Goal: Information Seeking & Learning: Learn about a topic

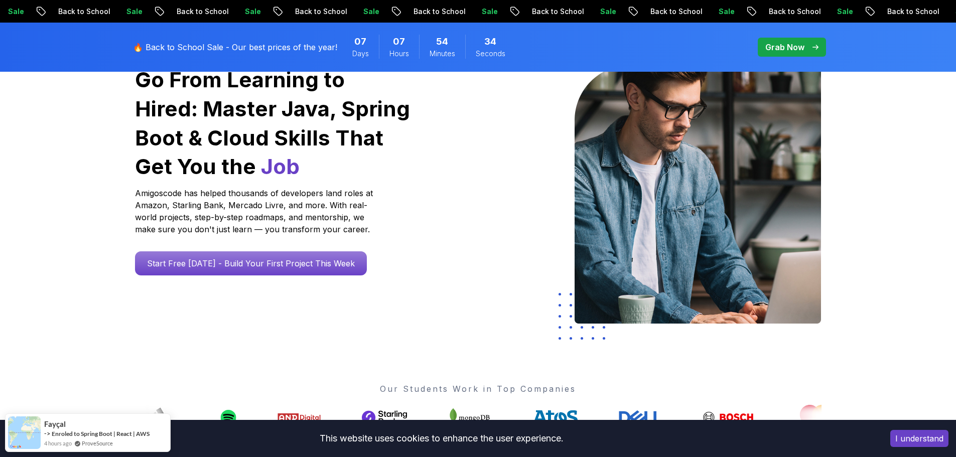
scroll to position [100, 0]
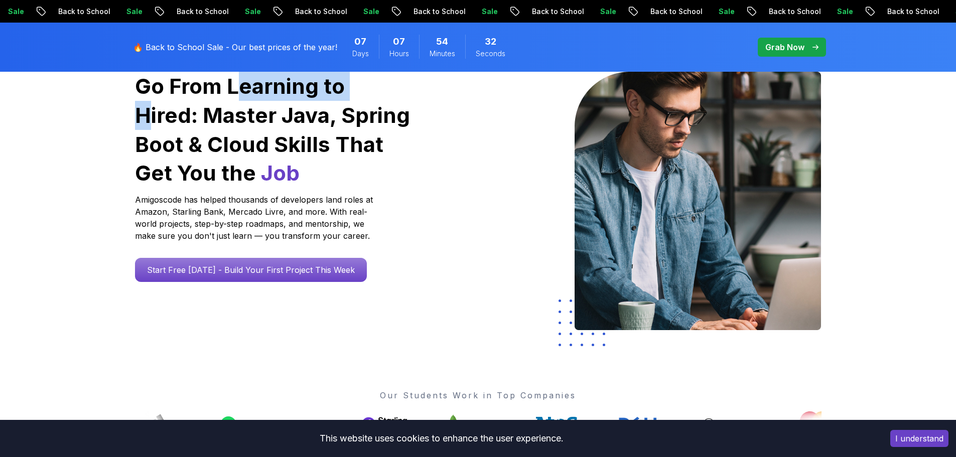
drag, startPoint x: 237, startPoint y: 93, endPoint x: 365, endPoint y: 98, distance: 127.6
click at [365, 98] on h1 "Go From Learning to Hired: Master Java, Spring Boot & Cloud Skills That Get You…" at bounding box center [273, 130] width 277 height 116
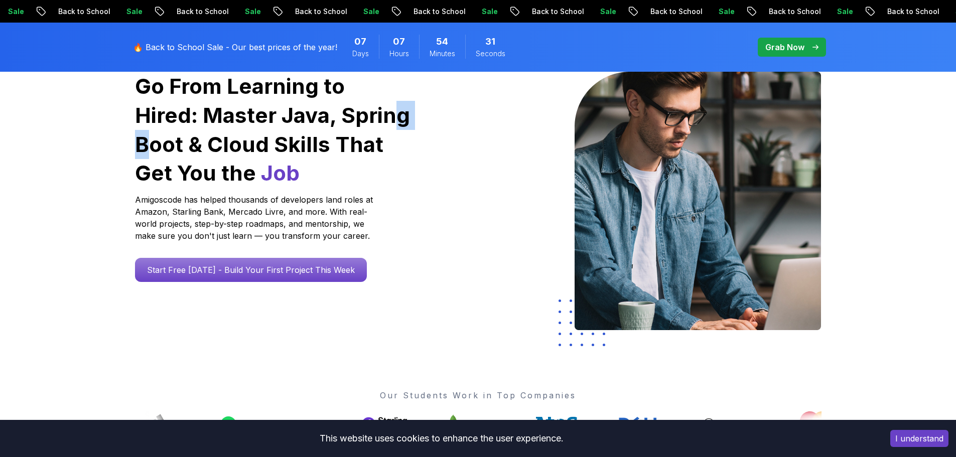
drag, startPoint x: 324, startPoint y: 111, endPoint x: 369, endPoint y: 118, distance: 46.2
click at [369, 118] on h1 "Go From Learning to Hired: Master Java, Spring Boot & Cloud Skills That Get You…" at bounding box center [273, 130] width 277 height 116
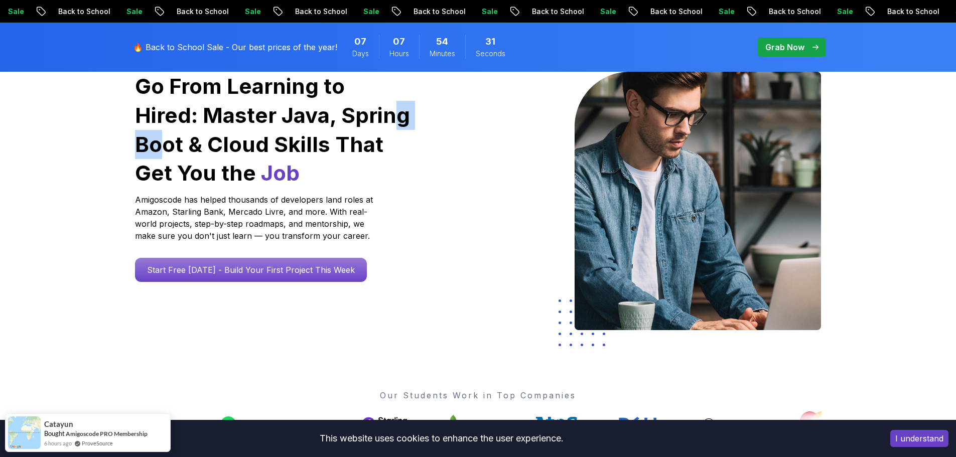
click at [376, 118] on h1 "Go From Learning to Hired: Master Java, Spring Boot & Cloud Skills That Get You…" at bounding box center [273, 130] width 277 height 116
drag, startPoint x: 277, startPoint y: 130, endPoint x: 313, endPoint y: 138, distance: 36.3
click at [305, 137] on h1 "Go From Learning to Hired: Master Java, Spring Boot & Cloud Skills That Get You…" at bounding box center [273, 130] width 277 height 116
click at [313, 138] on h1 "Go From Learning to Hired: Master Java, Spring Boot & Cloud Skills That Get You…" at bounding box center [273, 130] width 277 height 116
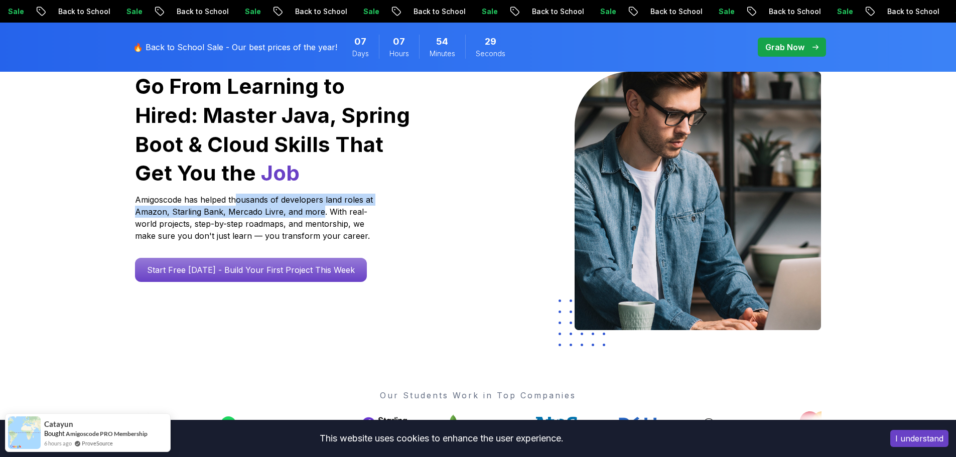
drag, startPoint x: 238, startPoint y: 200, endPoint x: 323, endPoint y: 207, distance: 85.1
click at [321, 207] on p "Amigoscode has helped thousands of developers land roles at Amazon, Starling Ba…" at bounding box center [255, 218] width 241 height 48
click at [323, 207] on p "Amigoscode has helped thousands of developers land roles at Amazon, Starling Ba…" at bounding box center [255, 218] width 241 height 48
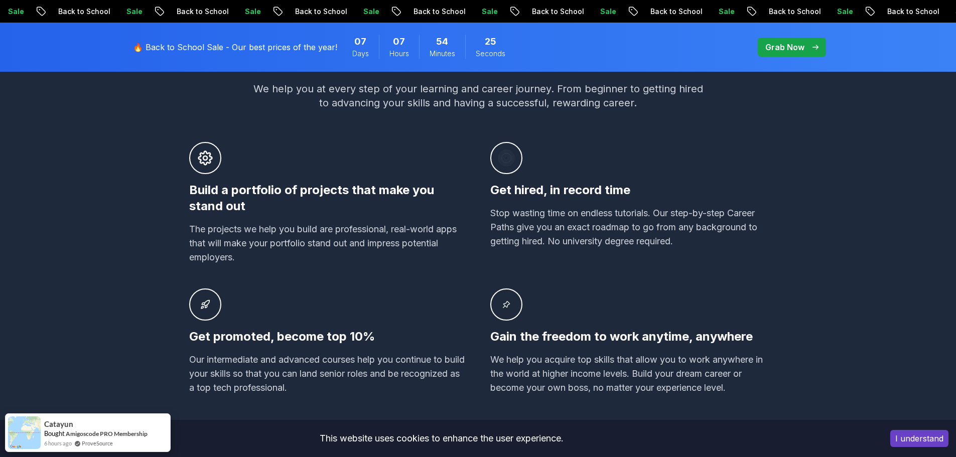
scroll to position [652, 0]
drag, startPoint x: 271, startPoint y: 202, endPoint x: 380, endPoint y: 199, distance: 110.0
click at [380, 199] on h3 "Build a portfolio of projects that make you stand out" at bounding box center [327, 198] width 277 height 32
drag, startPoint x: 274, startPoint y: 227, endPoint x: 402, endPoint y: 228, distance: 128.0
click at [400, 228] on p "The projects we help you build are professional, real-world apps that will make…" at bounding box center [327, 243] width 277 height 42
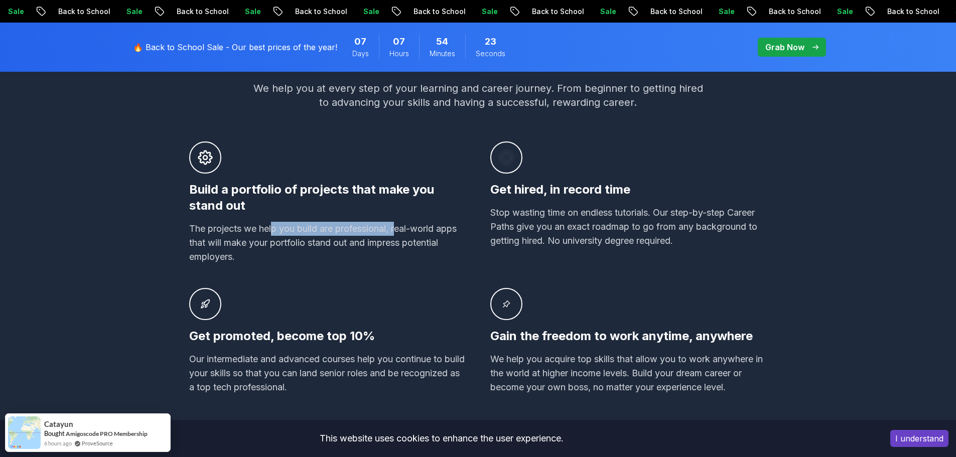
click at [402, 228] on p "The projects we help you build are professional, real-world apps that will make…" at bounding box center [327, 243] width 277 height 42
drag, startPoint x: 655, startPoint y: 218, endPoint x: 728, endPoint y: 217, distance: 73.3
click at [728, 217] on p "Stop wasting time on endless tutorials. Our step-by-step Career Paths give you …" at bounding box center [628, 227] width 277 height 42
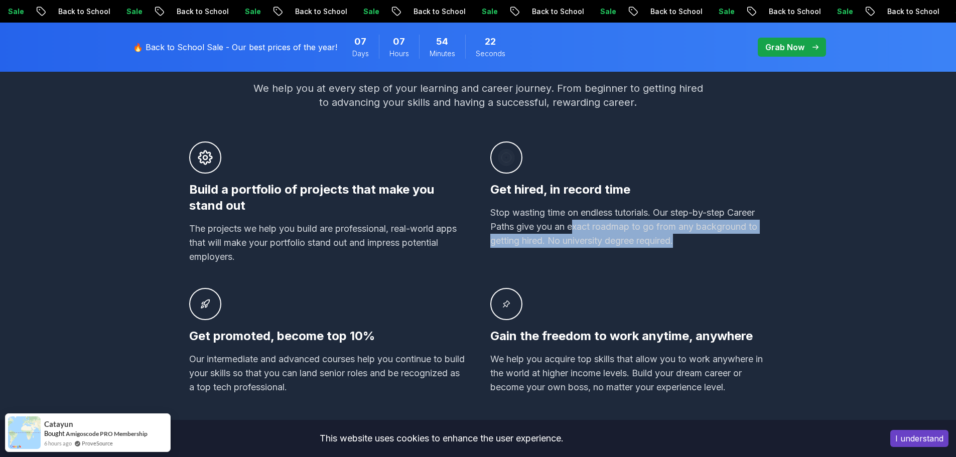
drag, startPoint x: 748, startPoint y: 237, endPoint x: 572, endPoint y: 233, distance: 176.2
click at [572, 233] on p "Stop wasting time on endless tutorials. Our step-by-step Career Paths give you …" at bounding box center [628, 227] width 277 height 42
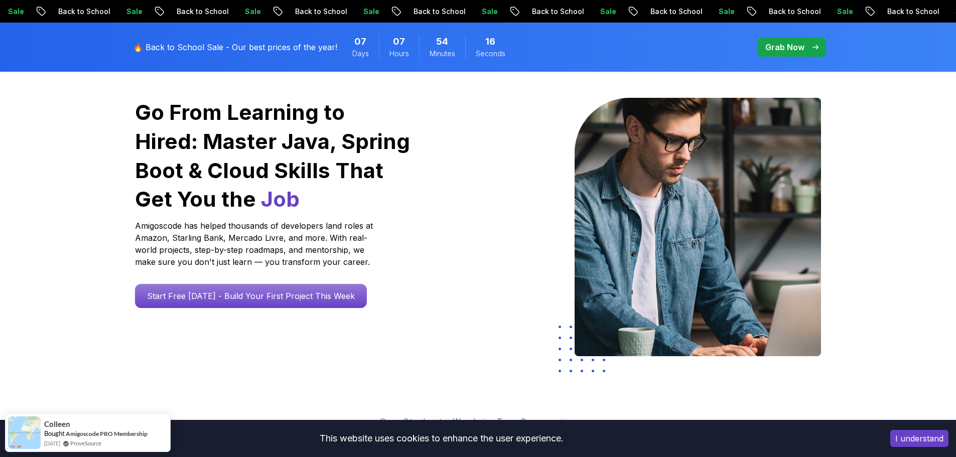
scroll to position [0, 0]
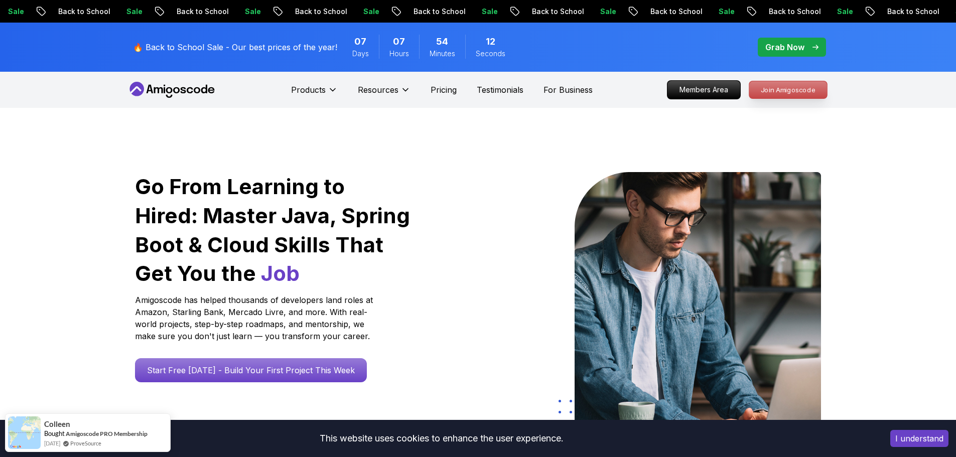
click at [780, 93] on p "Join Amigoscode" at bounding box center [788, 89] width 78 height 17
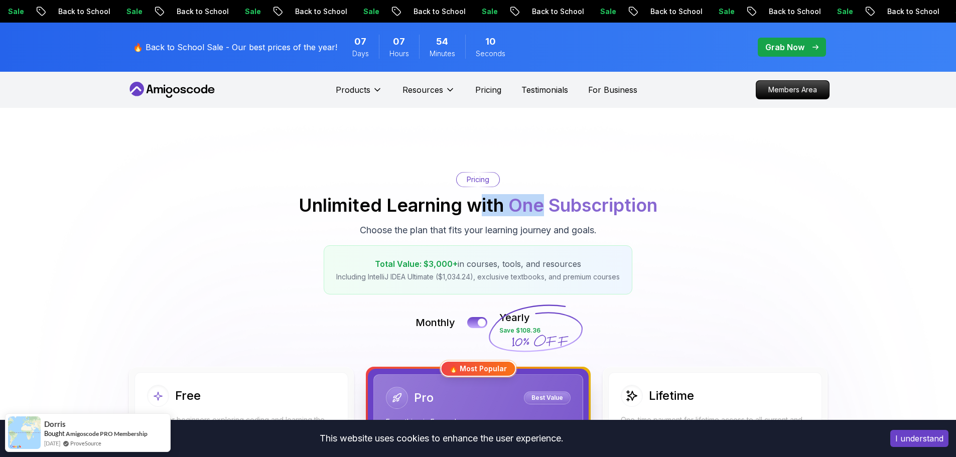
drag, startPoint x: 487, startPoint y: 210, endPoint x: 541, endPoint y: 211, distance: 53.2
click at [541, 211] on h2 "Unlimited Learning with One Subscription" at bounding box center [478, 205] width 359 height 20
click at [586, 208] on span "One Subscription" at bounding box center [582, 205] width 149 height 22
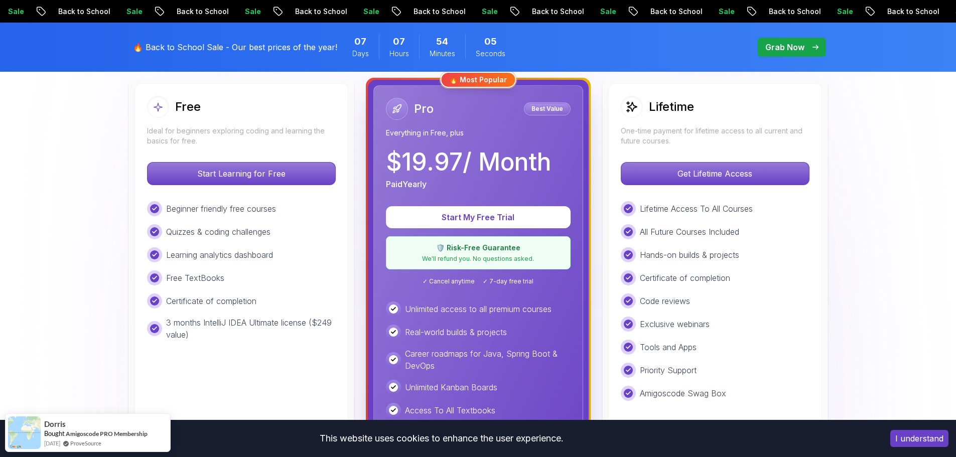
scroll to position [301, 0]
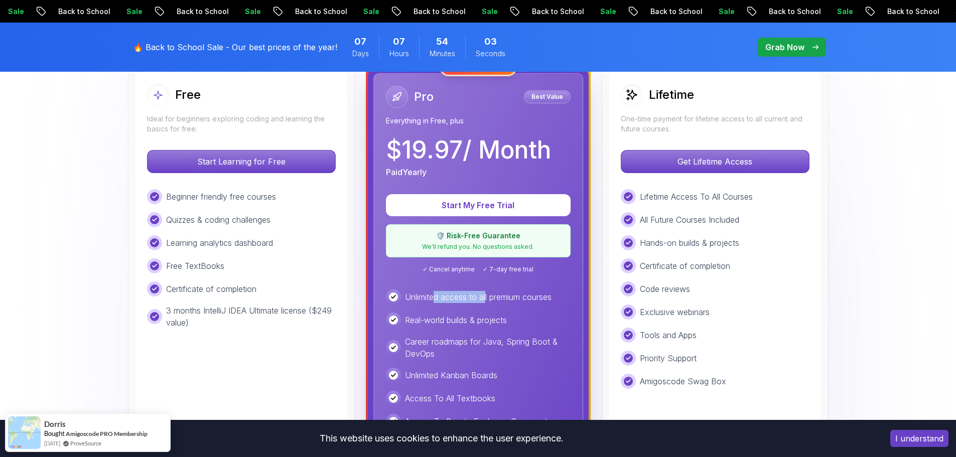
drag, startPoint x: 438, startPoint y: 296, endPoint x: 486, endPoint y: 296, distance: 48.2
click at [486, 296] on p "Unlimited access to all premium courses" at bounding box center [478, 297] width 147 height 12
click at [475, 297] on p "Unlimited access to all premium courses" at bounding box center [478, 297] width 147 height 12
click at [508, 298] on p "Unlimited access to all premium courses" at bounding box center [478, 297] width 147 height 12
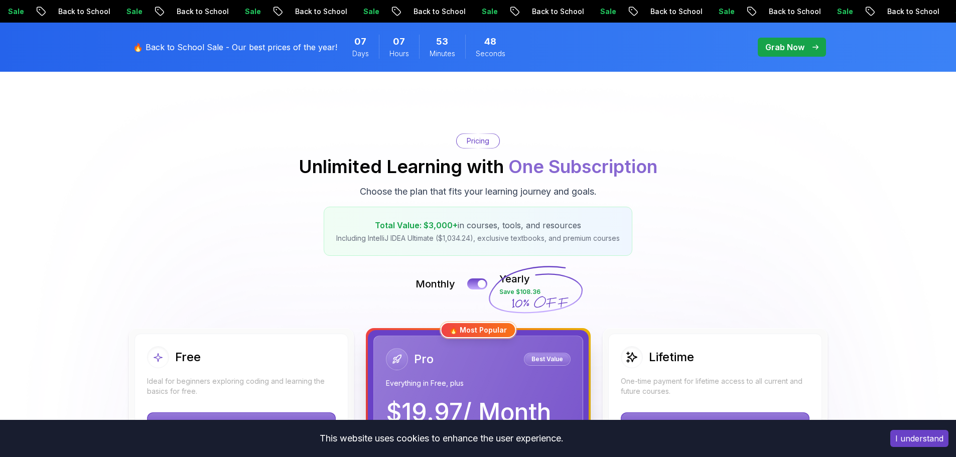
scroll to position [0, 0]
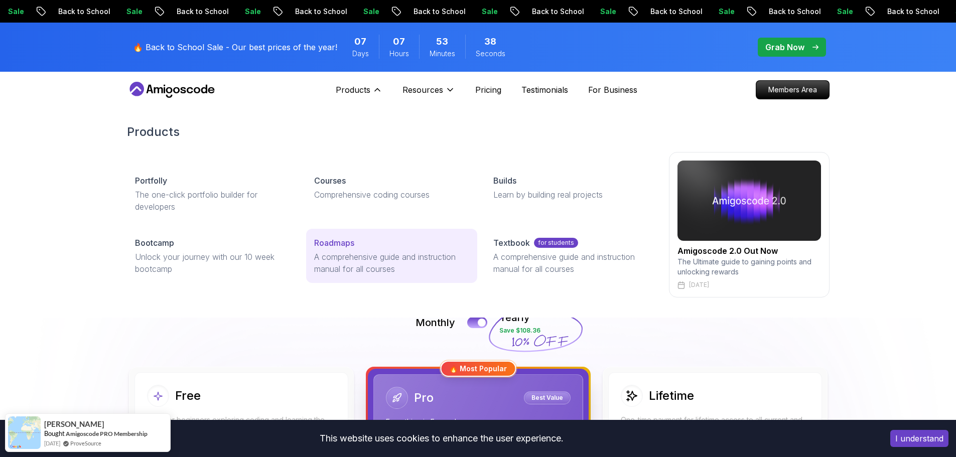
click at [372, 259] on p "A comprehensive guide and instruction manual for all courses" at bounding box center [391, 263] width 155 height 24
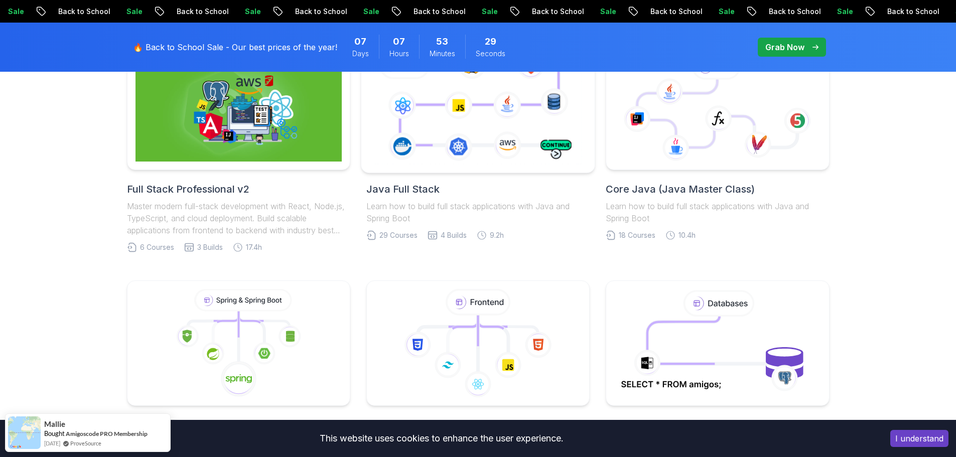
scroll to position [299, 0]
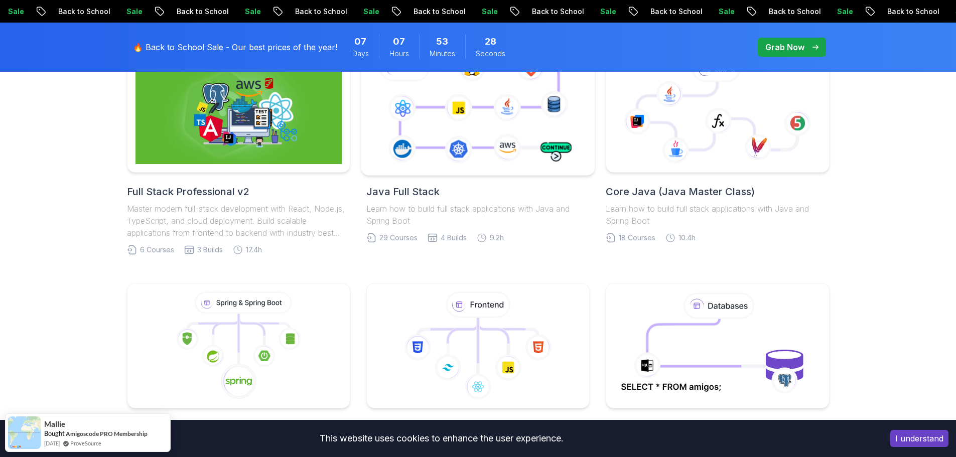
click at [456, 156] on icon at bounding box center [478, 110] width 212 height 118
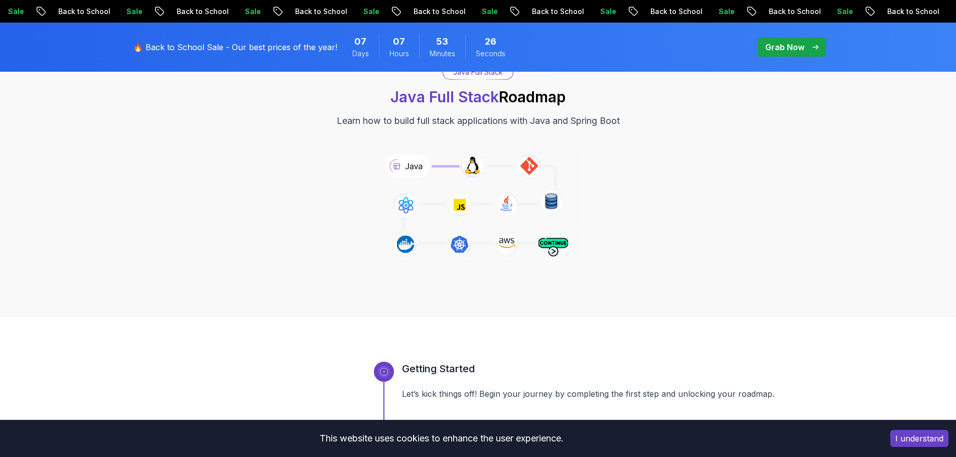
scroll to position [100, 0]
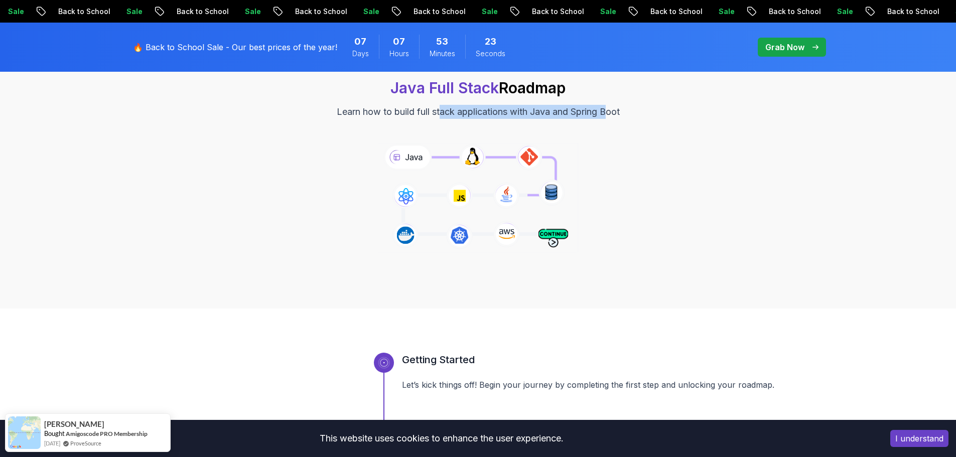
drag, startPoint x: 442, startPoint y: 111, endPoint x: 649, endPoint y: 116, distance: 206.9
click at [620, 116] on p "Learn how to build full stack applications with Java and Spring Boot" at bounding box center [478, 112] width 283 height 14
click at [649, 116] on div "Java Full Stack Java Full Stack Roadmap Learn how to build full stack applicati…" at bounding box center [478, 87] width 703 height 63
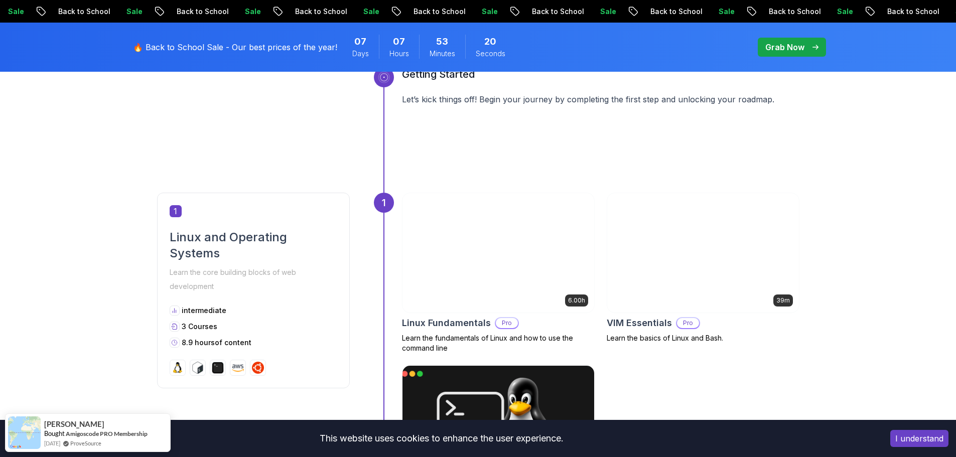
scroll to position [452, 0]
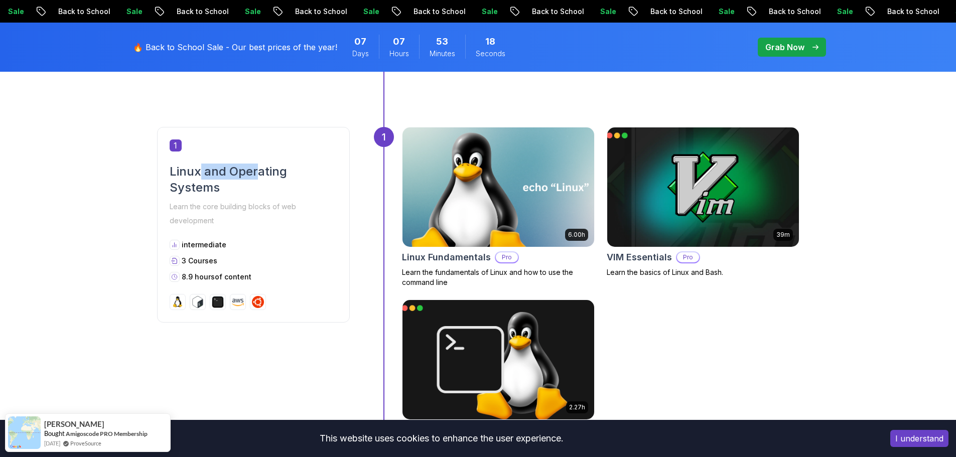
drag, startPoint x: 201, startPoint y: 170, endPoint x: 256, endPoint y: 173, distance: 55.8
click at [256, 173] on h2 "Linux and Operating Systems" at bounding box center [254, 180] width 168 height 32
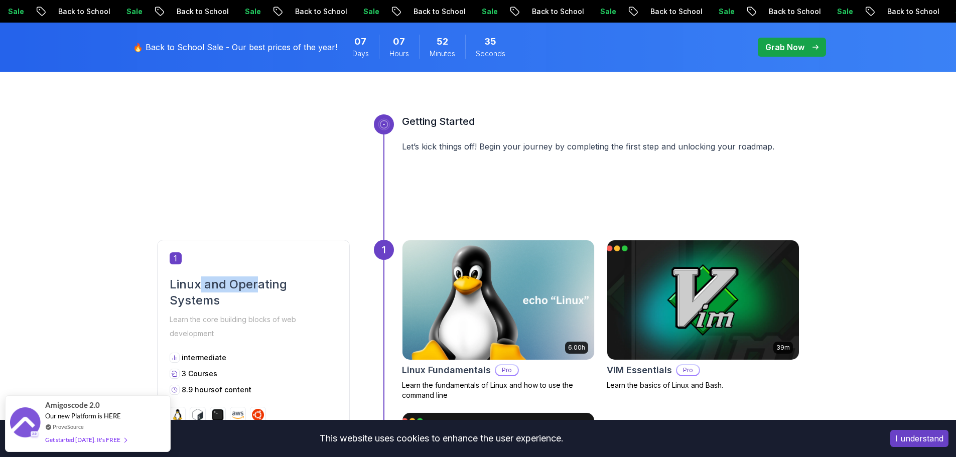
scroll to position [320, 0]
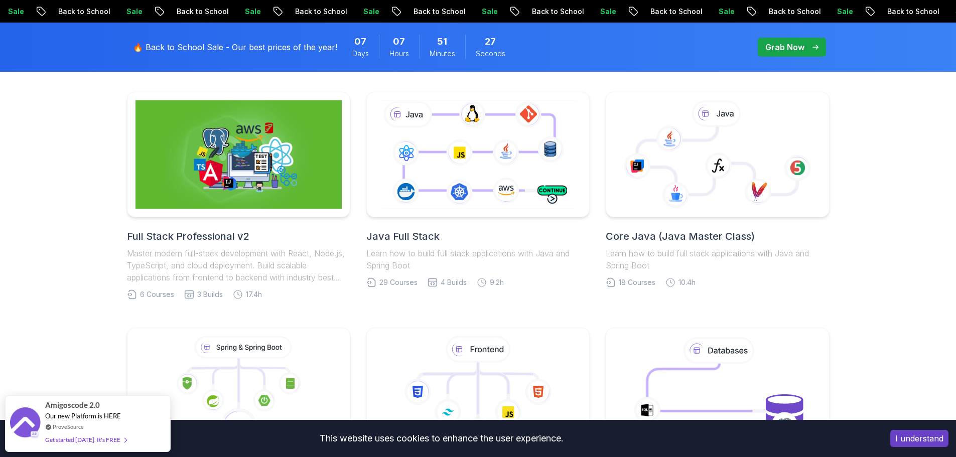
scroll to position [248, 0]
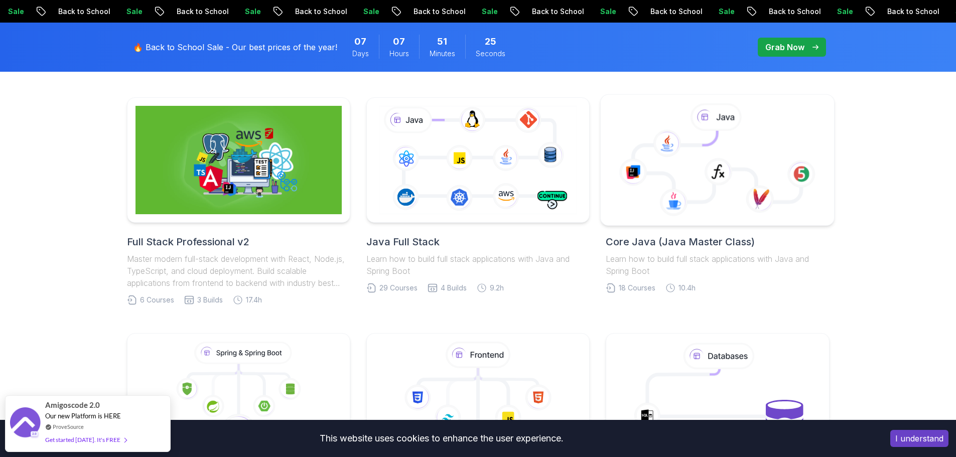
click at [705, 177] on icon at bounding box center [719, 172] width 28 height 28
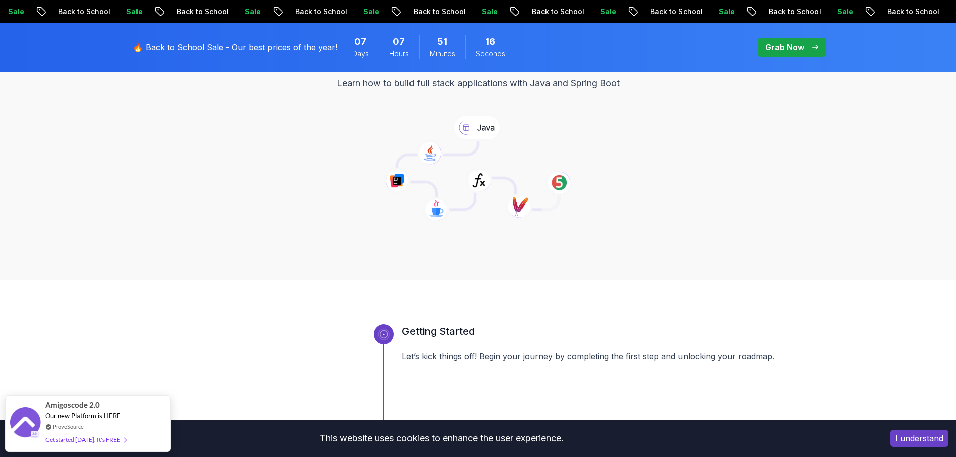
scroll to position [50, 0]
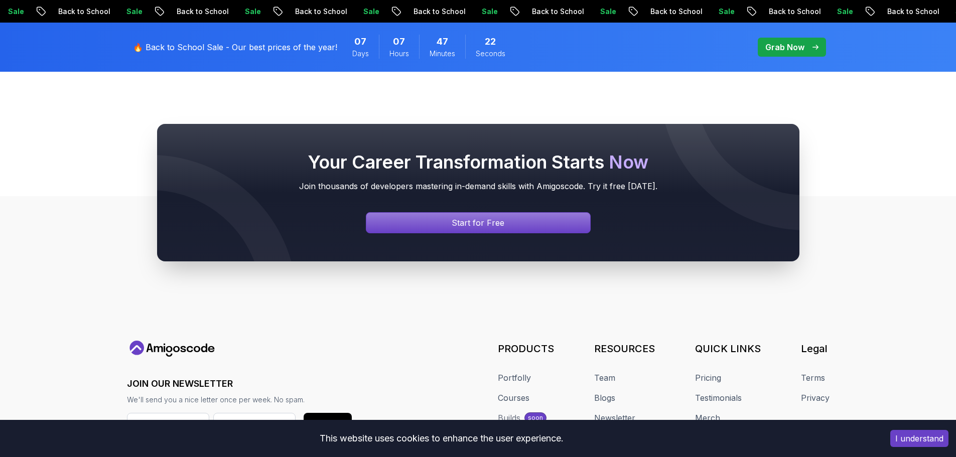
scroll to position [4162, 0]
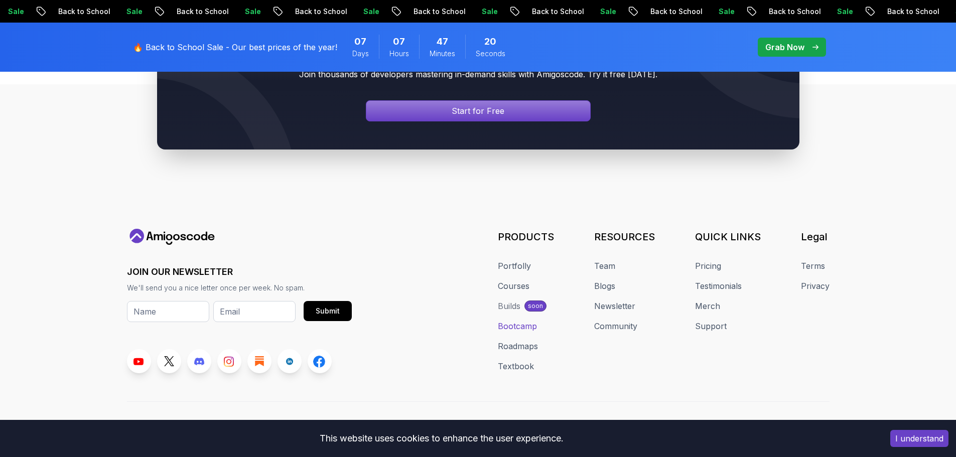
click at [515, 320] on link "Bootcamp" at bounding box center [517, 326] width 39 height 12
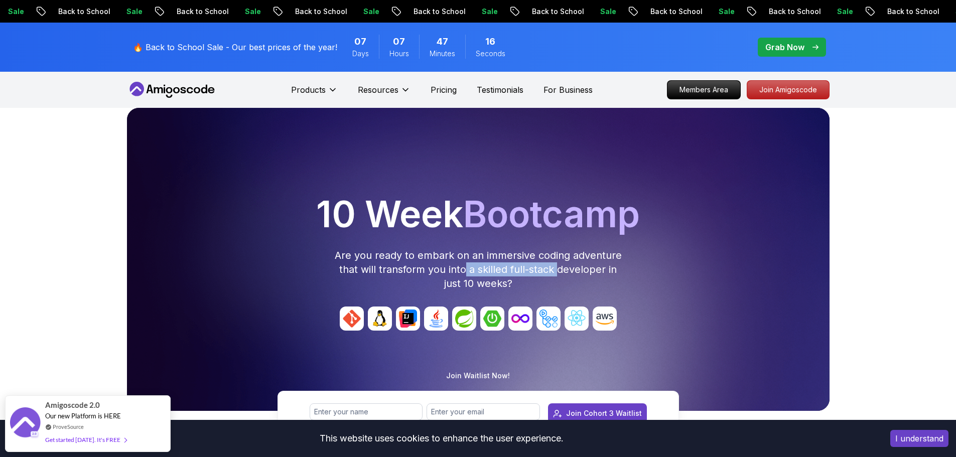
drag, startPoint x: 463, startPoint y: 270, endPoint x: 560, endPoint y: 274, distance: 97.0
click at [560, 274] on p "Are you ready to embark on an immersive coding adventure that will transform yo…" at bounding box center [478, 269] width 289 height 42
click at [574, 275] on p "Are you ready to embark on an immersive coding adventure that will transform yo…" at bounding box center [478, 269] width 289 height 42
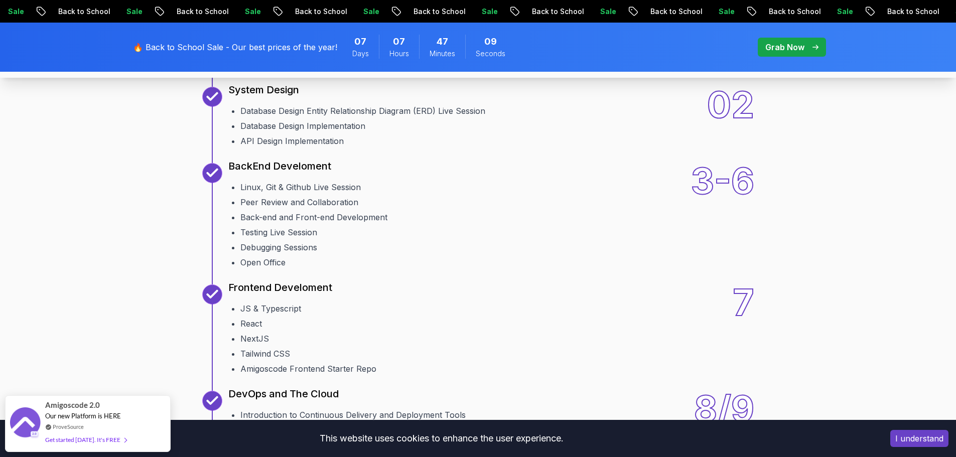
scroll to position [1255, 0]
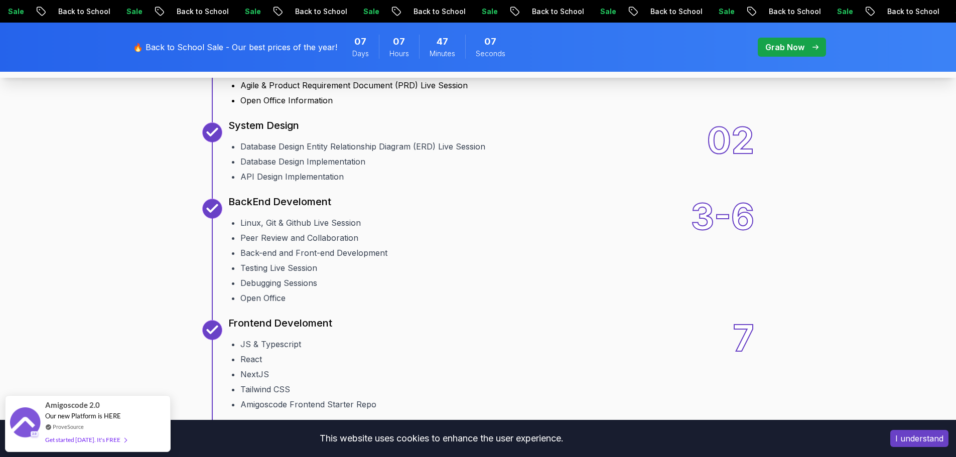
drag, startPoint x: 294, startPoint y: 129, endPoint x: 337, endPoint y: 136, distance: 43.2
click at [337, 26] on p "Brainstorming Ideas / Understanding the Agile Process / Product Requirement Doc…" at bounding box center [396, 12] width 337 height 28
drag, startPoint x: 303, startPoint y: 189, endPoint x: 332, endPoint y: 192, distance: 29.3
click at [332, 106] on ul "Welcome Team Formation Projects Brainstorming Session Agile & Product Requireme…" at bounding box center [396, 68] width 337 height 76
click at [416, 106] on ul "Welcome Team Formation Projects Brainstorming Session Agile & Product Requireme…" at bounding box center [396, 68] width 337 height 76
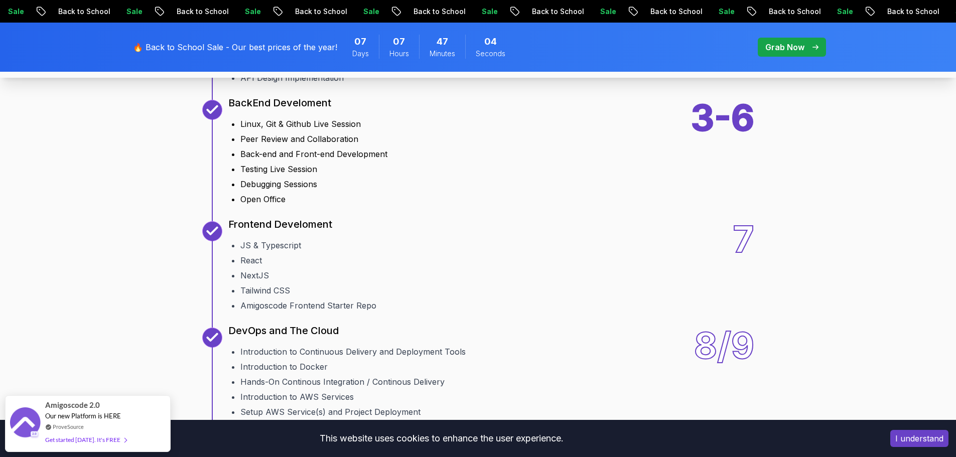
scroll to position [1355, 0]
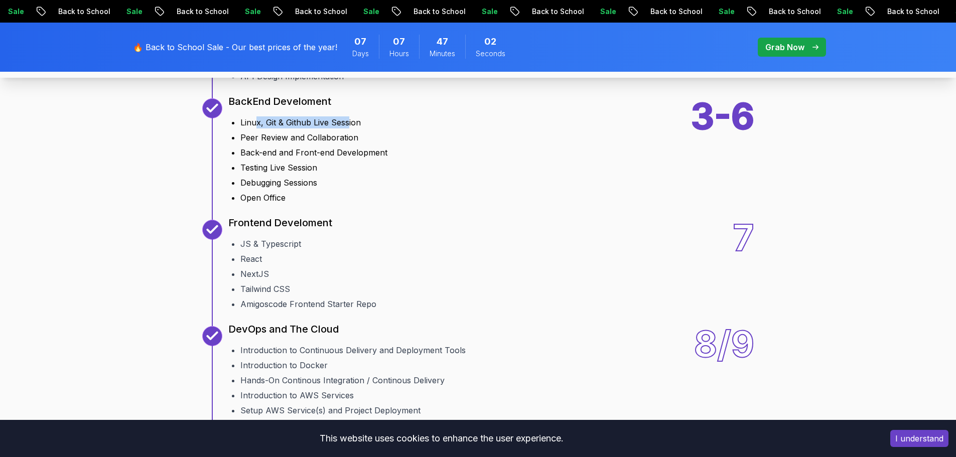
drag, startPoint x: 255, startPoint y: 250, endPoint x: 349, endPoint y: 253, distance: 93.9
click at [349, 128] on li "Linux, Git & Github Live Session" at bounding box center [313, 122] width 147 height 12
drag, startPoint x: 256, startPoint y: 267, endPoint x: 345, endPoint y: 265, distance: 88.4
click at [345, 144] on li "Peer Review and Collaboration" at bounding box center [313, 138] width 147 height 12
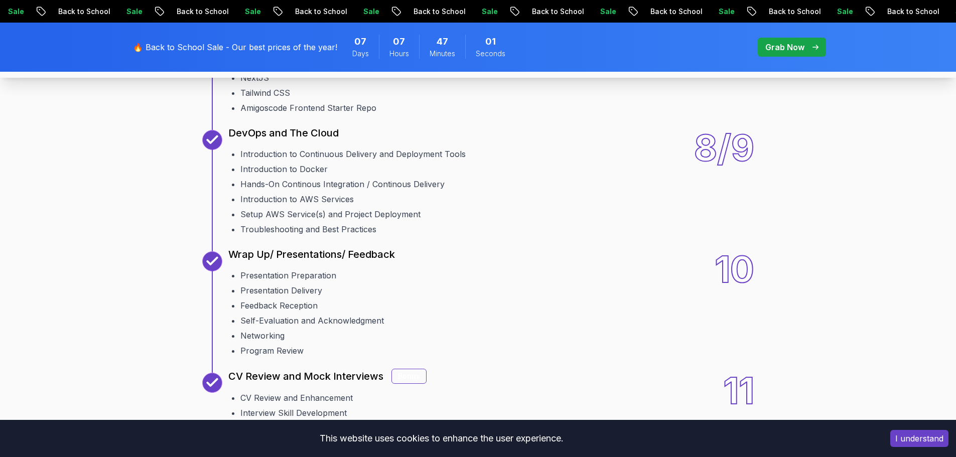
scroll to position [1556, 0]
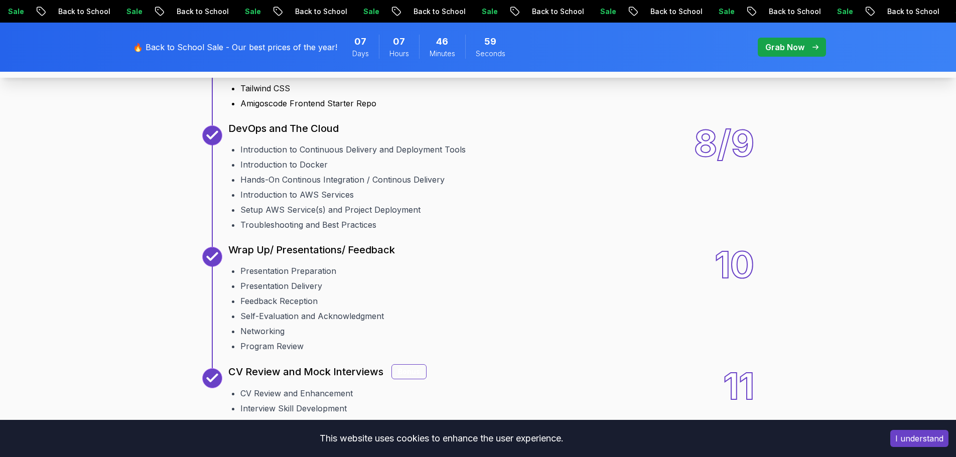
drag, startPoint x: 236, startPoint y: 147, endPoint x: 327, endPoint y: 149, distance: 90.9
click at [327, 29] on p "Frontend Develoment" at bounding box center [280, 22] width 104 height 14
drag, startPoint x: 260, startPoint y: 171, endPoint x: 316, endPoint y: 175, distance: 55.9
click at [316, 49] on li "JS & Typescript" at bounding box center [308, 43] width 136 height 12
click at [267, 79] on li "NextJS" at bounding box center [308, 73] width 136 height 12
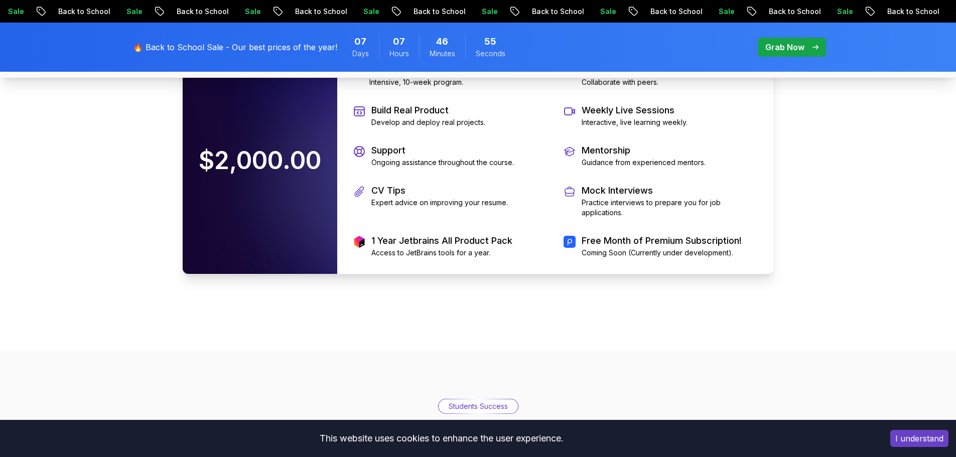
scroll to position [2208, 0]
drag, startPoint x: 400, startPoint y: 210, endPoint x: 496, endPoint y: 211, distance: 96.4
click at [496, 88] on div "10 Weeks Intensive, 10-week program." at bounding box center [450, 76] width 194 height 24
click at [630, 78] on p "Be part of a Team" at bounding box center [620, 71] width 77 height 14
drag, startPoint x: 398, startPoint y: 235, endPoint x: 470, endPoint y: 240, distance: 72.4
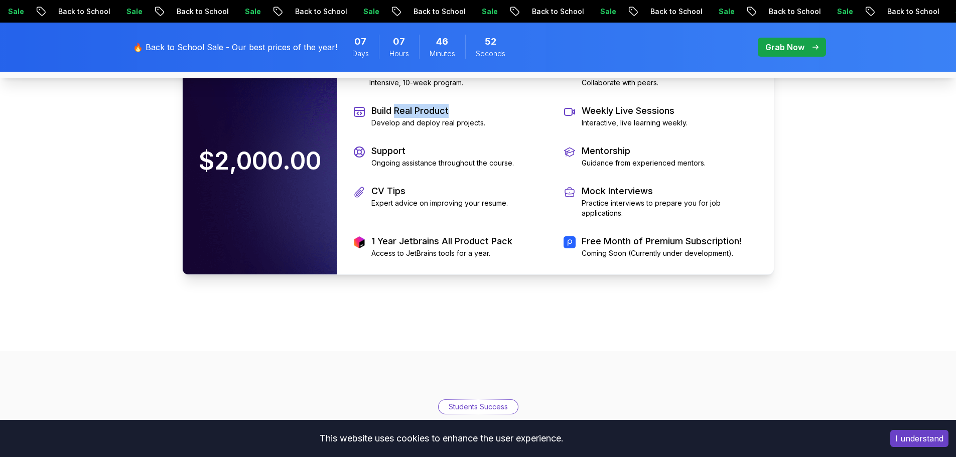
click at [470, 118] on p "Build Real Product" at bounding box center [428, 111] width 114 height 14
click at [433, 128] on p "Develop and deploy real projects." at bounding box center [428, 123] width 114 height 10
click at [484, 128] on div "Build Real Product Develop and deploy real projects." at bounding box center [450, 116] width 194 height 24
drag, startPoint x: 389, startPoint y: 280, endPoint x: 432, endPoint y: 286, distance: 43.7
click at [432, 158] on p "Support" at bounding box center [442, 151] width 143 height 14
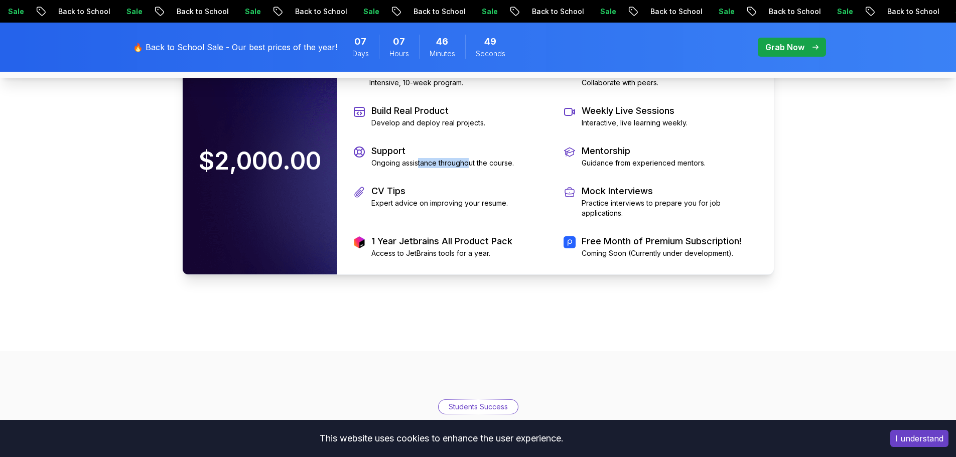
drag, startPoint x: 419, startPoint y: 293, endPoint x: 469, endPoint y: 293, distance: 50.7
click at [469, 168] on p "Ongoing assistance throughout the course." at bounding box center [442, 163] width 143 height 10
drag, startPoint x: 449, startPoint y: 365, endPoint x: 539, endPoint y: 370, distance: 90.0
click at [539, 258] on div "1 Year Jetbrains All Product Pack Access to JetBrains tools for a year." at bounding box center [450, 246] width 194 height 24
drag, startPoint x: 592, startPoint y: 314, endPoint x: 758, endPoint y: 320, distance: 166.3
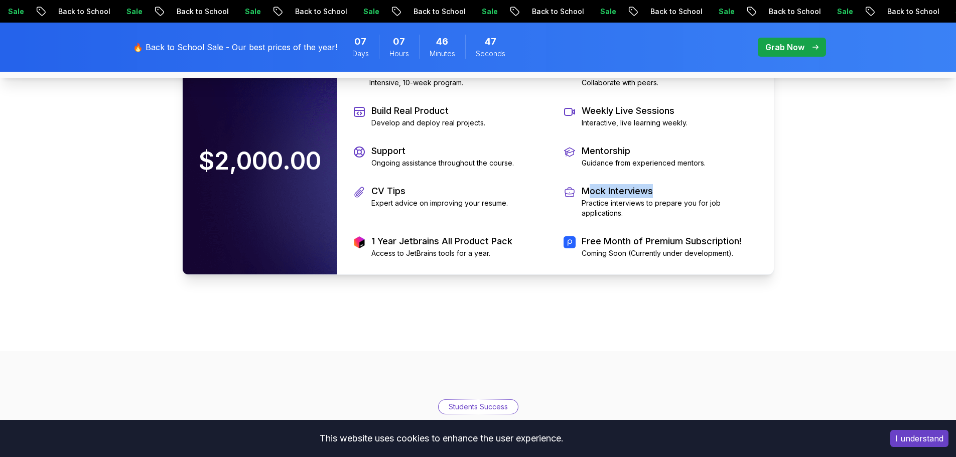
click at [758, 275] on div "10 Weeks Intensive, 10-week program. Be part of a Team Collaborate with peers. …" at bounding box center [555, 161] width 437 height 227
click at [695, 158] on p "Mentorship" at bounding box center [644, 151] width 124 height 14
click at [701, 218] on div "10 Weeks Intensive, 10-week program. Be part of a Team Collaborate with peers. …" at bounding box center [555, 161] width 437 height 227
click at [641, 180] on div "10 Weeks Intensive, 10-week program. Be part of a Team Collaborate with peers. …" at bounding box center [555, 161] width 437 height 227
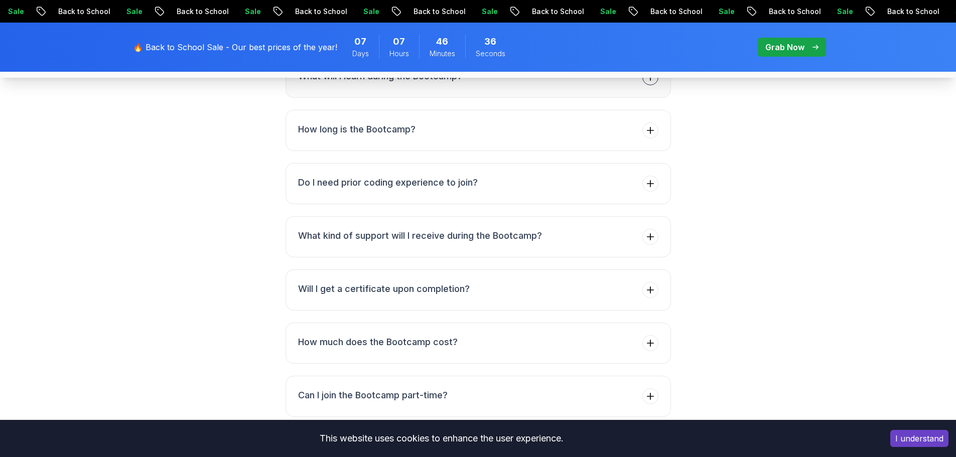
scroll to position [3815, 0]
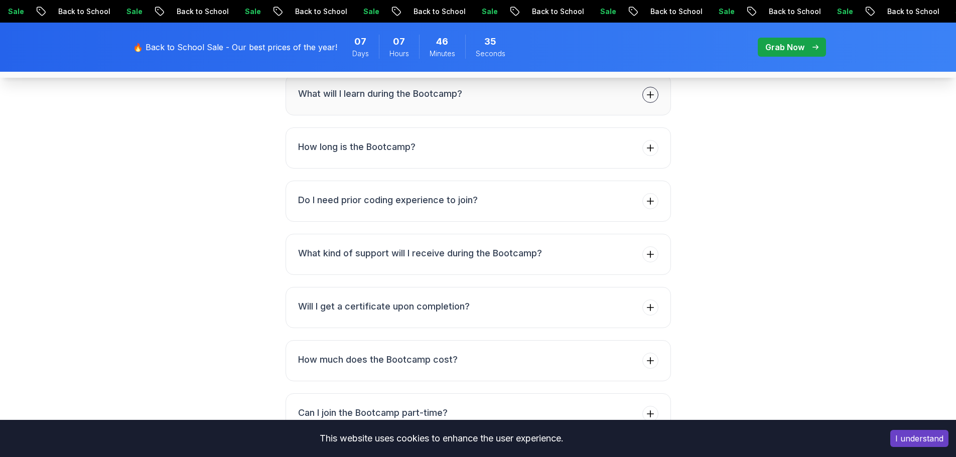
click at [422, 101] on h3 "What will I learn during the Bootcamp?" at bounding box center [380, 94] width 164 height 14
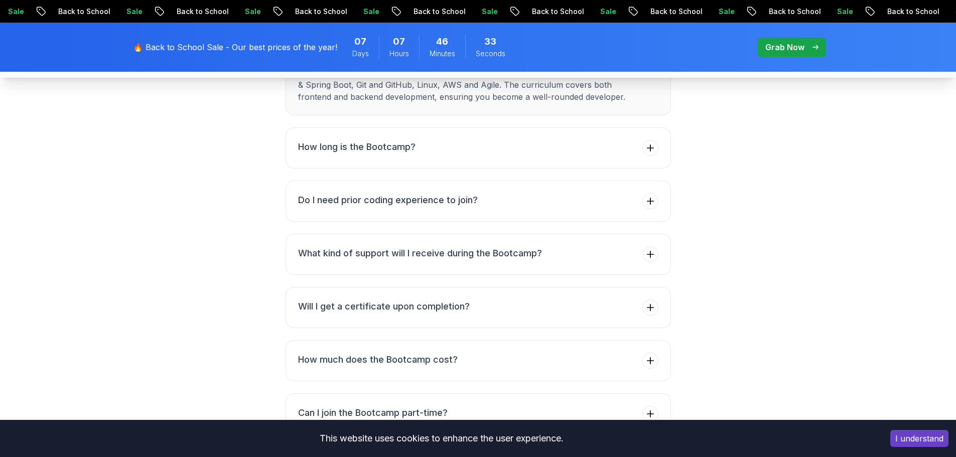
drag, startPoint x: 411, startPoint y: 201, endPoint x: 552, endPoint y: 208, distance: 140.7
click at [552, 103] on p "You will learn a comprehensive set of skills including full stack development w…" at bounding box center [468, 85] width 340 height 36
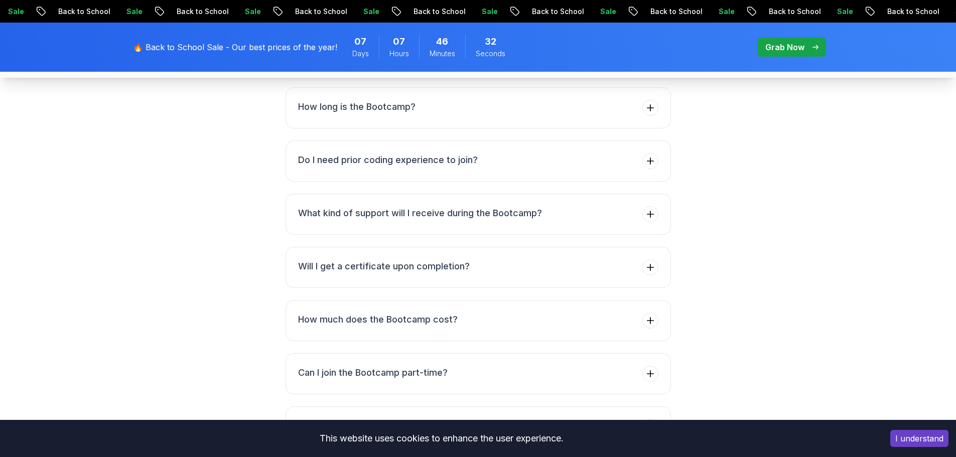
click at [467, 75] on button "What will I learn during the Bootcamp?" at bounding box center [478, 54] width 385 height 41
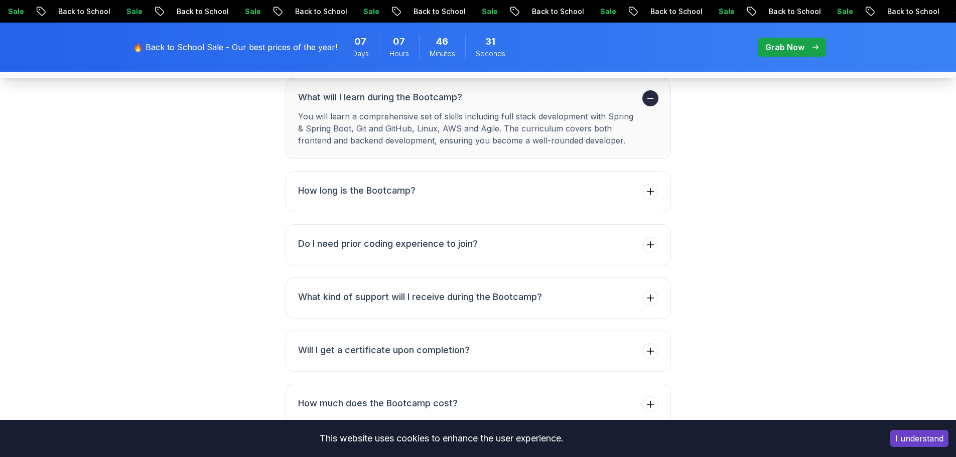
scroll to position [3614, 0]
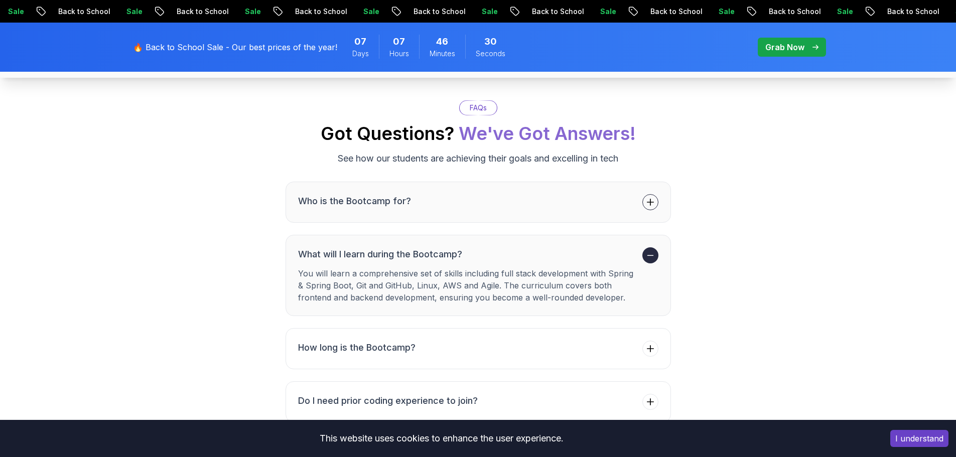
click at [400, 223] on button "Who is the Bootcamp for?" at bounding box center [478, 202] width 385 height 41
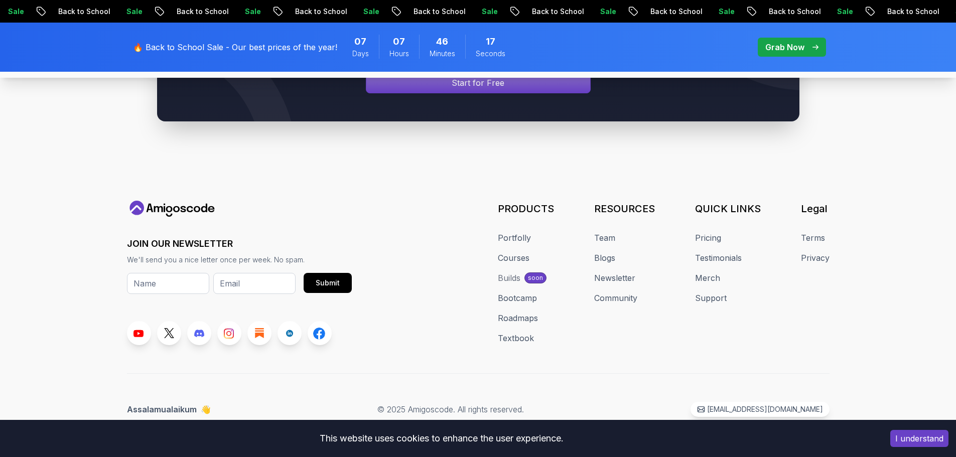
scroll to position [4882, 0]
click at [523, 324] on link "Roadmaps" at bounding box center [518, 318] width 40 height 12
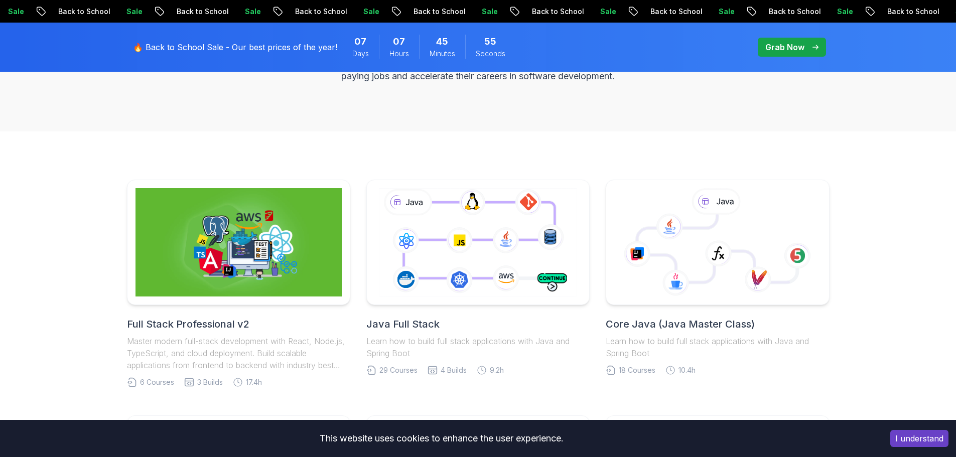
scroll to position [202, 0]
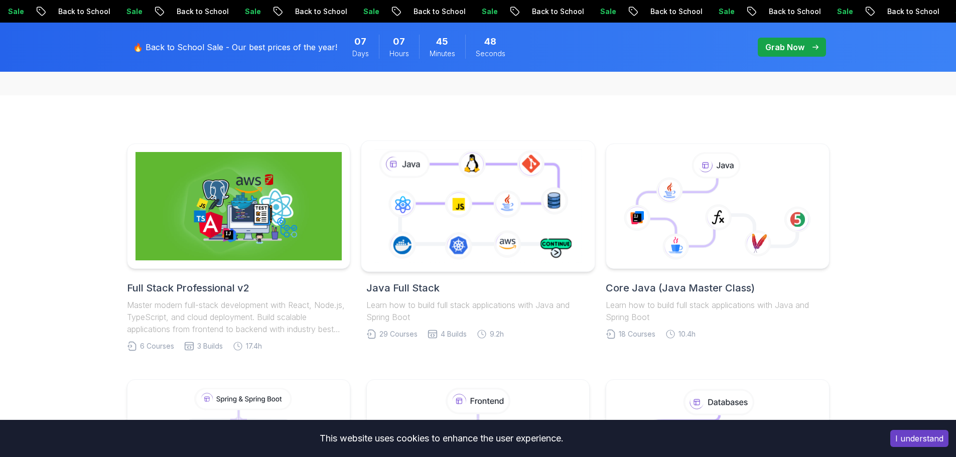
click at [483, 200] on icon at bounding box center [478, 206] width 212 height 118
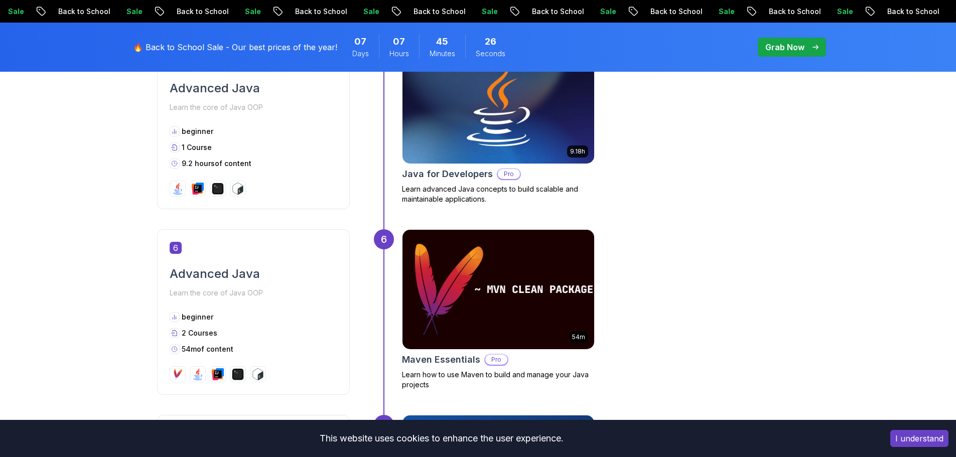
scroll to position [1255, 0]
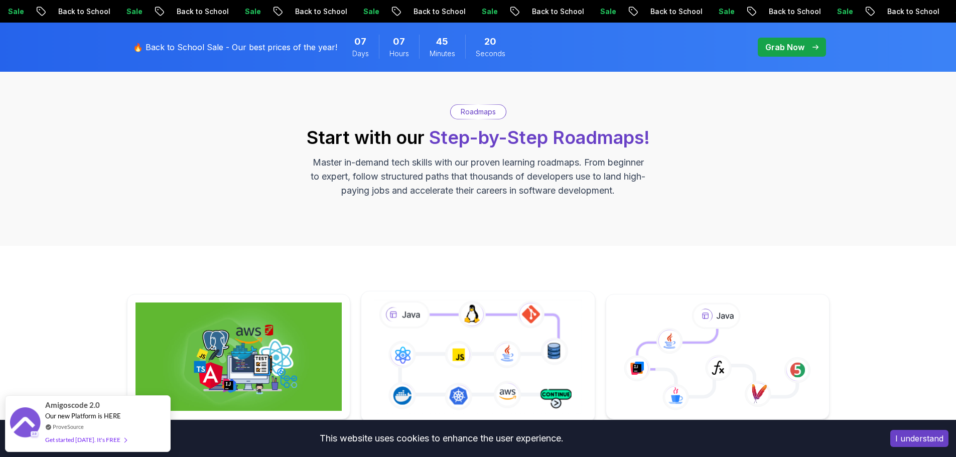
scroll to position [303, 0]
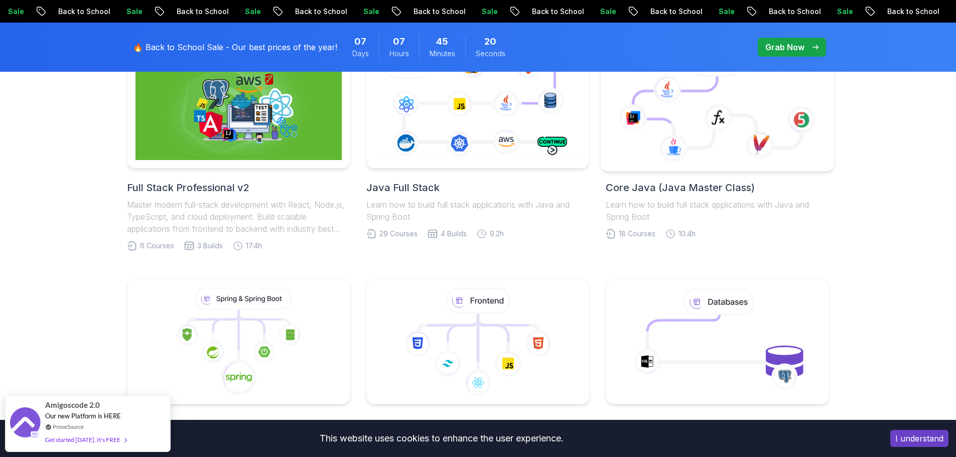
click at [697, 127] on icon at bounding box center [717, 112] width 168 height 71
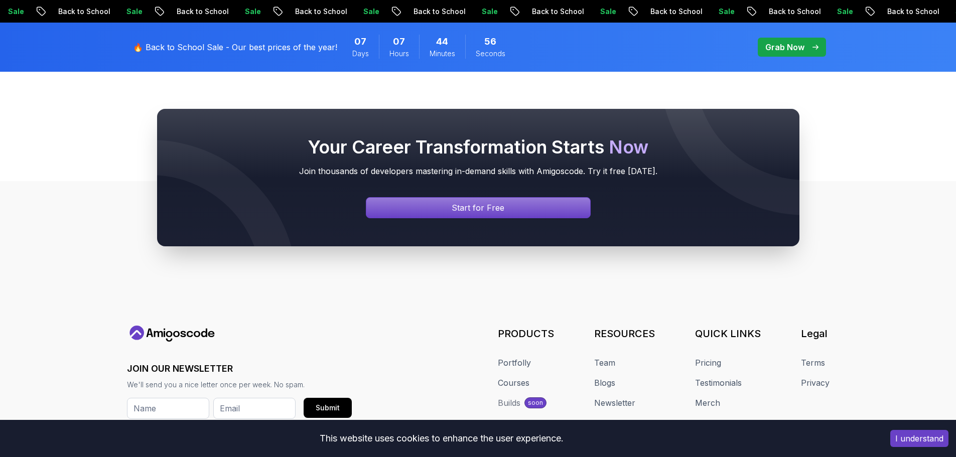
scroll to position [4162, 0]
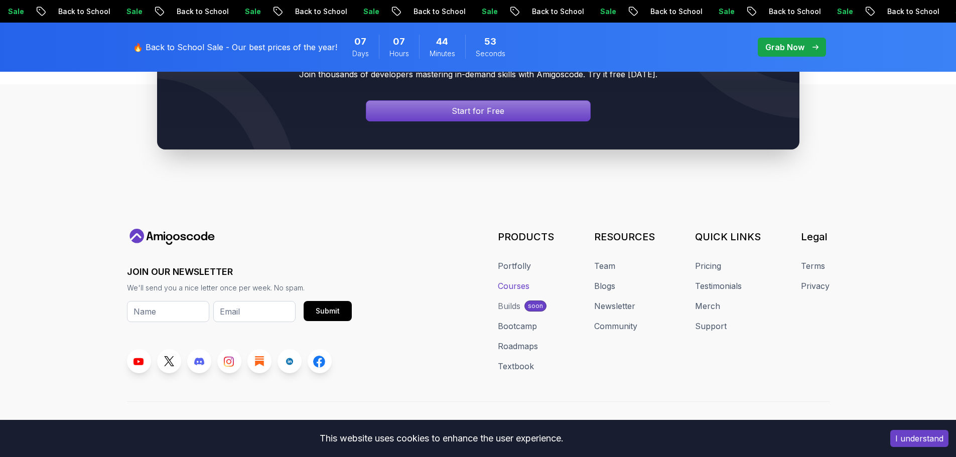
click at [528, 280] on link "Courses" at bounding box center [514, 286] width 32 height 12
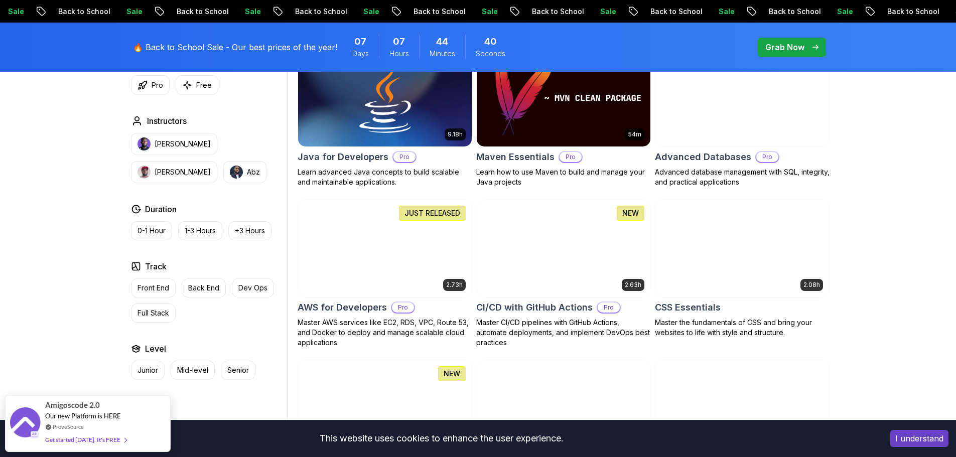
scroll to position [502, 0]
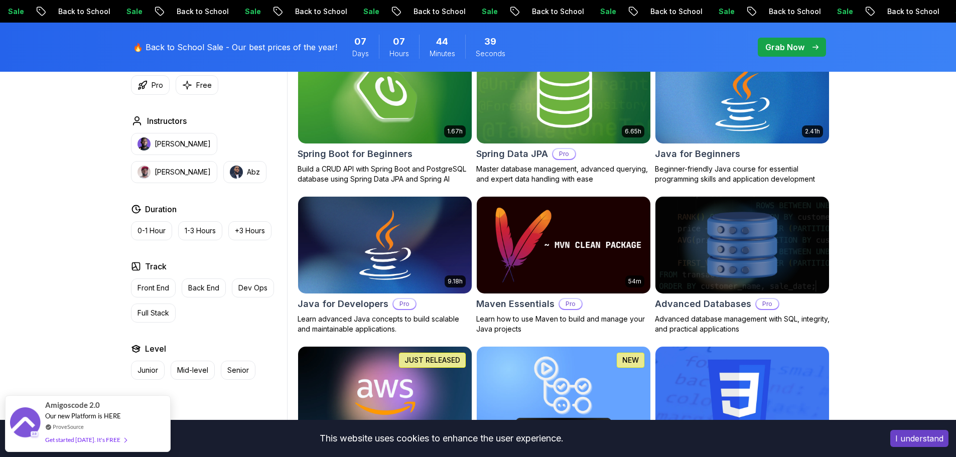
click at [754, 116] on img at bounding box center [742, 95] width 182 height 102
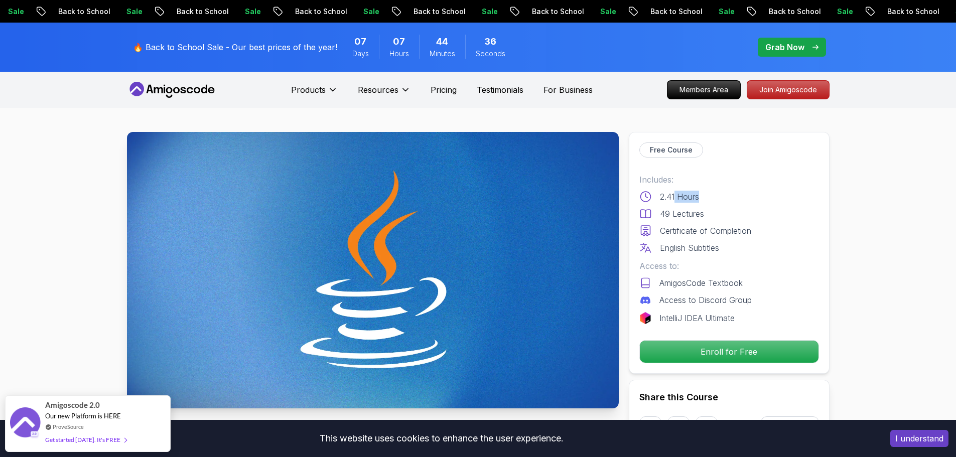
drag, startPoint x: 674, startPoint y: 196, endPoint x: 736, endPoint y: 197, distance: 62.7
click at [736, 197] on div "2.41 Hours" at bounding box center [729, 197] width 180 height 12
click at [734, 212] on div "49 Lectures" at bounding box center [729, 214] width 180 height 12
drag, startPoint x: 670, startPoint y: 211, endPoint x: 722, endPoint y: 217, distance: 52.0
click at [721, 216] on div "49 Lectures" at bounding box center [729, 214] width 180 height 12
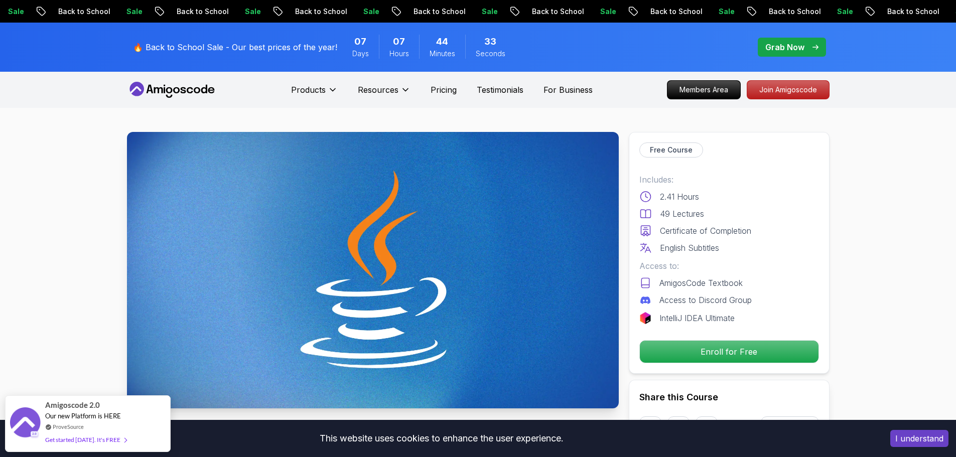
click at [723, 231] on p "Certificate of Completion" at bounding box center [705, 231] width 91 height 12
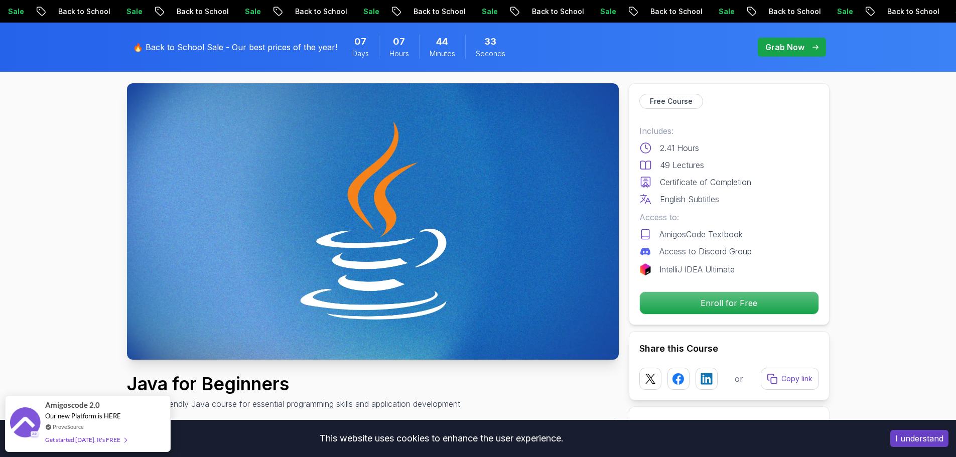
scroll to position [100, 0]
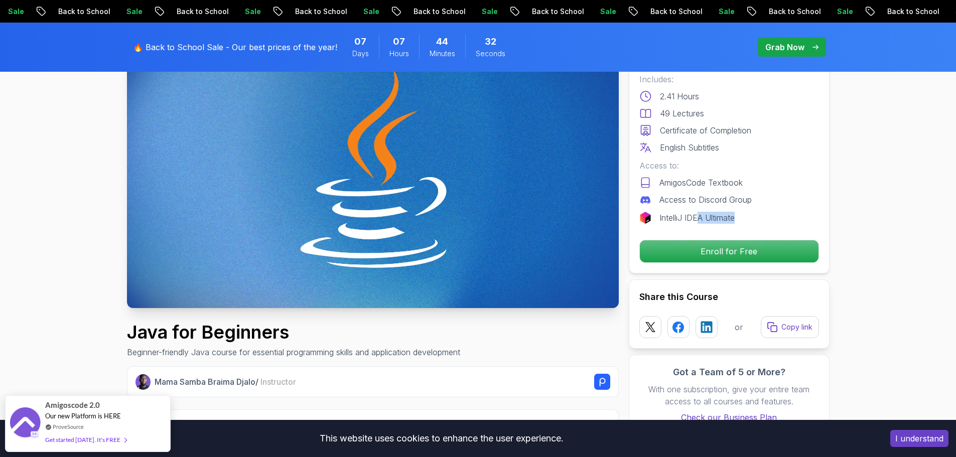
drag, startPoint x: 713, startPoint y: 214, endPoint x: 742, endPoint y: 214, distance: 29.1
click at [742, 214] on div "Includes: 2.41 Hours 49 Lectures Certificate of Completion English Subtitles Ac…" at bounding box center [729, 148] width 180 height 151
click at [753, 214] on div "IntelliJ IDEA Ultimate" at bounding box center [729, 218] width 180 height 12
drag, startPoint x: 662, startPoint y: 184, endPoint x: 740, endPoint y: 198, distance: 79.1
click at [747, 188] on div "AmigosCode Textbook" at bounding box center [729, 183] width 180 height 12
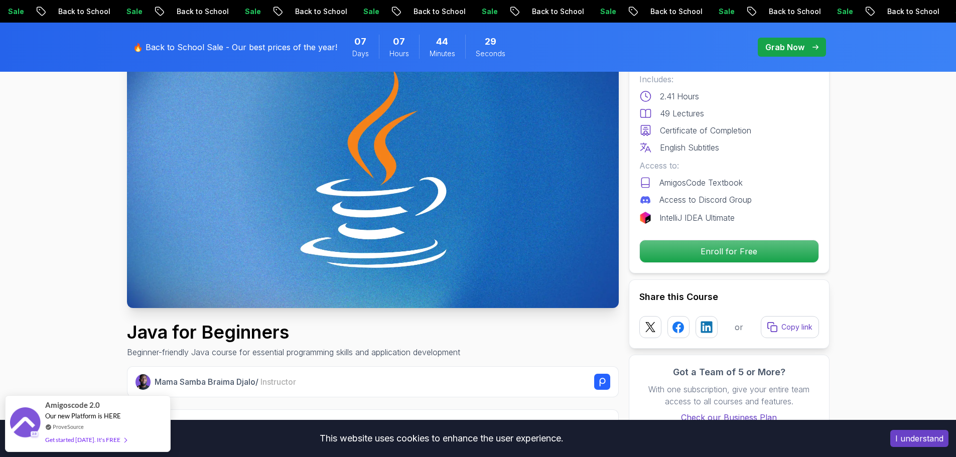
click at [735, 202] on p "Access to Discord Group" at bounding box center [706, 200] width 92 height 12
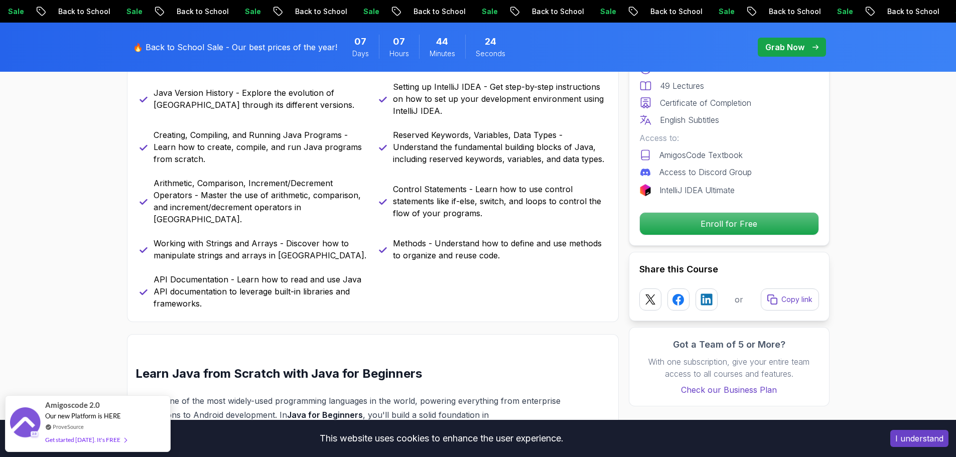
scroll to position [703, 0]
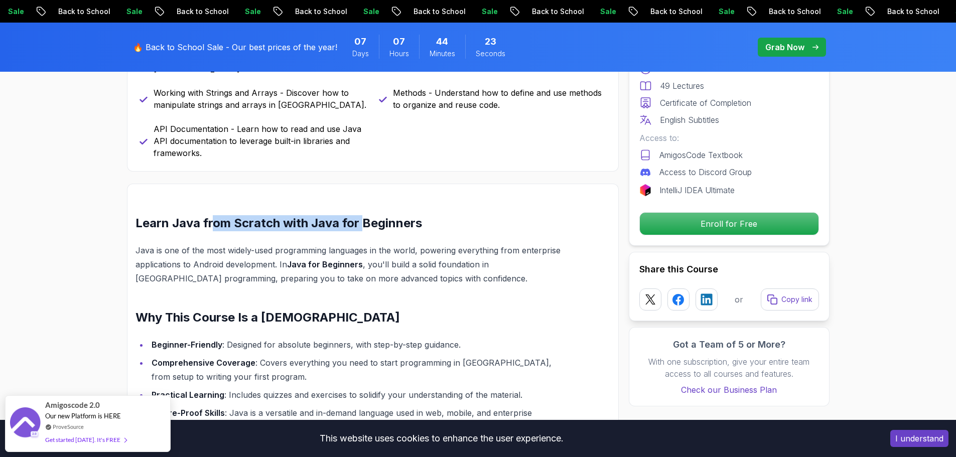
drag, startPoint x: 212, startPoint y: 213, endPoint x: 385, endPoint y: 213, distance: 172.7
click at [371, 215] on h2 "Learn Java from Scratch with Java for Beginners" at bounding box center [349, 223] width 427 height 16
click at [385, 215] on h2 "Learn Java from Scratch with Java for Beginners" at bounding box center [349, 223] width 427 height 16
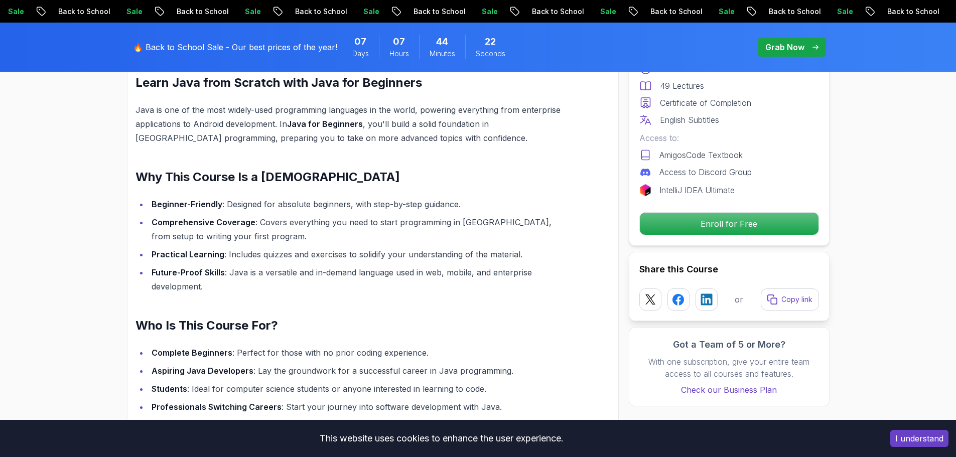
scroll to position [853, 0]
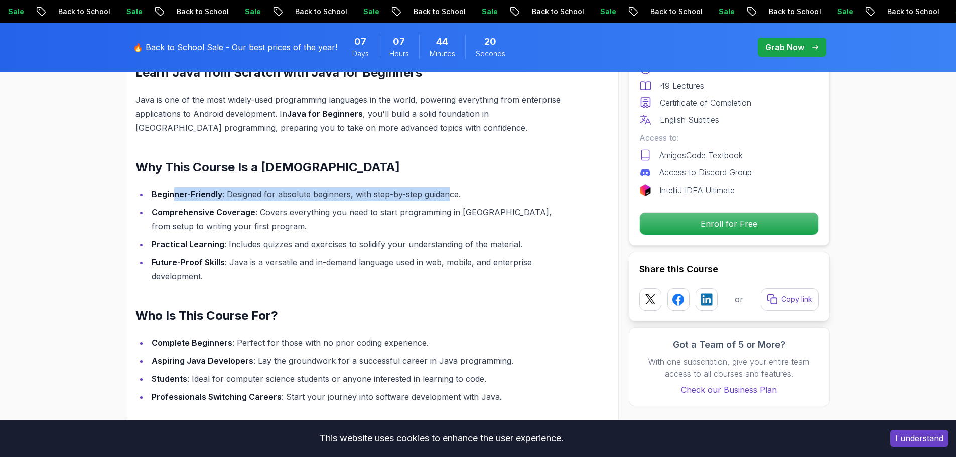
drag, startPoint x: 174, startPoint y: 182, endPoint x: 450, endPoint y: 187, distance: 275.6
click at [449, 187] on li "Beginner-Friendly : Designed for absolute beginners, with step-by-step guidance." at bounding box center [356, 194] width 414 height 14
click at [450, 187] on li "Beginner-Friendly : Designed for absolute beginners, with step-by-step guidance." at bounding box center [356, 194] width 414 height 14
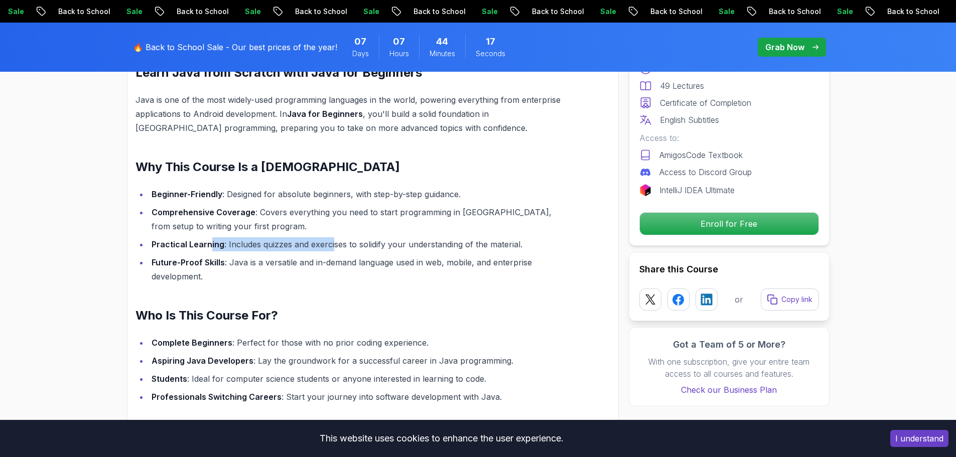
drag, startPoint x: 209, startPoint y: 230, endPoint x: 330, endPoint y: 234, distance: 121.0
click at [330, 237] on li "Practical Learning : Includes quizzes and exercises to solidify your understand…" at bounding box center [356, 244] width 414 height 14
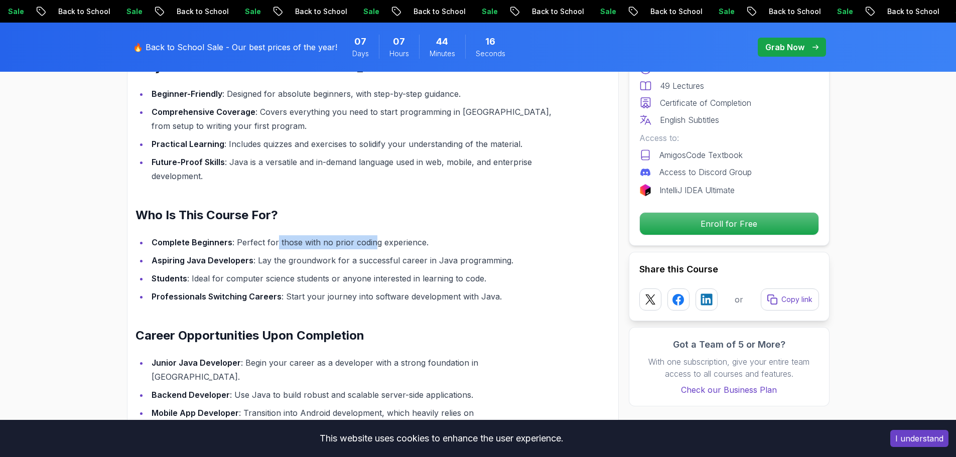
drag, startPoint x: 274, startPoint y: 232, endPoint x: 377, endPoint y: 232, distance: 103.4
click at [376, 235] on li "Complete Beginners : Perfect for those with no prior coding experience." at bounding box center [356, 242] width 414 height 14
click at [378, 235] on li "Complete Beginners : Perfect for those with no prior coding experience." at bounding box center [356, 242] width 414 height 14
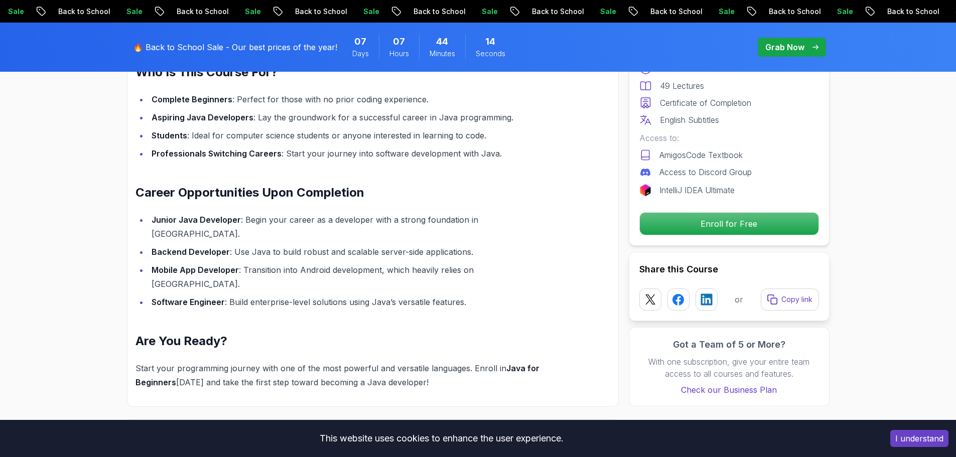
scroll to position [1154, 0]
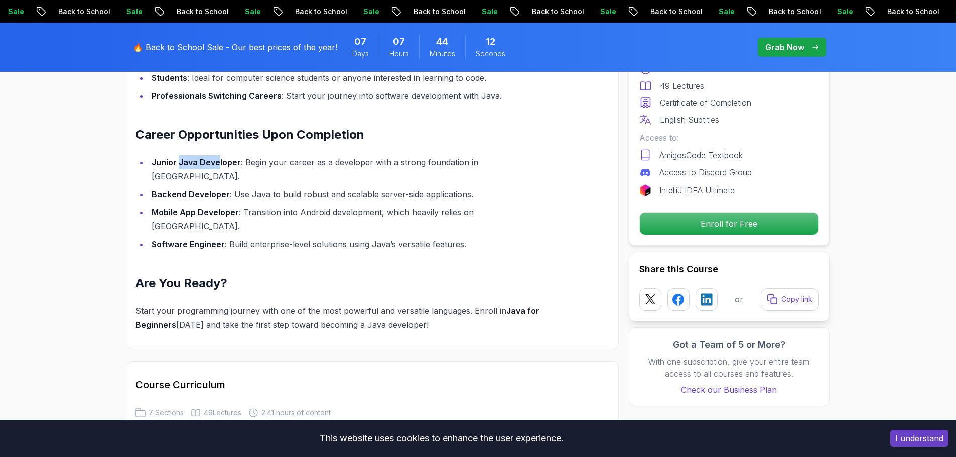
drag, startPoint x: 193, startPoint y: 143, endPoint x: 218, endPoint y: 142, distance: 25.6
click at [218, 142] on div "Learn Java from Scratch with Java for Beginners Java is one of the most widely-…" at bounding box center [349, 48] width 427 height 568
click at [222, 157] on strong "Junior Java Developer" at bounding box center [196, 162] width 89 height 10
drag, startPoint x: 184, startPoint y: 169, endPoint x: 212, endPoint y: 169, distance: 27.6
click at [212, 189] on strong "Backend Developer" at bounding box center [191, 194] width 78 height 10
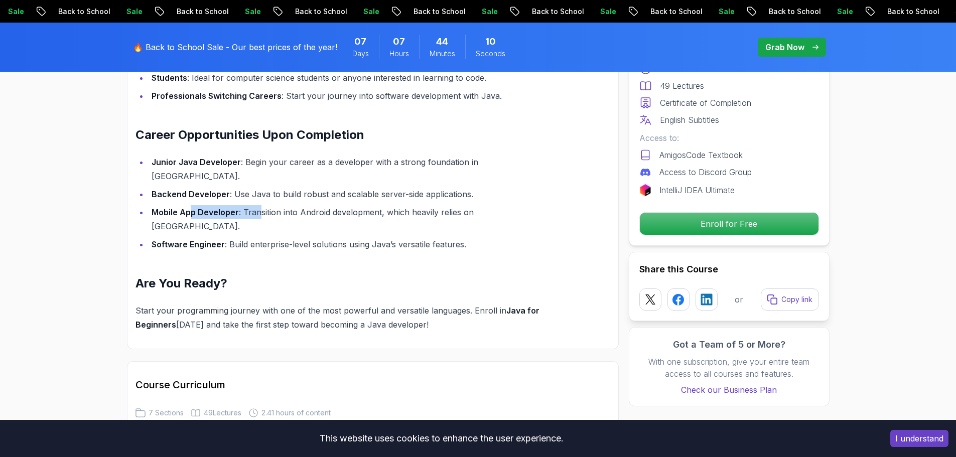
drag, startPoint x: 188, startPoint y: 193, endPoint x: 260, endPoint y: 190, distance: 71.8
click at [260, 205] on li "Mobile App Developer : Transition into Android development, which heavily relie…" at bounding box center [356, 219] width 414 height 28
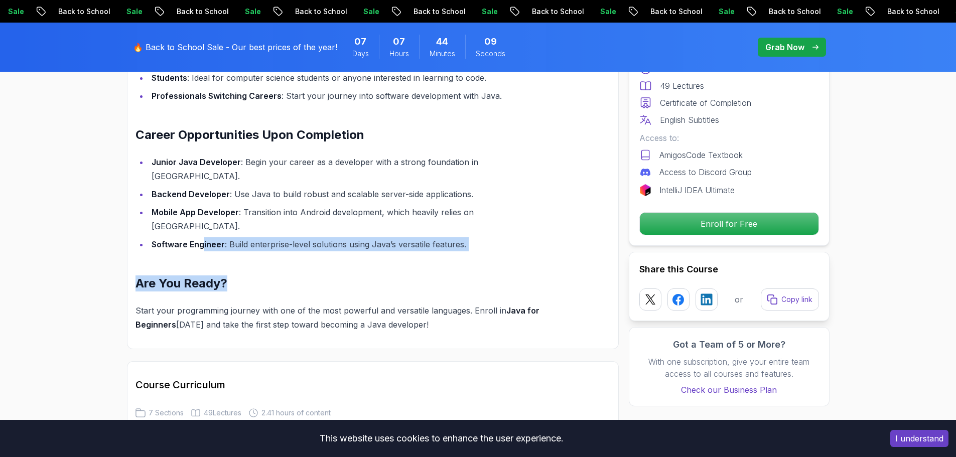
drag, startPoint x: 203, startPoint y: 204, endPoint x: 357, endPoint y: 217, distance: 155.1
click at [322, 213] on div "Learn Java from Scratch with Java for Beginners Java is one of the most widely-…" at bounding box center [349, 48] width 427 height 568
click at [371, 218] on div "Learn Java from Scratch with Java for Beginners Java is one of the most widely-…" at bounding box center [349, 48] width 427 height 568
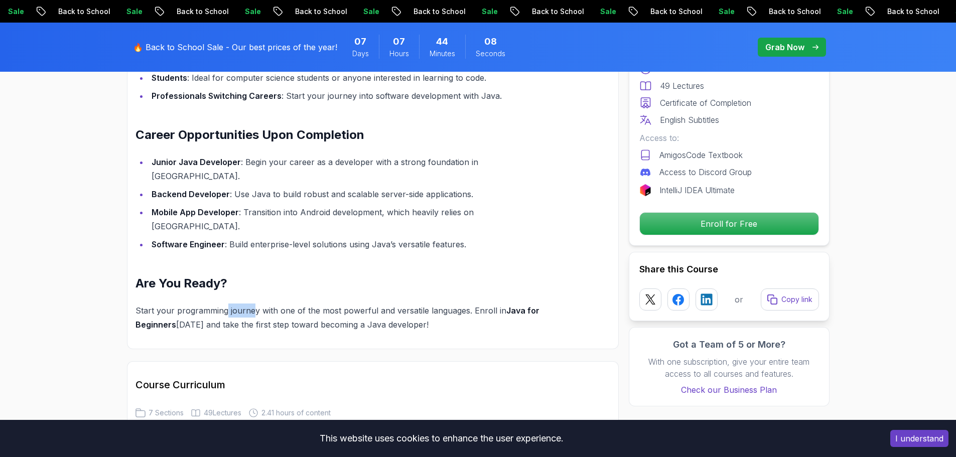
drag, startPoint x: 225, startPoint y: 275, endPoint x: 275, endPoint y: 276, distance: 49.2
click at [275, 304] on p "Start your programming journey with one of the most powerful and versatile lang…" at bounding box center [349, 318] width 427 height 28
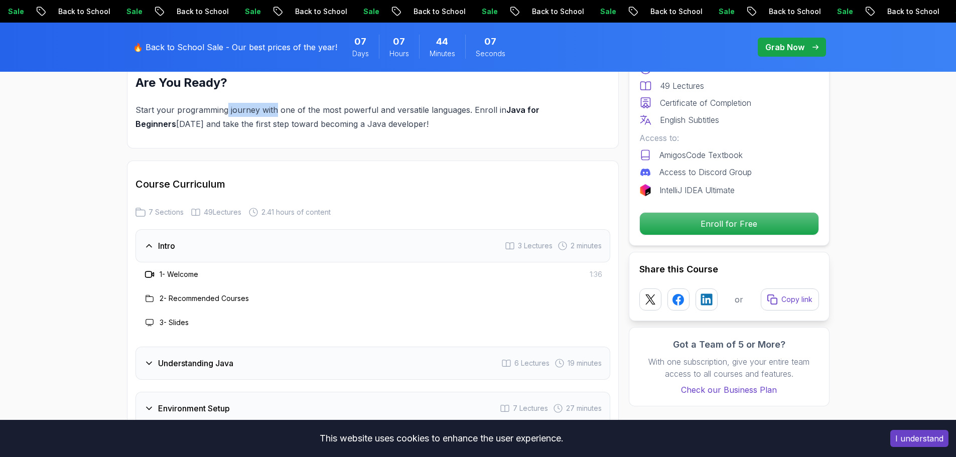
scroll to position [1456, 0]
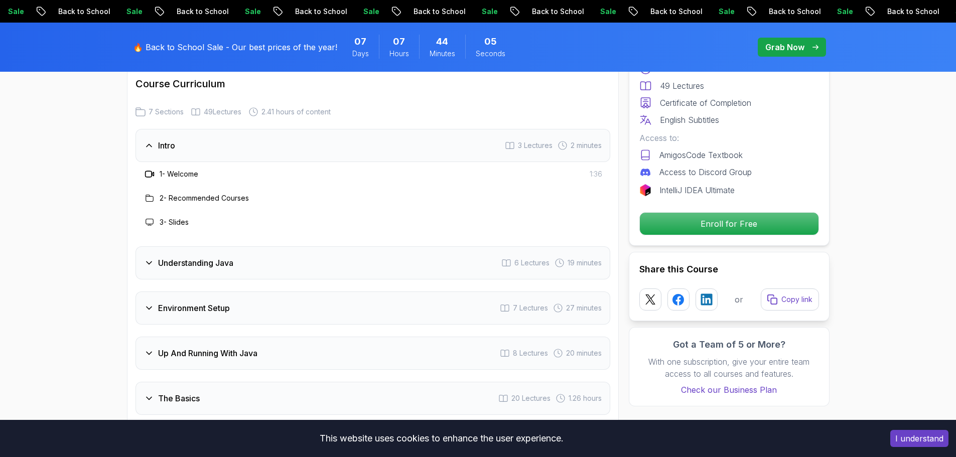
click at [177, 257] on h3 "Understanding Java" at bounding box center [195, 263] width 75 height 12
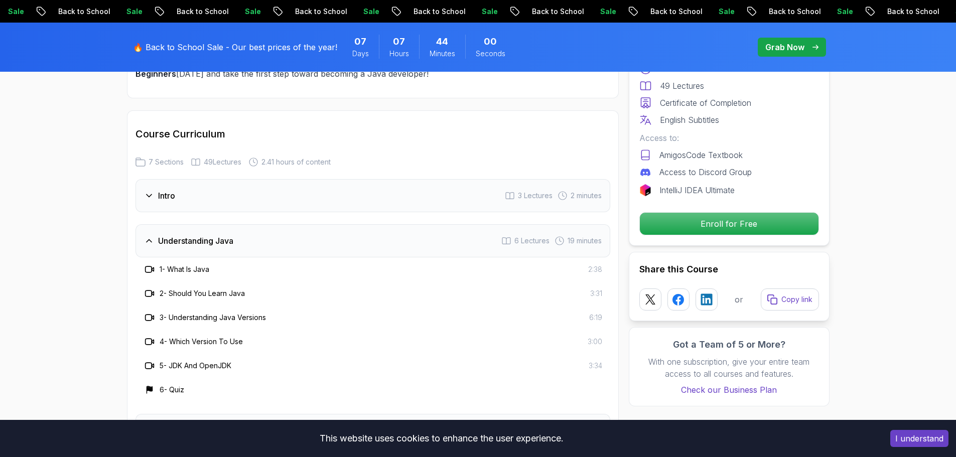
scroll to position [1556, 0]
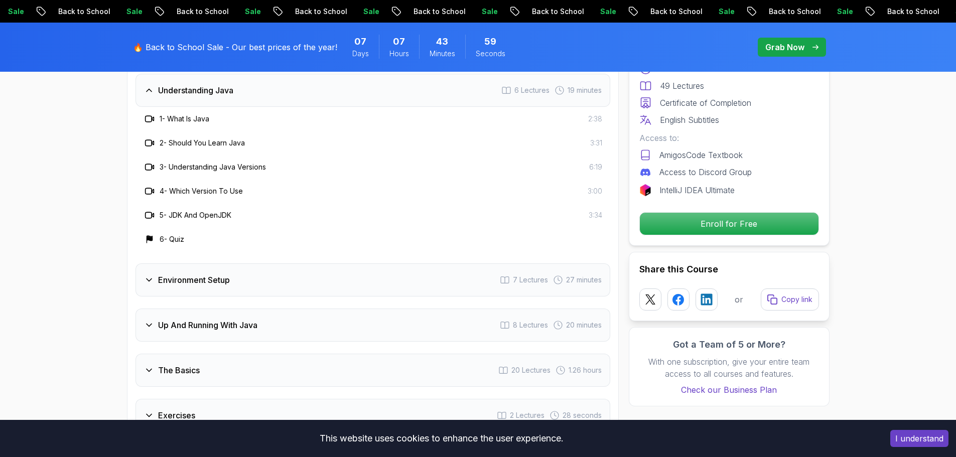
click at [211, 274] on h3 "Environment Setup" at bounding box center [194, 280] width 72 height 12
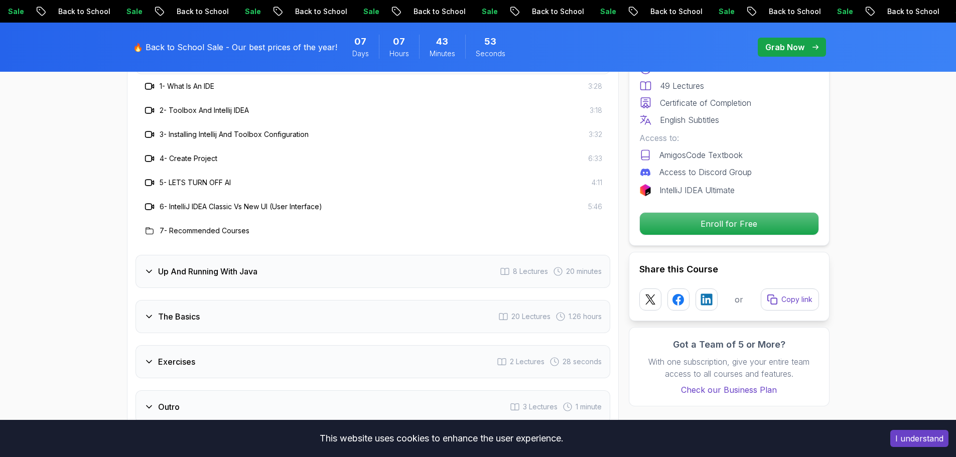
scroll to position [1656, 0]
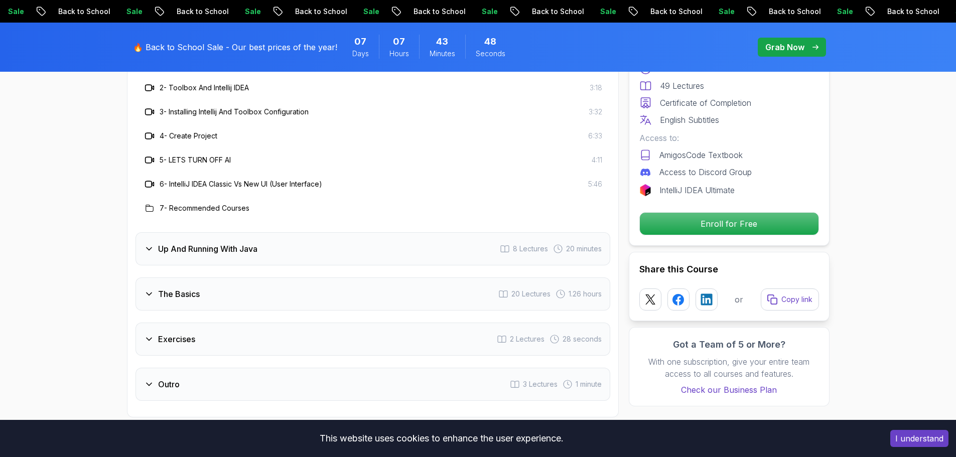
click at [213, 243] on h3 "Up And Running With Java" at bounding box center [207, 249] width 99 height 12
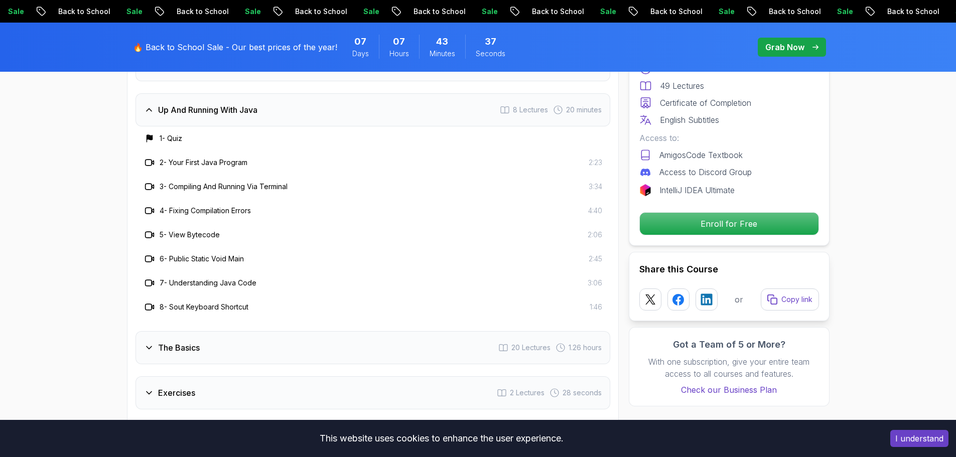
scroll to position [1707, 0]
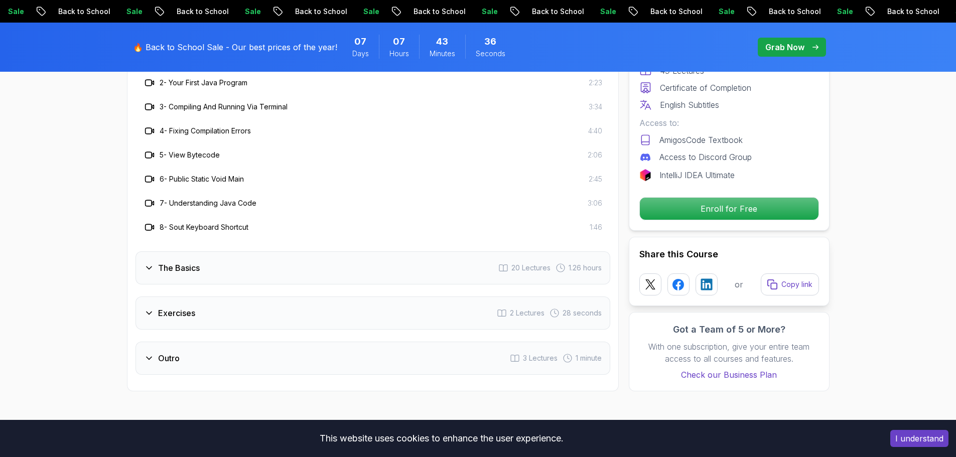
click at [243, 251] on div "The Basics 20 Lectures 1.26 hours" at bounding box center [373, 267] width 475 height 33
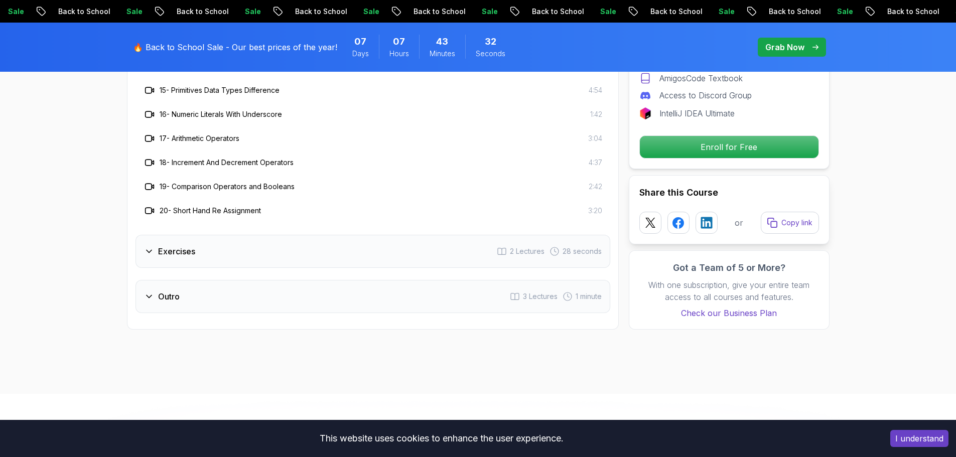
scroll to position [2058, 0]
click at [248, 234] on div "Exercises 2 Lectures 28 seconds" at bounding box center [373, 250] width 475 height 33
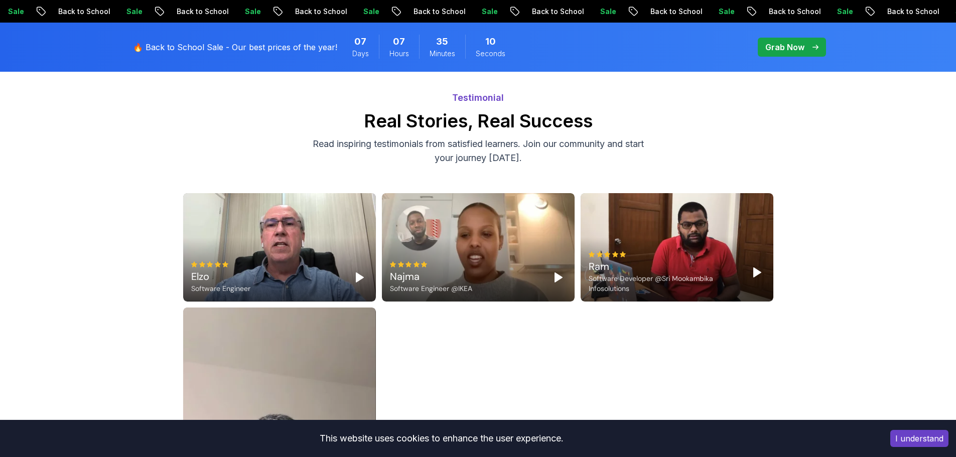
scroll to position [4096, 0]
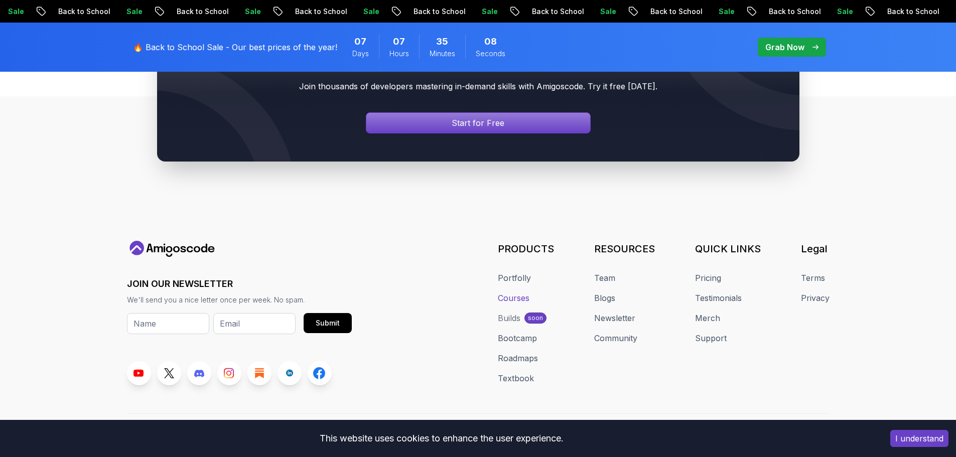
click at [510, 292] on link "Courses" at bounding box center [514, 298] width 32 height 12
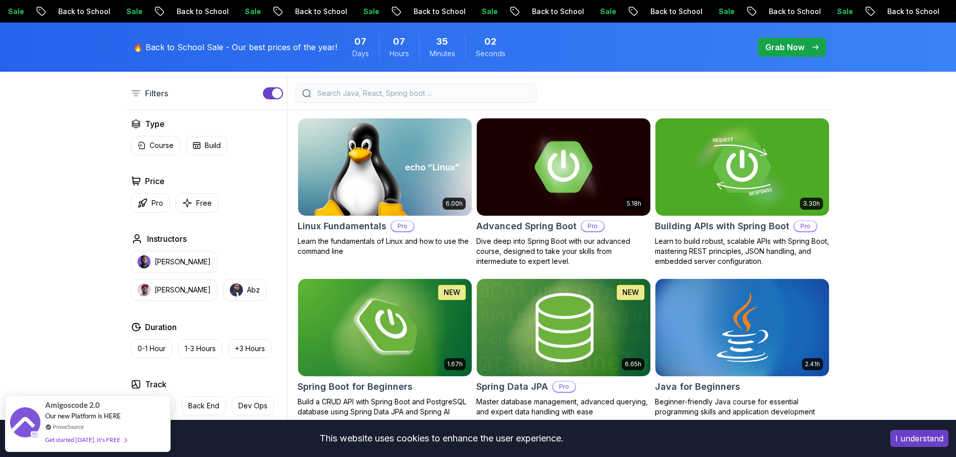
scroll to position [151, 0]
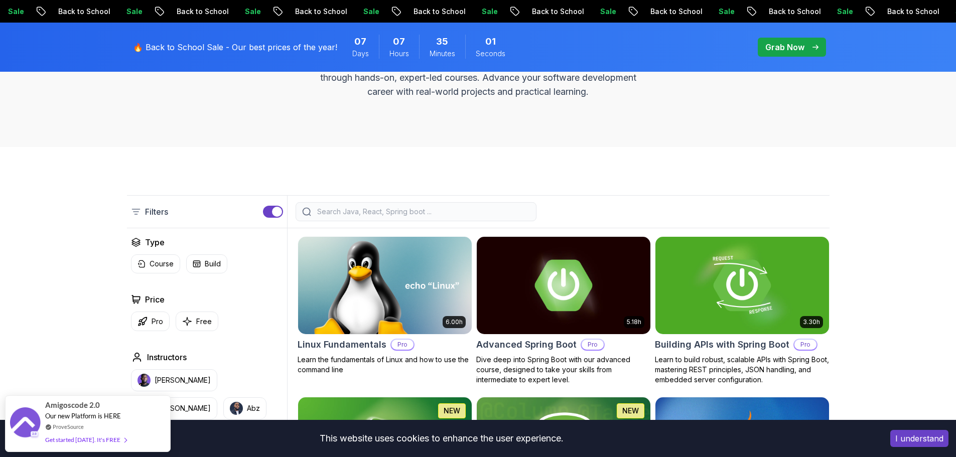
click at [418, 211] on input "search" at bounding box center [422, 212] width 215 height 10
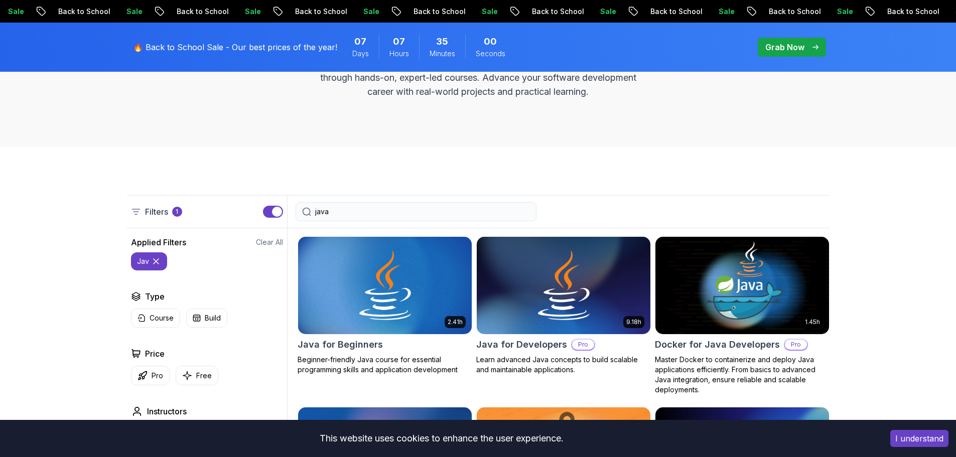
type input "java"
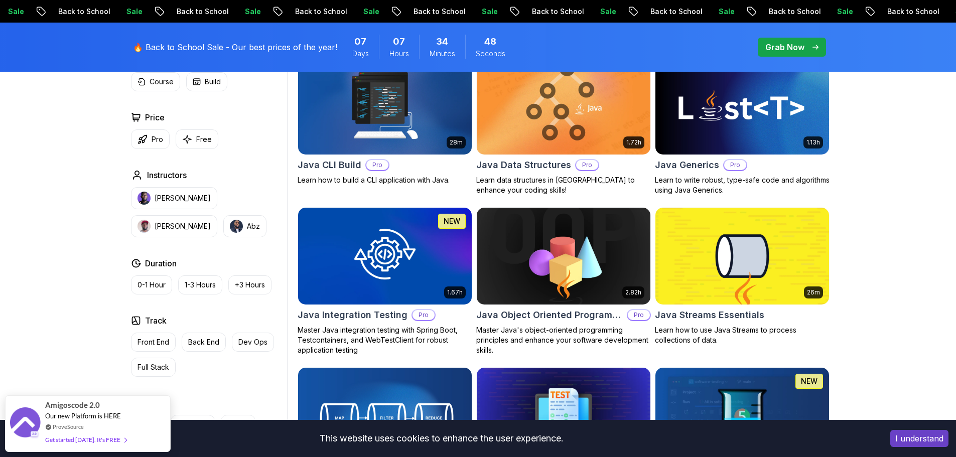
scroll to position [502, 0]
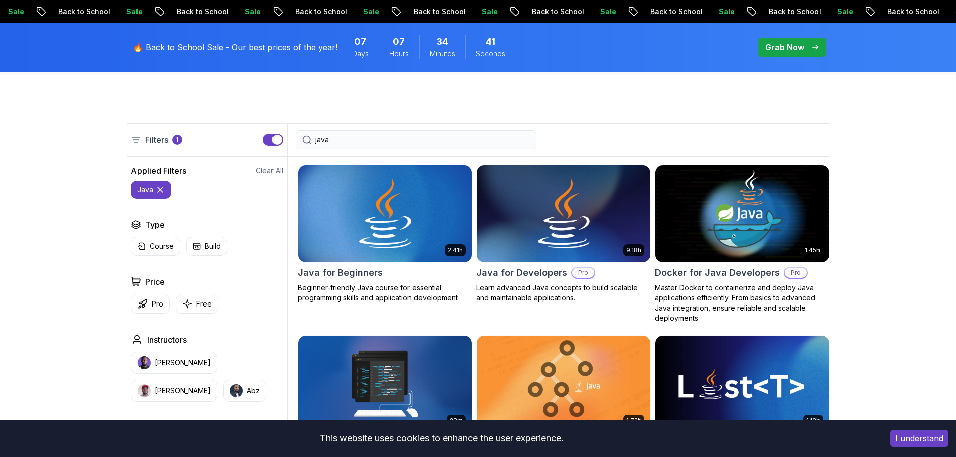
scroll to position [50, 0]
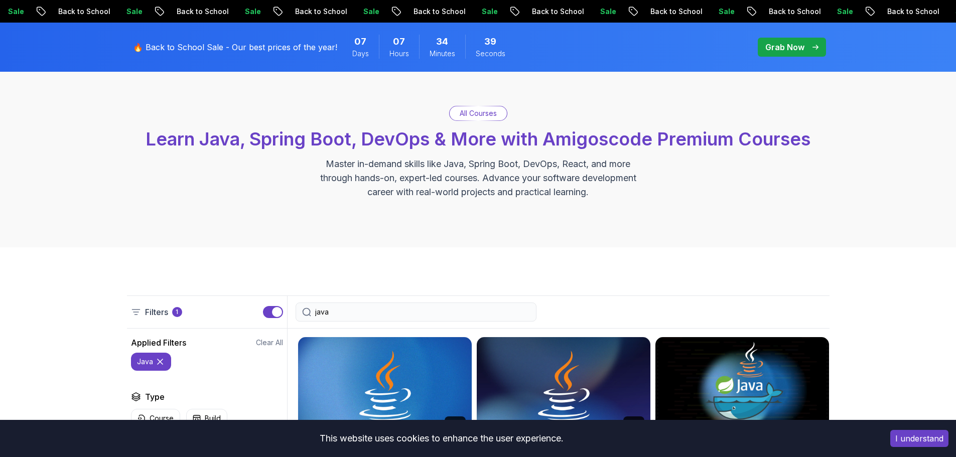
drag, startPoint x: 312, startPoint y: 309, endPoint x: 234, endPoint y: 307, distance: 77.8
click at [234, 307] on div "Filters 1 java" at bounding box center [478, 312] width 703 height 33
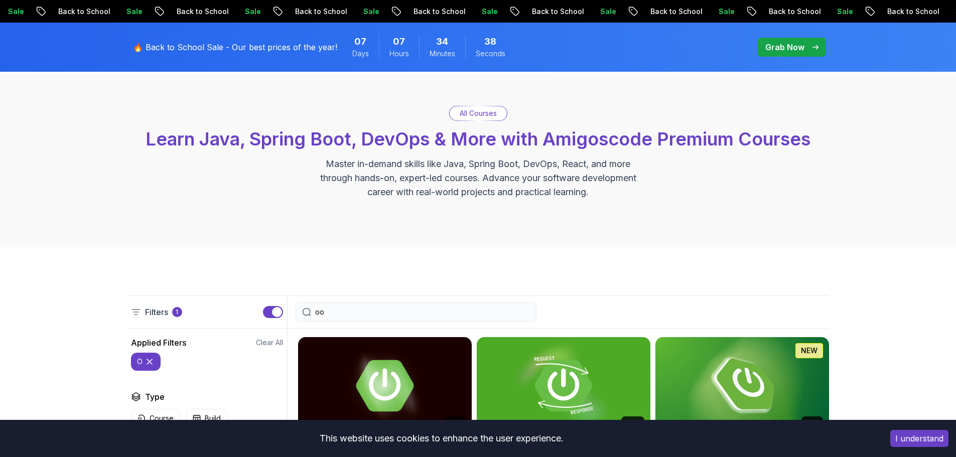
type input "oop"
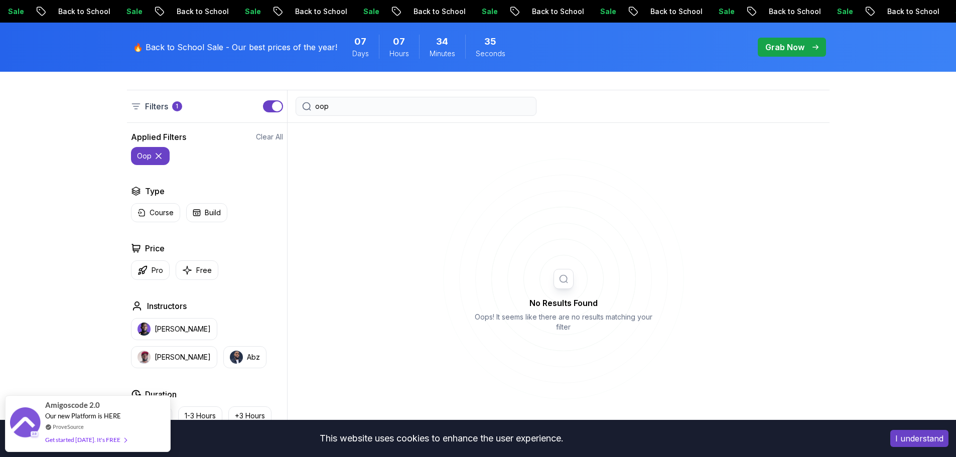
scroll to position [151, 0]
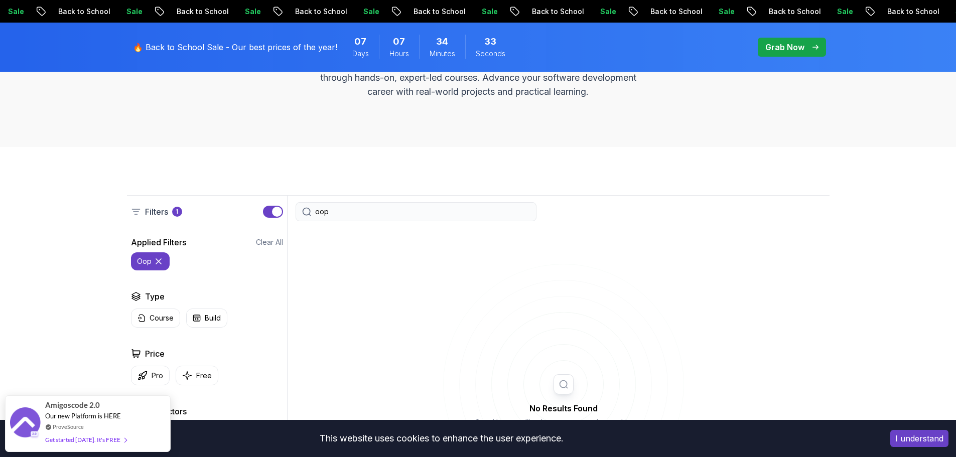
drag, startPoint x: 330, startPoint y: 211, endPoint x: 279, endPoint y: 210, distance: 51.2
click at [282, 211] on div "Filters 1 oop" at bounding box center [478, 211] width 703 height 33
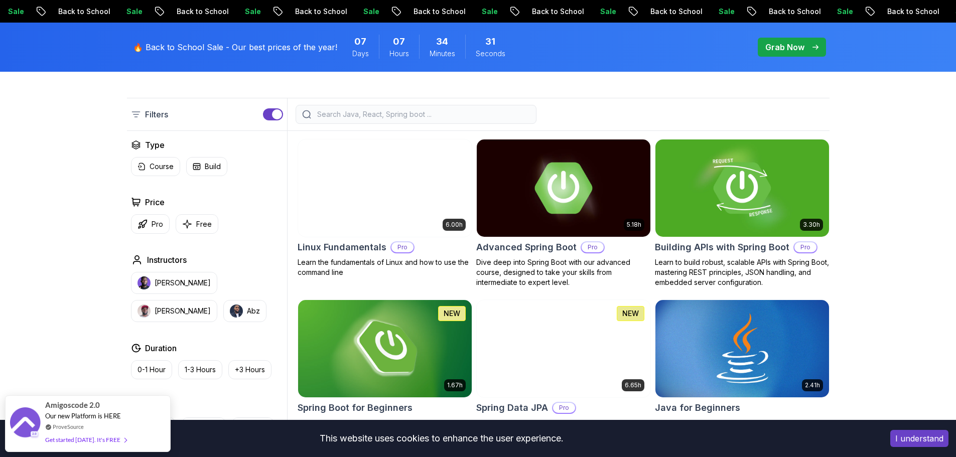
scroll to position [251, 0]
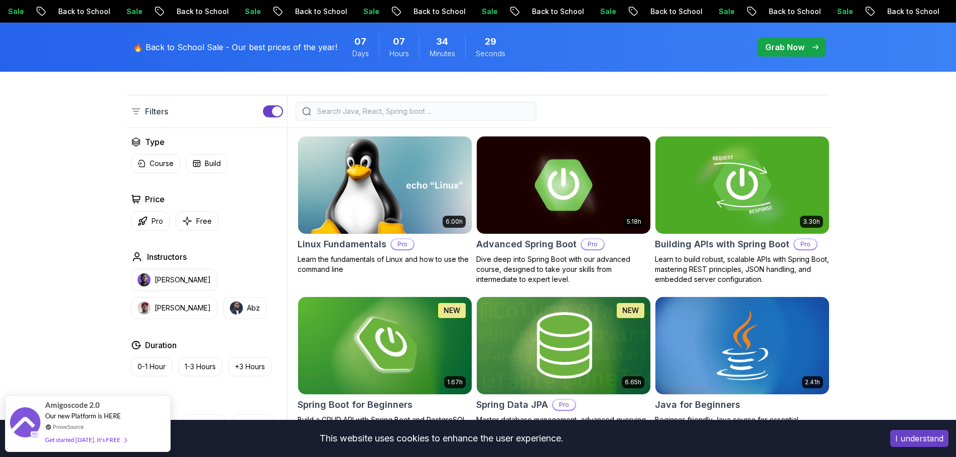
click at [369, 210] on img at bounding box center [385, 185] width 182 height 102
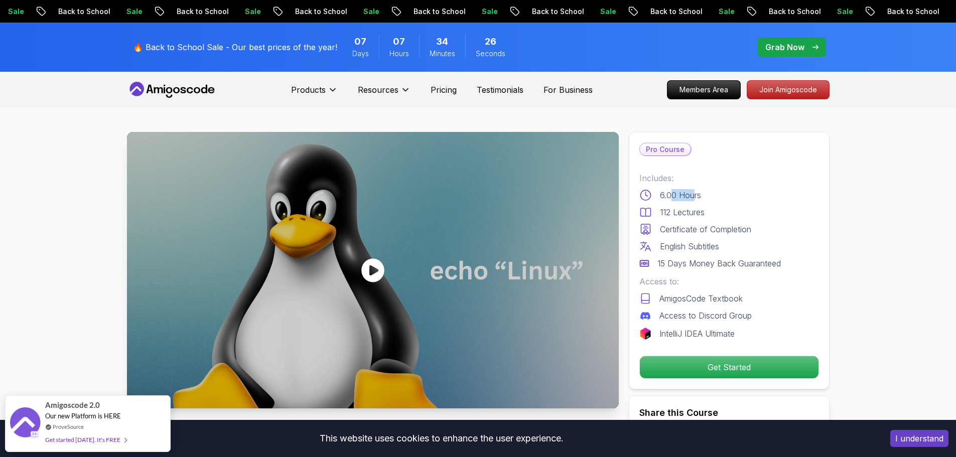
drag, startPoint x: 674, startPoint y: 194, endPoint x: 694, endPoint y: 197, distance: 20.7
click at [694, 196] on p "6.00 Hours" at bounding box center [680, 195] width 41 height 12
click at [694, 215] on p "112 Lectures" at bounding box center [682, 212] width 45 height 12
click at [695, 233] on p "Certificate of Completion" at bounding box center [705, 229] width 91 height 12
drag, startPoint x: 676, startPoint y: 245, endPoint x: 712, endPoint y: 245, distance: 36.1
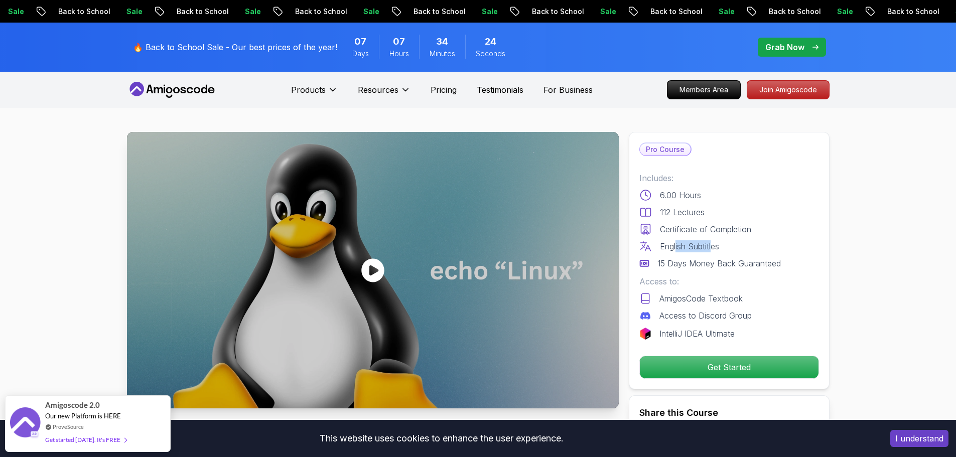
click at [712, 245] on p "English Subtitles" at bounding box center [689, 246] width 59 height 12
click at [716, 265] on p "15 Days Money Back Guaranteed" at bounding box center [719, 263] width 123 height 12
drag, startPoint x: 688, startPoint y: 299, endPoint x: 729, endPoint y: 300, distance: 41.2
click at [729, 300] on p "AmigosCode Textbook" at bounding box center [701, 299] width 83 height 12
click at [733, 300] on p "AmigosCode Textbook" at bounding box center [701, 299] width 83 height 12
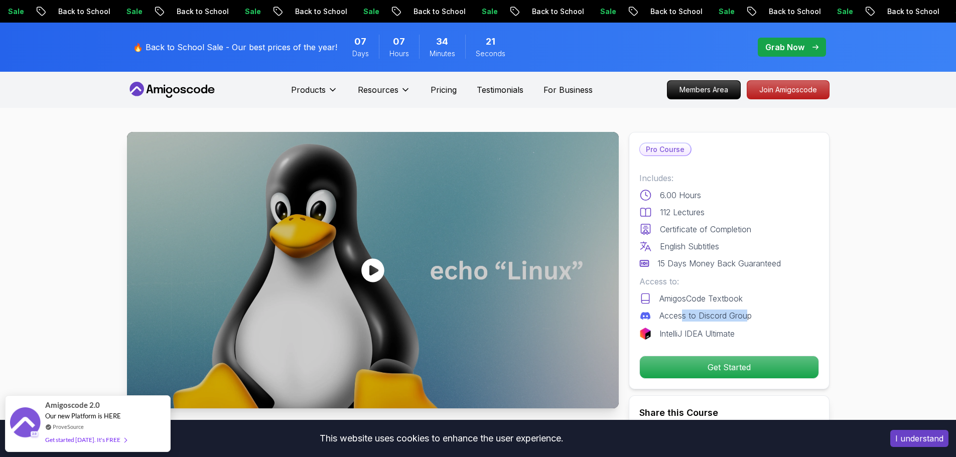
drag, startPoint x: 681, startPoint y: 316, endPoint x: 746, endPoint y: 316, distance: 65.3
click at [746, 316] on p "Access to Discord Group" at bounding box center [706, 316] width 92 height 12
drag, startPoint x: 733, startPoint y: 334, endPoint x: 688, endPoint y: 334, distance: 45.2
click at [688, 334] on p "IntelliJ IDEA Ultimate" at bounding box center [697, 334] width 75 height 12
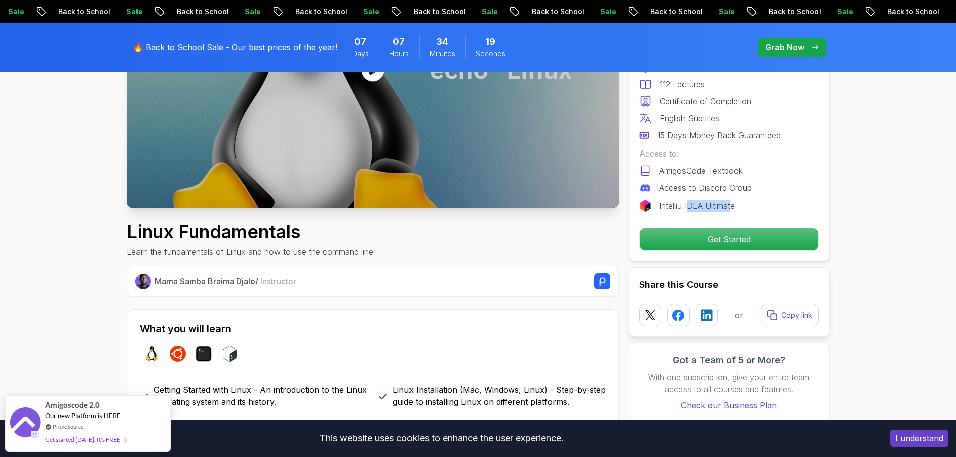
scroll to position [402, 0]
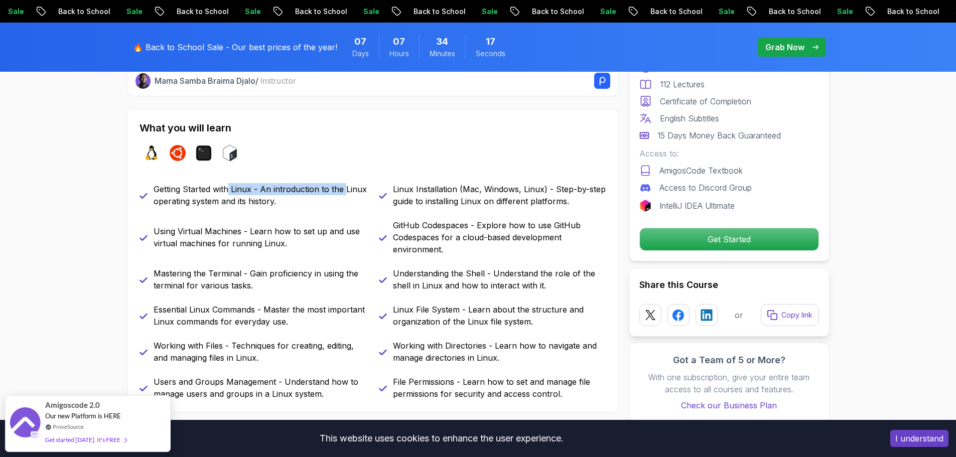
drag, startPoint x: 263, startPoint y: 190, endPoint x: 344, endPoint y: 191, distance: 81.8
click at [344, 191] on p "Getting Started with Linux - An introduction to the Linux operating system and …" at bounding box center [260, 195] width 213 height 24
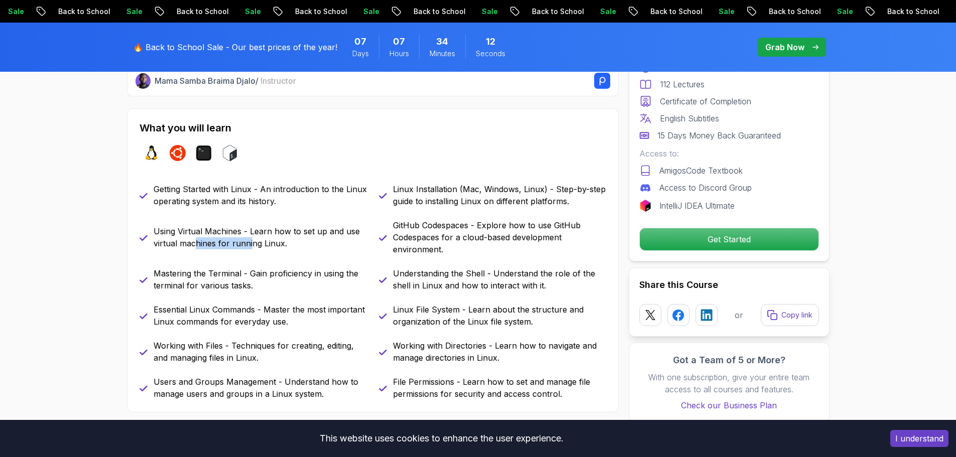
drag, startPoint x: 194, startPoint y: 239, endPoint x: 263, endPoint y: 246, distance: 68.7
click at [255, 242] on p "Using Virtual Machines - Learn how to set up and use virtual machines for runni…" at bounding box center [260, 237] width 213 height 24
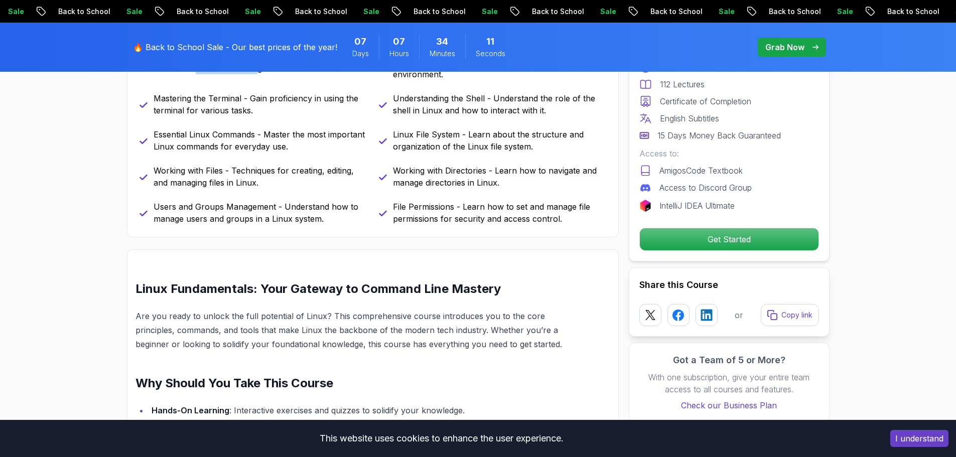
scroll to position [602, 0]
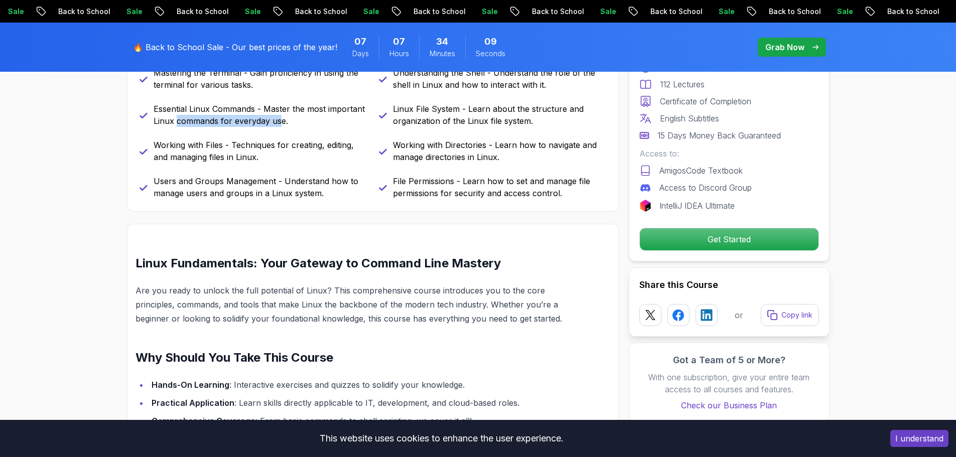
drag, startPoint x: 177, startPoint y: 124, endPoint x: 281, endPoint y: 122, distance: 104.4
click at [281, 122] on p "Essential Linux Commands - Master the most important Linux commands for everyda…" at bounding box center [260, 115] width 213 height 24
drag, startPoint x: 223, startPoint y: 145, endPoint x: 290, endPoint y: 148, distance: 66.8
click at [290, 148] on p "Working with Files - Techniques for creating, editing, and managing files in Li…" at bounding box center [260, 151] width 213 height 24
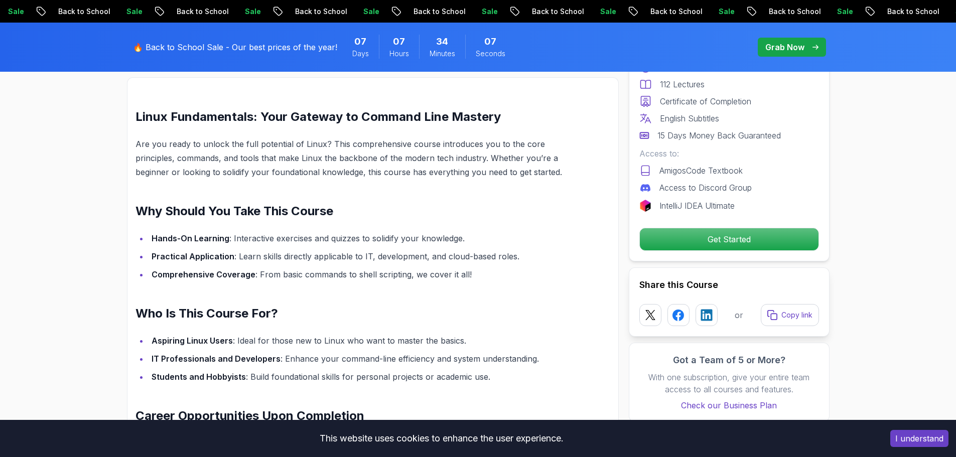
scroll to position [753, 0]
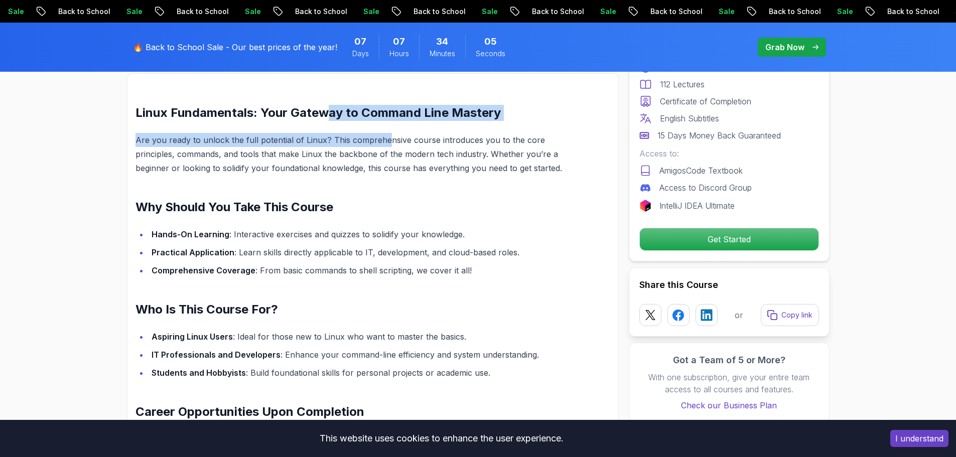
drag, startPoint x: 327, startPoint y: 119, endPoint x: 384, endPoint y: 125, distance: 57.5
click at [384, 125] on div "Linux Fundamentals: Your Gateway to Command Line Mastery Are you ready to unloc…" at bounding box center [349, 355] width 427 height 500
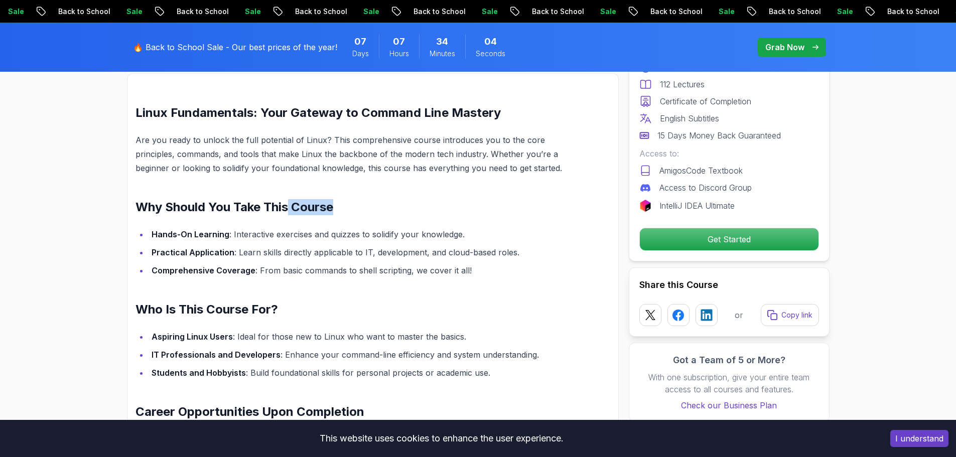
drag, startPoint x: 290, startPoint y: 201, endPoint x: 339, endPoint y: 206, distance: 49.5
click at [338, 206] on h2 "Why Should You Take This Course" at bounding box center [349, 207] width 427 height 16
click at [339, 206] on h2 "Why Should You Take This Course" at bounding box center [349, 207] width 427 height 16
drag, startPoint x: 309, startPoint y: 225, endPoint x: 398, endPoint y: 234, distance: 88.8
click at [398, 234] on div "Linux Fundamentals: Your Gateway to Command Line Mastery Are you ready to unloc…" at bounding box center [349, 355] width 427 height 500
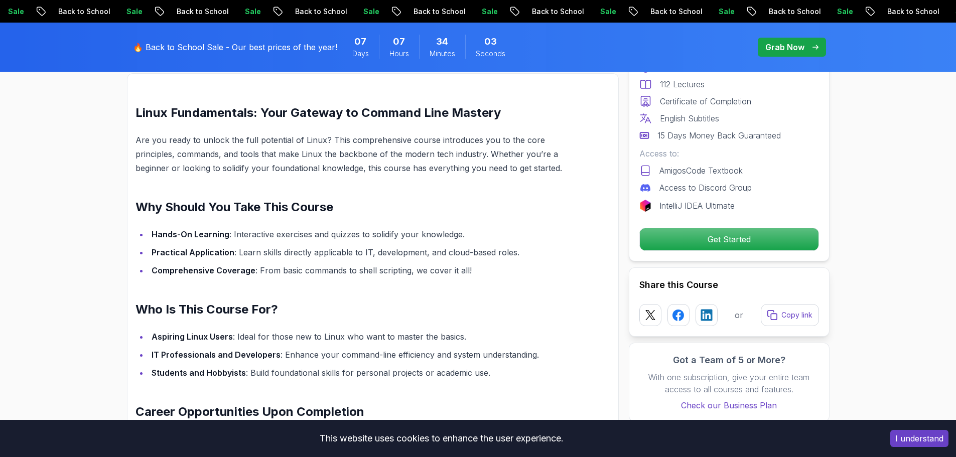
click at [413, 235] on li "Hands-On Learning : Interactive exercises and quizzes to solidify your knowledg…" at bounding box center [356, 234] width 414 height 14
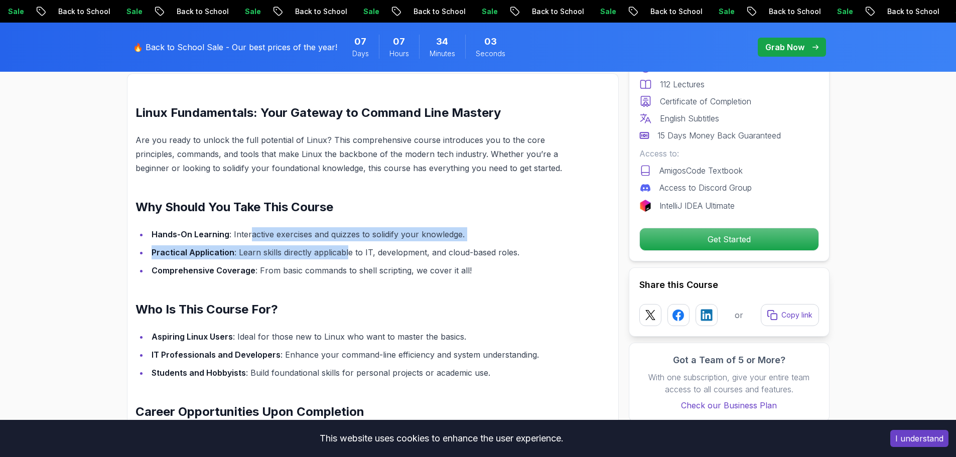
drag, startPoint x: 251, startPoint y: 241, endPoint x: 390, endPoint y: 242, distance: 139.0
click at [369, 242] on ul "Hands-On Learning : Interactive exercises and quizzes to solidify your knowledg…" at bounding box center [349, 252] width 427 height 50
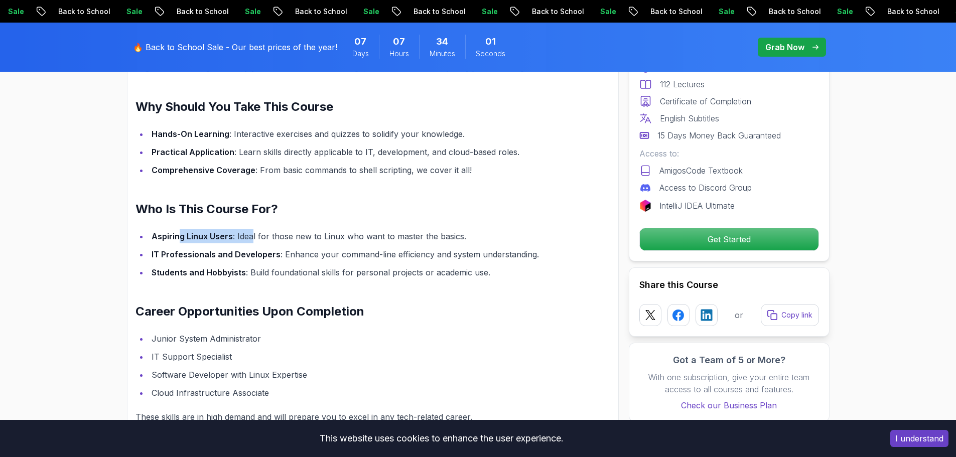
drag, startPoint x: 181, startPoint y: 240, endPoint x: 250, endPoint y: 240, distance: 69.3
click at [250, 240] on li "Aspiring Linux Users : Ideal for those new to Linux who want to master the basi…" at bounding box center [356, 236] width 414 height 14
drag, startPoint x: 257, startPoint y: 249, endPoint x: 317, endPoint y: 257, distance: 59.7
click at [317, 257] on li "IT Professionals and Developers : Enhance your command-line efficiency and syst…" at bounding box center [356, 254] width 414 height 14
click at [336, 256] on li "IT Professionals and Developers : Enhance your command-line efficiency and syst…" at bounding box center [356, 254] width 414 height 14
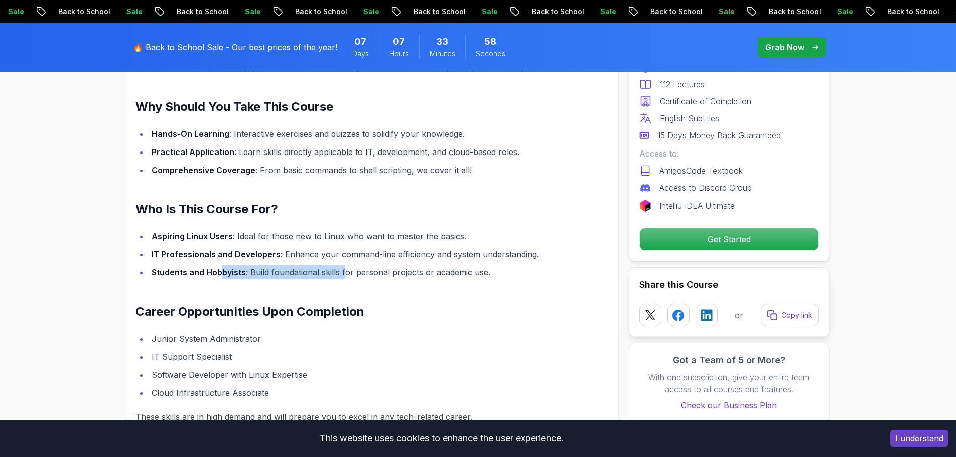
drag, startPoint x: 218, startPoint y: 270, endPoint x: 346, endPoint y: 272, distance: 127.5
click at [346, 272] on li "Students and Hobbyists : Build foundational skills for personal projects or aca…" at bounding box center [356, 273] width 414 height 14
click at [381, 272] on li "Students and Hobbyists : Build foundational skills for personal projects or aca…" at bounding box center [356, 273] width 414 height 14
click at [477, 277] on li "Students and Hobbyists : Build foundational skills for personal projects or aca…" at bounding box center [356, 273] width 414 height 14
click at [486, 277] on li "Students and Hobbyists : Build foundational skills for personal projects or aca…" at bounding box center [356, 273] width 414 height 14
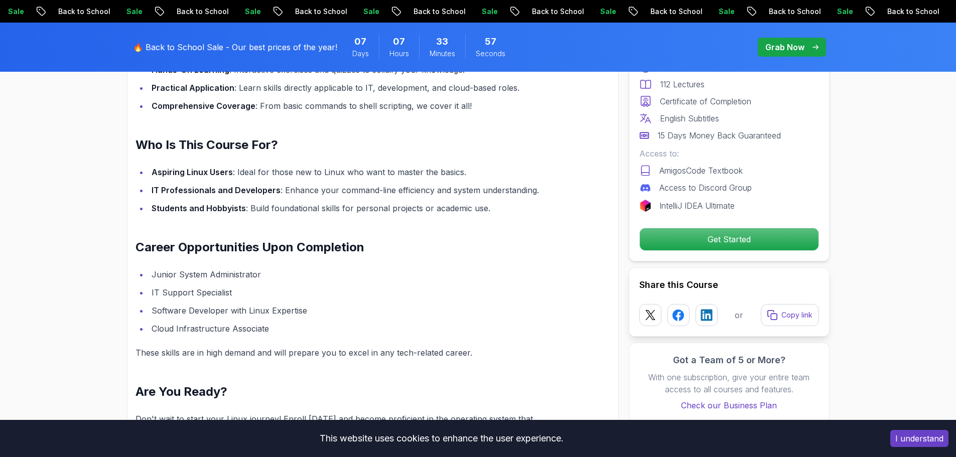
scroll to position [1054, 0]
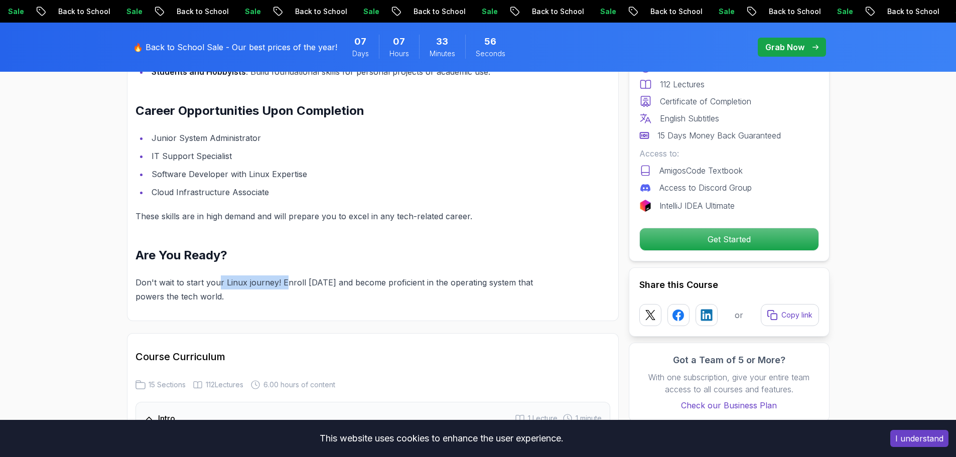
drag, startPoint x: 220, startPoint y: 284, endPoint x: 285, endPoint y: 284, distance: 65.2
click at [285, 284] on p "Don't wait to start your Linux journey! Enroll today and become proficient in t…" at bounding box center [349, 290] width 427 height 28
click at [336, 284] on p "Don't wait to start your Linux journey! Enroll today and become proficient in t…" at bounding box center [349, 290] width 427 height 28
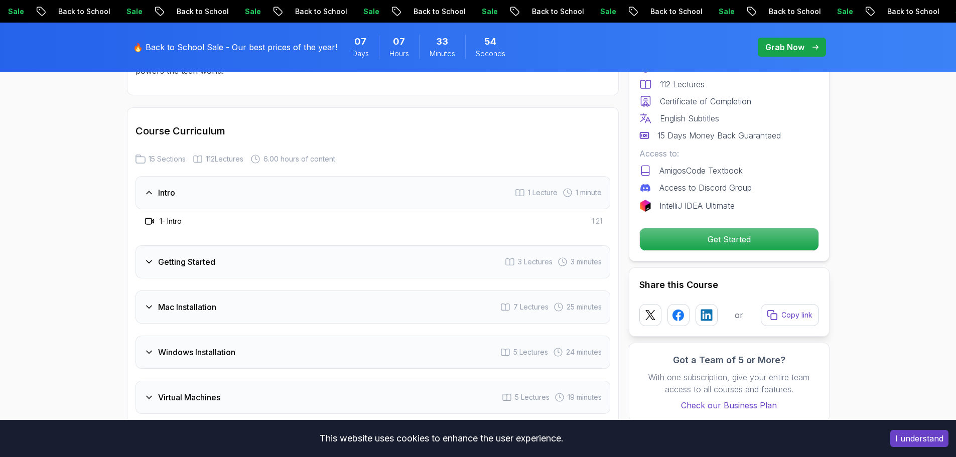
scroll to position [1405, 0]
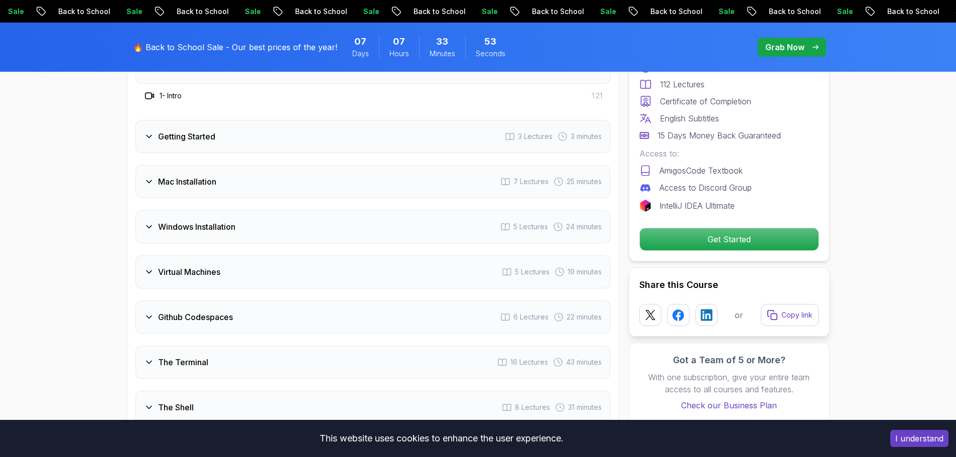
click at [191, 144] on div "Getting Started 3 Lectures 3 minutes" at bounding box center [373, 136] width 475 height 33
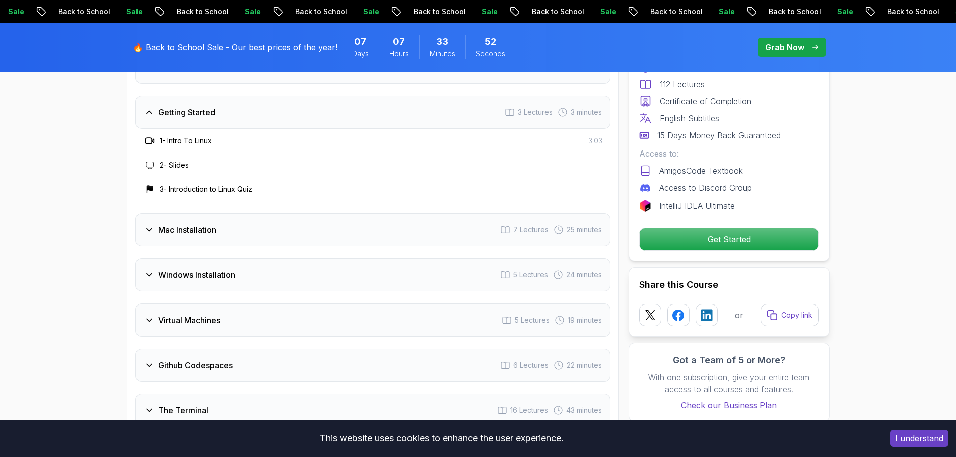
click at [203, 235] on h3 "Mac Installation" at bounding box center [187, 230] width 58 height 12
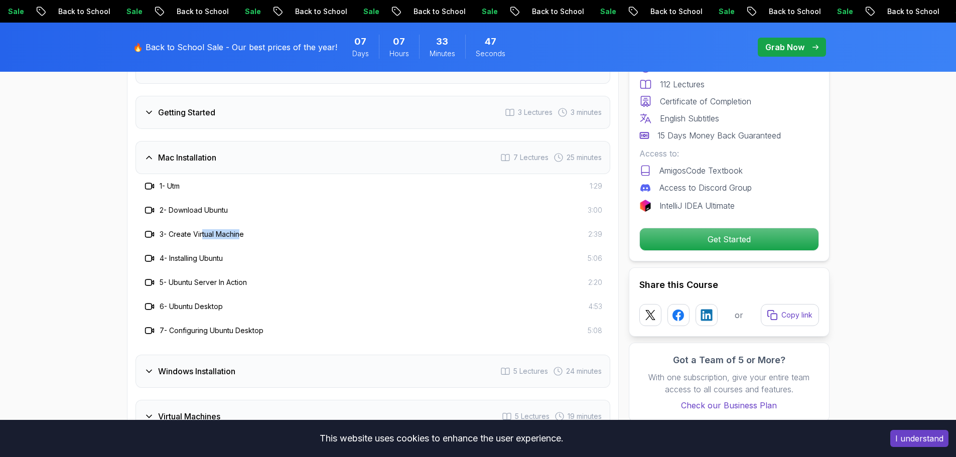
drag, startPoint x: 211, startPoint y: 235, endPoint x: 244, endPoint y: 236, distance: 32.6
click at [244, 236] on h3 "3 - Create Virtual Machine" at bounding box center [202, 234] width 84 height 10
drag, startPoint x: 200, startPoint y: 261, endPoint x: 228, endPoint y: 262, distance: 28.1
click at [228, 262] on div "4 - Installing Ubuntu 5:06" at bounding box center [373, 258] width 459 height 12
drag, startPoint x: 210, startPoint y: 284, endPoint x: 241, endPoint y: 284, distance: 31.1
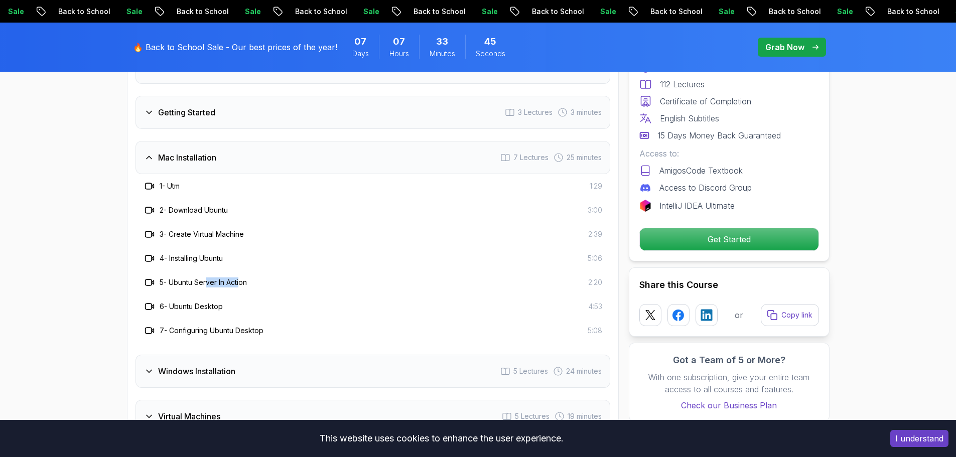
click at [241, 284] on h3 "5 - Ubuntu Server In Action" at bounding box center [203, 283] width 87 height 10
drag, startPoint x: 188, startPoint y: 307, endPoint x: 226, endPoint y: 309, distance: 38.2
click at [226, 309] on div "6 - Ubuntu Desktop 4:53" at bounding box center [373, 307] width 459 height 12
drag, startPoint x: 218, startPoint y: 333, endPoint x: 250, endPoint y: 333, distance: 31.6
click at [223, 333] on h3 "7 - Configuring Ubuntu Desktop" at bounding box center [212, 331] width 104 height 10
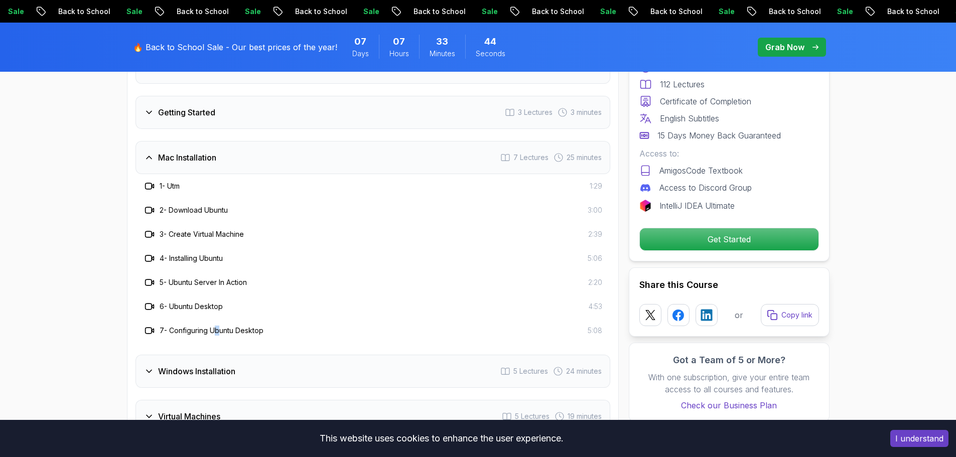
scroll to position [1656, 0]
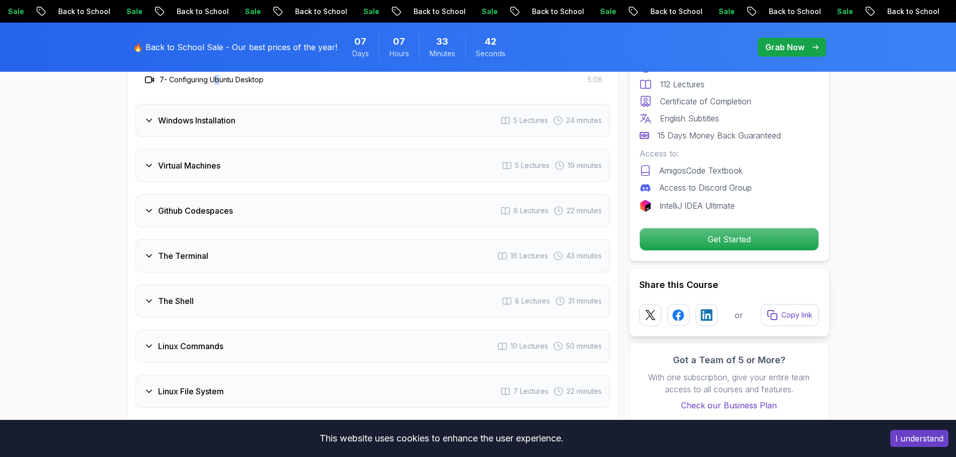
click at [206, 212] on h3 "Github Codespaces" at bounding box center [195, 211] width 75 height 12
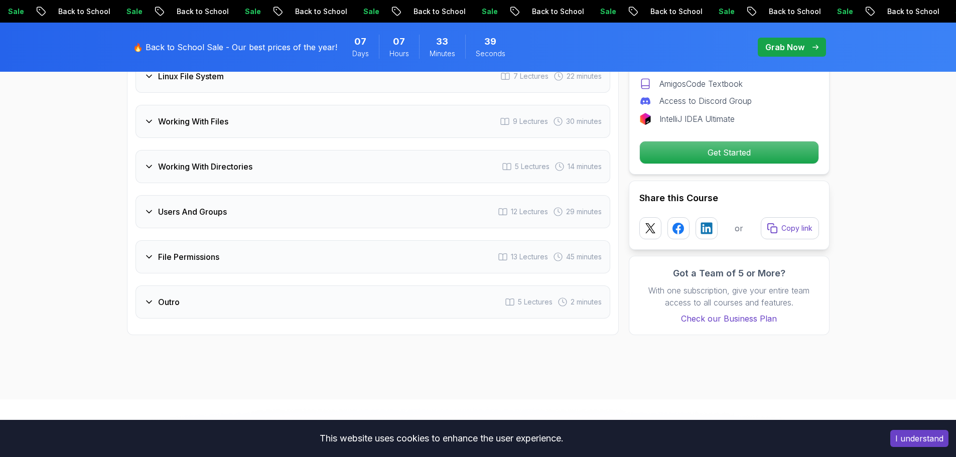
scroll to position [1707, 0]
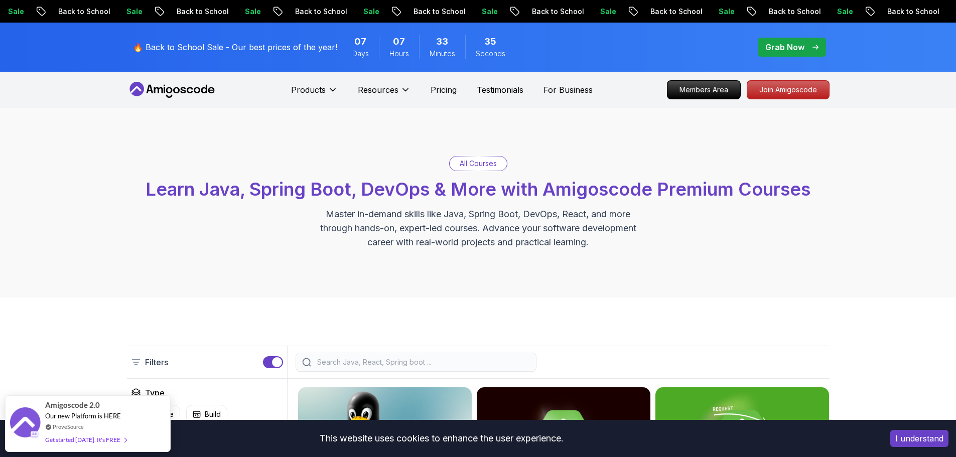
click at [383, 366] on input "search" at bounding box center [422, 362] width 215 height 10
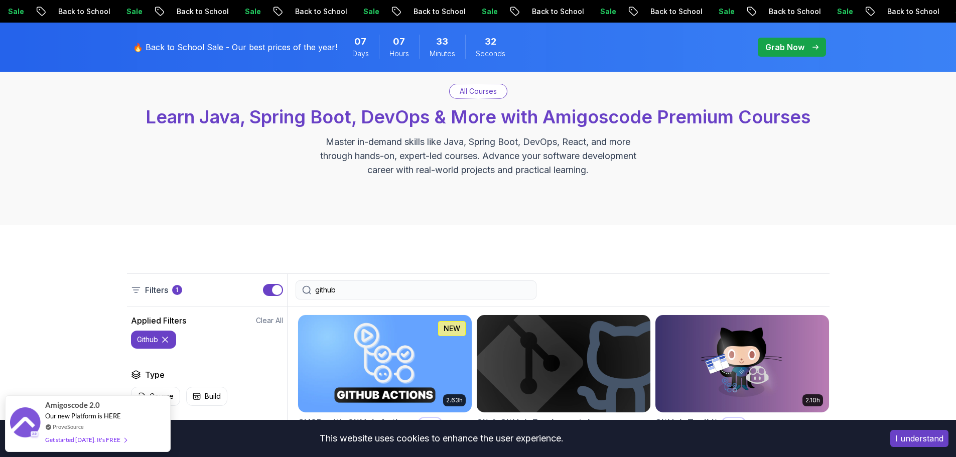
scroll to position [201, 0]
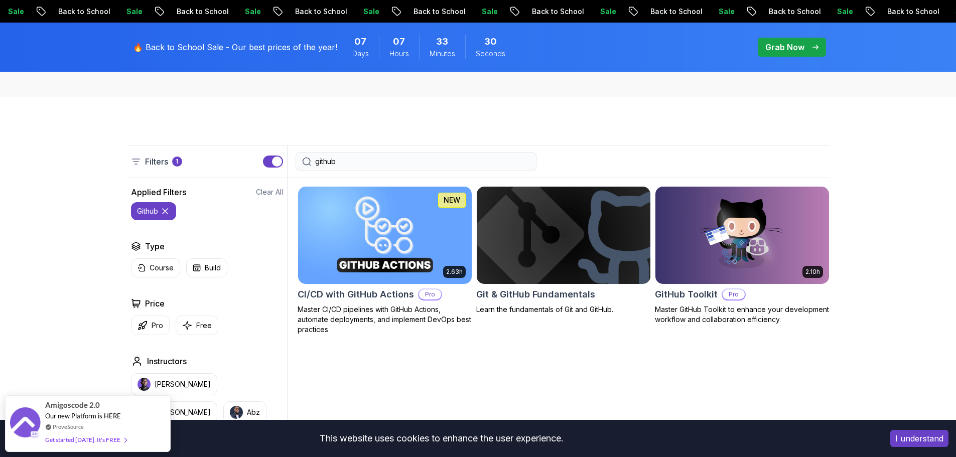
type input "github"
click at [570, 244] on img at bounding box center [563, 235] width 182 height 102
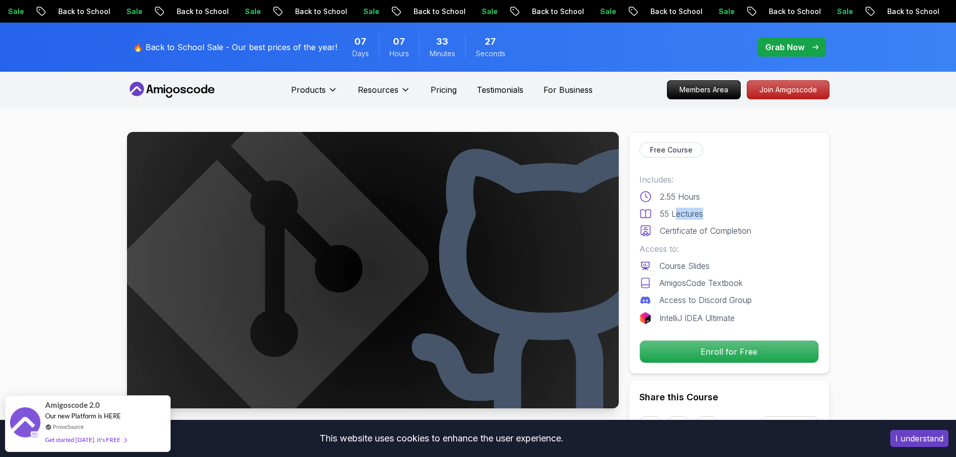
drag, startPoint x: 677, startPoint y: 215, endPoint x: 715, endPoint y: 217, distance: 38.2
click at [715, 217] on div "55 Lectures" at bounding box center [729, 214] width 180 height 12
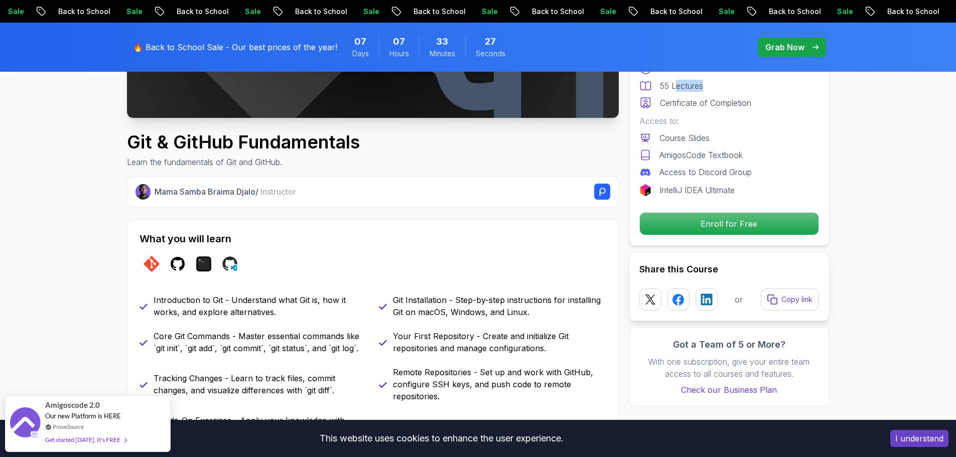
scroll to position [301, 0]
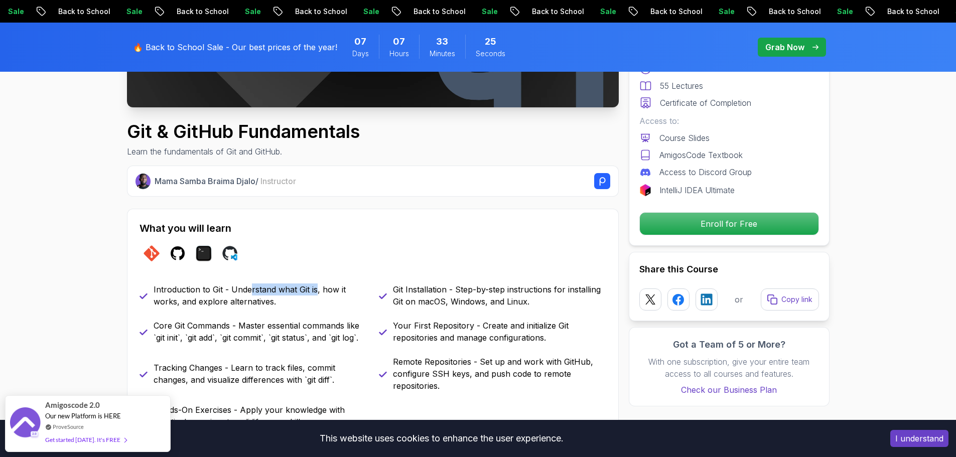
drag, startPoint x: 249, startPoint y: 289, endPoint x: 317, endPoint y: 289, distance: 67.8
click at [317, 289] on p "Introduction to Git - Understand what Git is, how it works, and explore alterna…" at bounding box center [260, 296] width 213 height 24
drag, startPoint x: 187, startPoint y: 334, endPoint x: 256, endPoint y: 334, distance: 69.8
click at [256, 334] on p "Core Git Commands - Master essential commands like `git init`, `git add`, `git …" at bounding box center [260, 332] width 213 height 24
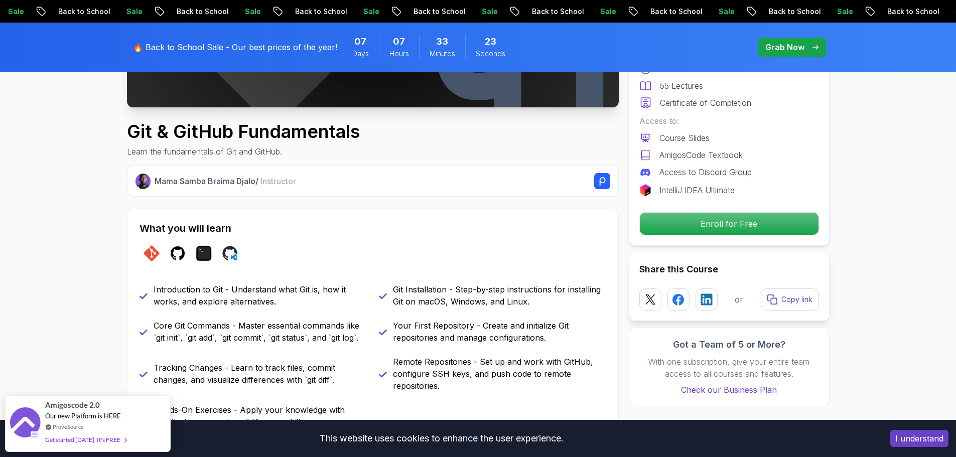
click at [343, 330] on p "Core Git Commands - Master essential commands like `git init`, `git add`, `git …" at bounding box center [260, 332] width 213 height 24
drag, startPoint x: 192, startPoint y: 336, endPoint x: 226, endPoint y: 337, distance: 34.1
click at [226, 337] on p "Core Git Commands - Master essential commands like `git init`, `git add`, `git …" at bounding box center [260, 332] width 213 height 24
click at [227, 337] on p "Core Git Commands - Master essential commands like `git init`, `git add`, `git …" at bounding box center [260, 332] width 213 height 24
drag, startPoint x: 142, startPoint y: 338, endPoint x: 298, endPoint y: 332, distance: 155.7
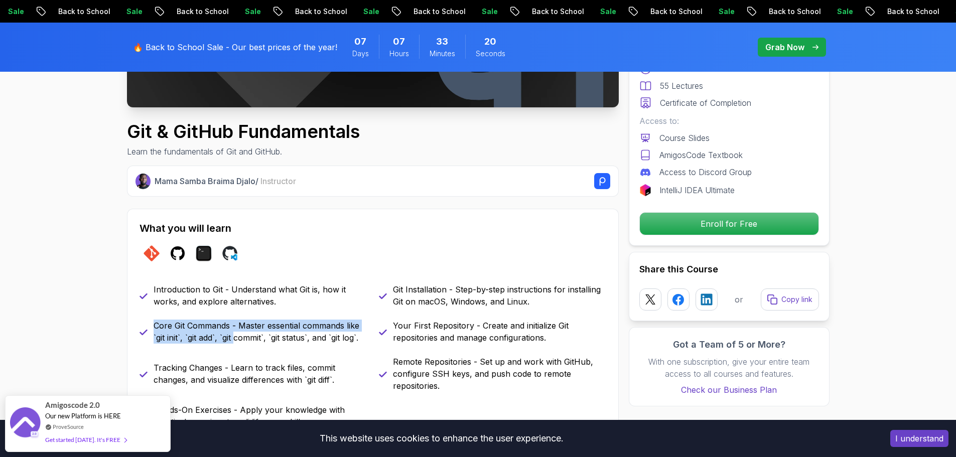
click at [244, 336] on div "Core Git Commands - Master essential commands like `git init`, `git add`, `git …" at bounding box center [253, 332] width 227 height 24
click at [300, 332] on p "Core Git Commands - Master essential commands like `git init`, `git add`, `git …" at bounding box center [260, 332] width 213 height 24
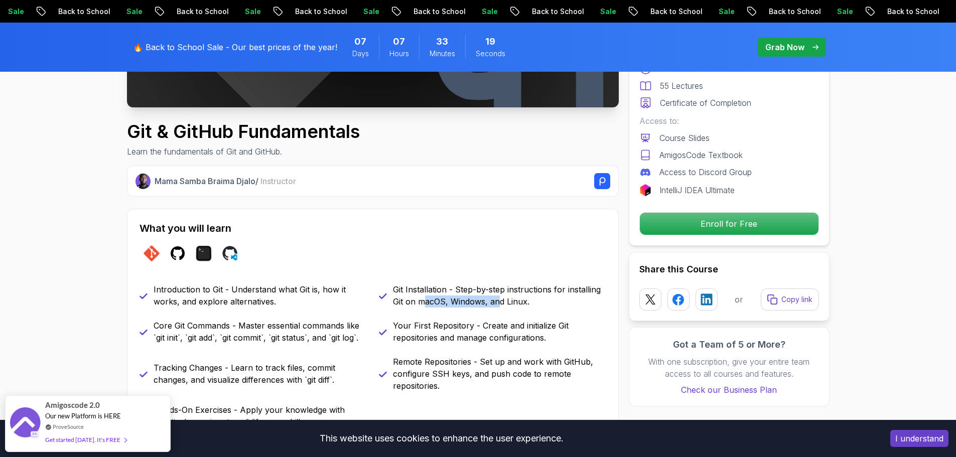
drag, startPoint x: 425, startPoint y: 297, endPoint x: 498, endPoint y: 297, distance: 73.3
click at [498, 297] on p "Git Installation - Step-by-step instructions for installing Git on macOS, Windo…" at bounding box center [499, 296] width 213 height 24
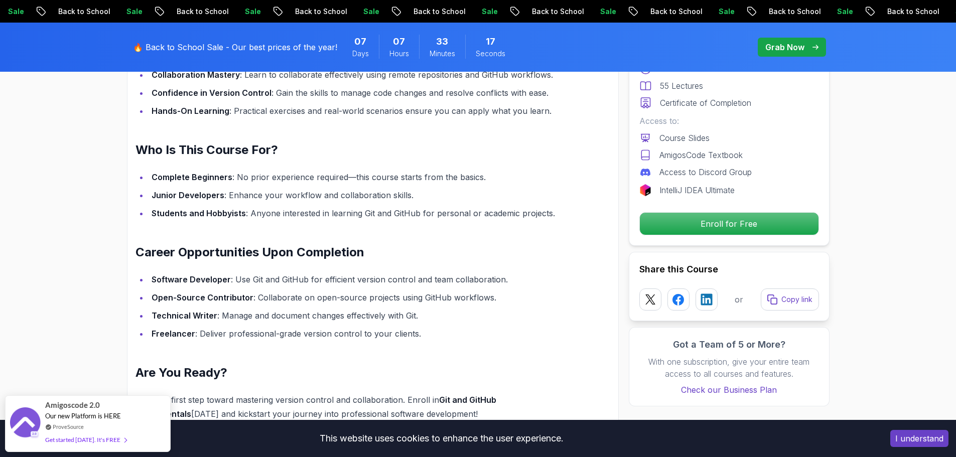
scroll to position [853, 0]
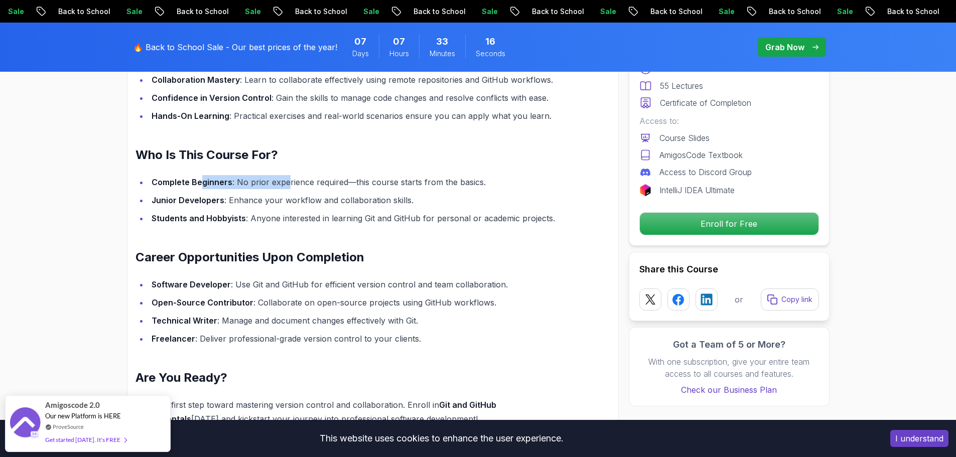
drag, startPoint x: 200, startPoint y: 179, endPoint x: 284, endPoint y: 179, distance: 84.3
click at [284, 179] on li "Complete Beginners : No prior experience required—this course starts from the b…" at bounding box center [356, 182] width 414 height 14
drag, startPoint x: 248, startPoint y: 202, endPoint x: 333, endPoint y: 201, distance: 85.3
click at [333, 201] on li "Junior Developers : Enhance your workflow and collaboration skills." at bounding box center [356, 200] width 414 height 14
click at [352, 200] on li "Junior Developers : Enhance your workflow and collaboration skills." at bounding box center [356, 200] width 414 height 14
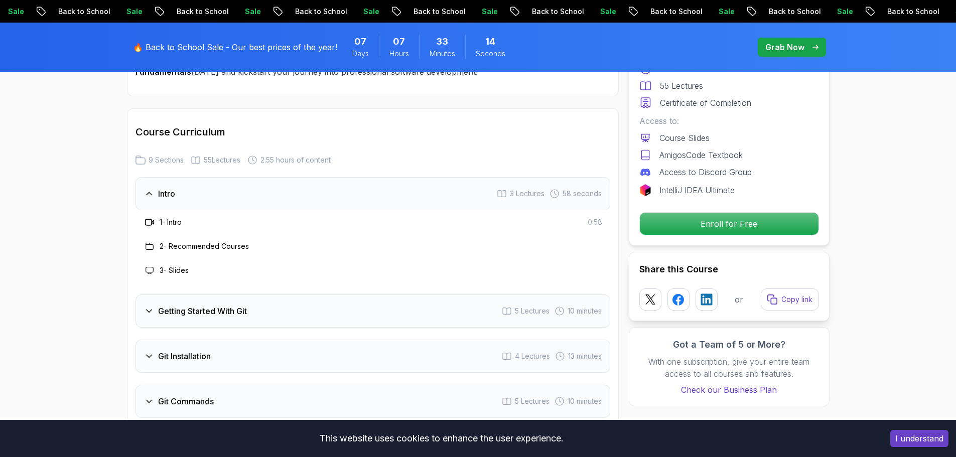
scroll to position [1205, 0]
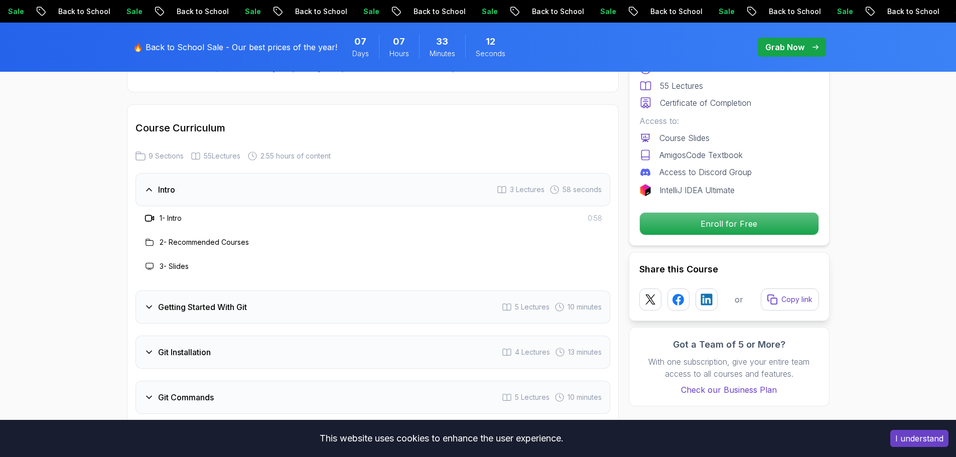
click at [206, 305] on h3 "Getting Started With Git" at bounding box center [202, 307] width 89 height 12
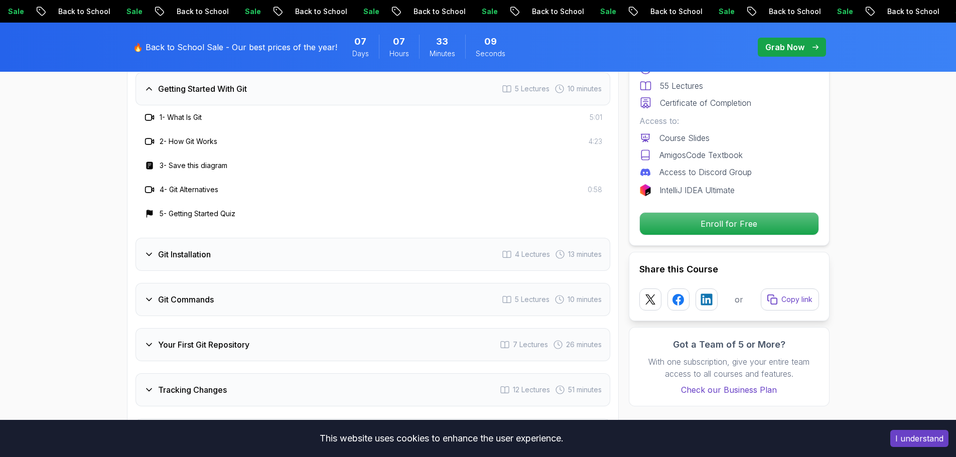
scroll to position [1405, 0]
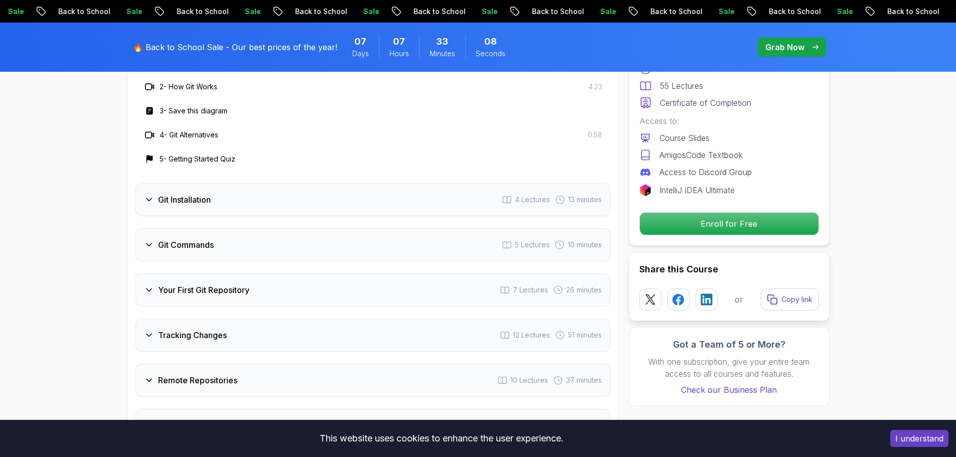
click at [203, 197] on h3 "Git Installation" at bounding box center [184, 200] width 53 height 12
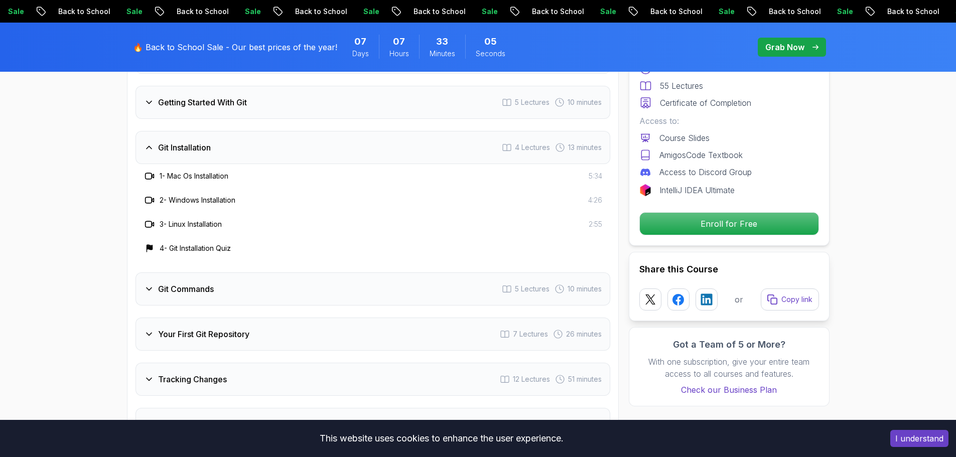
scroll to position [1355, 0]
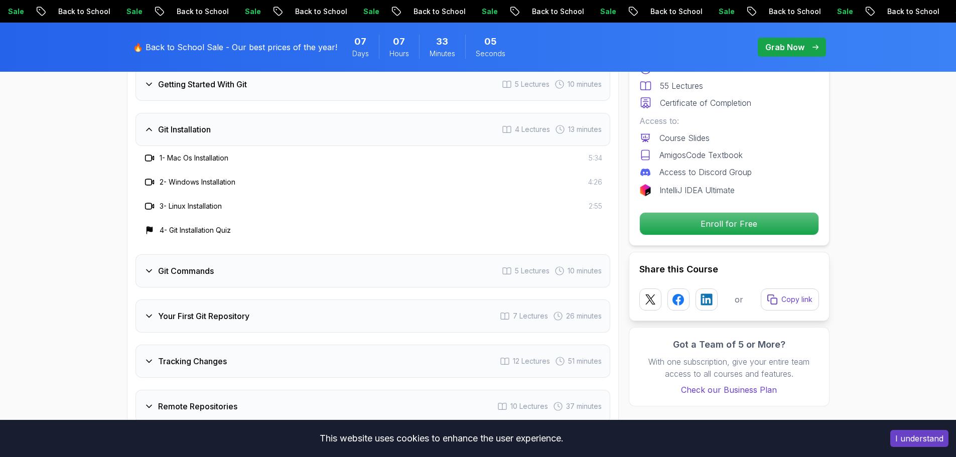
click at [194, 269] on h3 "Git Commands" at bounding box center [186, 271] width 56 height 12
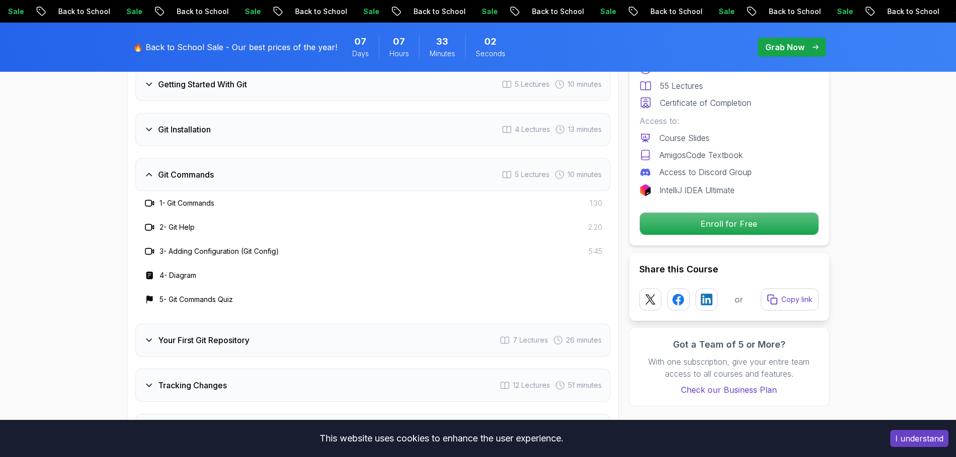
drag, startPoint x: 185, startPoint y: 191, endPoint x: 230, endPoint y: 306, distance: 123.5
click at [230, 306] on div "Git Commands 5 Lectures 10 minutes 1 - Git Commands 1:30 2 - Git Help 2:20 3 - …" at bounding box center [373, 235] width 475 height 154
click at [215, 338] on h3 "Your First Git Repository" at bounding box center [203, 340] width 91 height 12
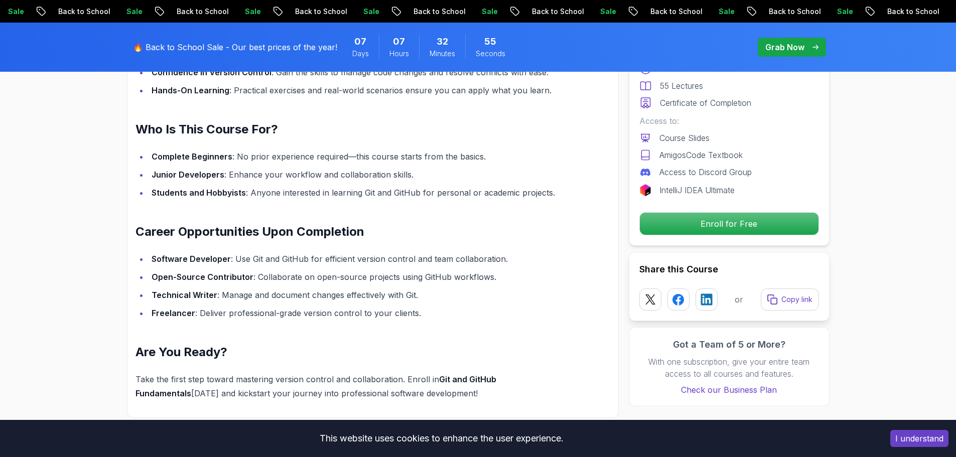
scroll to position [753, 0]
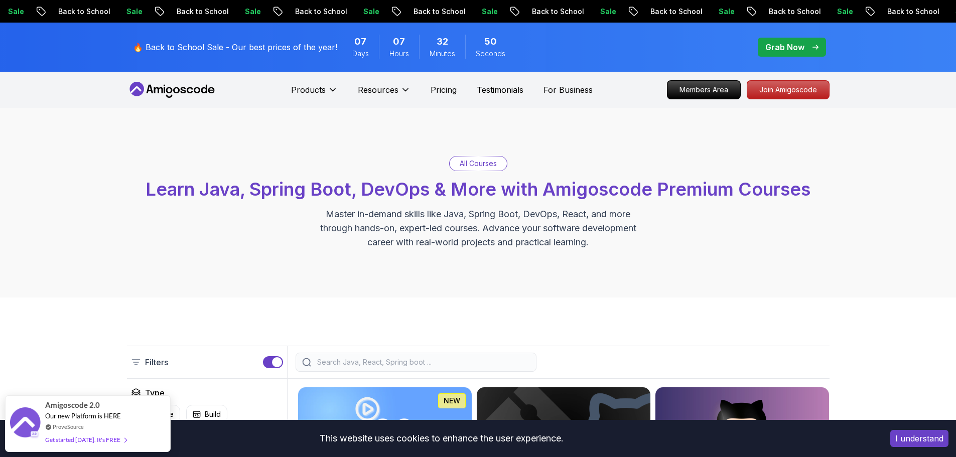
click at [180, 89] on icon at bounding box center [172, 90] width 90 height 16
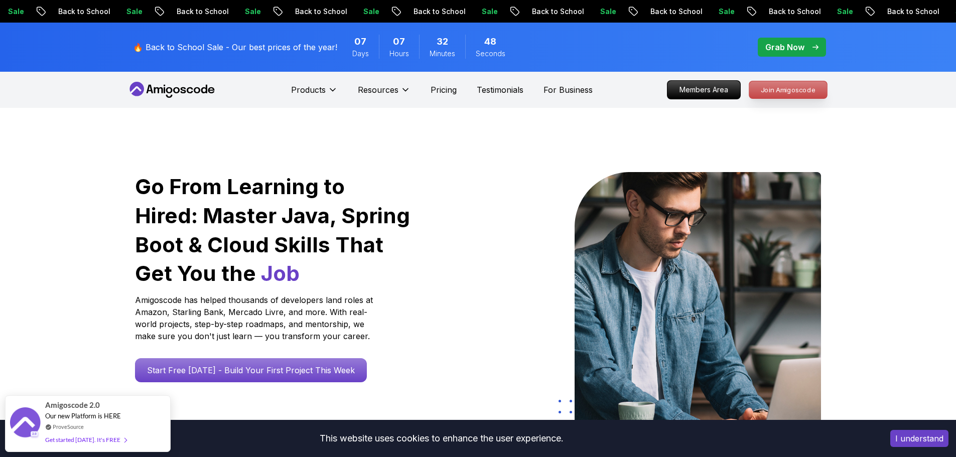
click at [785, 89] on p "Join Amigoscode" at bounding box center [788, 89] width 78 height 17
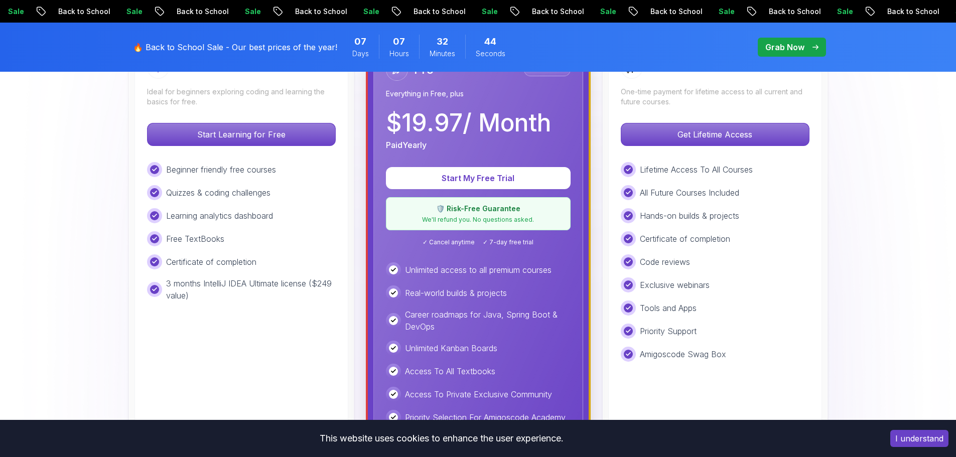
scroll to position [351, 0]
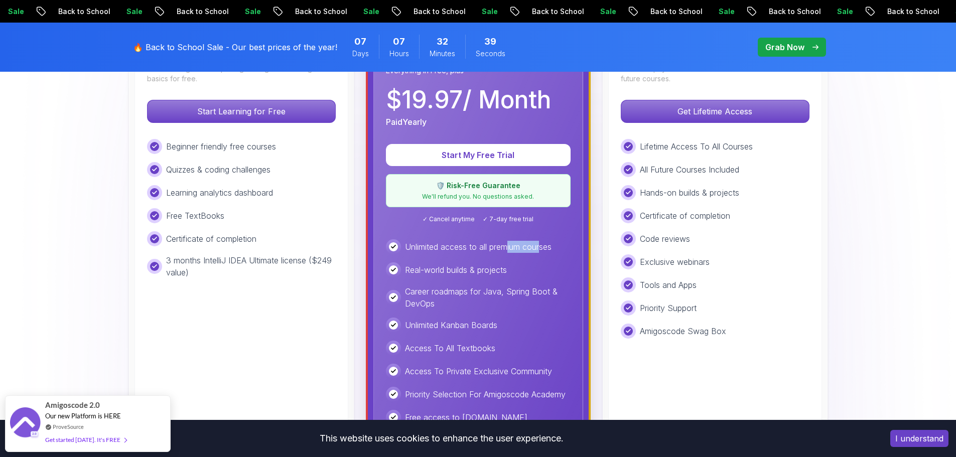
drag, startPoint x: 506, startPoint y: 248, endPoint x: 542, endPoint y: 248, distance: 35.1
click at [542, 248] on p "Unlimited access to all premium courses" at bounding box center [478, 247] width 147 height 12
click at [549, 250] on p "Unlimited access to all premium courses" at bounding box center [478, 247] width 147 height 12
drag, startPoint x: 498, startPoint y: 247, endPoint x: 464, endPoint y: 247, distance: 34.1
click at [464, 247] on p "Unlimited access to all premium courses" at bounding box center [478, 247] width 147 height 12
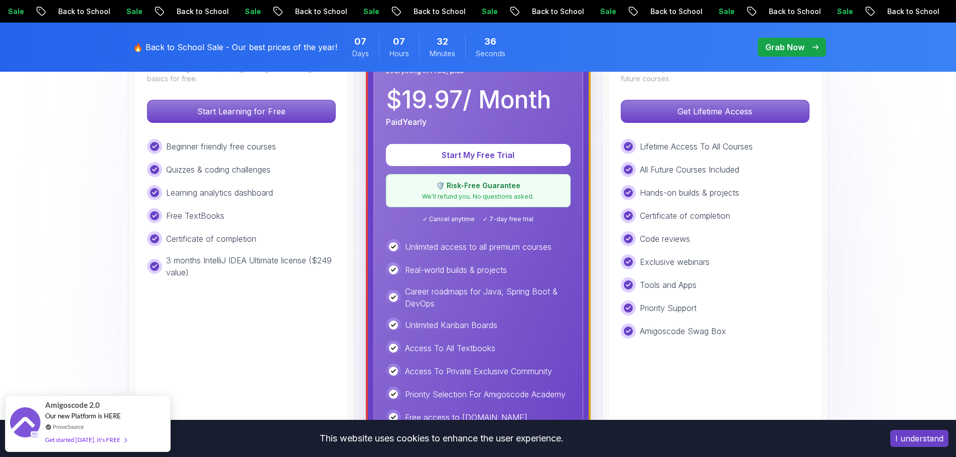
click at [527, 244] on p "Unlimited access to all premium courses" at bounding box center [478, 247] width 147 height 12
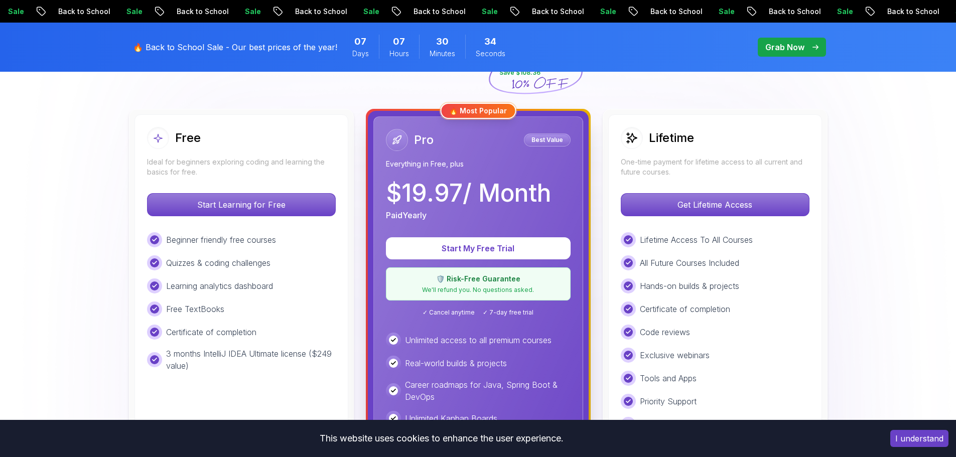
scroll to position [201, 0]
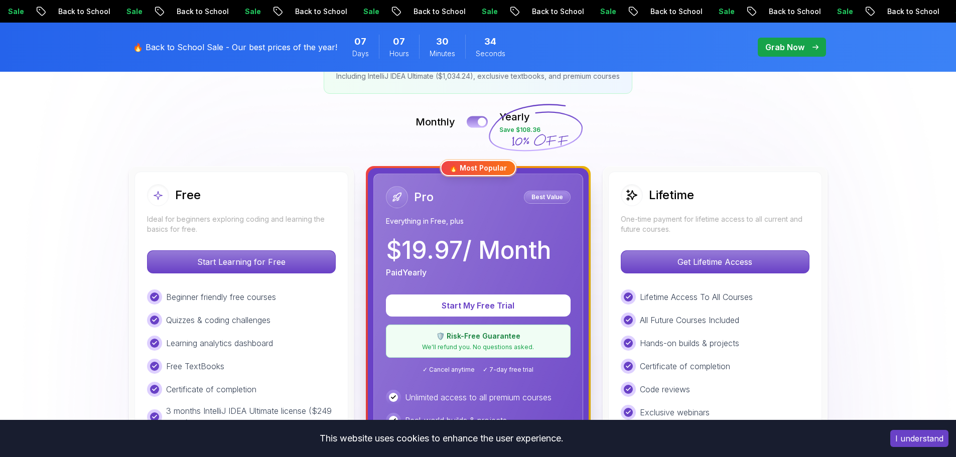
click at [474, 121] on button at bounding box center [477, 122] width 21 height 12
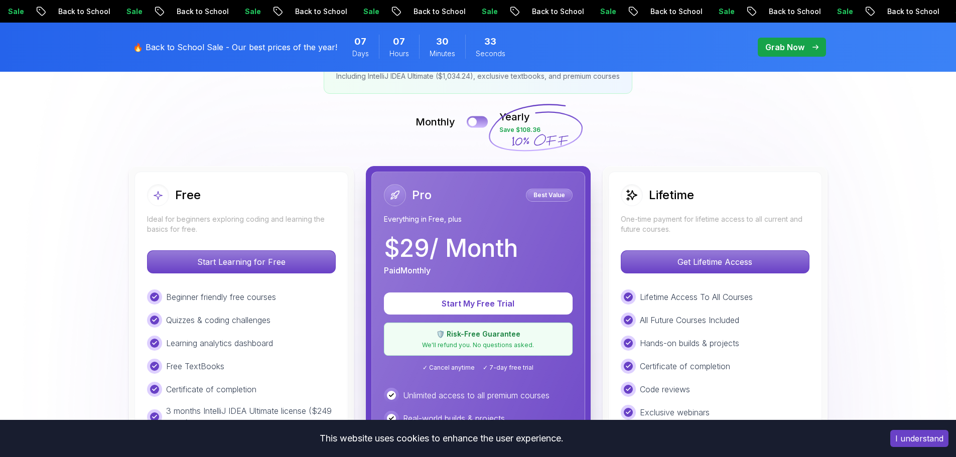
click at [475, 122] on div at bounding box center [472, 122] width 9 height 9
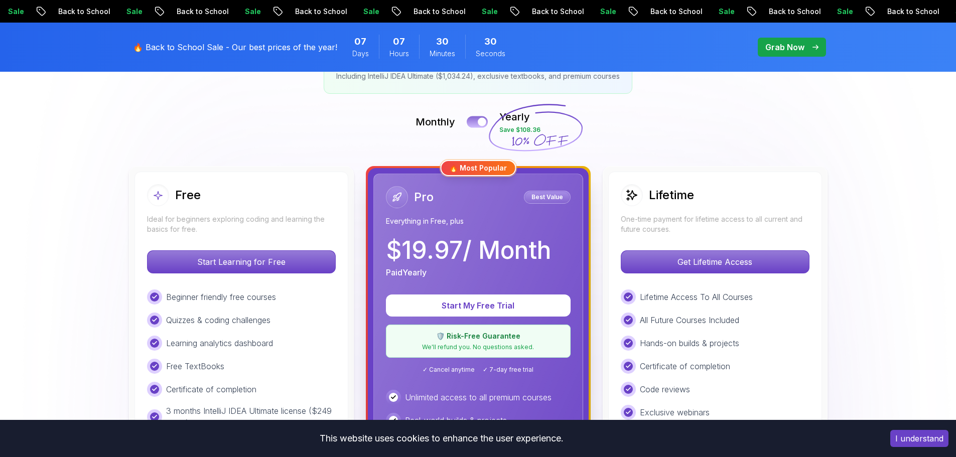
click at [472, 119] on button at bounding box center [477, 122] width 21 height 12
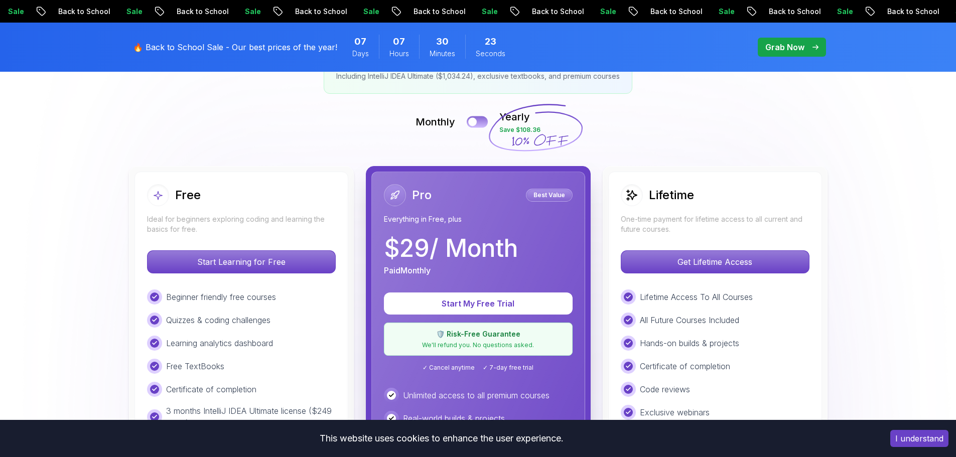
click at [478, 121] on button at bounding box center [477, 122] width 21 height 12
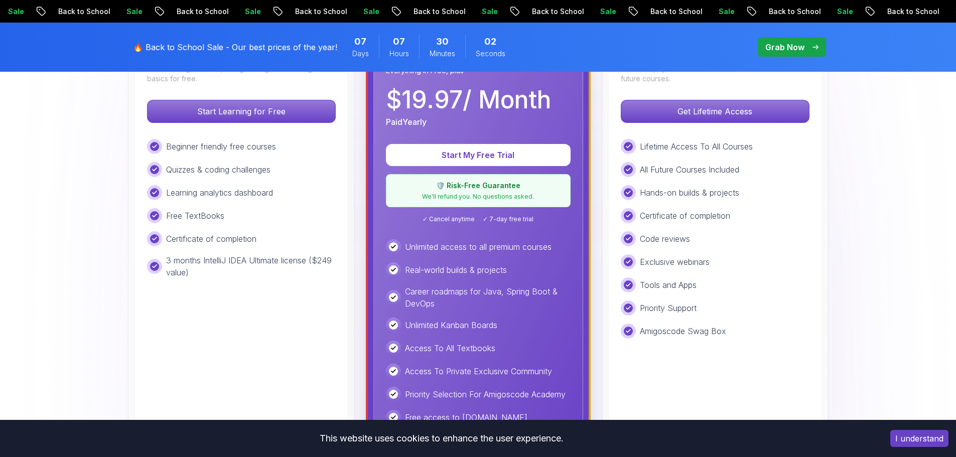
scroll to position [402, 0]
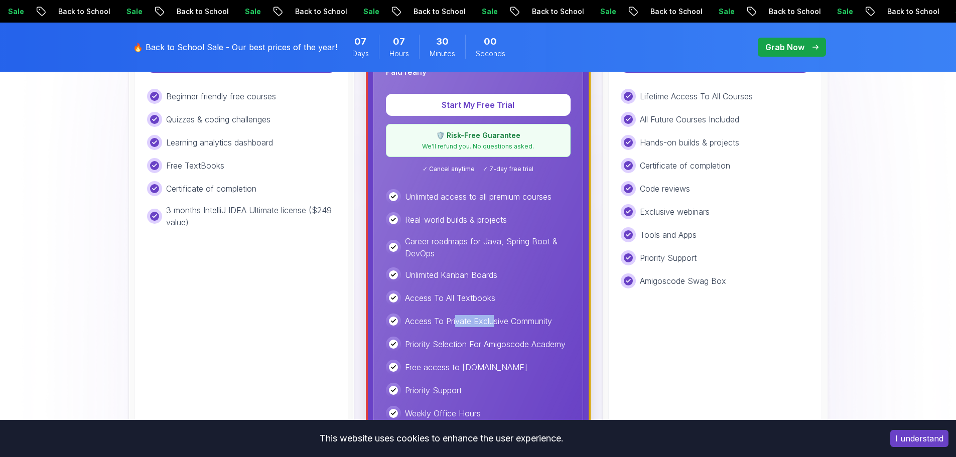
drag, startPoint x: 456, startPoint y: 321, endPoint x: 493, endPoint y: 313, distance: 38.0
click at [493, 313] on div "Unlimited access to all premium courses Real-world builds & projects Career roa…" at bounding box center [478, 305] width 185 height 232
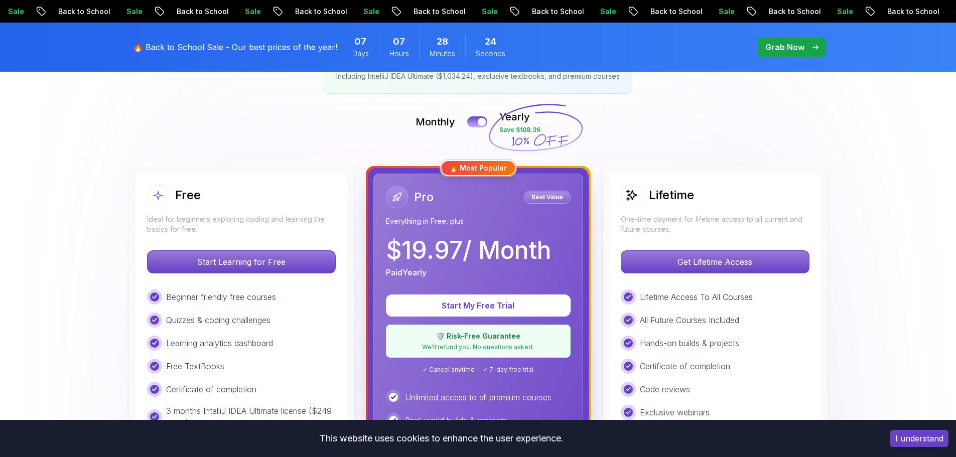
scroll to position [301, 0]
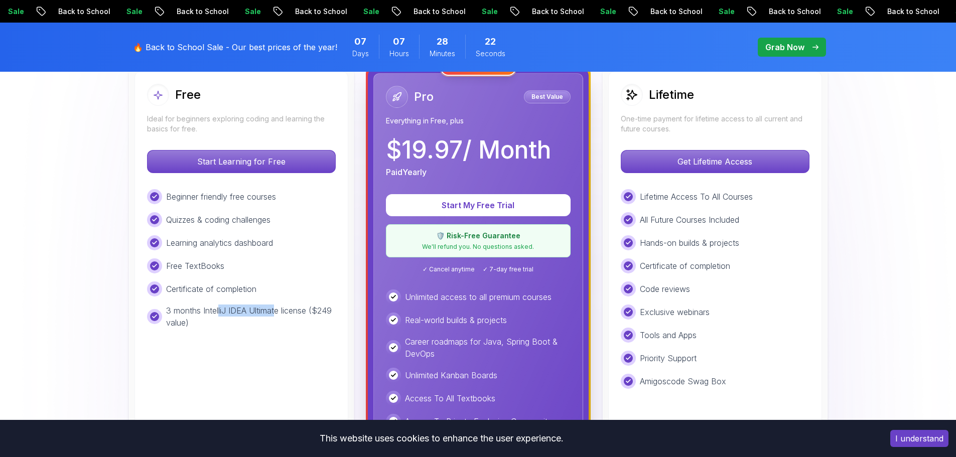
drag, startPoint x: 219, startPoint y: 311, endPoint x: 275, endPoint y: 313, distance: 55.7
click at [275, 313] on p "3 months IntelliJ IDEA Ultimate license ($249 value)" at bounding box center [251, 317] width 170 height 24
click at [276, 313] on p "3 months IntelliJ IDEA Ultimate license ($249 value)" at bounding box center [251, 317] width 170 height 24
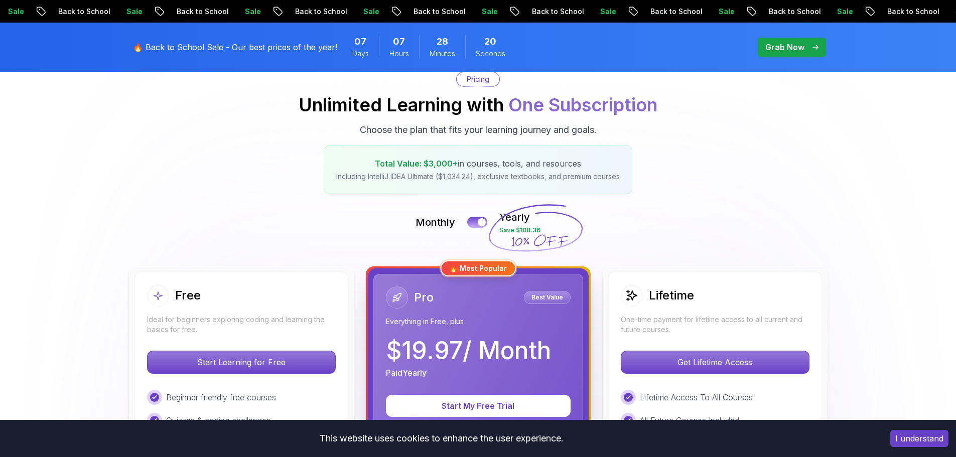
scroll to position [201, 0]
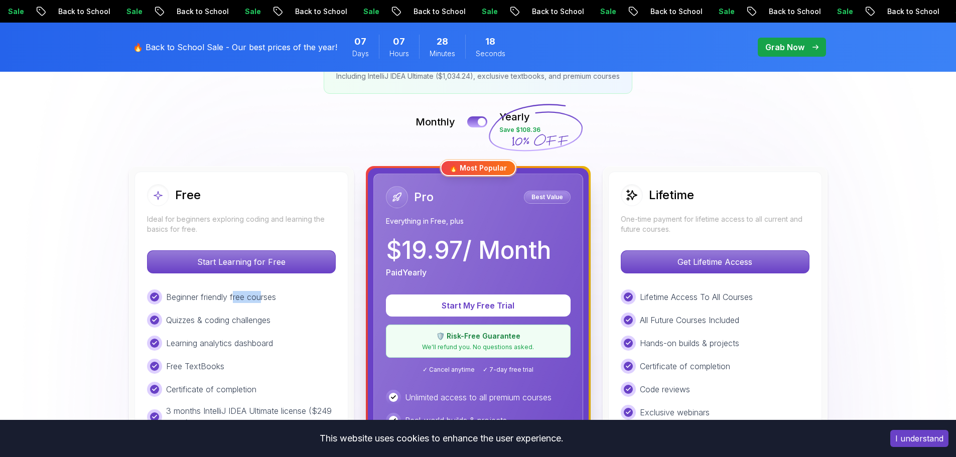
drag, startPoint x: 235, startPoint y: 302, endPoint x: 263, endPoint y: 303, distance: 28.1
click at [263, 303] on p "Beginner friendly free courses" at bounding box center [221, 297] width 110 height 12
click at [264, 303] on p "Beginner friendly free courses" at bounding box center [221, 297] width 110 height 12
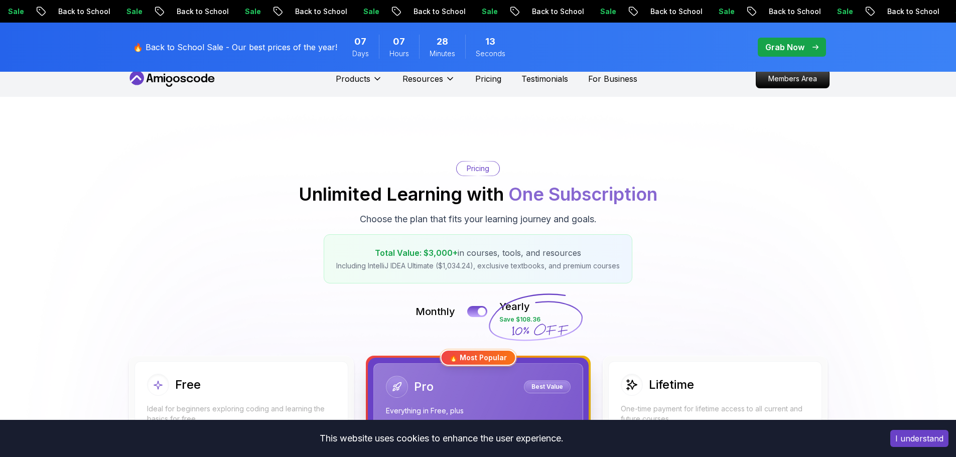
scroll to position [0, 0]
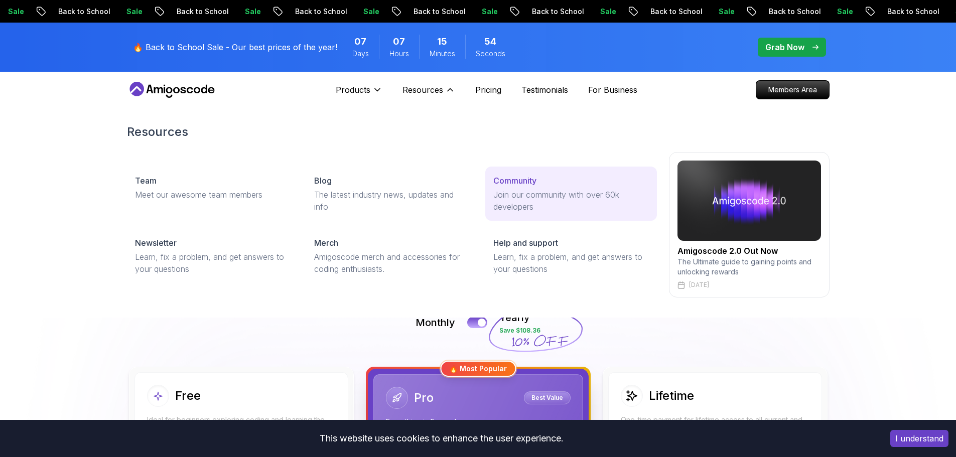
click at [516, 191] on p "Join our community with over 60k developers" at bounding box center [570, 201] width 155 height 24
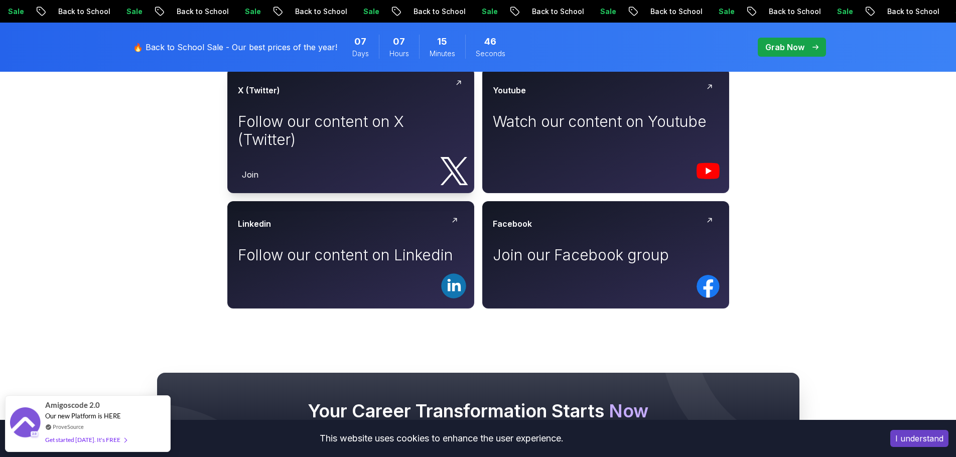
scroll to position [602, 0]
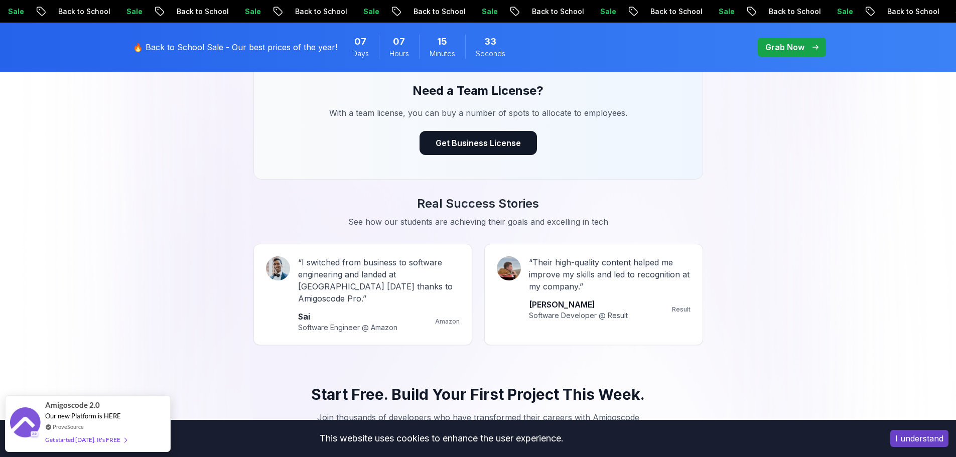
scroll to position [803, 0]
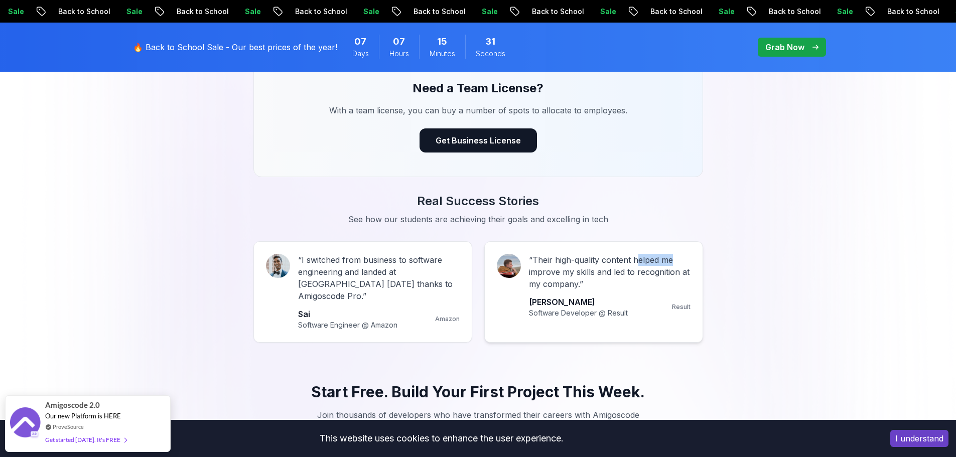
drag, startPoint x: 637, startPoint y: 259, endPoint x: 690, endPoint y: 258, distance: 52.7
click at [690, 258] on p "“ Their high-quality content helped me improve my skills and led to recognition…" at bounding box center [610, 272] width 162 height 36
click at [790, 262] on div "Real Success Stories See how our students are achieving their goals and excelli…" at bounding box center [478, 268] width 703 height 150
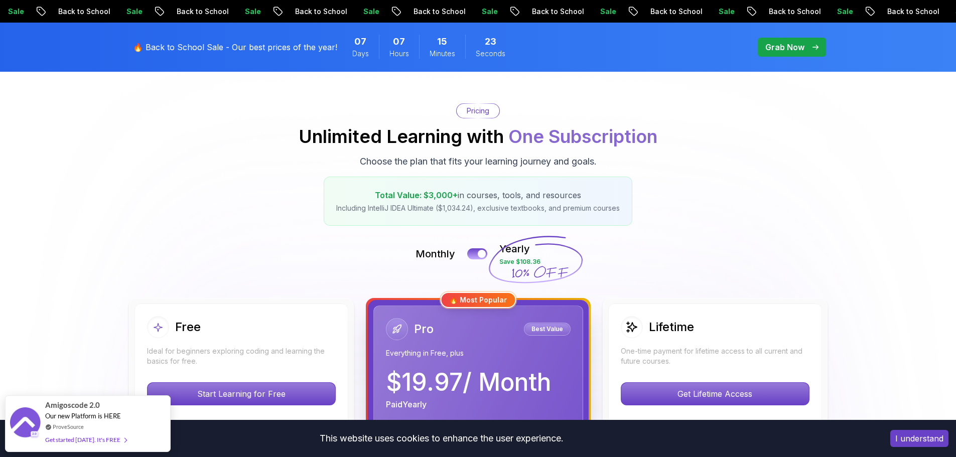
scroll to position [0, 0]
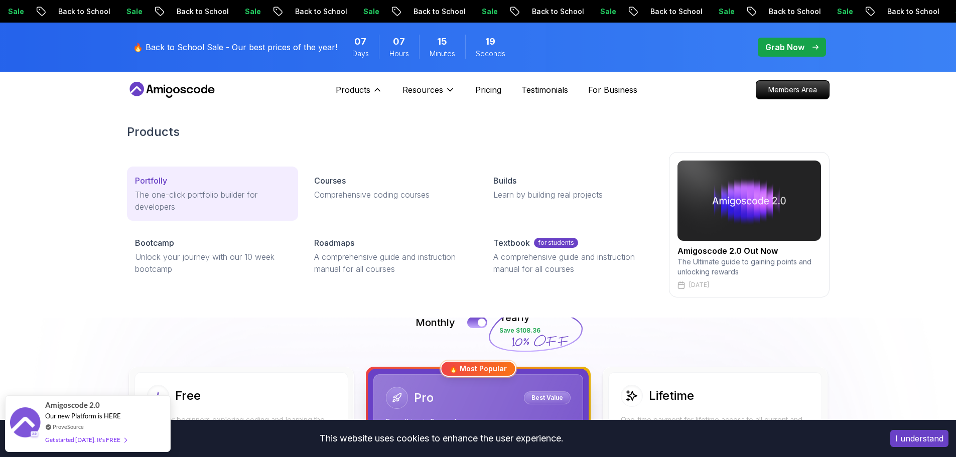
click at [196, 203] on p "The one-click portfolio builder for developers" at bounding box center [212, 201] width 155 height 24
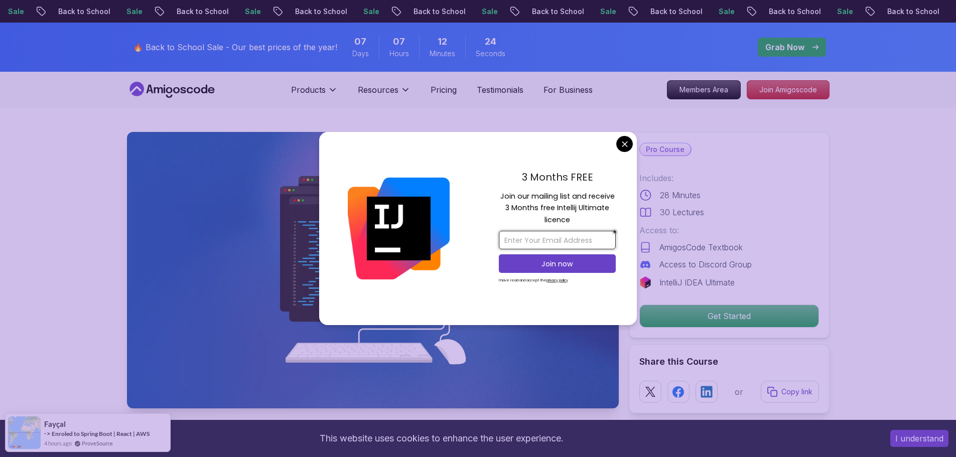
click at [562, 237] on input "email" at bounding box center [557, 240] width 117 height 19
click at [552, 209] on p "Join our mailing list and receive 3 Months free Intellij Ultimate licence" at bounding box center [557, 208] width 117 height 35
click at [544, 234] on input "email" at bounding box center [557, 240] width 117 height 19
type input "dhryounesk@hotmail.com"
click at [574, 264] on p "Join now" at bounding box center [557, 264] width 95 height 10
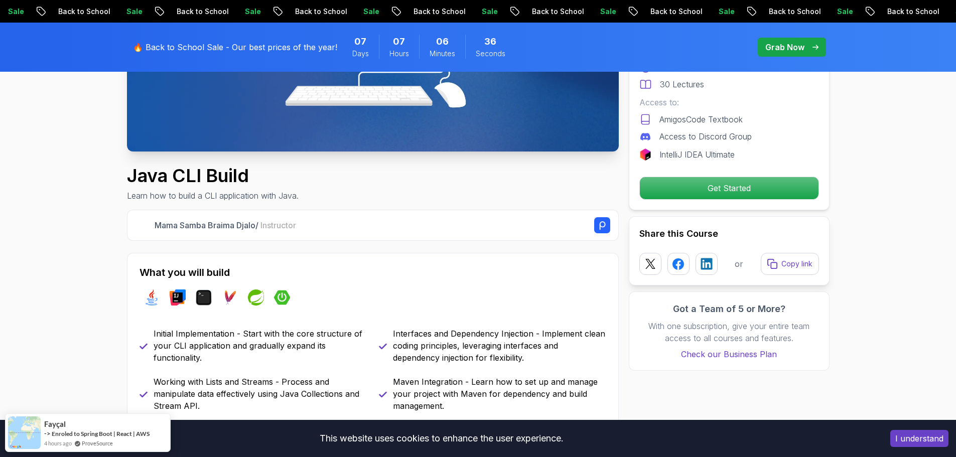
scroll to position [351, 0]
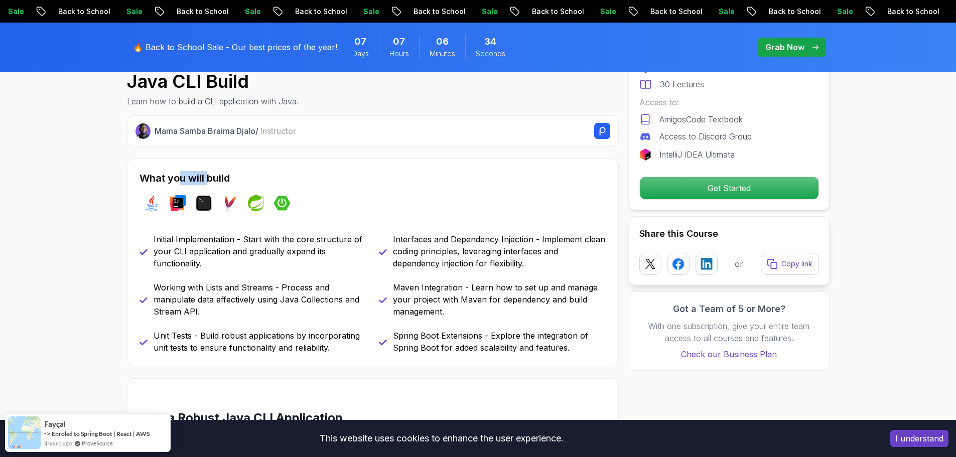
drag, startPoint x: 177, startPoint y: 178, endPoint x: 226, endPoint y: 177, distance: 49.2
click at [218, 178] on h2 "What you will build" at bounding box center [373, 178] width 467 height 14
click at [240, 177] on h2 "What you will build" at bounding box center [373, 178] width 467 height 14
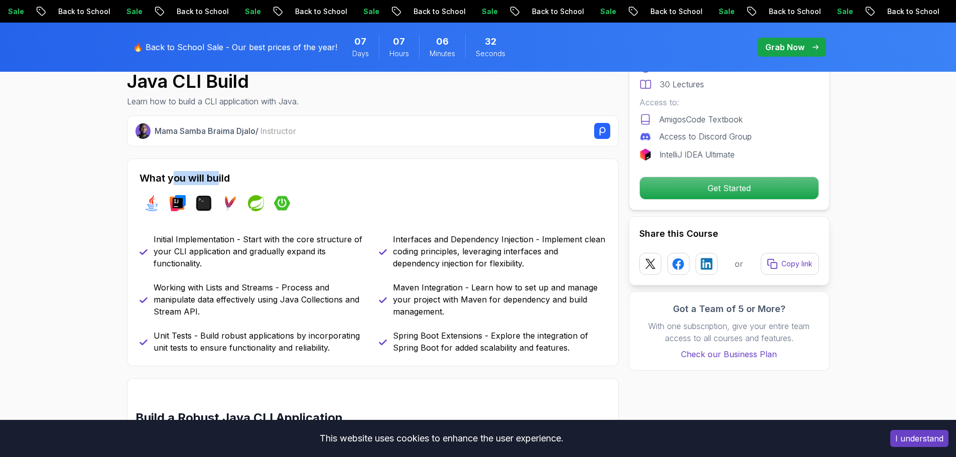
drag, startPoint x: 171, startPoint y: 172, endPoint x: 232, endPoint y: 176, distance: 60.9
click at [229, 177] on h2 "What you will build" at bounding box center [373, 178] width 467 height 14
click at [232, 176] on h2 "What you will build" at bounding box center [373, 178] width 467 height 14
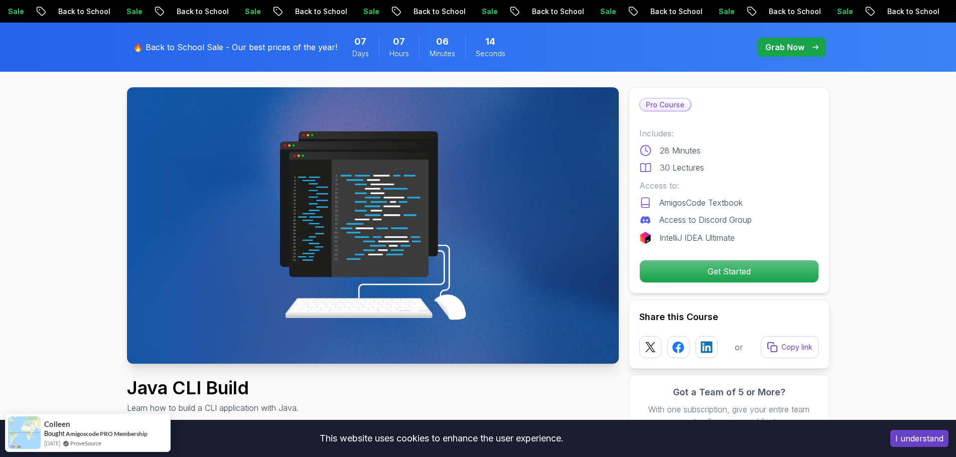
scroll to position [0, 0]
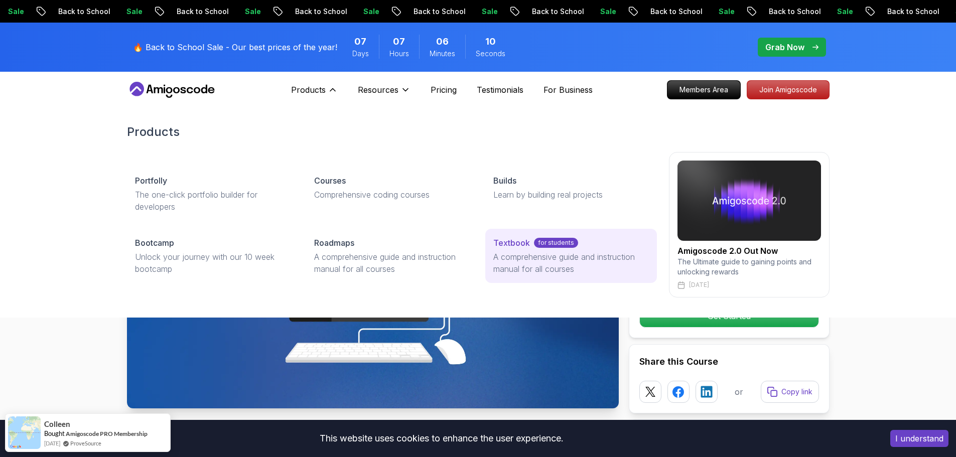
click at [506, 239] on p "Textbook" at bounding box center [511, 243] width 37 height 12
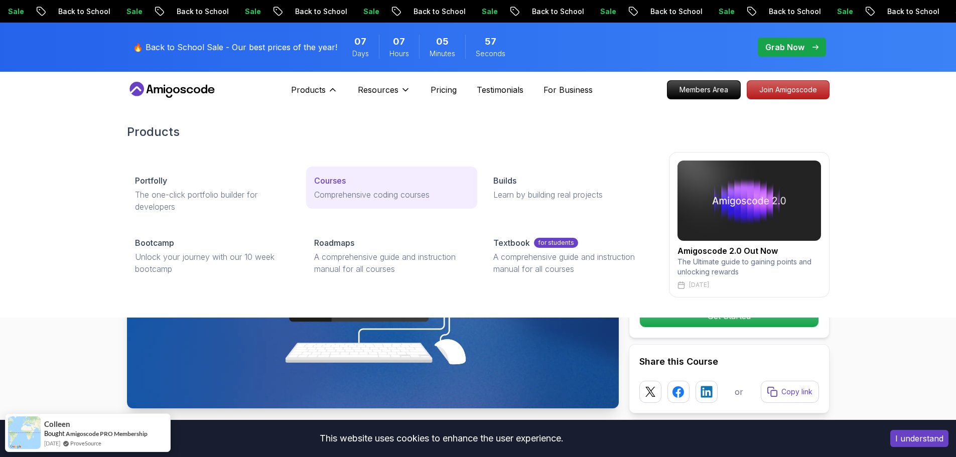
click at [360, 188] on link "Courses Comprehensive coding courses" at bounding box center [391, 188] width 171 height 42
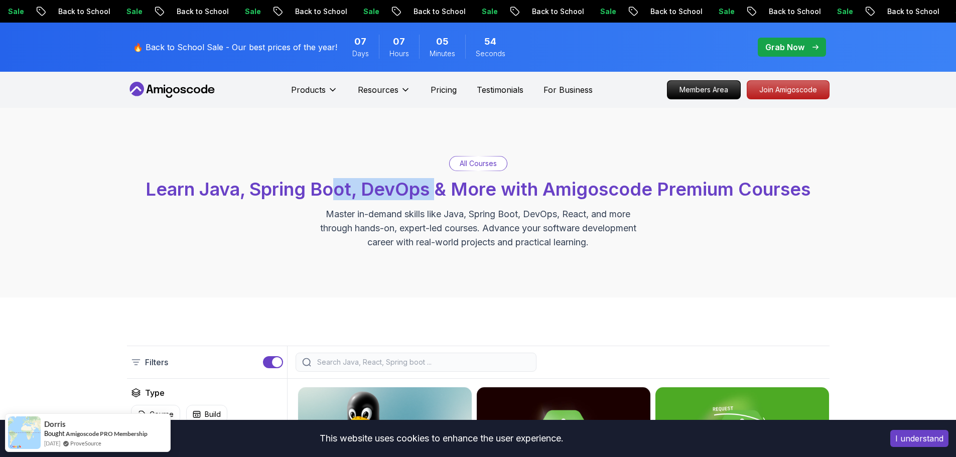
drag, startPoint x: 330, startPoint y: 179, endPoint x: 474, endPoint y: 185, distance: 144.2
click at [453, 185] on span "Learn Java, Spring Boot, DevOps & More with Amigoscode Premium Courses" at bounding box center [478, 189] width 665 height 22
click at [475, 185] on span "Learn Java, Spring Boot, DevOps & More with Amigoscode Premium Courses" at bounding box center [478, 189] width 665 height 22
drag, startPoint x: 363, startPoint y: 193, endPoint x: 428, endPoint y: 193, distance: 64.7
click at [428, 193] on span "Learn Java, Spring Boot, DevOps & More with Amigoscode Premium Courses" at bounding box center [478, 189] width 665 height 22
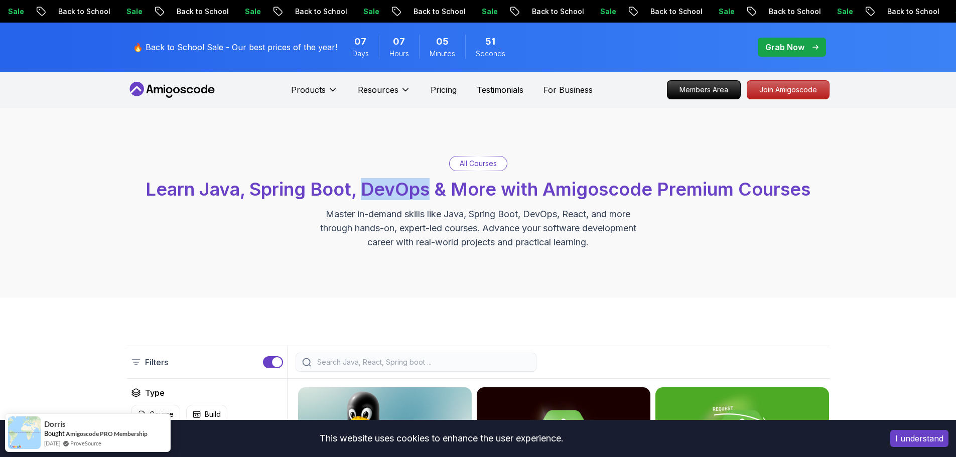
copy span "DevOps"
click at [506, 196] on span "Learn Java, Spring Boot, DevOps & More with Amigoscode Premium Courses" at bounding box center [478, 189] width 665 height 22
drag, startPoint x: 375, startPoint y: 219, endPoint x: 479, endPoint y: 219, distance: 104.4
click at [477, 218] on p "Master in-demand skills like Java, Spring Boot, DevOps, React, and more through…" at bounding box center [478, 228] width 337 height 42
click at [479, 219] on p "Master in-demand skills like Java, Spring Boot, DevOps, React, and more through…" at bounding box center [478, 228] width 337 height 42
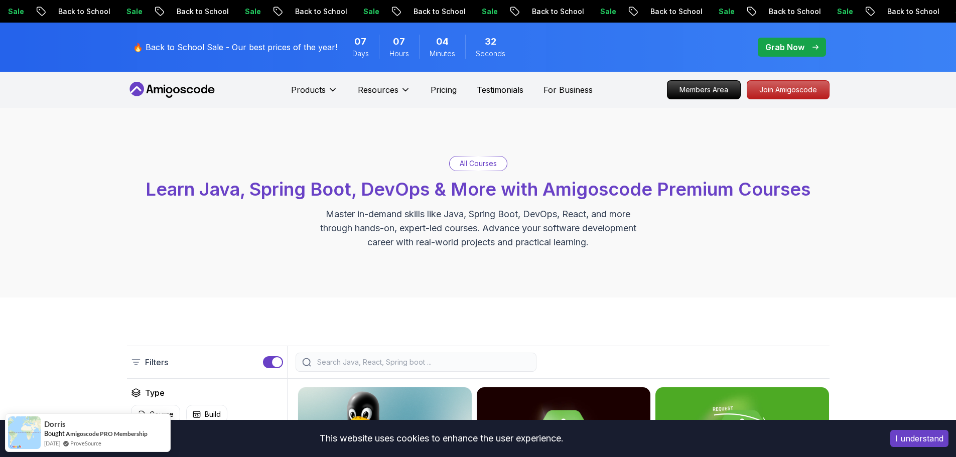
click at [490, 217] on p "Master in-demand skills like Java, Spring Boot, DevOps, React, and more through…" at bounding box center [478, 228] width 337 height 42
click at [434, 221] on p "Master in-demand skills like Java, Spring Boot, DevOps, React, and more through…" at bounding box center [478, 228] width 337 height 42
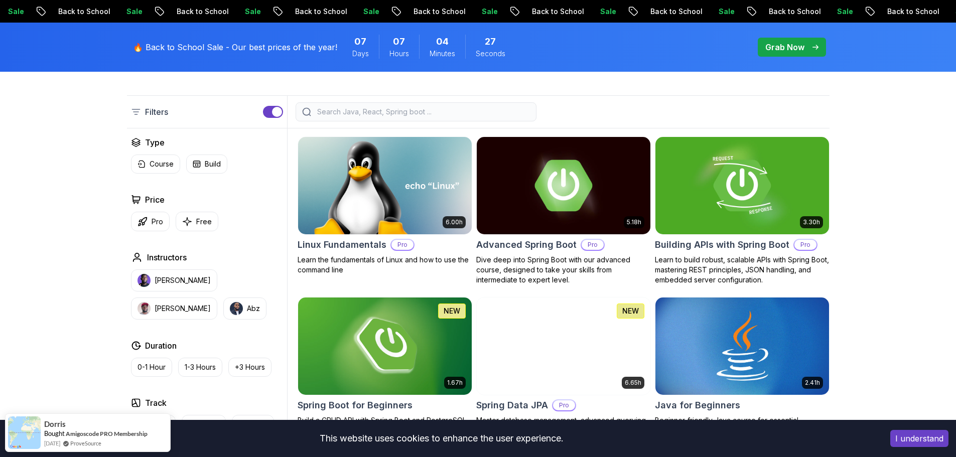
scroll to position [201, 0]
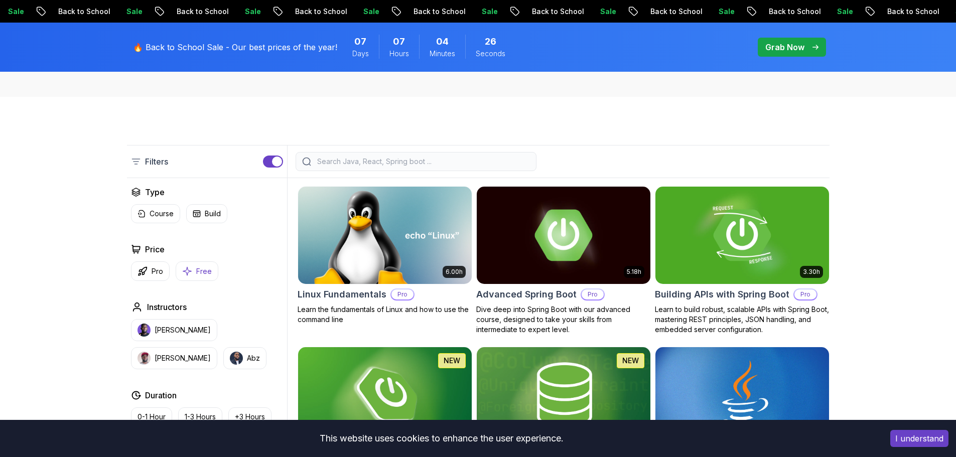
click at [208, 269] on p "Free" at bounding box center [204, 272] width 16 height 10
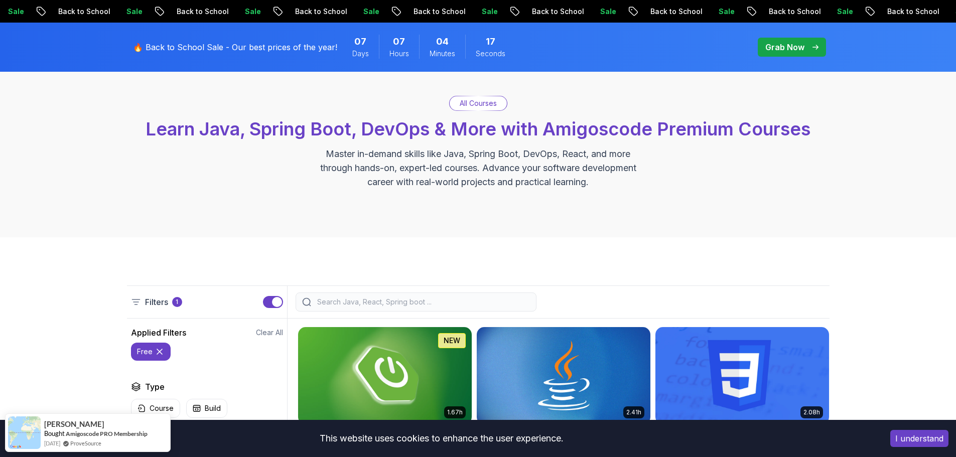
scroll to position [251, 0]
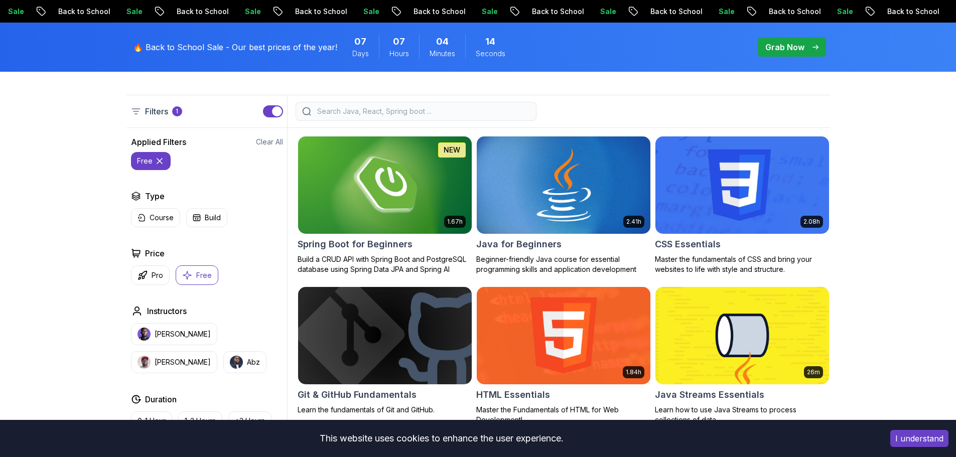
click at [564, 199] on img at bounding box center [563, 185] width 182 height 102
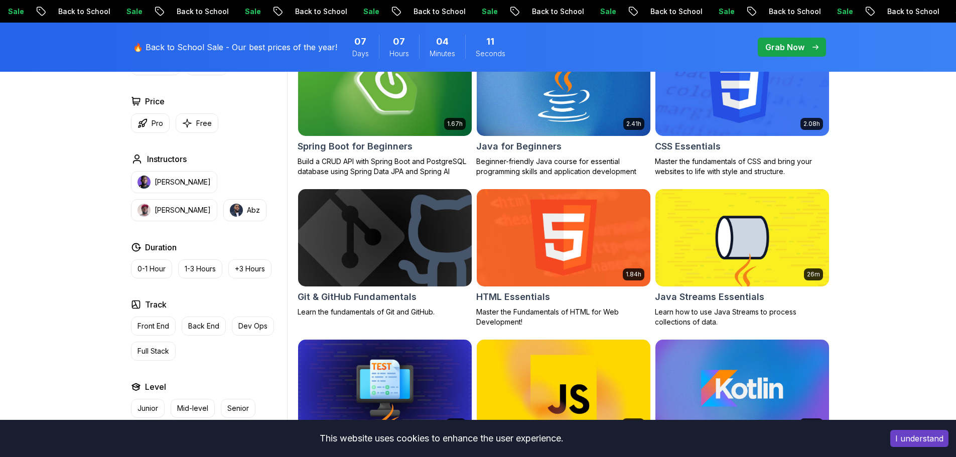
scroll to position [349, 0]
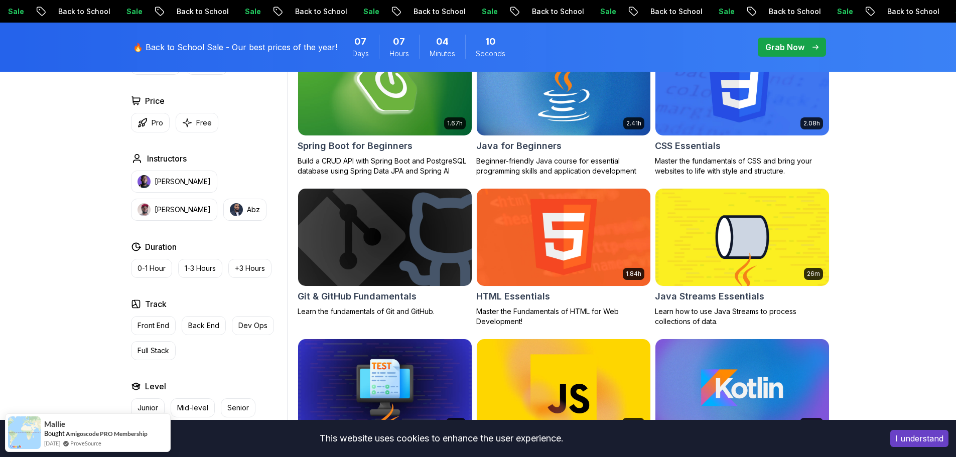
click at [390, 254] on img at bounding box center [385, 237] width 182 height 102
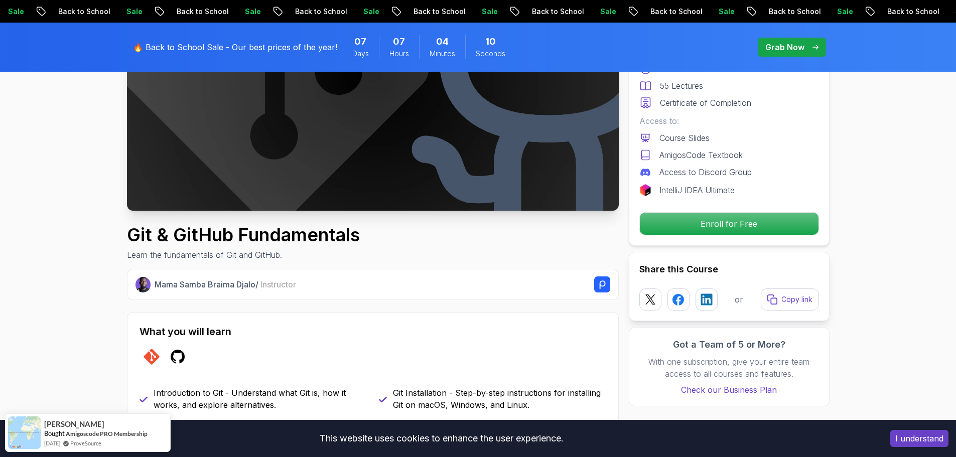
scroll to position [201, 0]
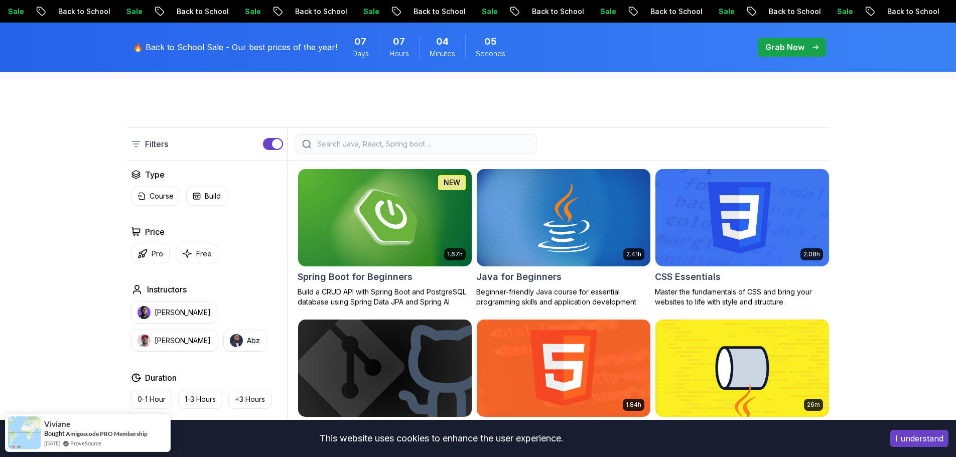
scroll to position [249, 0]
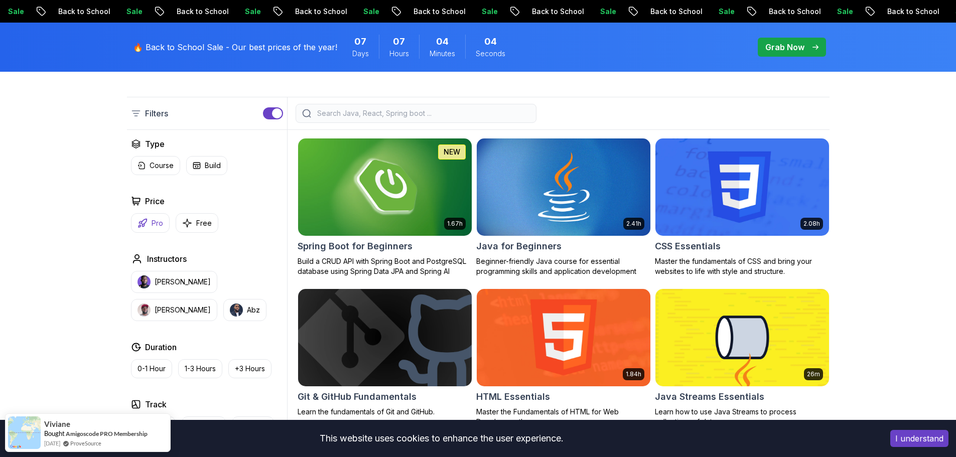
click at [152, 224] on p "Pro" at bounding box center [158, 223] width 12 height 10
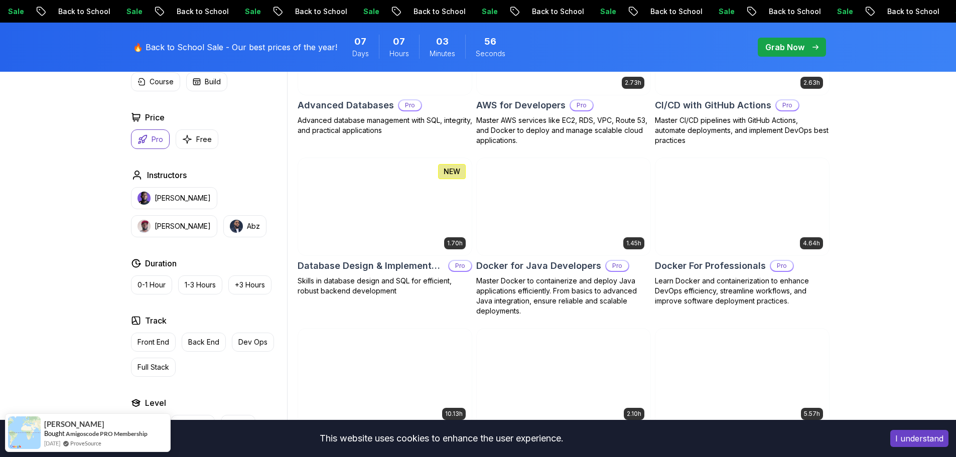
scroll to position [851, 0]
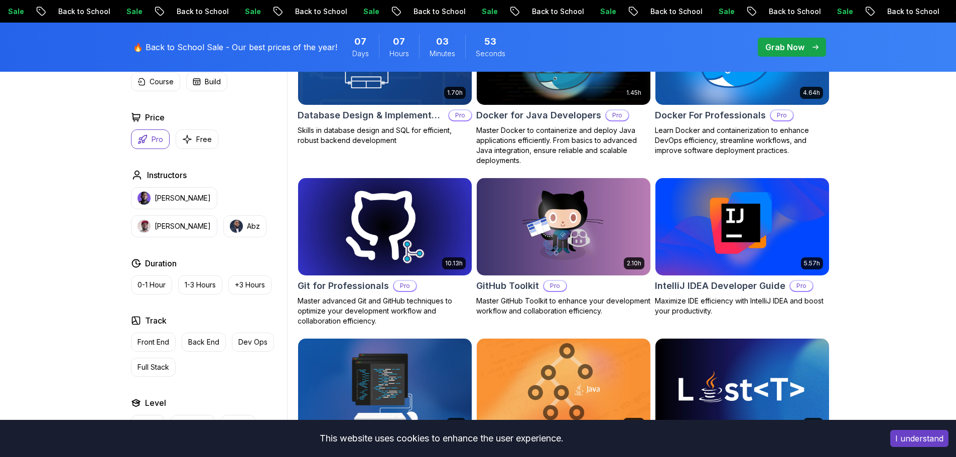
click at [781, 229] on img at bounding box center [742, 227] width 182 height 102
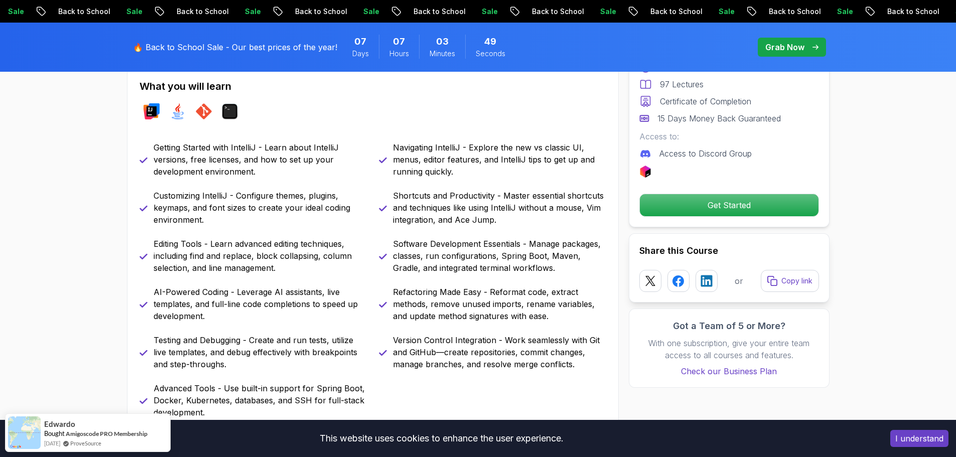
scroll to position [452, 0]
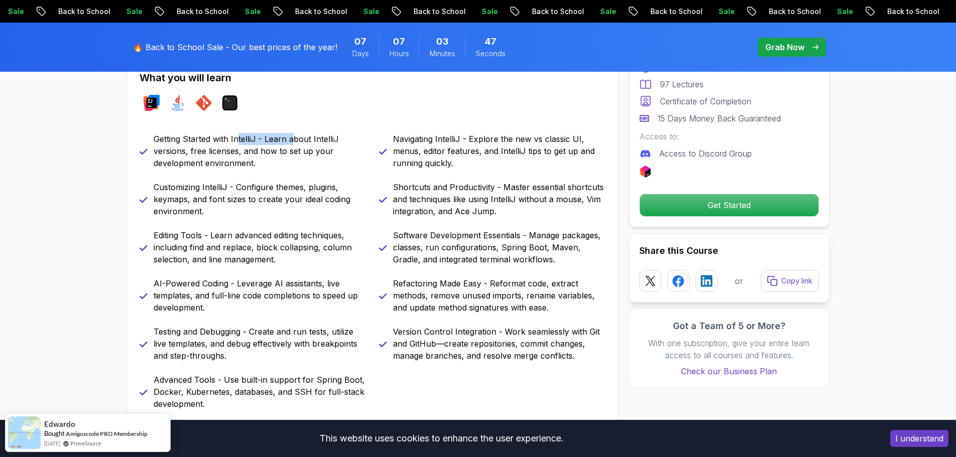
drag, startPoint x: 238, startPoint y: 141, endPoint x: 293, endPoint y: 138, distance: 54.8
click at [293, 138] on p "Getting Started with IntelliJ - Learn about IntelliJ versions, free licenses, a…" at bounding box center [260, 151] width 213 height 36
click at [296, 138] on p "Getting Started with IntelliJ - Learn about IntelliJ versions, free licenses, a…" at bounding box center [260, 151] width 213 height 36
drag, startPoint x: 227, startPoint y: 156, endPoint x: 263, endPoint y: 156, distance: 35.6
click at [258, 156] on p "Getting Started with IntelliJ - Learn about IntelliJ versions, free licenses, a…" at bounding box center [260, 151] width 213 height 36
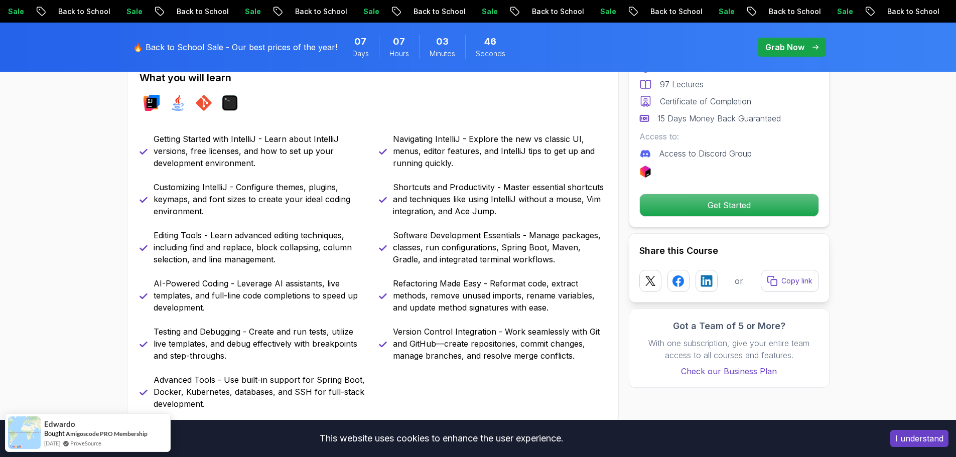
click at [263, 156] on p "Getting Started with IntelliJ - Learn about IntelliJ versions, free licenses, a…" at bounding box center [260, 151] width 213 height 36
click at [247, 161] on p "Getting Started with IntelliJ - Learn about IntelliJ versions, free licenses, a…" at bounding box center [260, 151] width 213 height 36
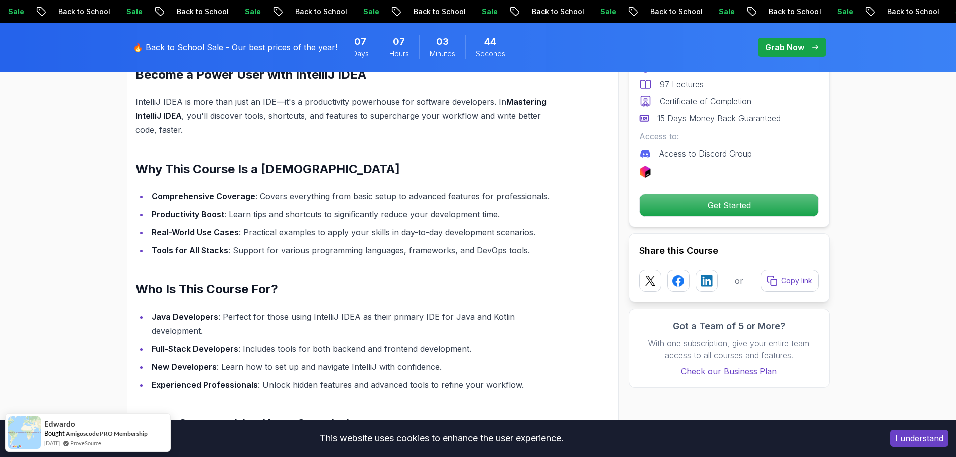
scroll to position [853, 0]
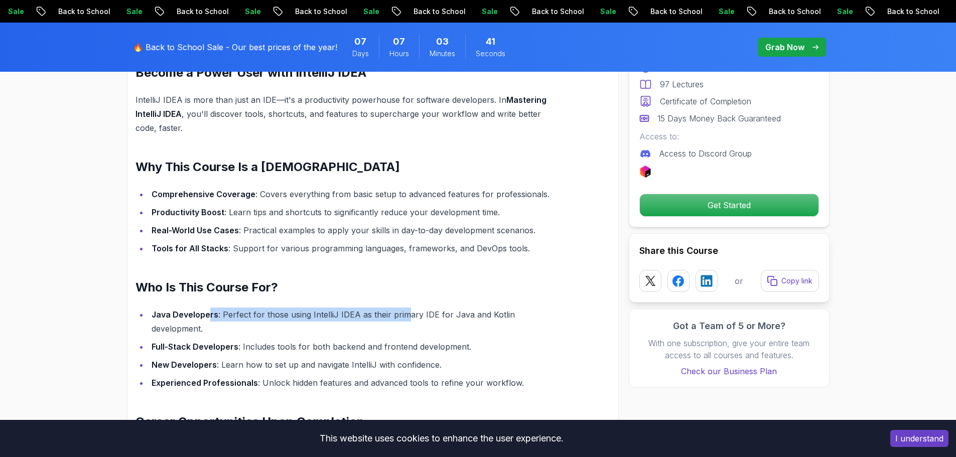
drag, startPoint x: 207, startPoint y: 315, endPoint x: 418, endPoint y: 316, distance: 210.8
click at [406, 316] on li "Java Developers : Perfect for those using IntelliJ IDEA as their primary IDE fo…" at bounding box center [356, 322] width 414 height 28
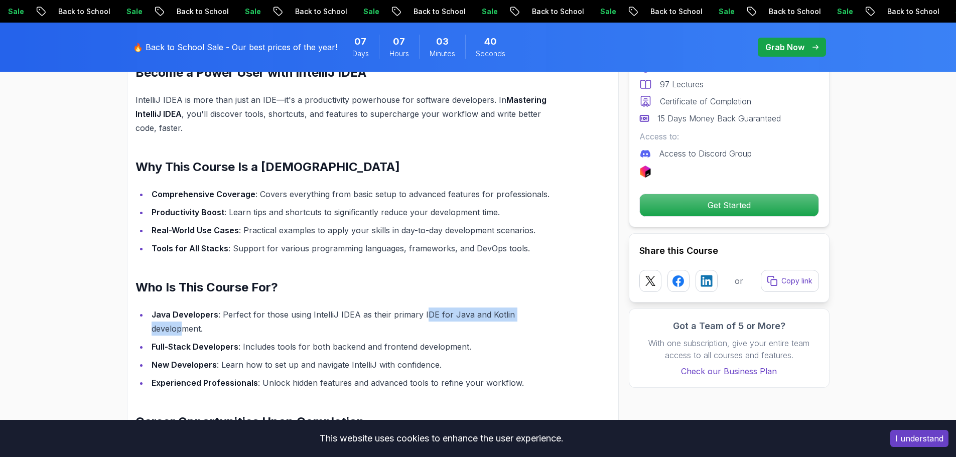
drag, startPoint x: 422, startPoint y: 316, endPoint x: 546, endPoint y: 315, distance: 123.5
click at [546, 315] on li "Java Developers : Perfect for those using IntelliJ IDEA as their primary IDE fo…" at bounding box center [356, 322] width 414 height 28
click at [554, 315] on li "Java Developers : Perfect for those using IntelliJ IDEA as their primary IDE fo…" at bounding box center [356, 322] width 414 height 28
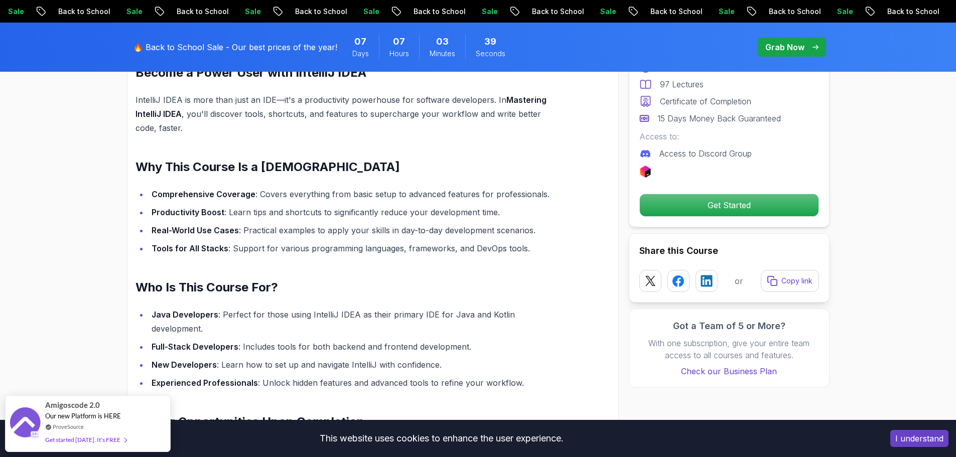
click at [231, 342] on strong "Full-Stack Developers" at bounding box center [195, 347] width 87 height 10
drag, startPoint x: 208, startPoint y: 347, endPoint x: 348, endPoint y: 343, distance: 140.1
click at [333, 343] on ul "Java Developers : Perfect for those using IntelliJ IDEA as their primary IDE fo…" at bounding box center [349, 349] width 427 height 82
click at [348, 343] on ul "Java Developers : Perfect for those using IntelliJ IDEA as their primary IDE fo…" at bounding box center [349, 349] width 427 height 82
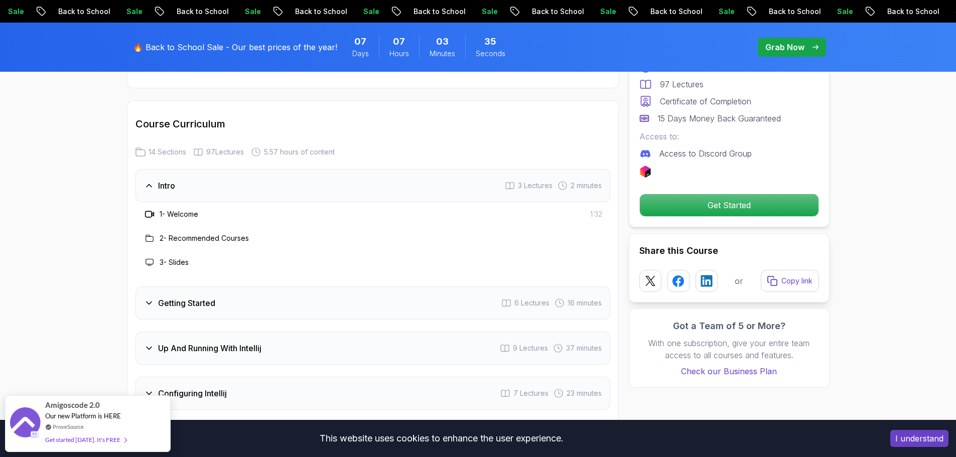
scroll to position [1355, 0]
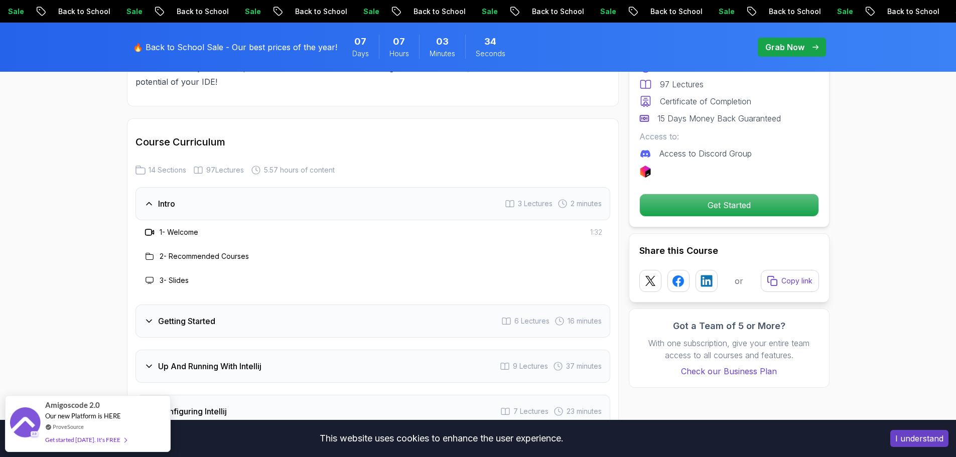
click at [179, 315] on h3 "Getting Started" at bounding box center [186, 321] width 57 height 12
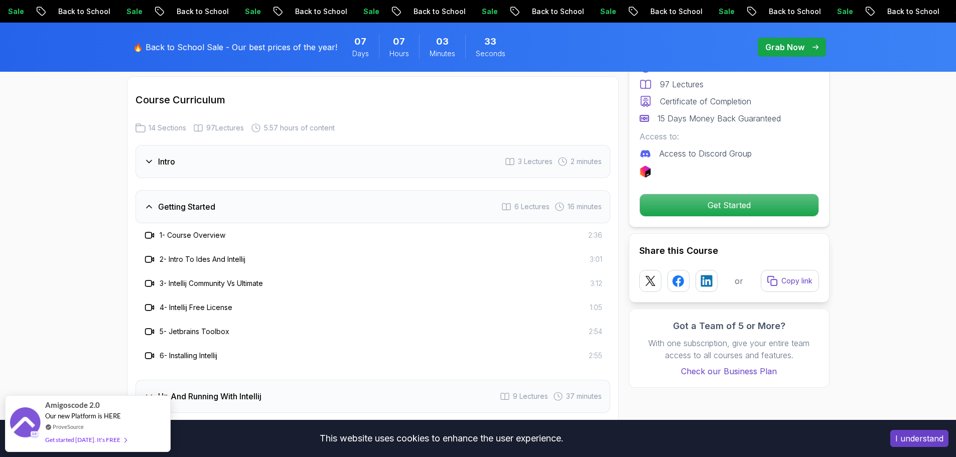
scroll to position [1506, 0]
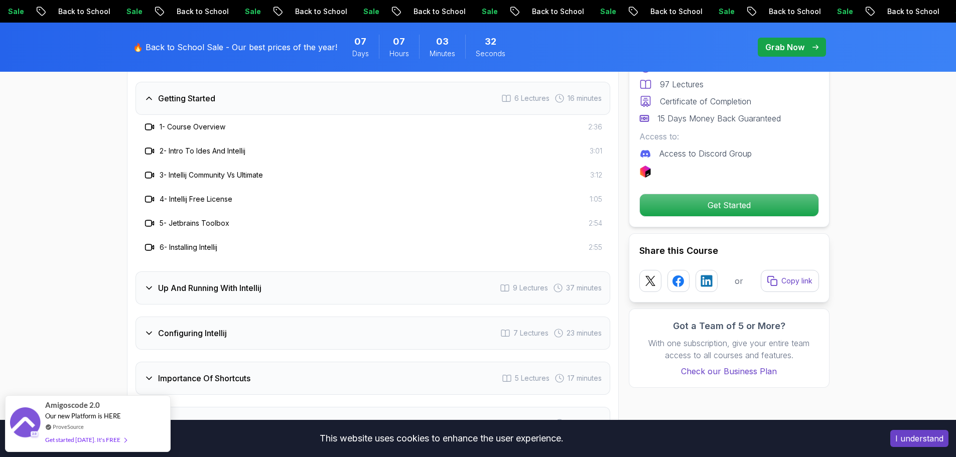
click at [212, 281] on div "Up And Running With Intellij 9 Lectures 37 minutes" at bounding box center [373, 288] width 475 height 33
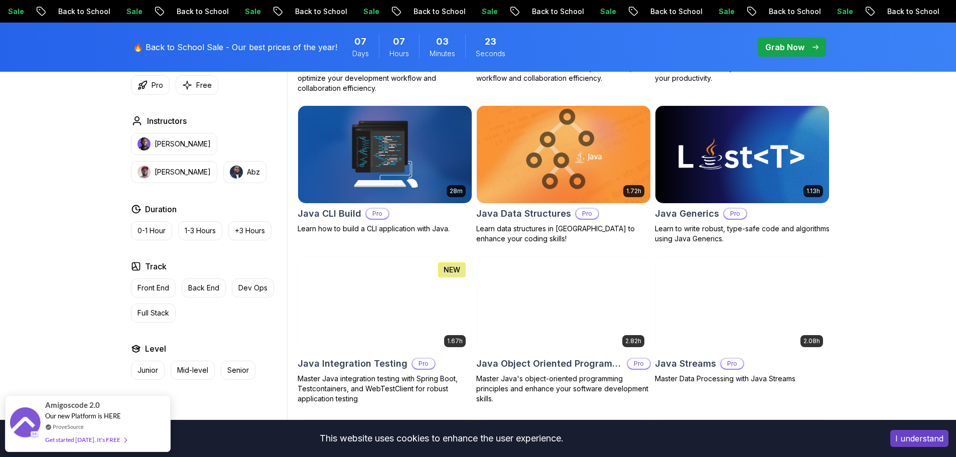
scroll to position [1102, 0]
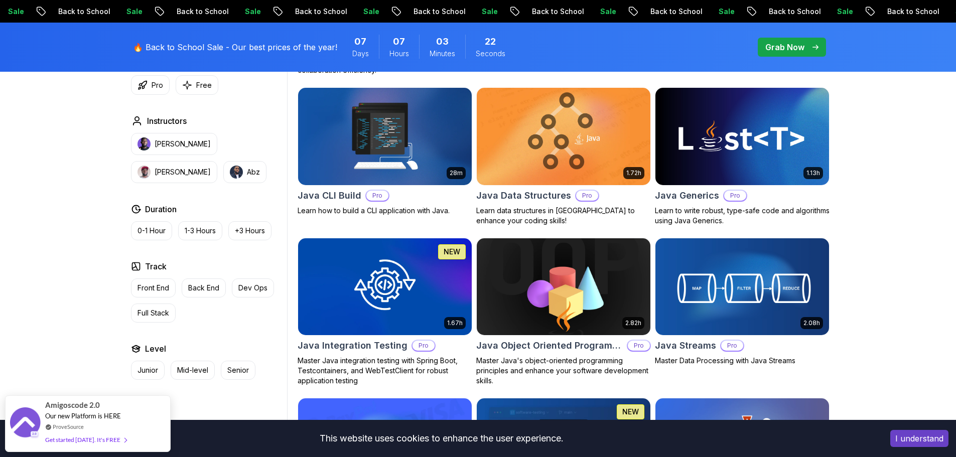
click at [549, 289] on img at bounding box center [563, 287] width 182 height 102
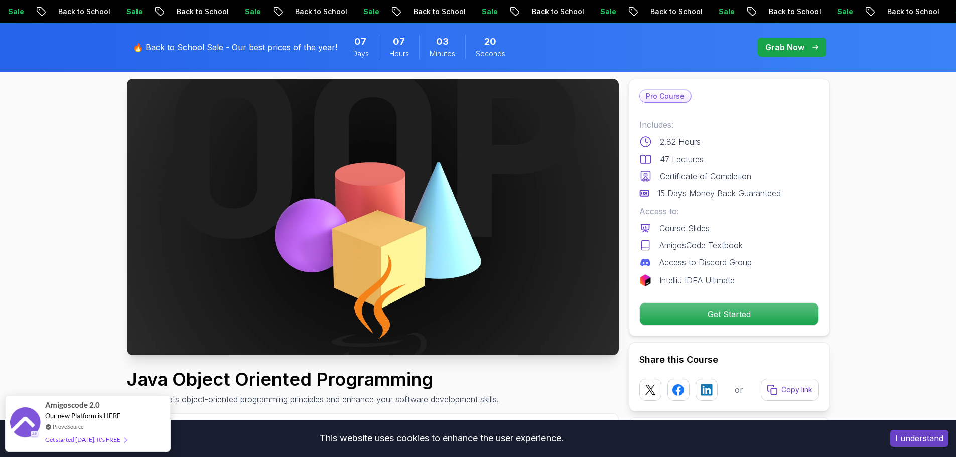
scroll to position [201, 0]
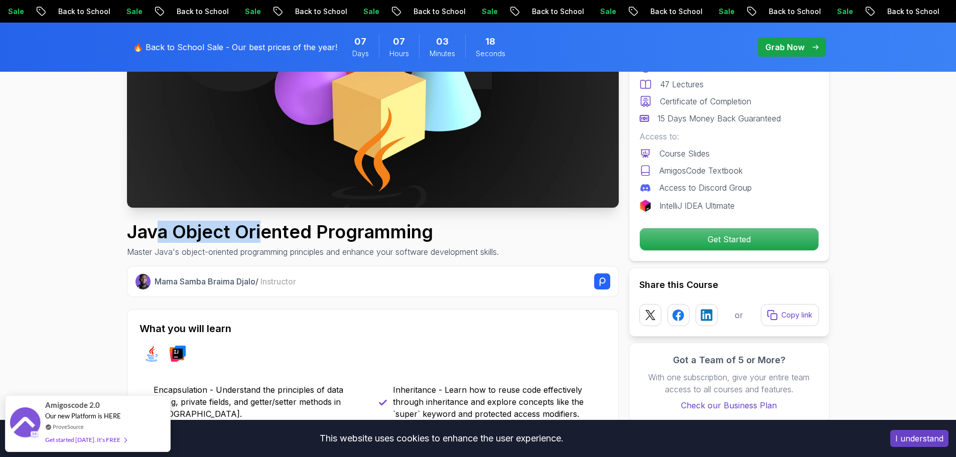
drag, startPoint x: 153, startPoint y: 236, endPoint x: 261, endPoint y: 234, distance: 107.9
click at [261, 234] on h1 "Java Object Oriented Programming" at bounding box center [313, 232] width 372 height 20
click at [314, 233] on h1 "Java Object Oriented Programming" at bounding box center [313, 232] width 372 height 20
click at [172, 235] on h1 "Java Object Oriented Programming" at bounding box center [313, 232] width 372 height 20
click at [254, 233] on h1 "Java Object Oriented Programming" at bounding box center [313, 232] width 372 height 20
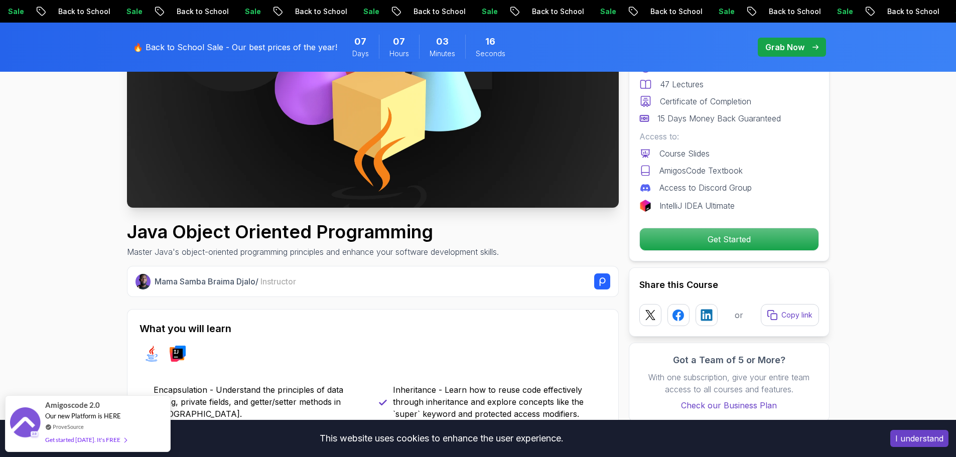
click at [306, 233] on h1 "Java Object Oriented Programming" at bounding box center [313, 232] width 372 height 20
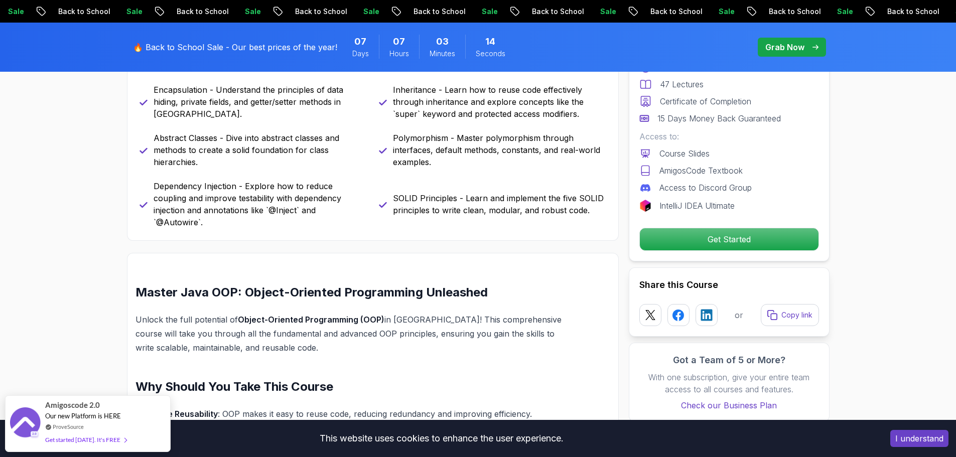
scroll to position [502, 0]
drag, startPoint x: 233, startPoint y: 306, endPoint x: 485, endPoint y: 307, distance: 251.5
click at [478, 312] on p "Unlock the full potential of Object-Oriented Programming (OOP) in Java! This co…" at bounding box center [349, 333] width 427 height 42
click at [511, 312] on p "Unlock the full potential of Object-Oriented Programming (OOP) in Java! This co…" at bounding box center [349, 333] width 427 height 42
drag, startPoint x: 370, startPoint y: 328, endPoint x: 245, endPoint y: 327, distance: 124.5
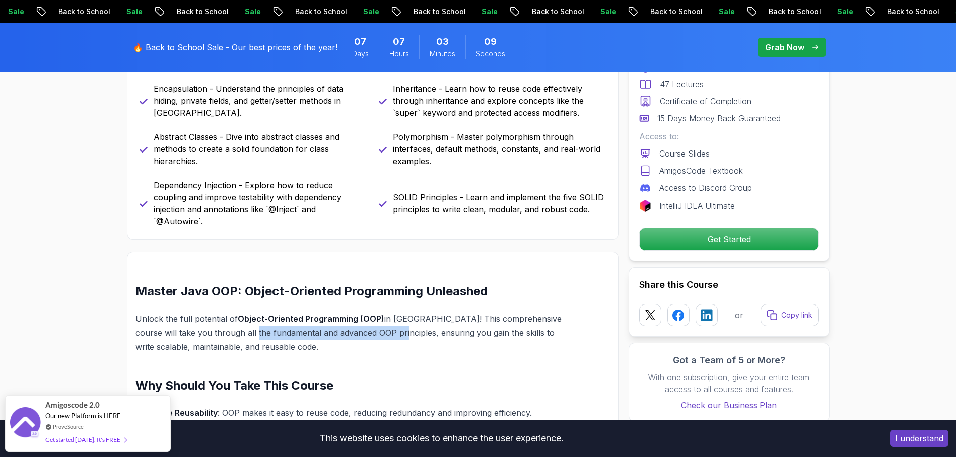
click at [245, 327] on p "Unlock the full potential of Object-Oriented Programming (OOP) in Java! This co…" at bounding box center [349, 333] width 427 height 42
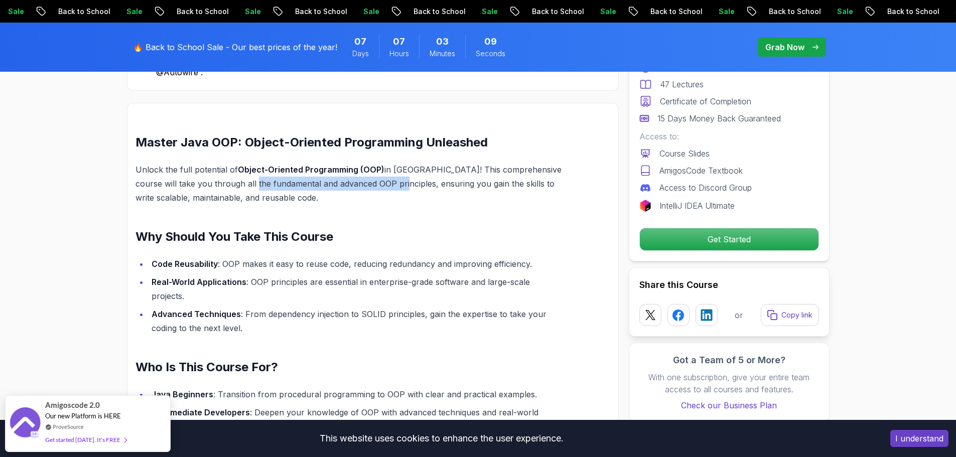
scroll to position [652, 0]
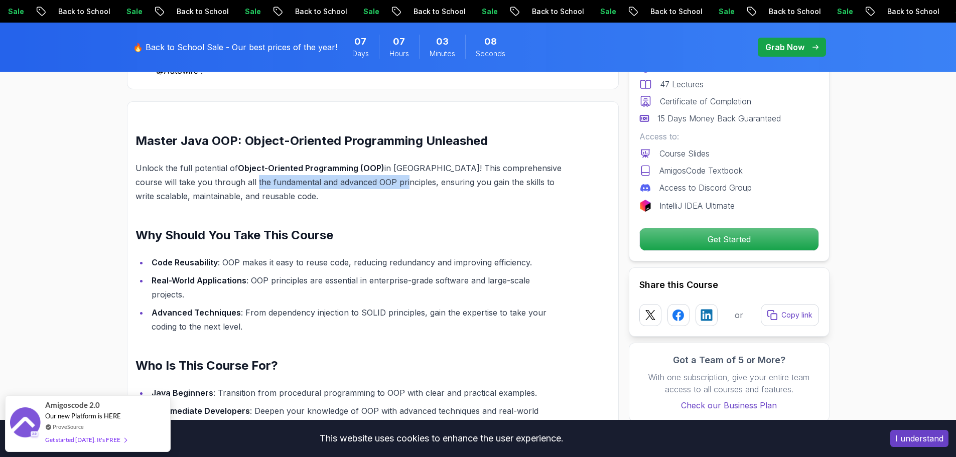
click at [295, 167] on p "Unlock the full potential of Object-Oriented Programming (OOP) in Java! This co…" at bounding box center [349, 182] width 427 height 42
drag, startPoint x: 190, startPoint y: 169, endPoint x: 239, endPoint y: 171, distance: 49.7
click at [229, 171] on p "Unlock the full potential of Object-Oriented Programming (OOP) in Java! This co…" at bounding box center [349, 182] width 427 height 42
click at [255, 171] on p "Unlock the full potential of Object-Oriented Programming (OOP) in Java! This co…" at bounding box center [349, 182] width 427 height 42
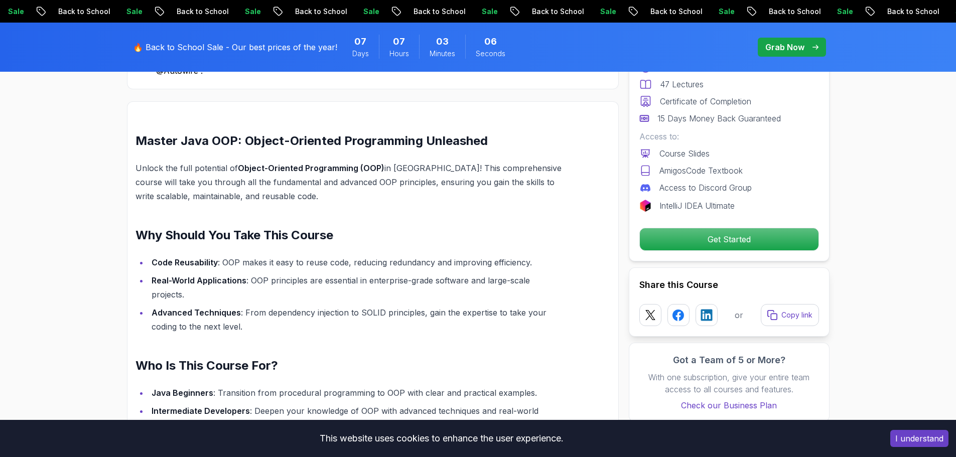
scroll to position [803, 0]
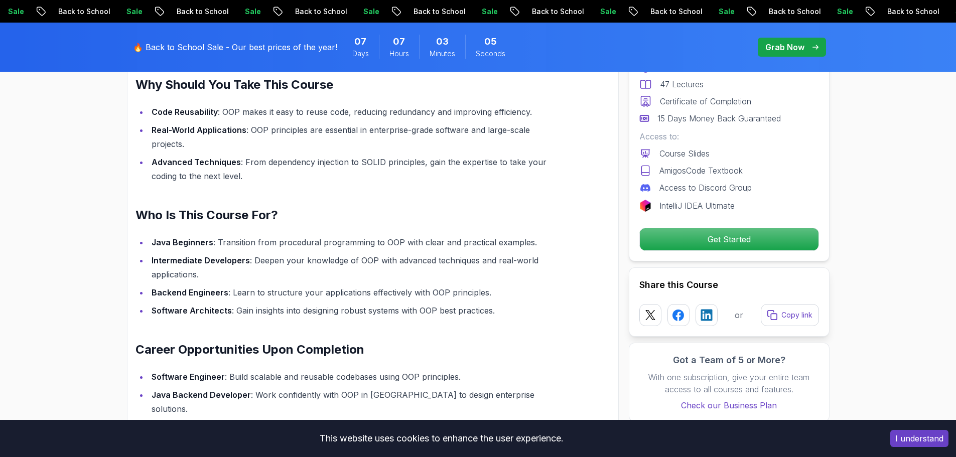
click at [170, 219] on div "Master Java OOP: Object-Oriented Programming Unleashed Unlock the full potentia…" at bounding box center [349, 257] width 427 height 550
drag, startPoint x: 265, startPoint y: 227, endPoint x: 358, endPoint y: 228, distance: 93.4
click at [347, 235] on li "Java Beginners : Transition from procedural programming to OOP with clear and p…" at bounding box center [356, 242] width 414 height 14
click at [358, 235] on li "Java Beginners : Transition from procedural programming to OOP with clear and p…" at bounding box center [356, 242] width 414 height 14
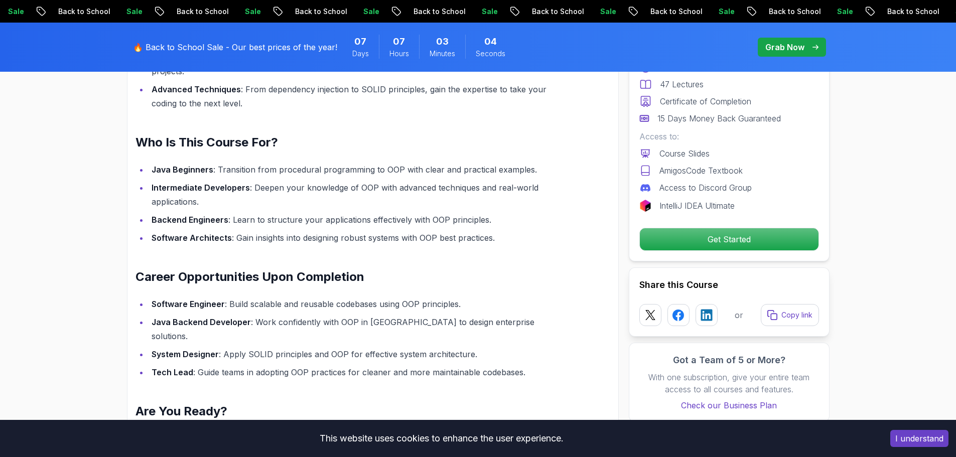
scroll to position [954, 0]
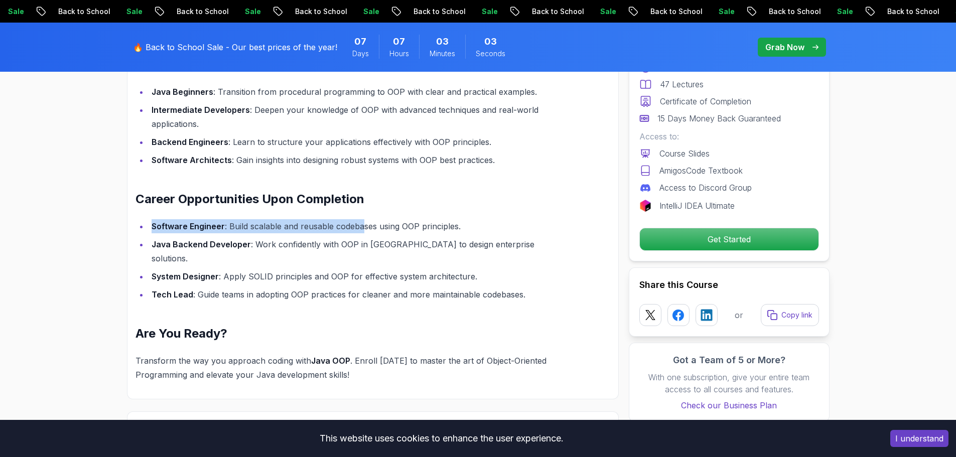
drag, startPoint x: 154, startPoint y: 217, endPoint x: 377, endPoint y: 210, distance: 224.0
click at [375, 219] on li "Software Engineer : Build scalable and reusable codebases using OOP principles." at bounding box center [356, 226] width 414 height 14
click at [396, 219] on li "Software Engineer : Build scalable and reusable codebases using OOP principles." at bounding box center [356, 226] width 414 height 14
drag, startPoint x: 260, startPoint y: 265, endPoint x: 314, endPoint y: 261, distance: 53.8
click at [271, 288] on li "Tech Lead : Guide teams in adopting OOP practices for cleaner and more maintain…" at bounding box center [356, 295] width 414 height 14
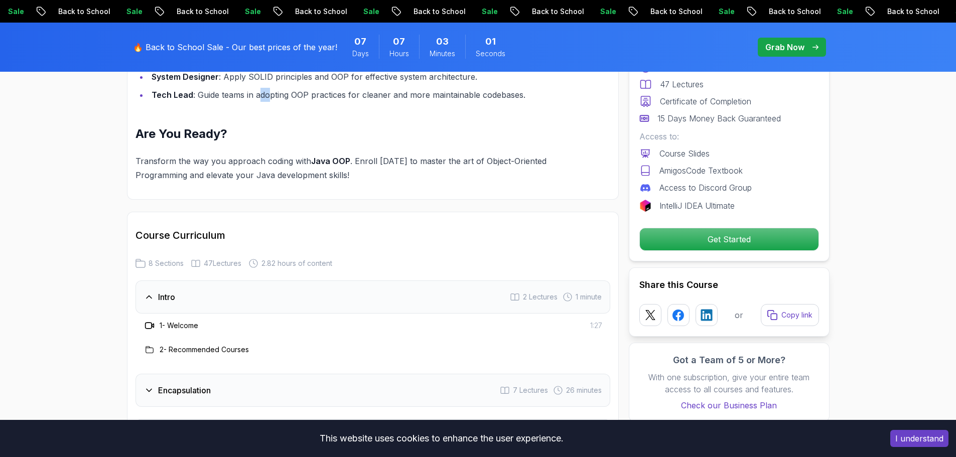
scroll to position [1154, 0]
drag, startPoint x: 170, startPoint y: 129, endPoint x: 243, endPoint y: 130, distance: 73.3
click at [218, 153] on p "Transform the way you approach coding with Java OOP . Enroll today to master th…" at bounding box center [349, 167] width 427 height 28
click at [243, 153] on p "Transform the way you approach coding with Java OOP . Enroll today to master th…" at bounding box center [349, 167] width 427 height 28
click at [406, 153] on p "Transform the way you approach coding with Java OOP . Enroll today to master th…" at bounding box center [349, 167] width 427 height 28
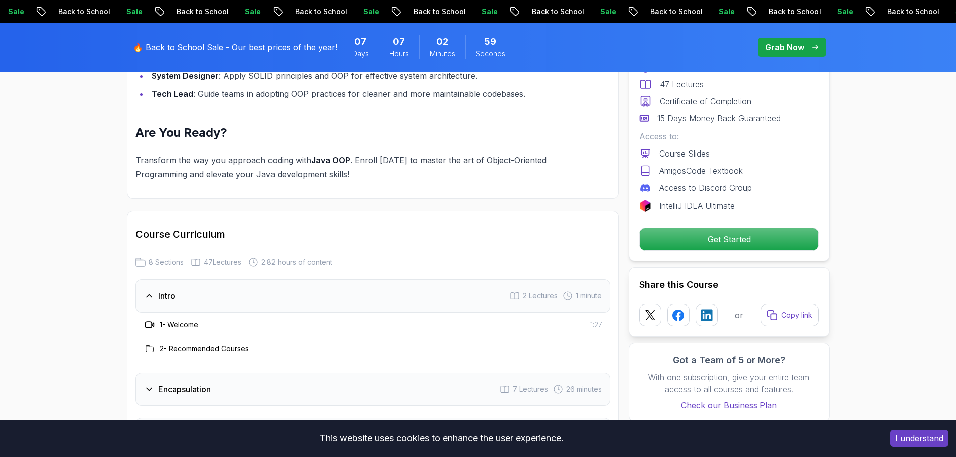
click at [443, 153] on p "Transform the way you approach coding with Java OOP . Enroll today to master th…" at bounding box center [349, 167] width 427 height 28
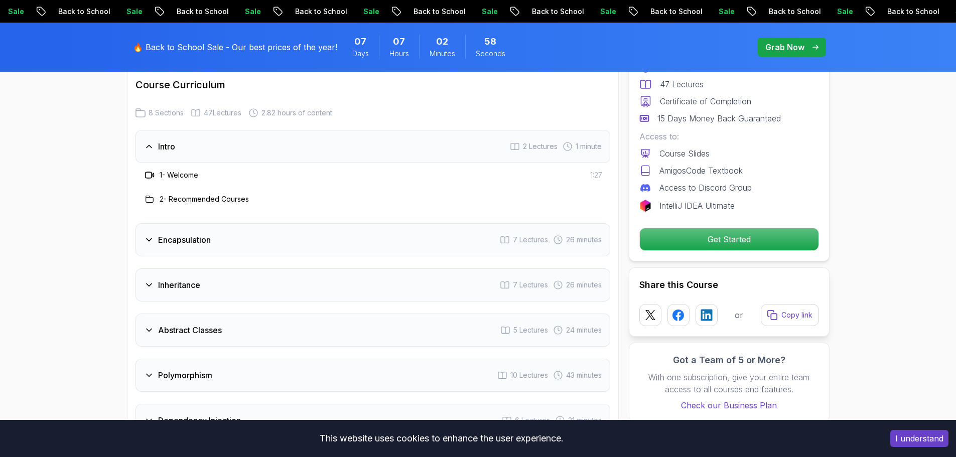
scroll to position [1305, 0]
click at [191, 224] on div "Encapsulation 7 Lectures 26 minutes" at bounding box center [373, 238] width 475 height 33
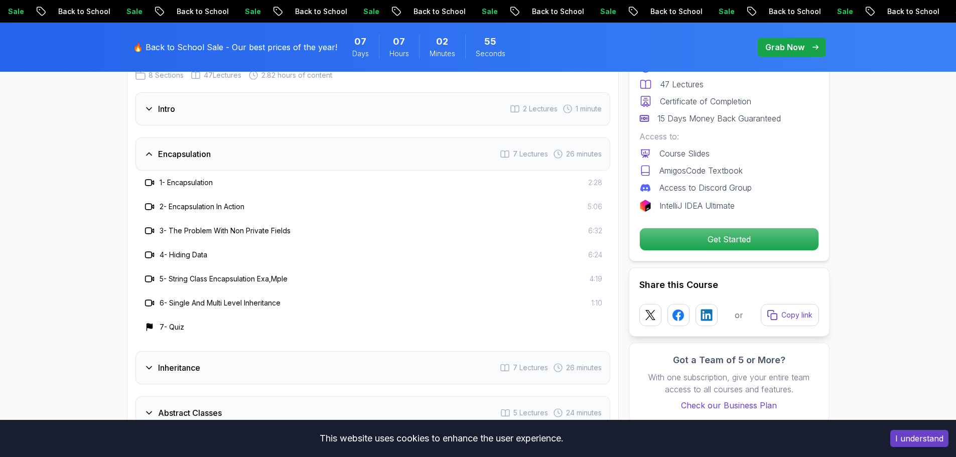
scroll to position [1405, 0]
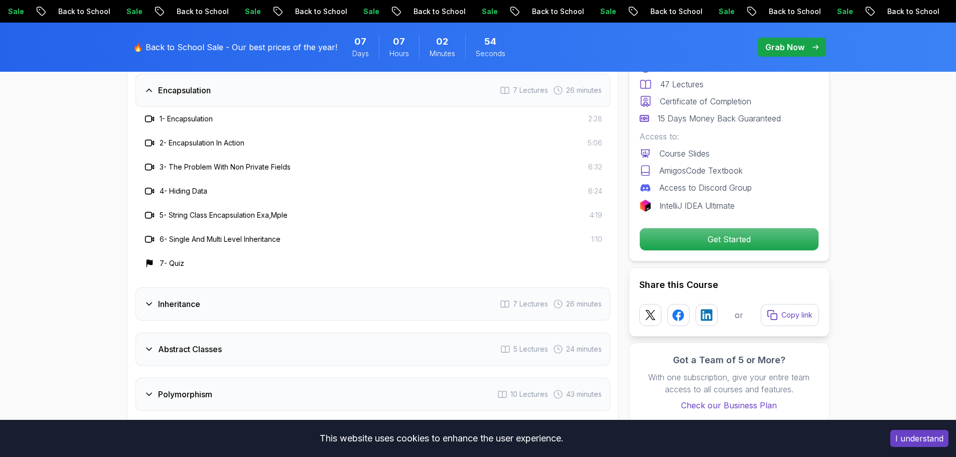
click at [191, 298] on h3 "Inheritance" at bounding box center [179, 304] width 42 height 12
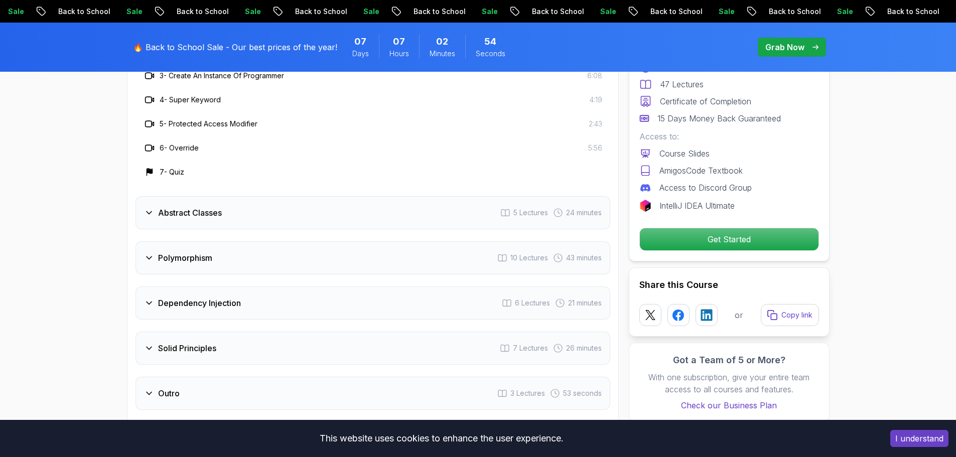
scroll to position [1556, 0]
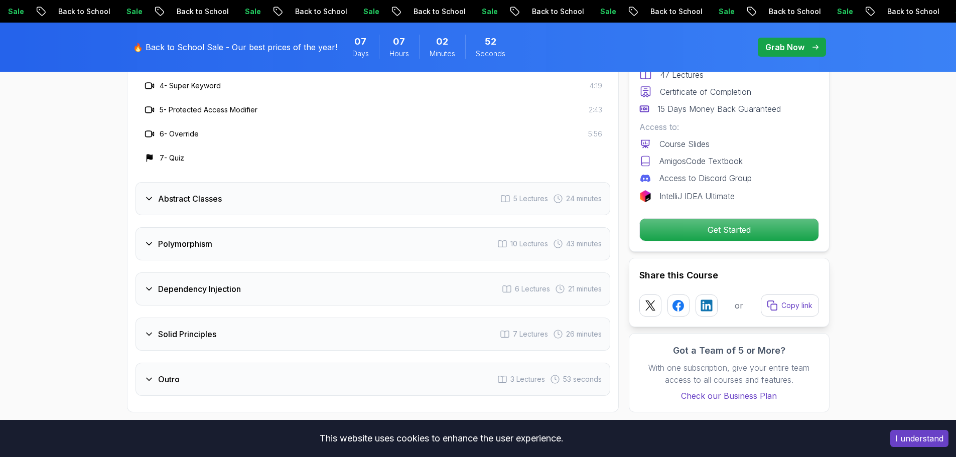
click at [206, 238] on h3 "Polymorphism" at bounding box center [185, 244] width 54 height 12
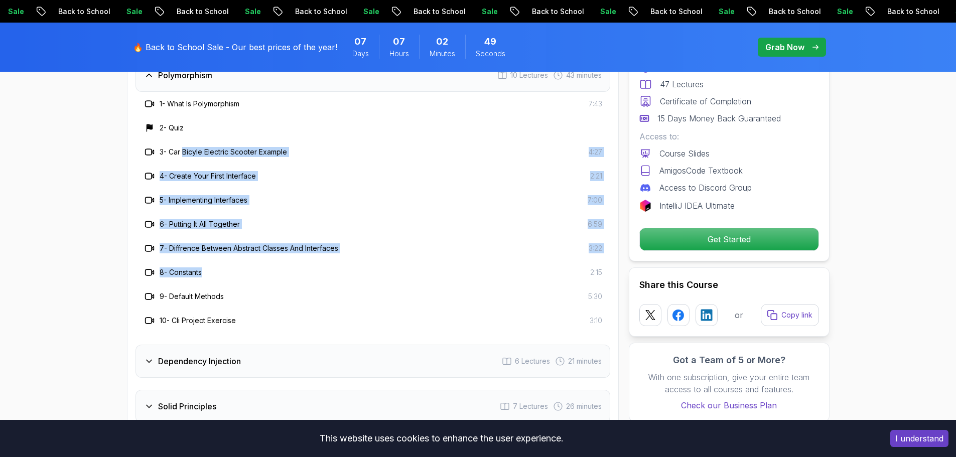
drag, startPoint x: 187, startPoint y: 123, endPoint x: 241, endPoint y: 253, distance: 141.5
click at [241, 253] on div "1 - What Is Polymorphism 7:43 2 - Quiz 3 - Car Bicyle Electric Scooter Example …" at bounding box center [373, 212] width 475 height 241
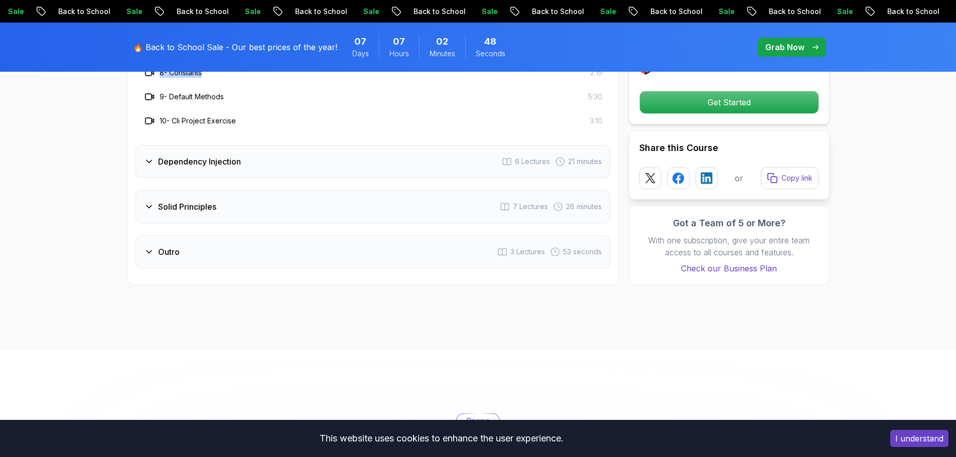
scroll to position [1707, 0]
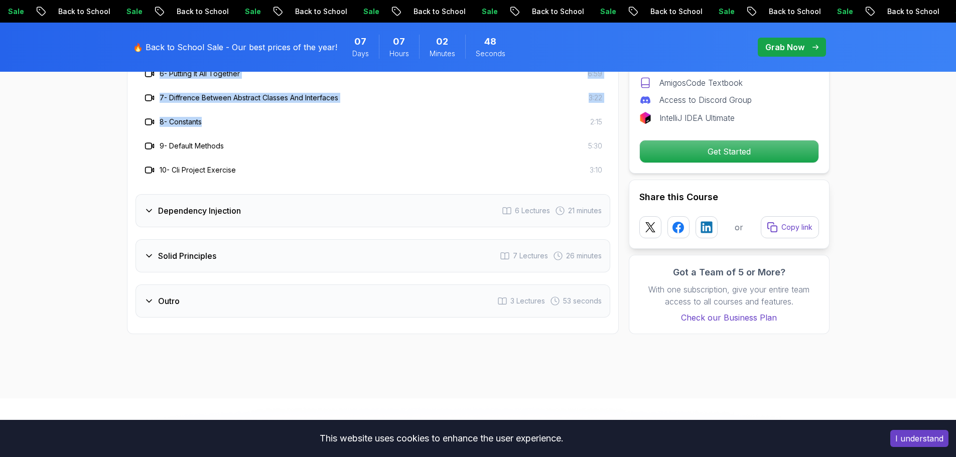
click at [200, 205] on h3 "Dependency Injection" at bounding box center [199, 211] width 83 height 12
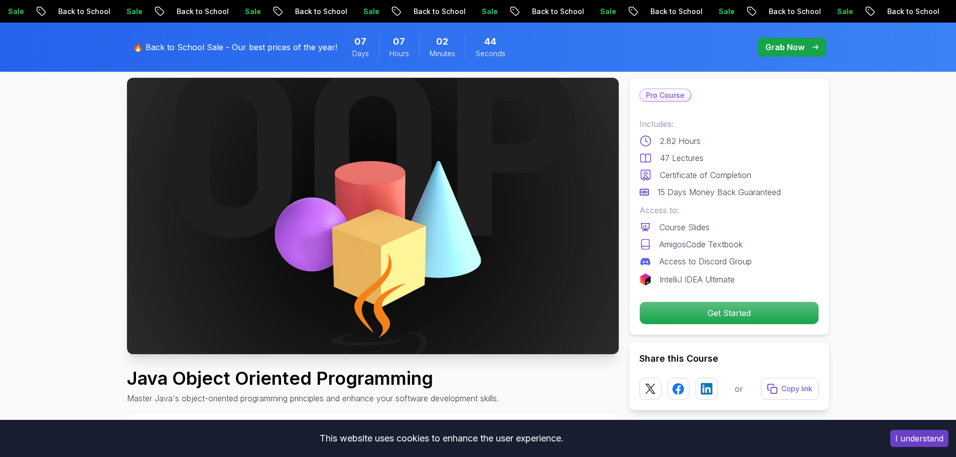
scroll to position [0, 0]
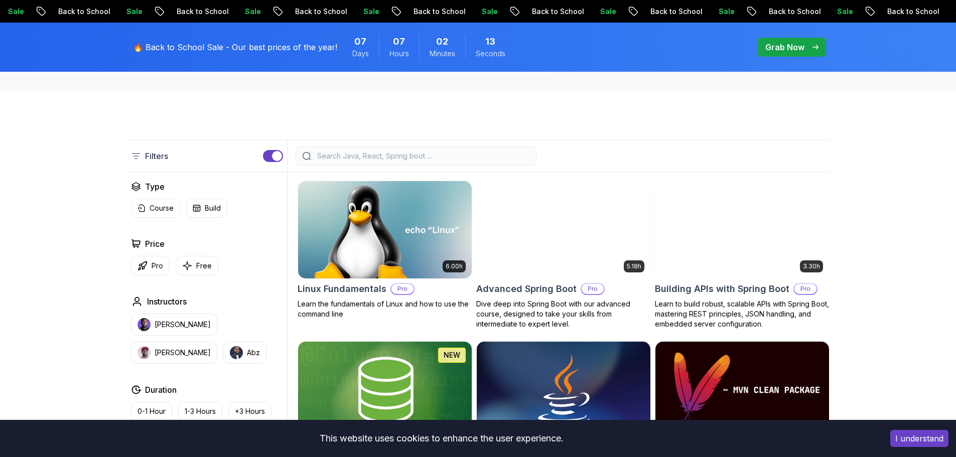
scroll to position [251, 0]
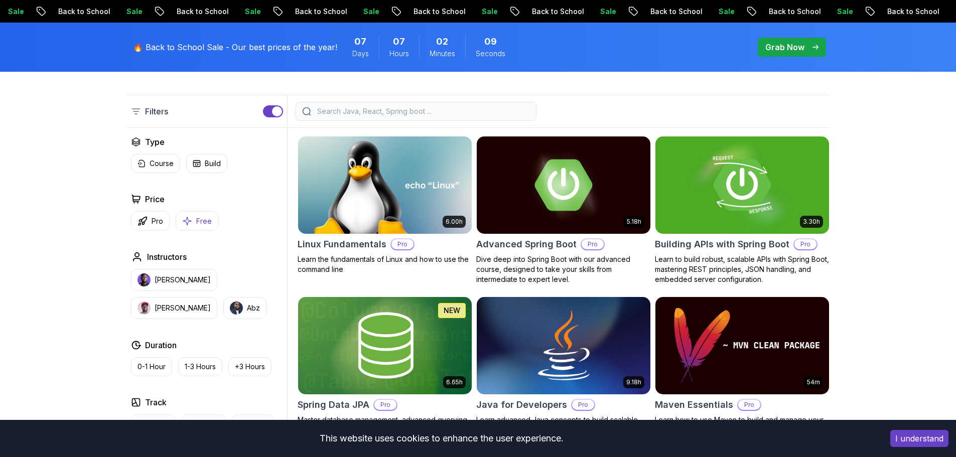
click at [201, 223] on p "Free" at bounding box center [204, 221] width 16 height 10
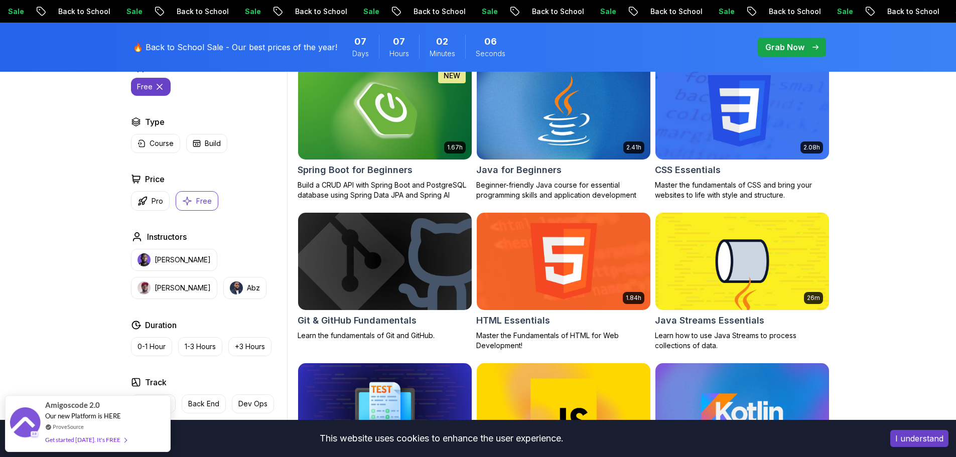
scroll to position [251, 0]
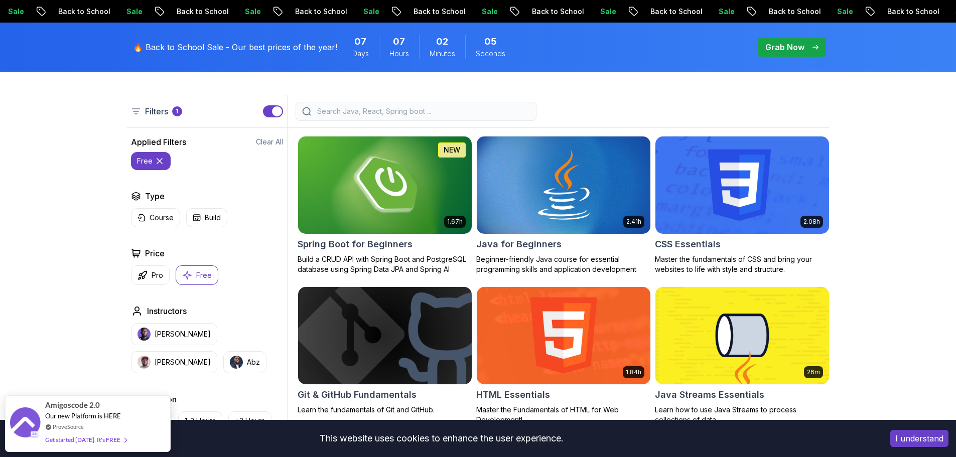
click at [196, 280] on p "Free" at bounding box center [204, 276] width 16 height 10
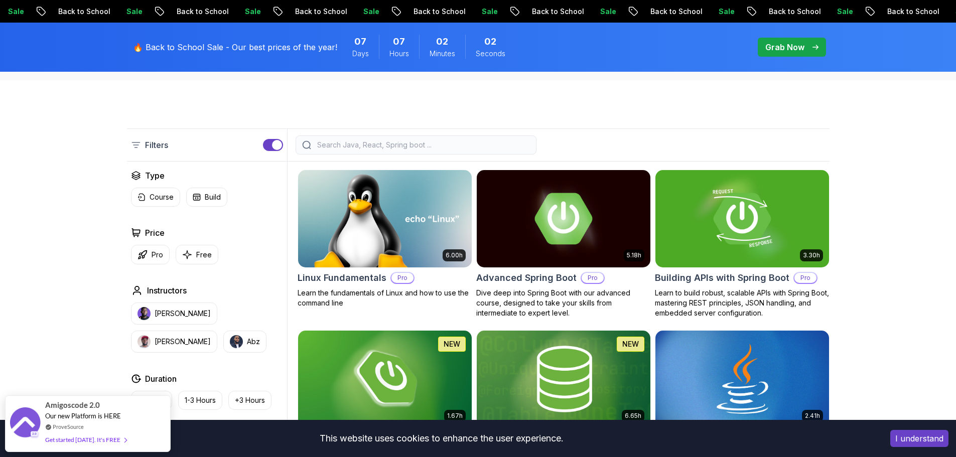
scroll to position [151, 0]
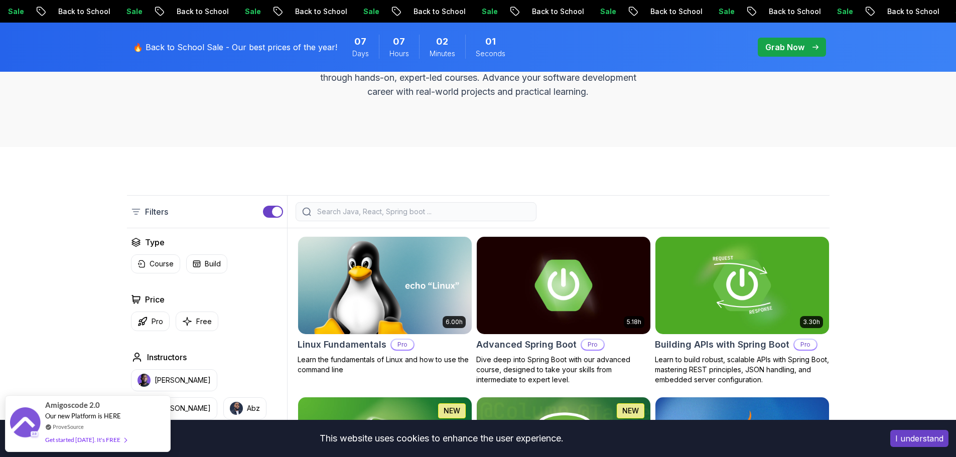
click at [404, 213] on input "search" at bounding box center [422, 212] width 215 height 10
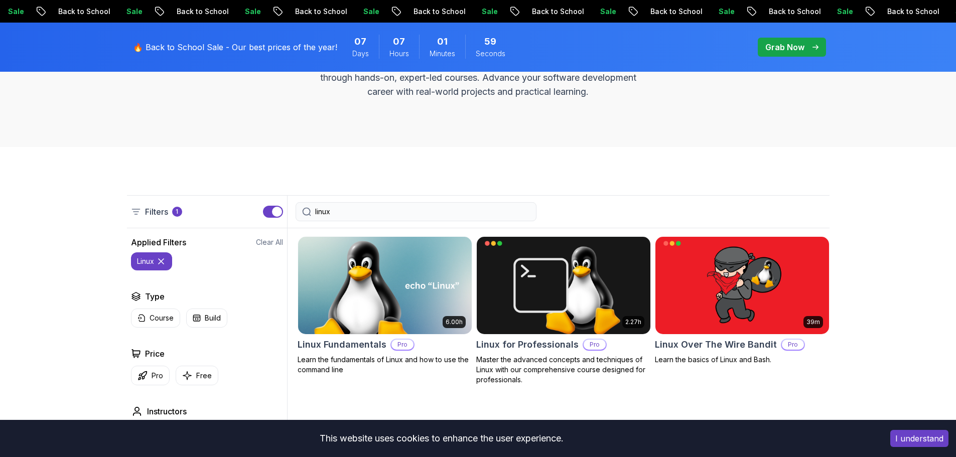
type input "linux"
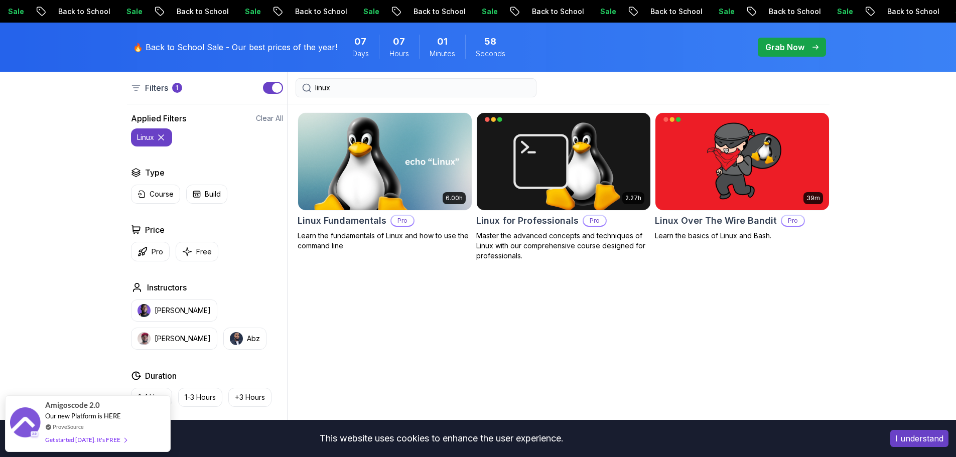
scroll to position [301, 0]
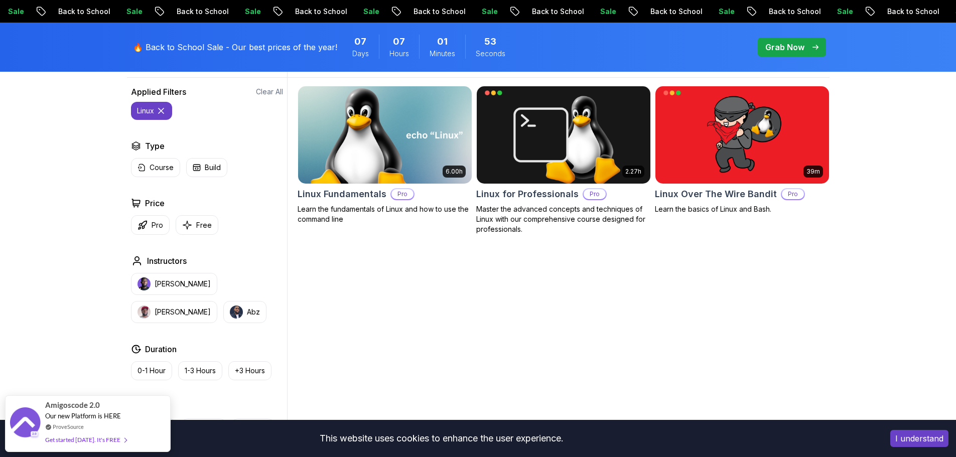
click at [346, 146] on img at bounding box center [385, 135] width 182 height 102
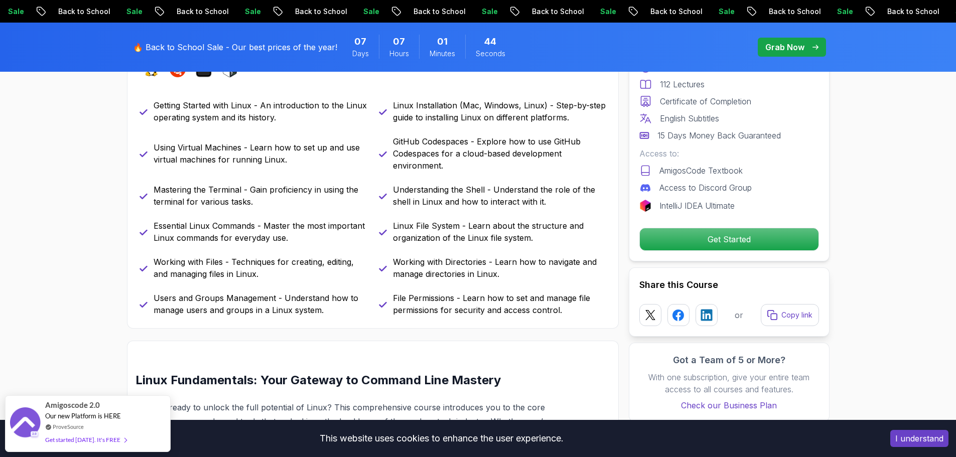
scroll to position [502, 0]
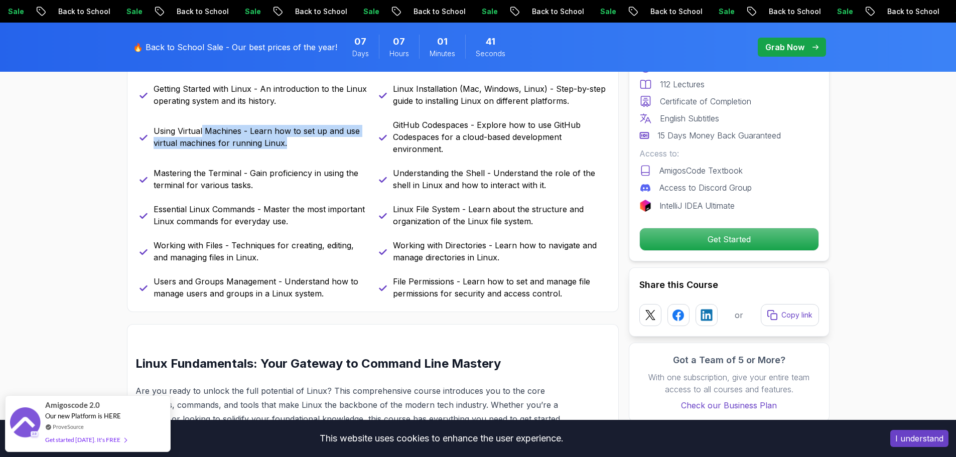
drag, startPoint x: 214, startPoint y: 129, endPoint x: 349, endPoint y: 143, distance: 135.7
click at [349, 143] on p "Using Virtual Machines - Learn how to set up and use virtual machines for runni…" at bounding box center [260, 137] width 213 height 24
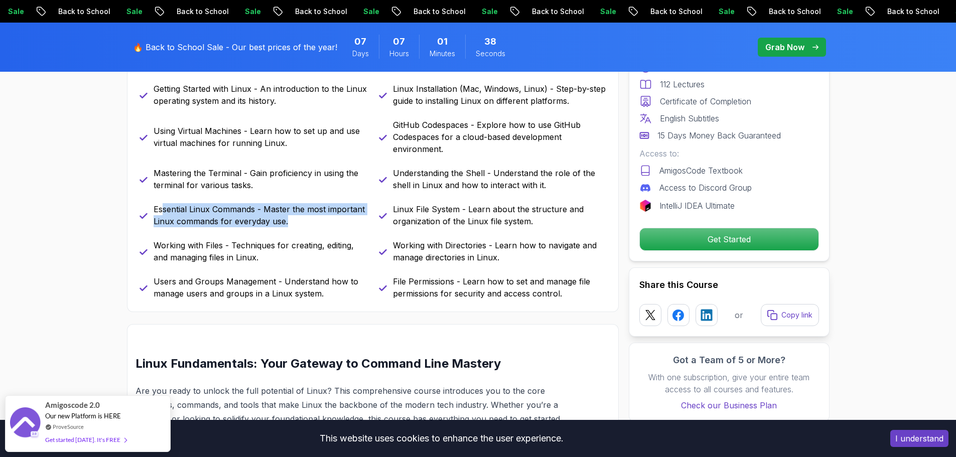
drag, startPoint x: 163, startPoint y: 213, endPoint x: 308, endPoint y: 227, distance: 145.7
click at [308, 227] on p "Essential Linux Commands - Master the most important Linux commands for everyda…" at bounding box center [260, 215] width 213 height 24
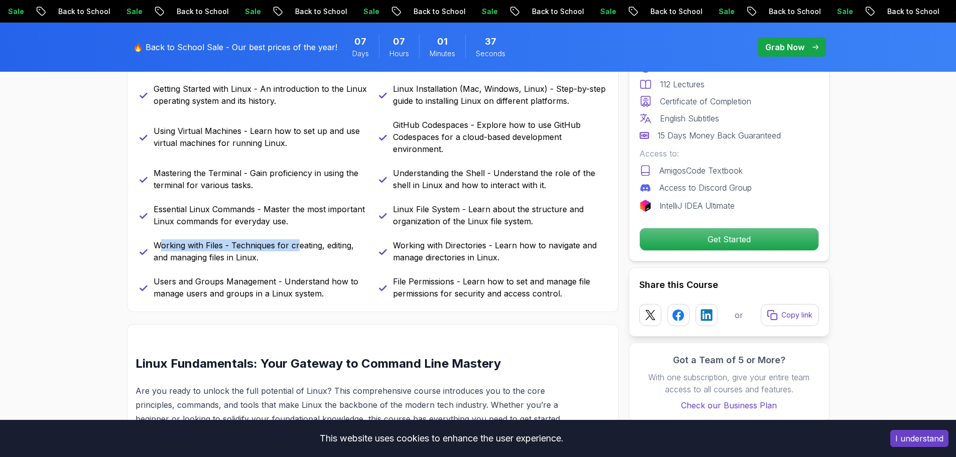
drag, startPoint x: 163, startPoint y: 245, endPoint x: 296, endPoint y: 245, distance: 133.0
click at [296, 245] on p "Working with Files - Techniques for creating, editing, and managing files in Li…" at bounding box center [260, 251] width 213 height 24
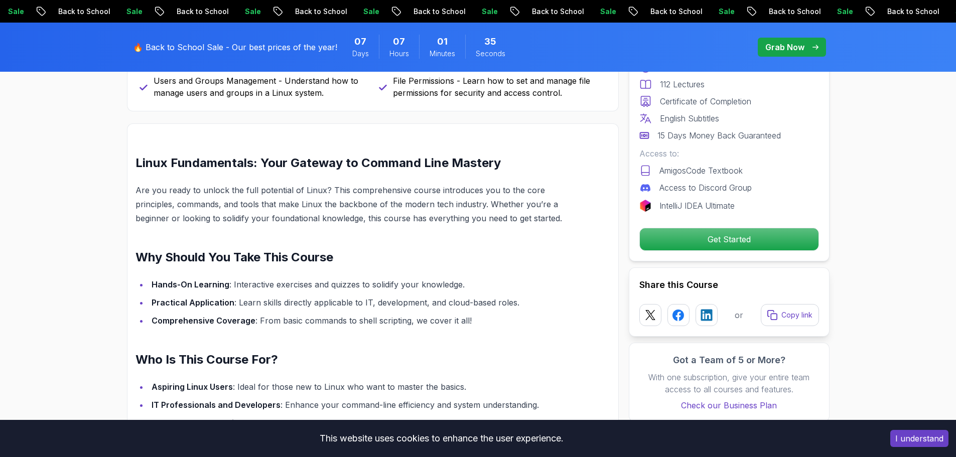
scroll to position [753, 0]
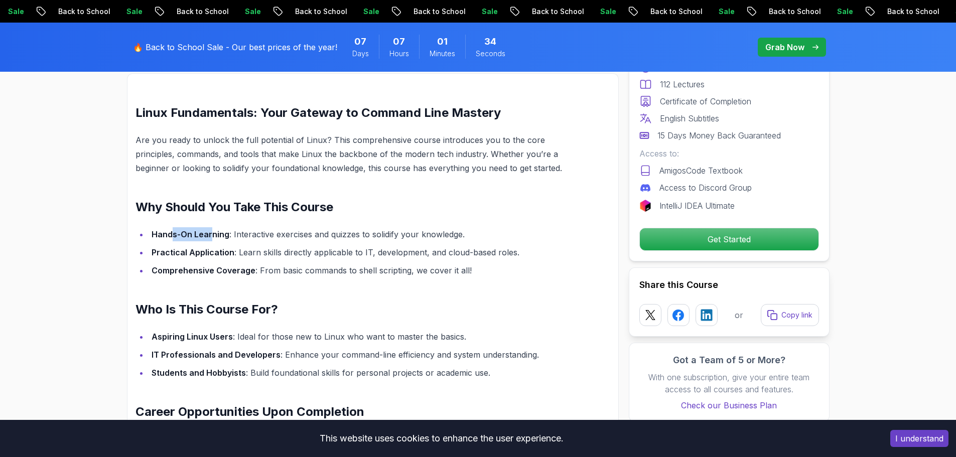
drag, startPoint x: 170, startPoint y: 231, endPoint x: 258, endPoint y: 232, distance: 87.8
click at [229, 231] on li "Hands-On Learning : Interactive exercises and quizzes to solidify your knowledg…" at bounding box center [356, 234] width 414 height 14
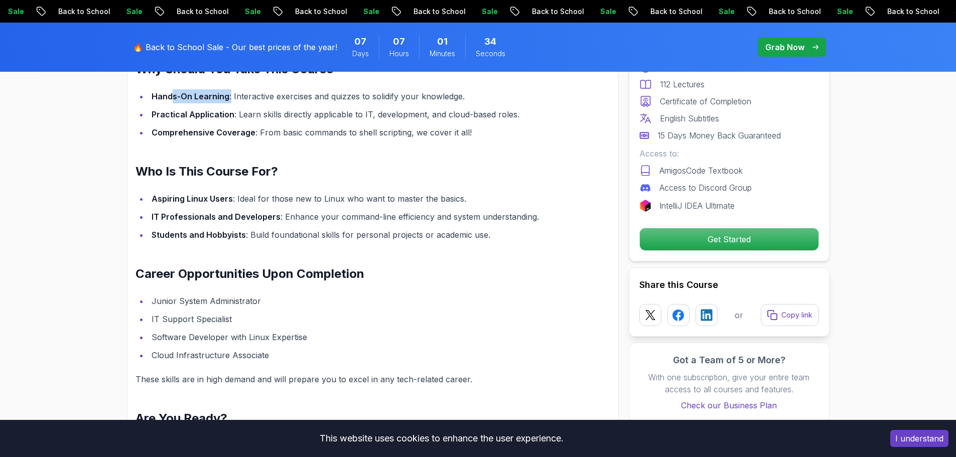
scroll to position [903, 0]
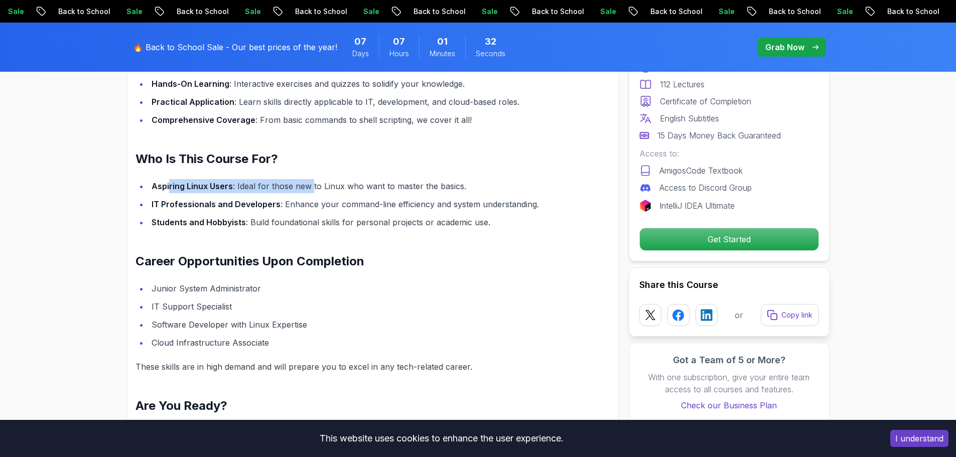
drag, startPoint x: 170, startPoint y: 187, endPoint x: 311, endPoint y: 189, distance: 140.6
click at [311, 189] on li "Aspiring Linux Users : Ideal for those new to Linux who want to master the basi…" at bounding box center [356, 186] width 414 height 14
click at [340, 189] on li "Aspiring Linux Users : Ideal for those new to Linux who want to master the basi…" at bounding box center [356, 186] width 414 height 14
drag, startPoint x: 299, startPoint y: 188, endPoint x: 435, endPoint y: 187, distance: 135.5
click at [435, 187] on li "Aspiring Linux Users : Ideal for those new to Linux who want to master the basi…" at bounding box center [356, 186] width 414 height 14
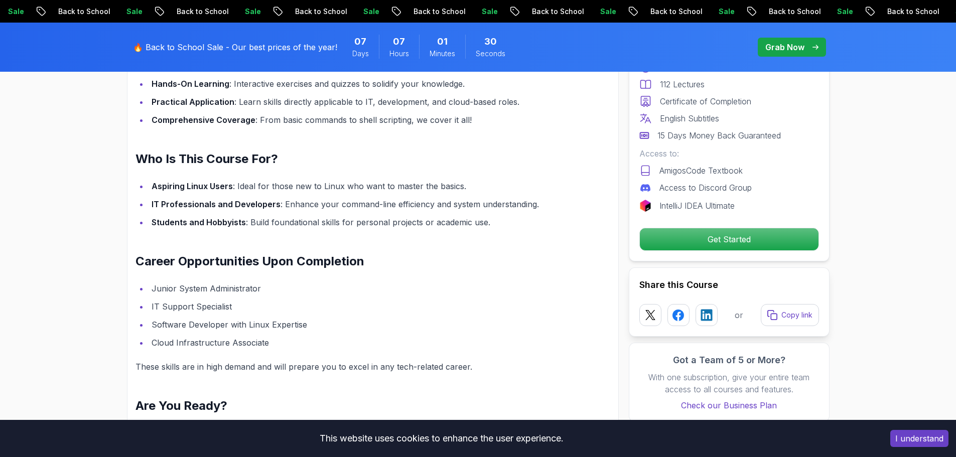
click at [464, 187] on li "Aspiring Linux Users : Ideal for those new to Linux who want to master the basi…" at bounding box center [356, 186] width 414 height 14
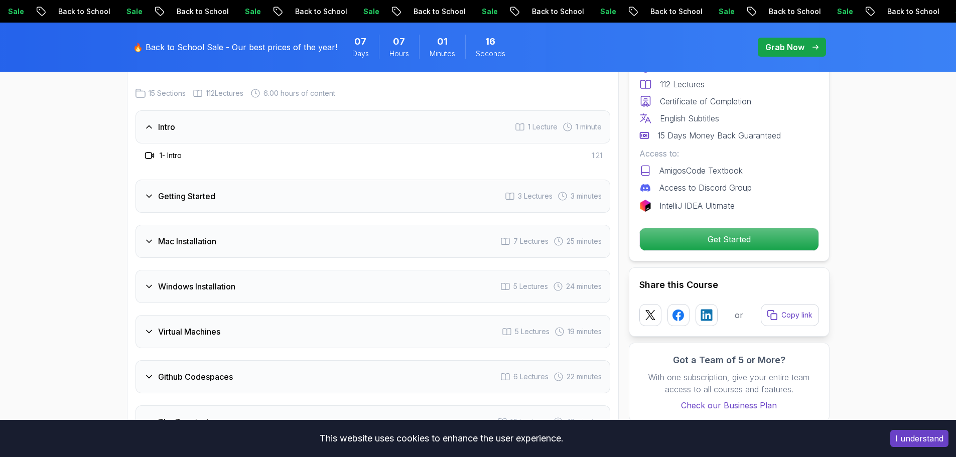
scroll to position [1355, 0]
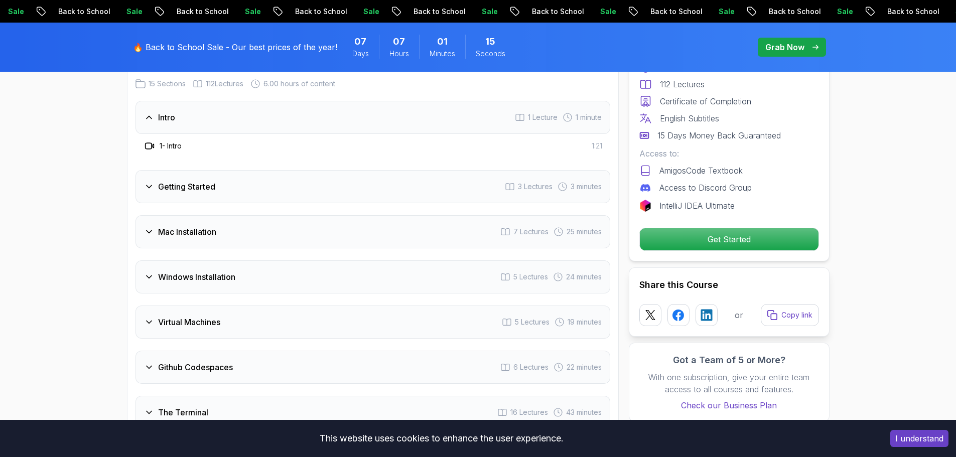
click at [191, 191] on h3 "Getting Started" at bounding box center [186, 187] width 57 height 12
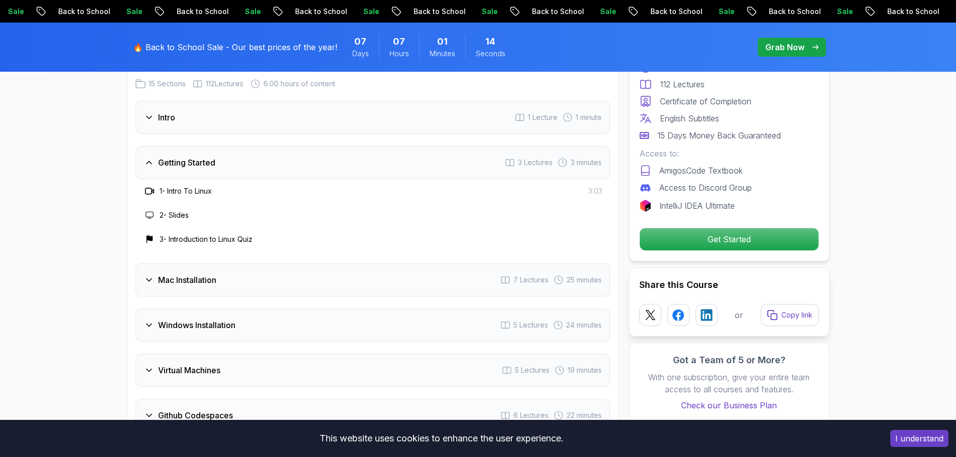
click at [188, 275] on h3 "Mac Installation" at bounding box center [187, 280] width 58 height 12
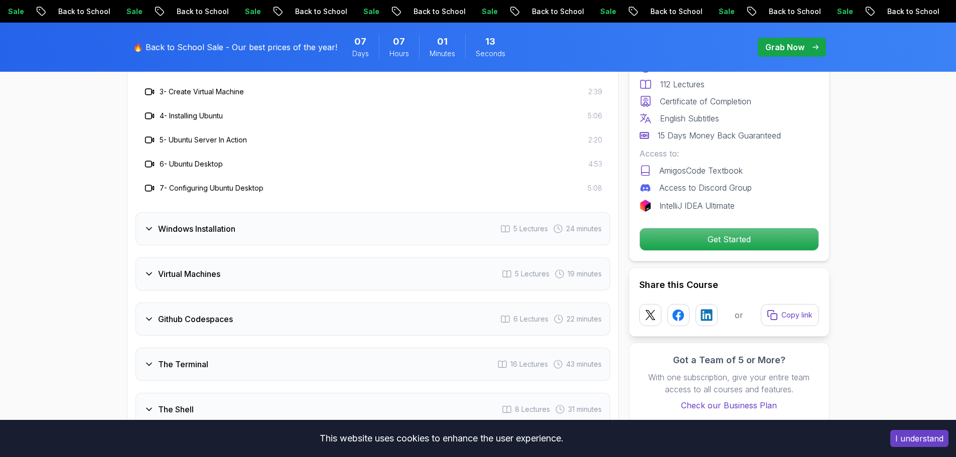
scroll to position [1606, 0]
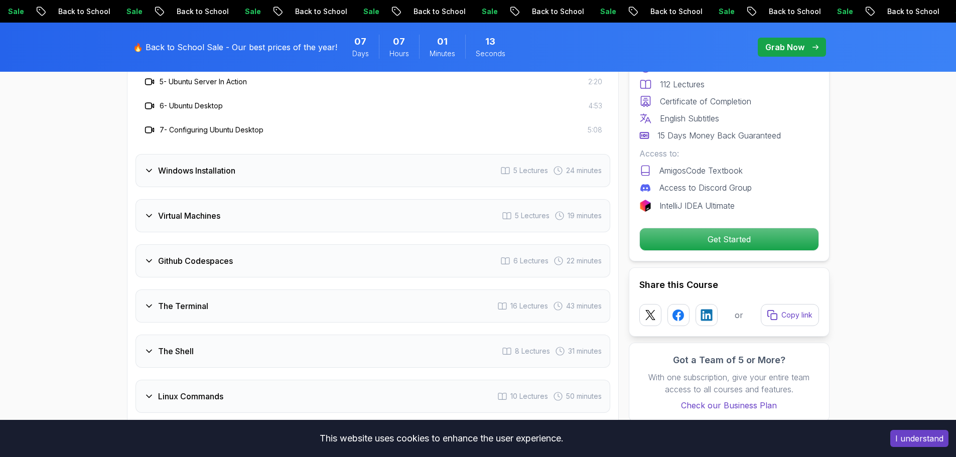
click at [208, 180] on div "Windows Installation 5 Lectures 24 minutes" at bounding box center [373, 170] width 475 height 33
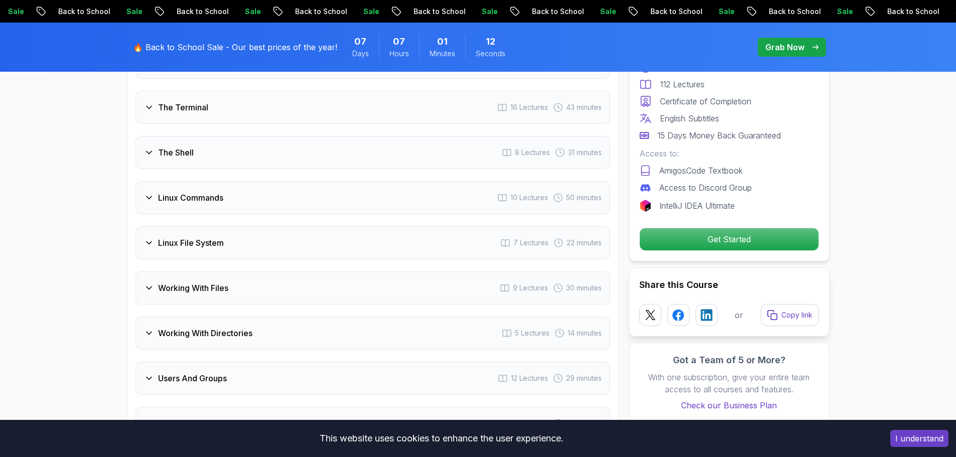
scroll to position [1656, 0]
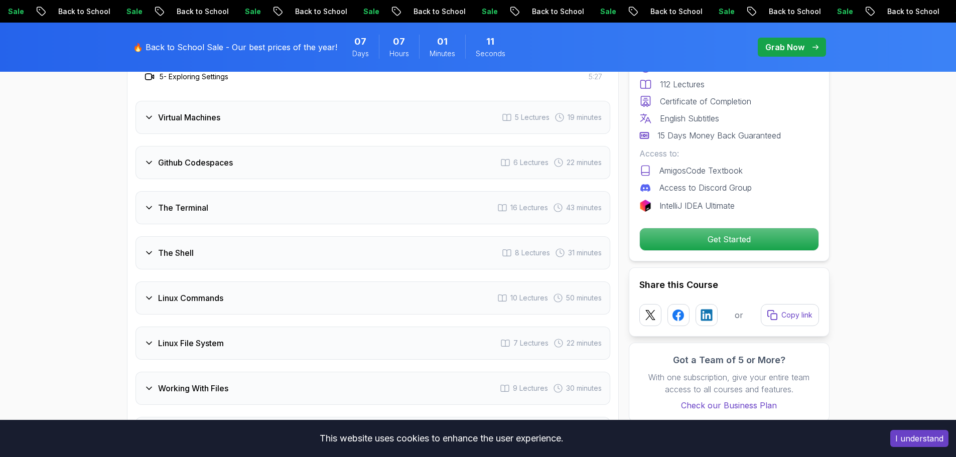
click at [183, 210] on h3 "The Terminal" at bounding box center [183, 208] width 50 height 12
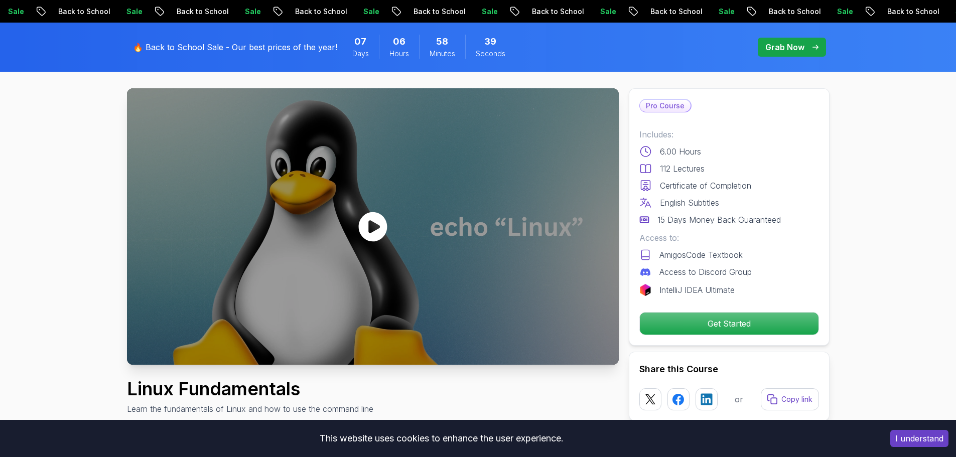
scroll to position [100, 0]
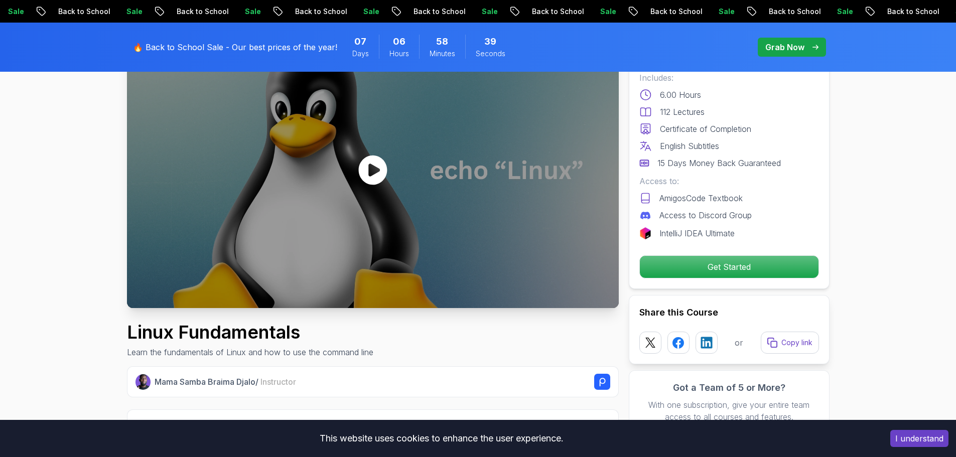
click at [374, 176] on icon at bounding box center [372, 170] width 29 height 30
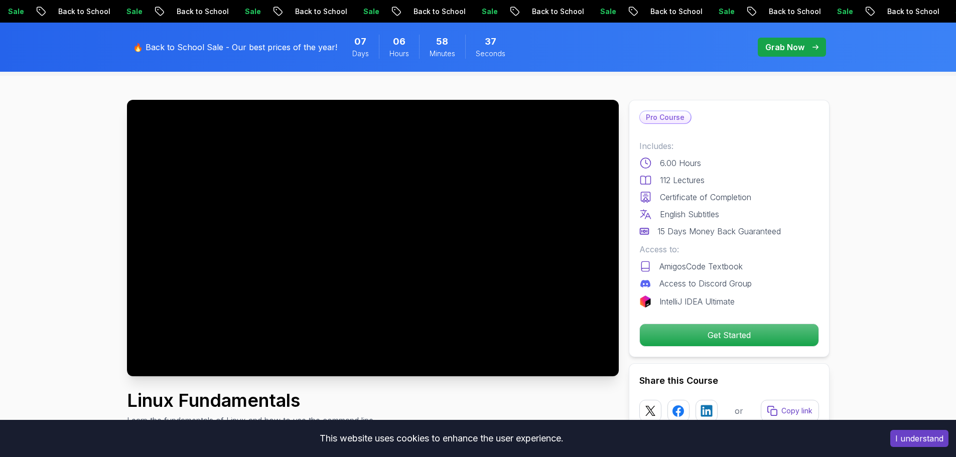
scroll to position [50, 0]
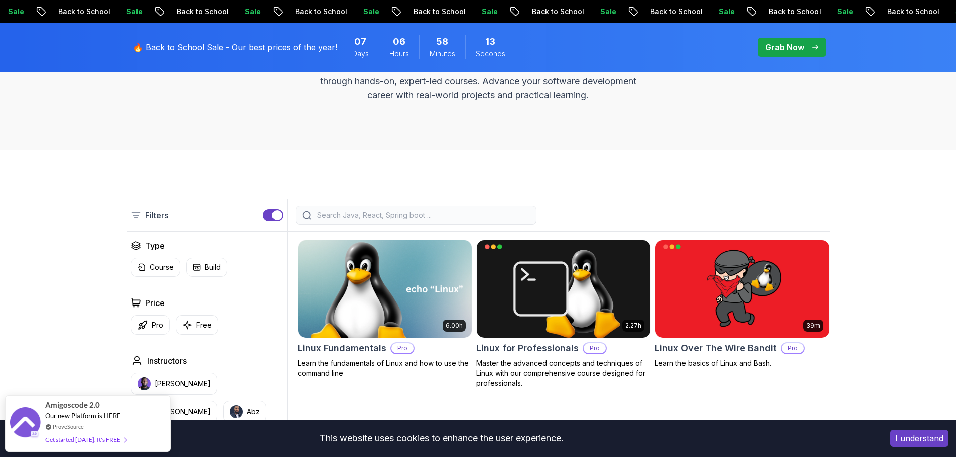
scroll to position [151, 0]
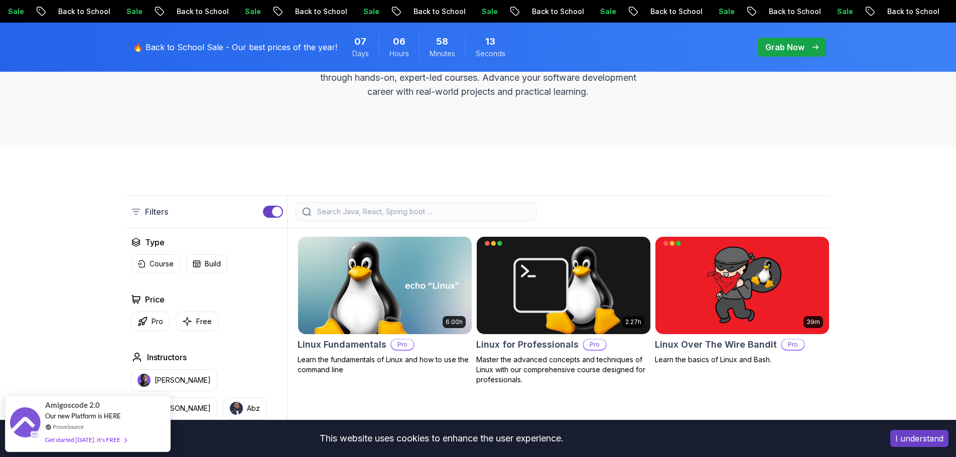
click at [353, 209] on input "search" at bounding box center [422, 212] width 215 height 10
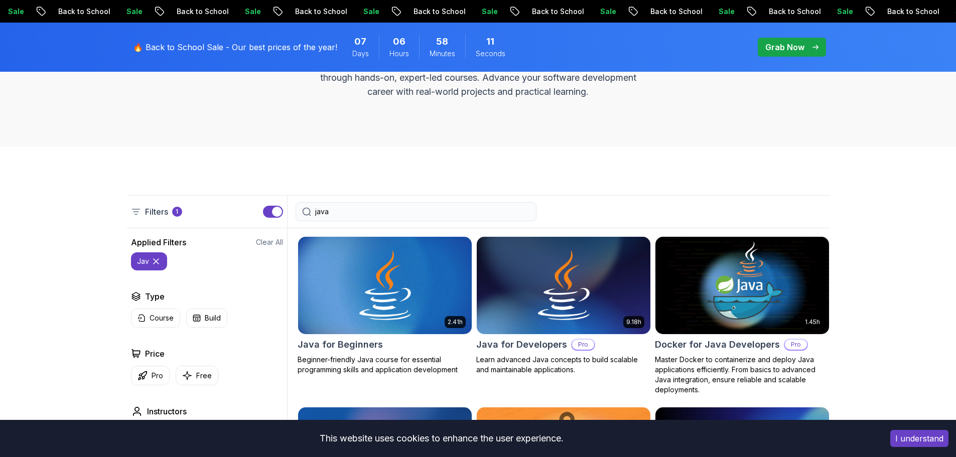
type input "java"
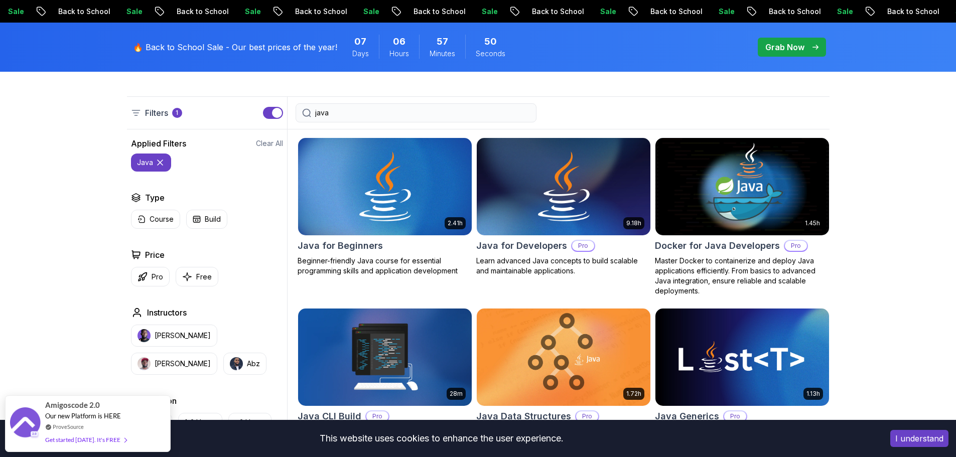
scroll to position [251, 0]
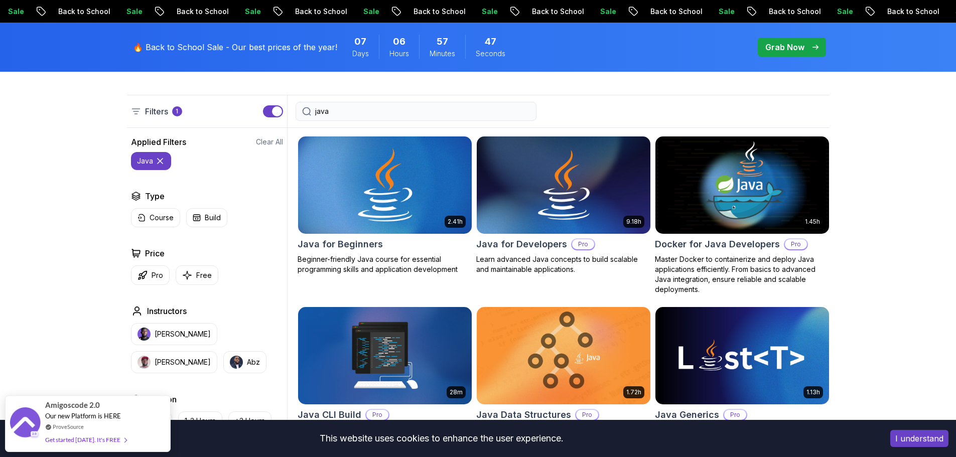
click at [363, 195] on img at bounding box center [385, 185] width 182 height 102
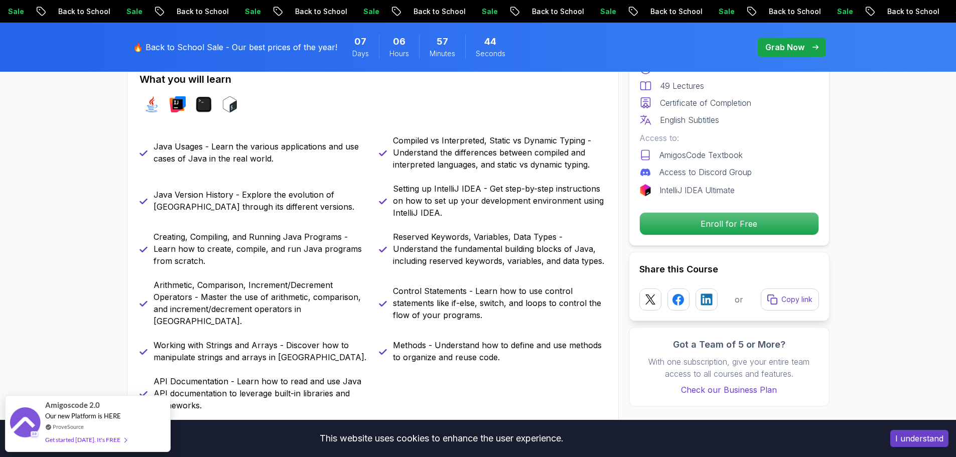
scroll to position [452, 0]
drag, startPoint x: 209, startPoint y: 243, endPoint x: 258, endPoint y: 244, distance: 49.2
click at [258, 244] on p "Creating, Compiling, and Running Java Programs - Learn how to create, compile, …" at bounding box center [260, 247] width 213 height 36
click at [245, 277] on div "Java Usages - Learn the various applications and use cases of Java in the real …" at bounding box center [373, 271] width 467 height 277
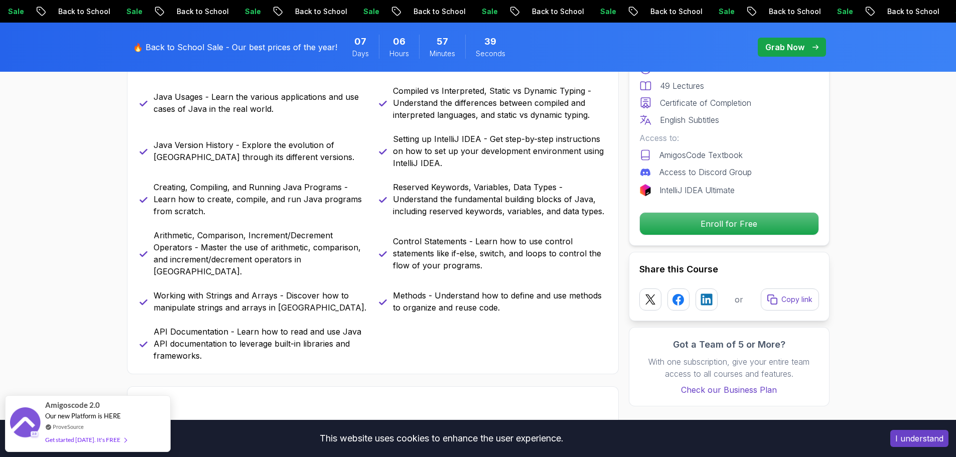
scroll to position [552, 0]
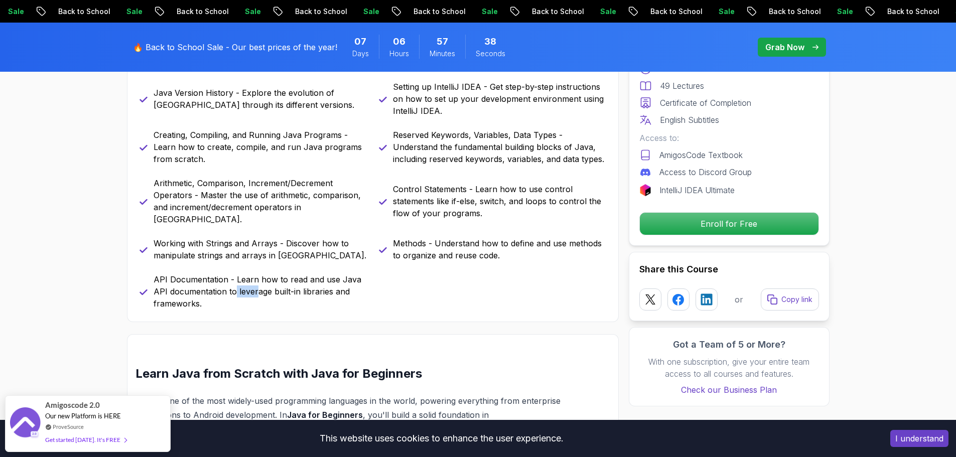
drag, startPoint x: 235, startPoint y: 276, endPoint x: 255, endPoint y: 275, distance: 20.6
click at [255, 275] on p "API Documentation - Learn how to read and use Java API documentation to leverag…" at bounding box center [260, 292] width 213 height 36
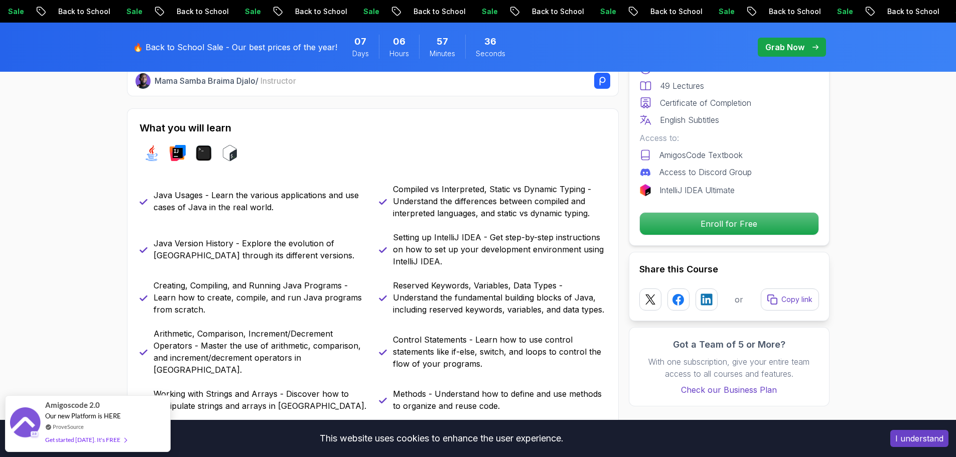
scroll to position [351, 0]
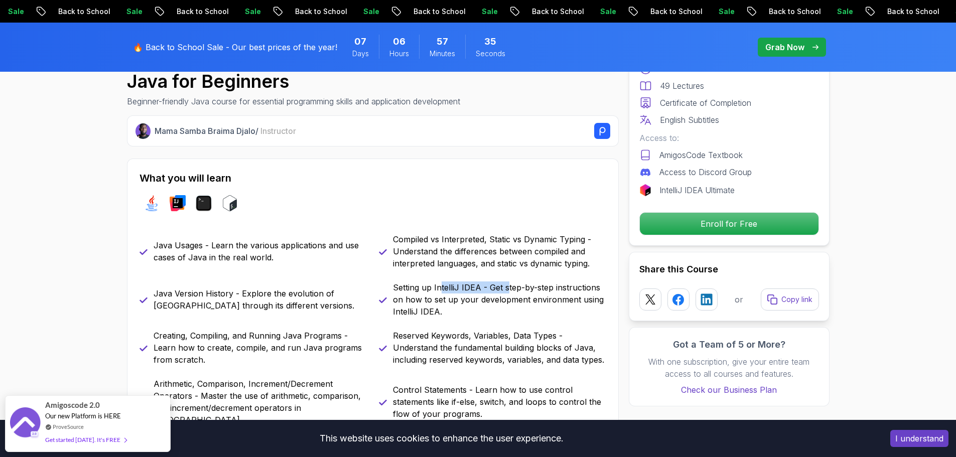
drag, startPoint x: 440, startPoint y: 289, endPoint x: 514, endPoint y: 289, distance: 73.8
click at [514, 289] on p "Setting up IntelliJ IDEA - Get step-by-step instructions on how to set up your …" at bounding box center [499, 300] width 213 height 36
click at [520, 289] on p "Setting up IntelliJ IDEA - Get step-by-step instructions on how to set up your …" at bounding box center [499, 300] width 213 height 36
drag, startPoint x: 422, startPoint y: 291, endPoint x: 494, endPoint y: 291, distance: 72.8
click at [490, 291] on p "Setting up IntelliJ IDEA - Get step-by-step instructions on how to set up your …" at bounding box center [499, 300] width 213 height 36
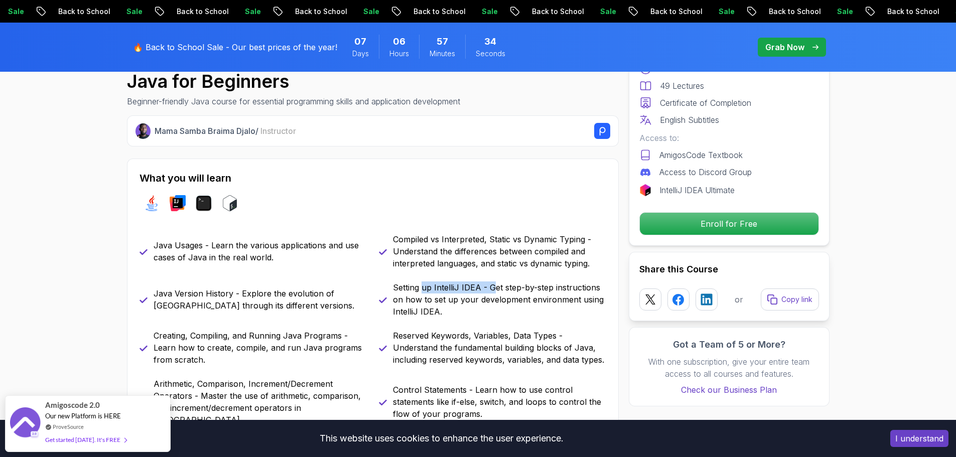
click at [494, 291] on p "Setting up IntelliJ IDEA - Get step-by-step instructions on how to set up your …" at bounding box center [499, 300] width 213 height 36
drag, startPoint x: 439, startPoint y: 327, endPoint x: 530, endPoint y: 332, distance: 91.5
click at [530, 332] on div "Java Usages - Learn the various applications and use cases of Java in the real …" at bounding box center [373, 371] width 467 height 277
click at [530, 332] on p "Reserved Keywords, Variables, Data Types - Understand the fundamental building …" at bounding box center [499, 348] width 213 height 36
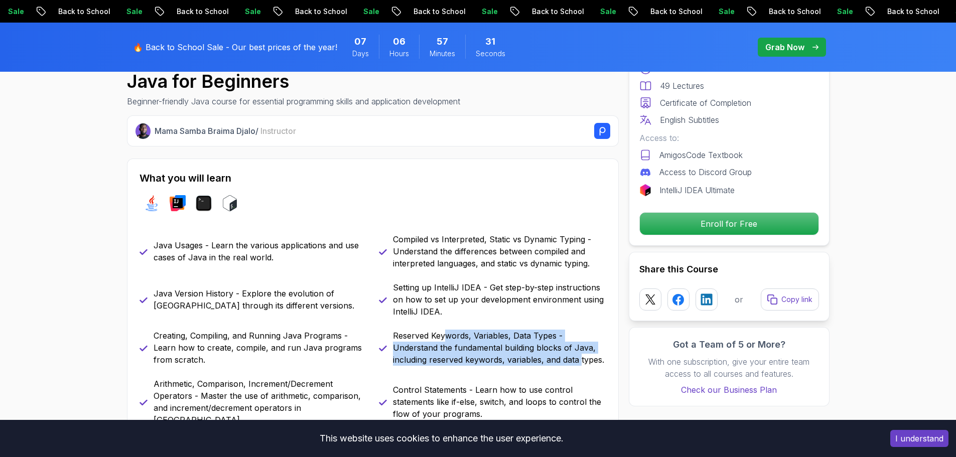
drag, startPoint x: 582, startPoint y: 362, endPoint x: 444, endPoint y: 298, distance: 152.2
click at [444, 313] on div "Java Usages - Learn the various applications and use cases of Java in the real …" at bounding box center [373, 371] width 467 height 277
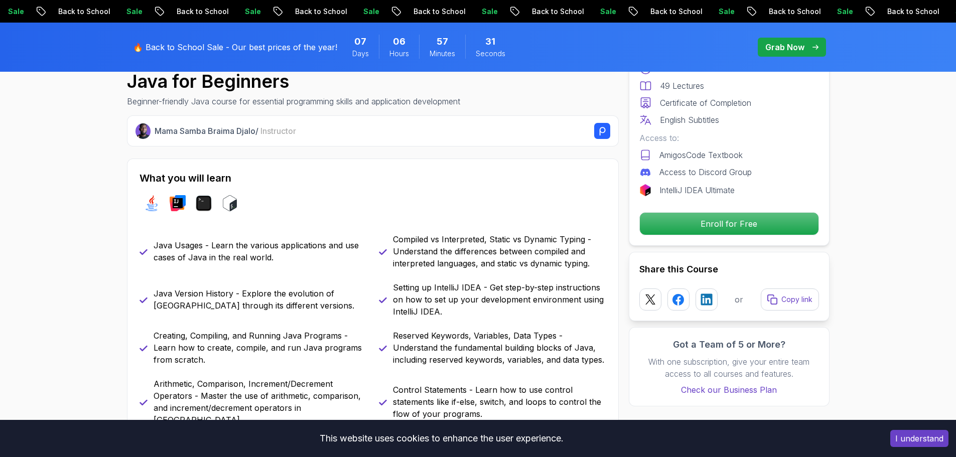
click at [444, 297] on p "Setting up IntelliJ IDEA - Get step-by-step instructions on how to set up your …" at bounding box center [499, 300] width 213 height 36
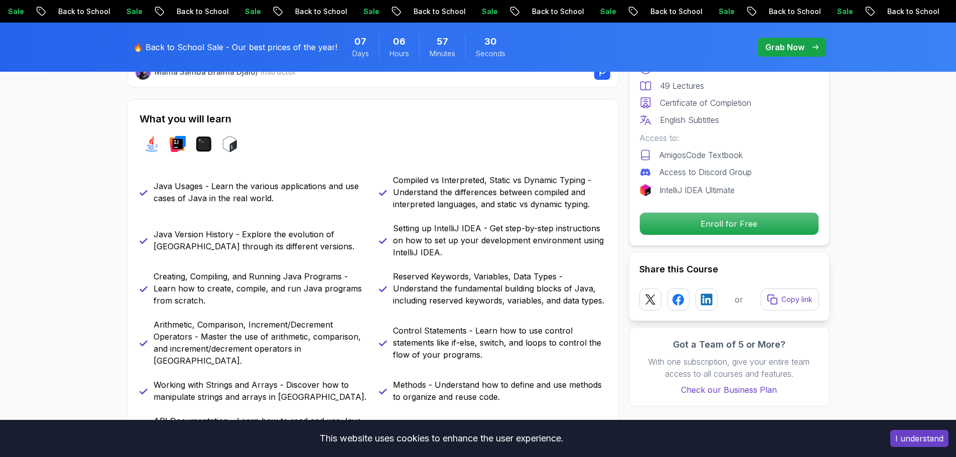
scroll to position [502, 0]
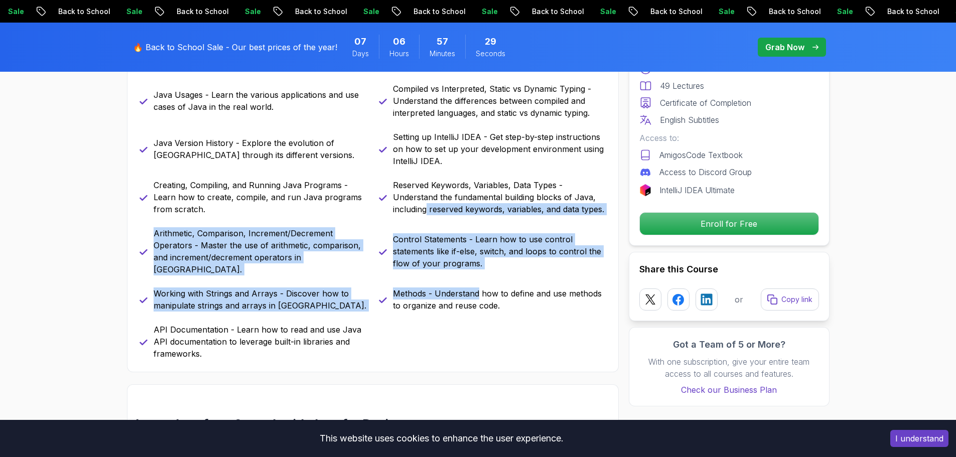
drag, startPoint x: 477, startPoint y: 285, endPoint x: 431, endPoint y: 214, distance: 84.8
click at [429, 218] on div "Java Usages - Learn the various applications and use cases of Java in the real …" at bounding box center [373, 221] width 467 height 277
click at [431, 214] on p "Reserved Keywords, Variables, Data Types - Understand the fundamental building …" at bounding box center [499, 197] width 213 height 36
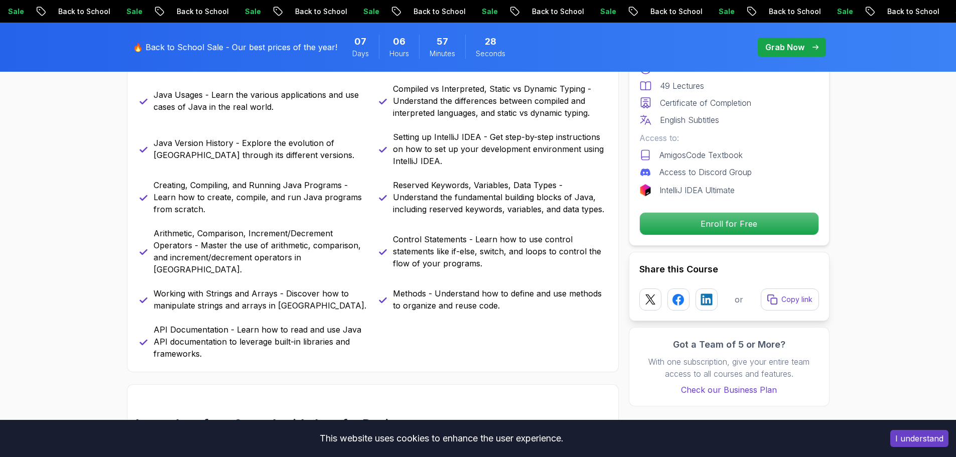
drag, startPoint x: 522, startPoint y: 295, endPoint x: 480, endPoint y: 285, distance: 42.9
click at [492, 291] on p "Methods - Understand how to define and use methods to organize and reuse code." at bounding box center [499, 300] width 213 height 24
click at [467, 250] on p "Control Statements - Learn how to use control statements like if-else, switch, …" at bounding box center [499, 251] width 213 height 36
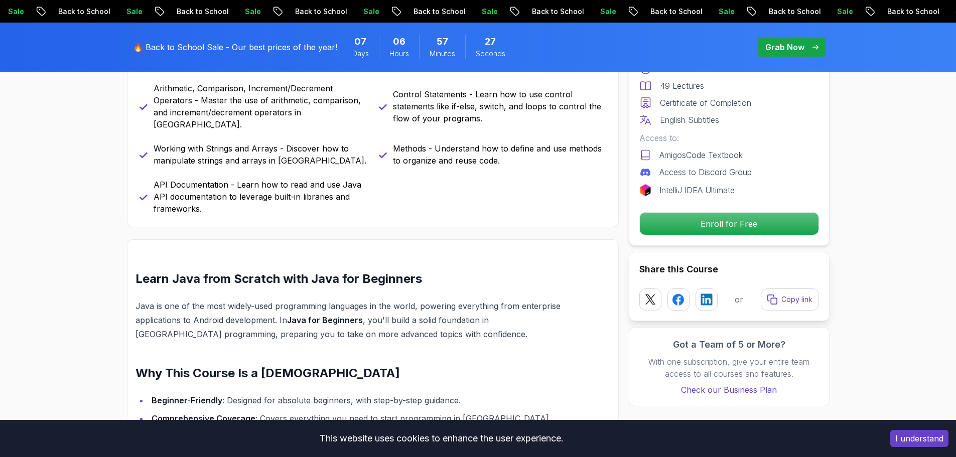
scroll to position [652, 0]
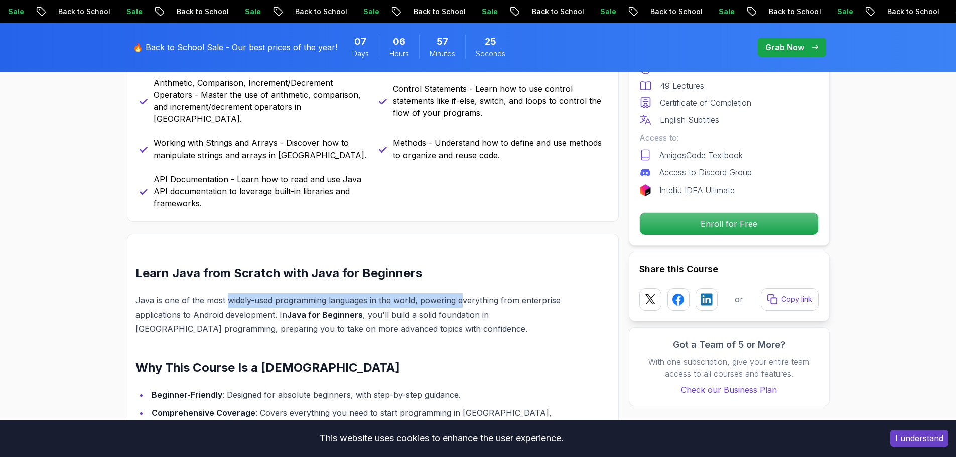
drag, startPoint x: 225, startPoint y: 287, endPoint x: 466, endPoint y: 290, distance: 240.9
click at [464, 294] on p "Java is one of the most widely-used programming languages in the world, powerin…" at bounding box center [349, 315] width 427 height 42
click at [469, 294] on p "Java is one of the most widely-used programming languages in the world, powerin…" at bounding box center [349, 315] width 427 height 42
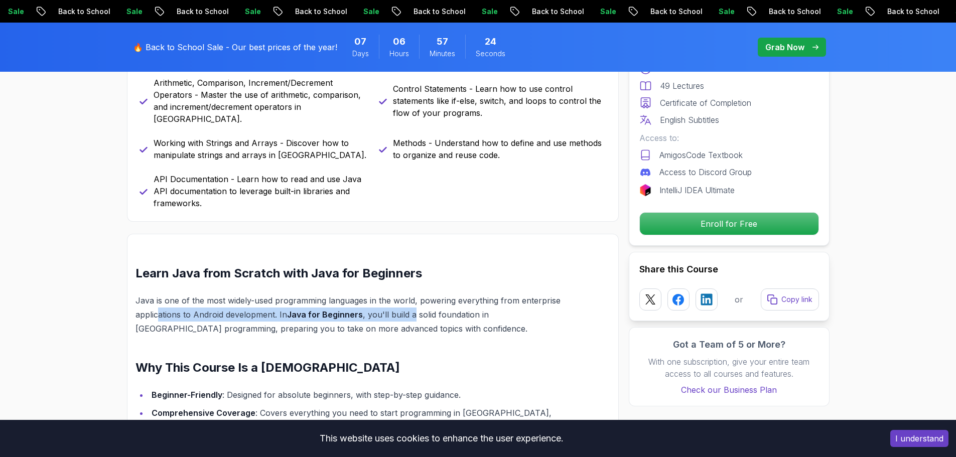
drag, startPoint x: 157, startPoint y: 304, endPoint x: 447, endPoint y: 304, distance: 290.1
click at [428, 304] on p "Java is one of the most widely-used programming languages in the world, powerin…" at bounding box center [349, 315] width 427 height 42
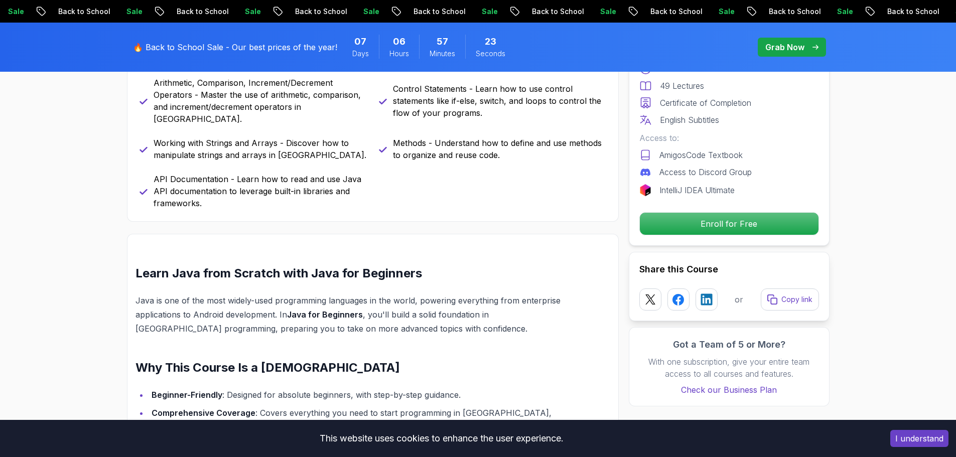
click at [450, 304] on p "Java is one of the most widely-used programming languages in the world, powerin…" at bounding box center [349, 315] width 427 height 42
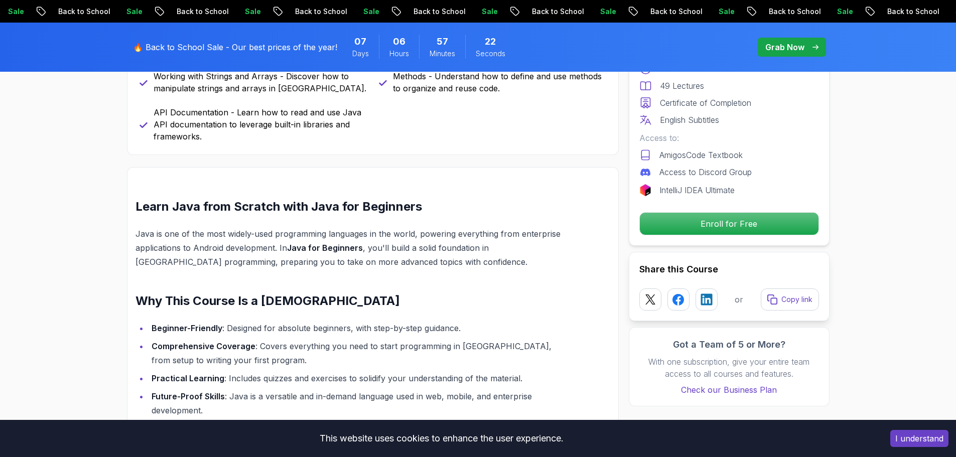
scroll to position [803, 0]
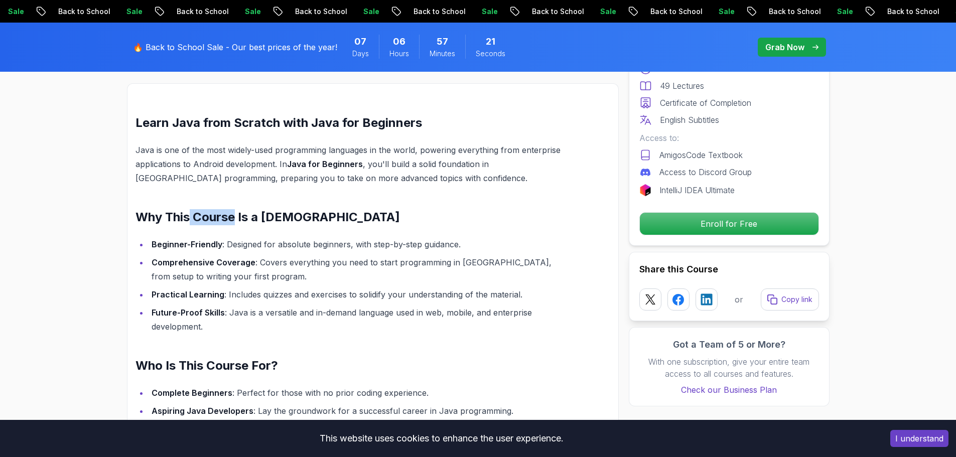
drag, startPoint x: 191, startPoint y: 202, endPoint x: 253, endPoint y: 203, distance: 61.7
click at [249, 209] on h2 "Why This Course Is a Must" at bounding box center [349, 217] width 427 height 16
click at [261, 209] on h2 "Why This Course Is a Must" at bounding box center [349, 217] width 427 height 16
click at [205, 257] on strong "Comprehensive Coverage" at bounding box center [204, 262] width 104 height 10
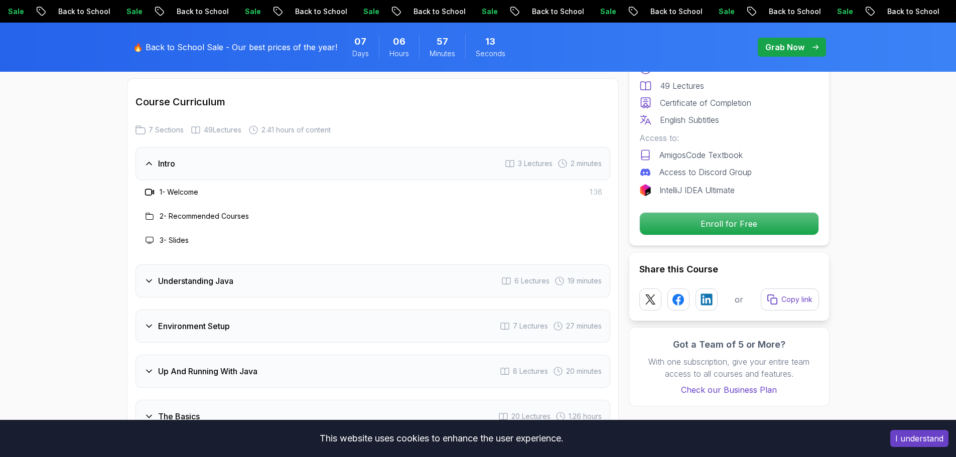
scroll to position [1456, 0]
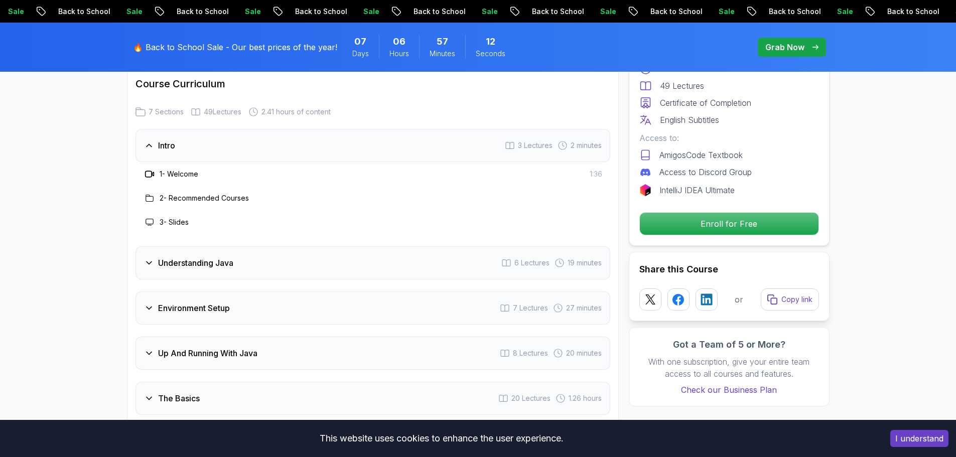
click at [192, 257] on h3 "Understanding Java" at bounding box center [195, 263] width 75 height 12
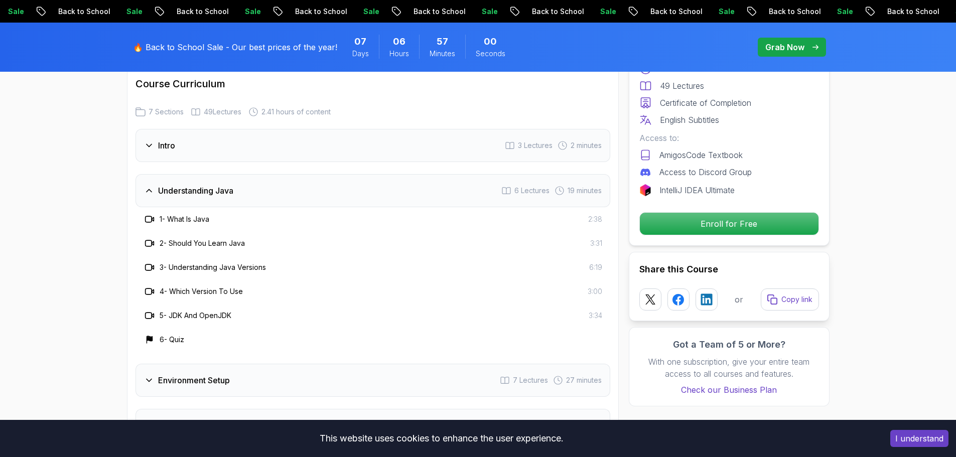
click at [223, 374] on h3 "Environment Setup" at bounding box center [194, 380] width 72 height 12
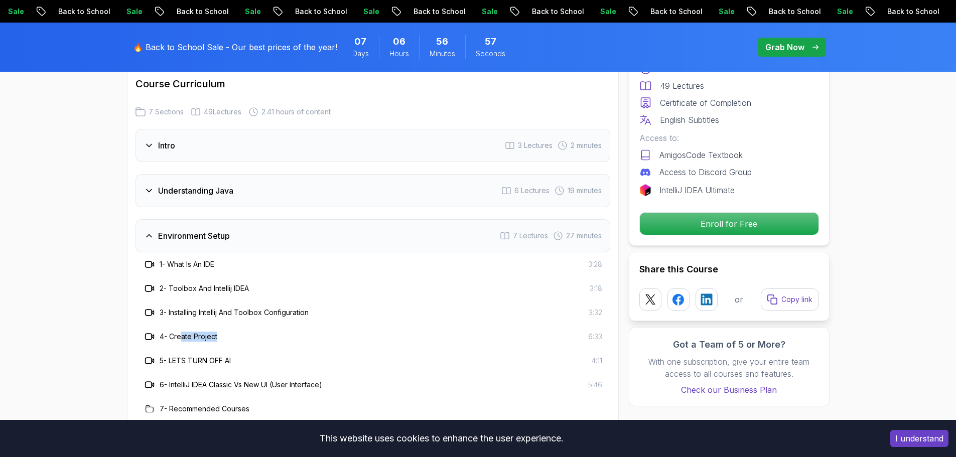
drag, startPoint x: 183, startPoint y: 299, endPoint x: 231, endPoint y: 296, distance: 48.8
click at [231, 331] on div "4 - Create Project 6:33" at bounding box center [373, 337] width 459 height 12
click at [226, 355] on div "5 - LETS TURN OFF AI" at bounding box center [187, 361] width 87 height 12
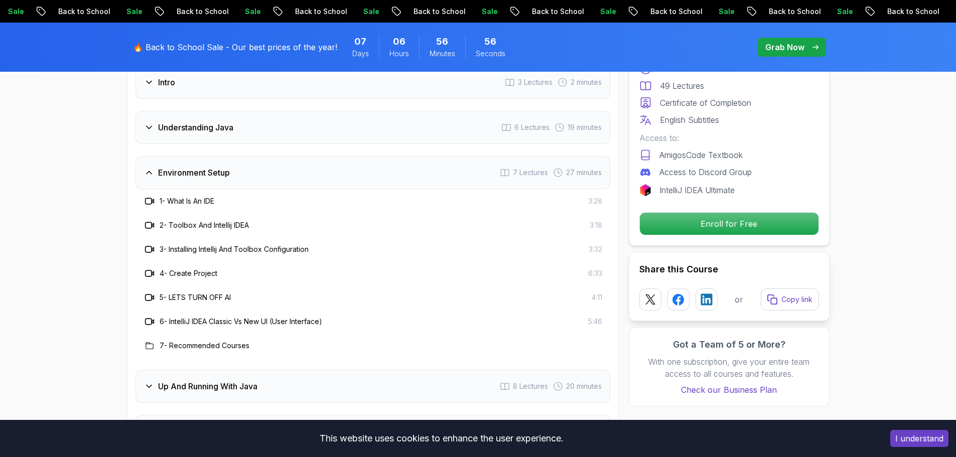
scroll to position [1656, 0]
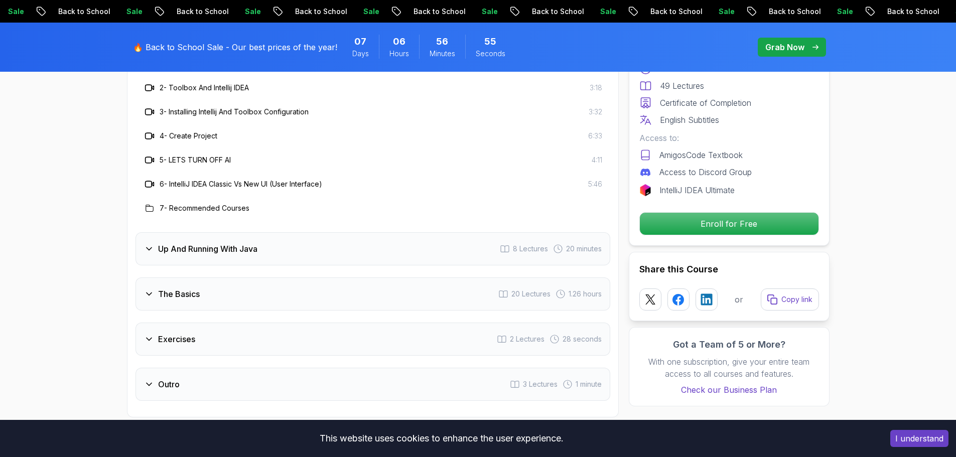
click at [225, 243] on h3 "Up And Running With Java" at bounding box center [207, 249] width 99 height 12
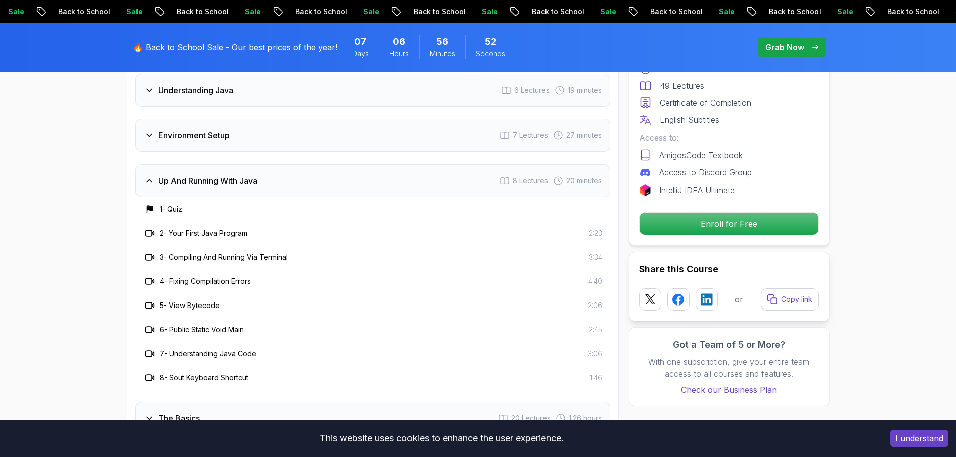
scroll to position [1606, 0]
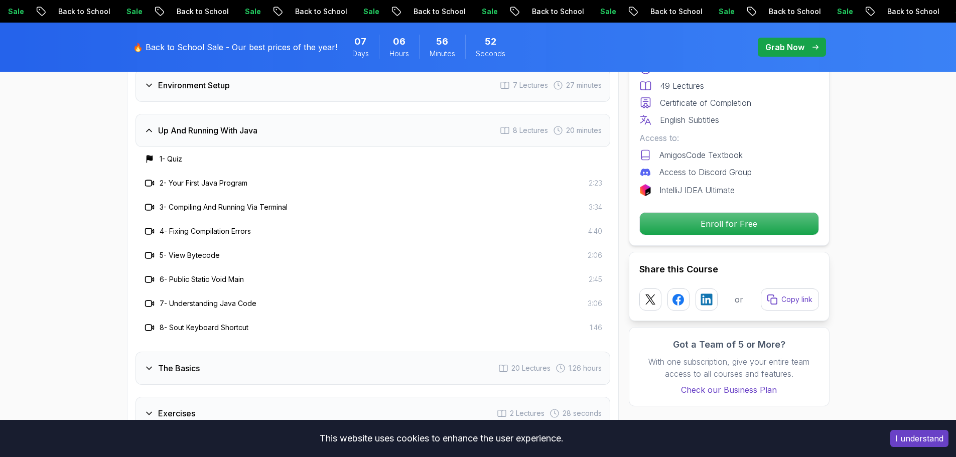
click at [202, 352] on div "The Basics 20 Lectures 1.26 hours" at bounding box center [373, 368] width 475 height 33
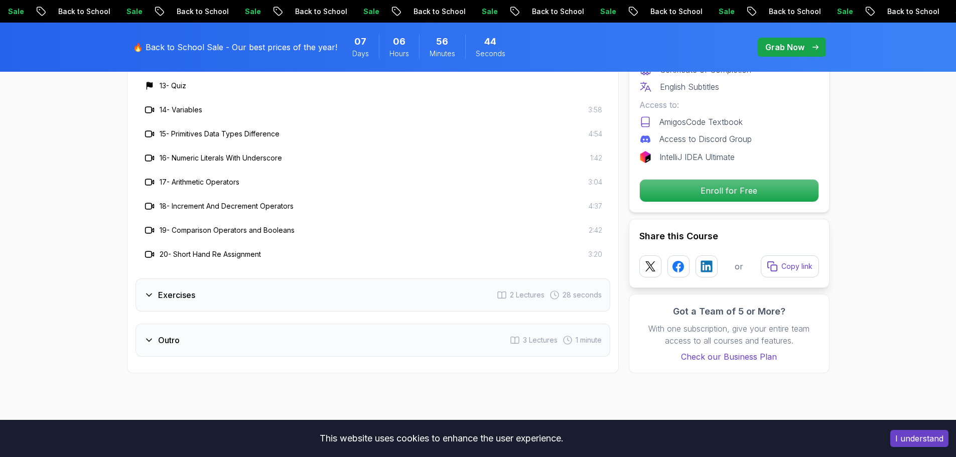
scroll to position [2108, 0]
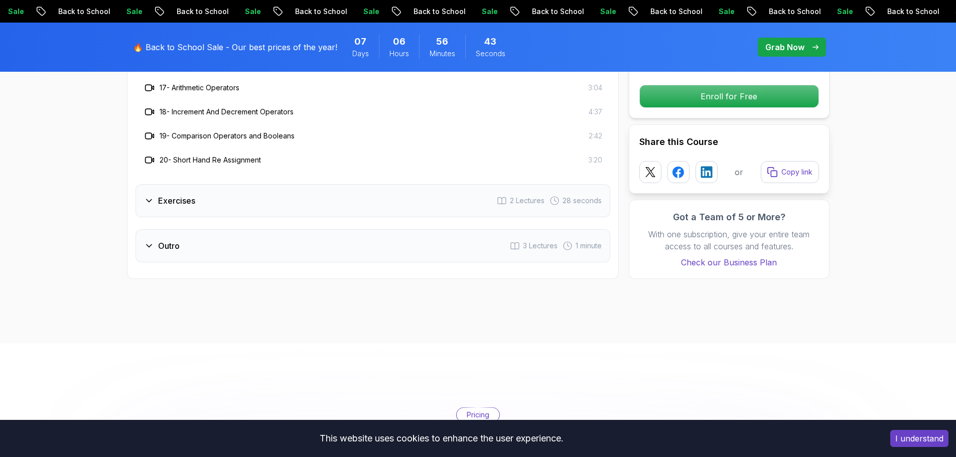
click at [205, 184] on div "Exercises 2 Lectures 28 seconds" at bounding box center [373, 200] width 475 height 33
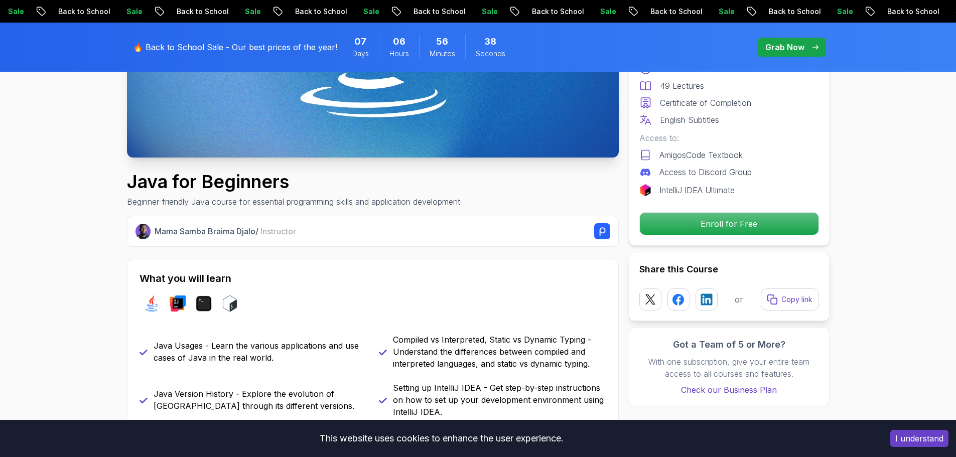
scroll to position [0, 0]
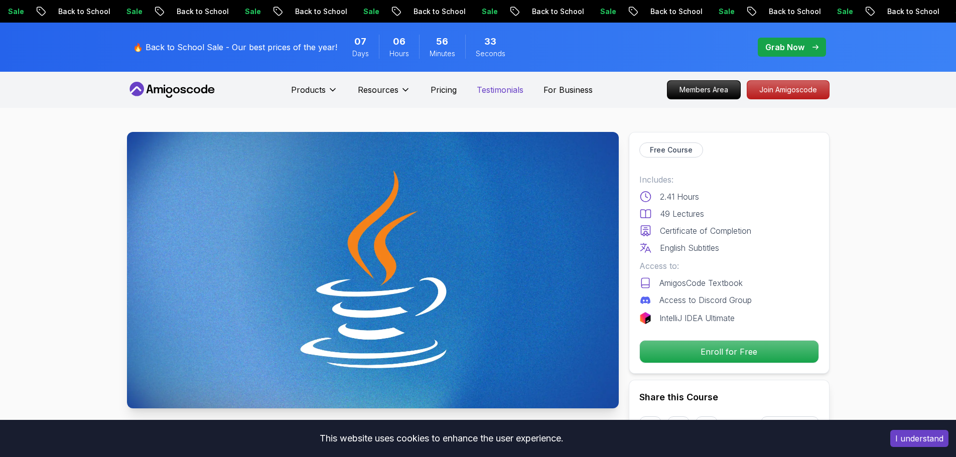
click at [518, 93] on p "Testimonials" at bounding box center [500, 90] width 47 height 12
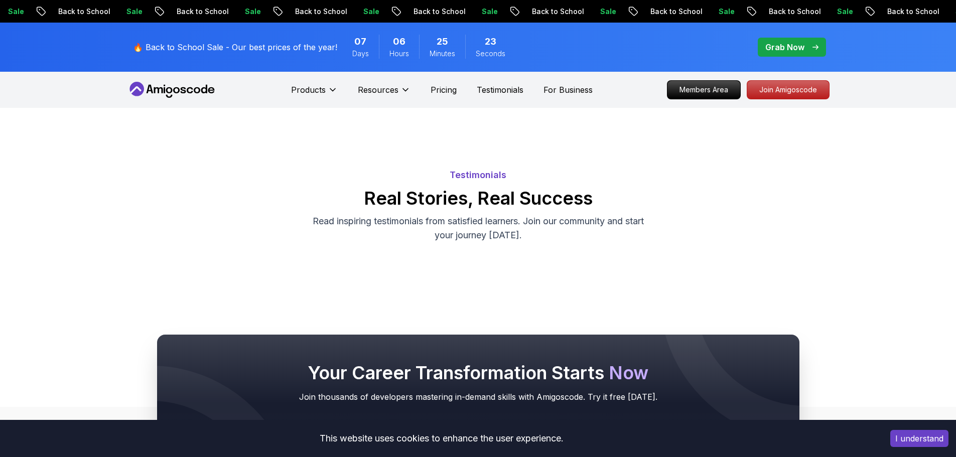
click at [204, 89] on icon at bounding box center [172, 90] width 90 height 16
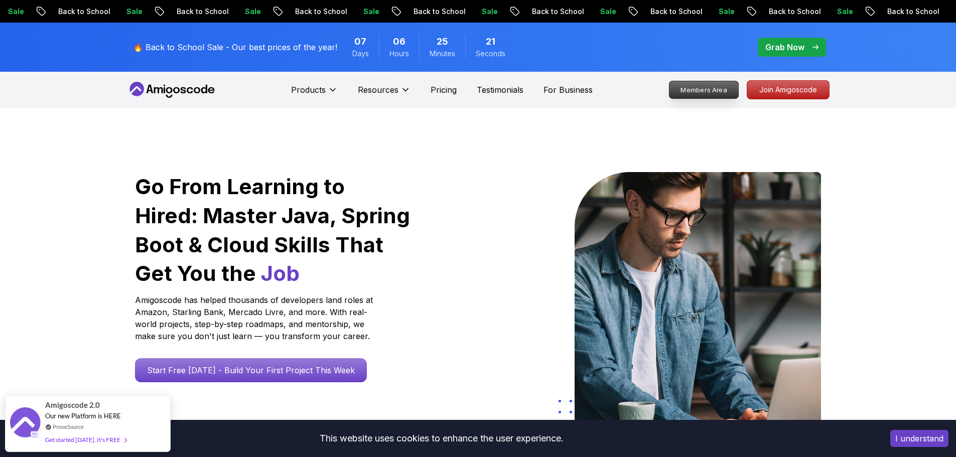
click at [680, 93] on p "Members Area" at bounding box center [703, 89] width 69 height 17
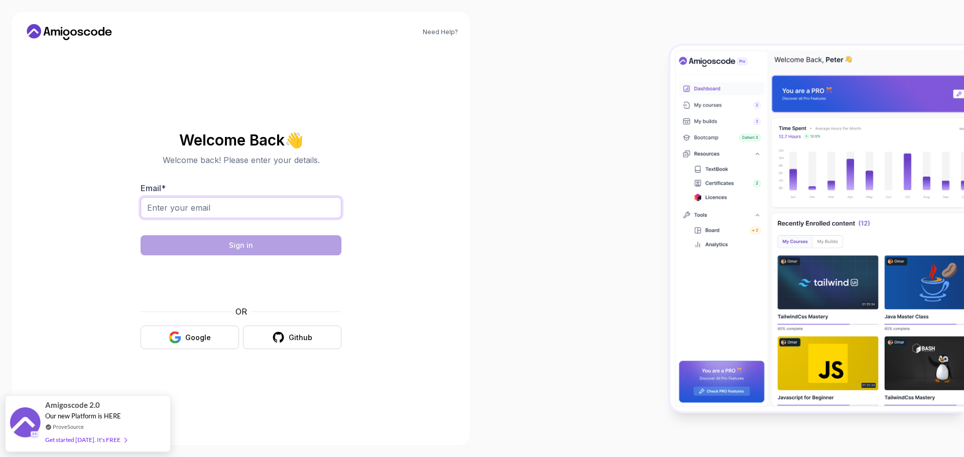
click at [232, 207] on input "Email *" at bounding box center [241, 207] width 201 height 21
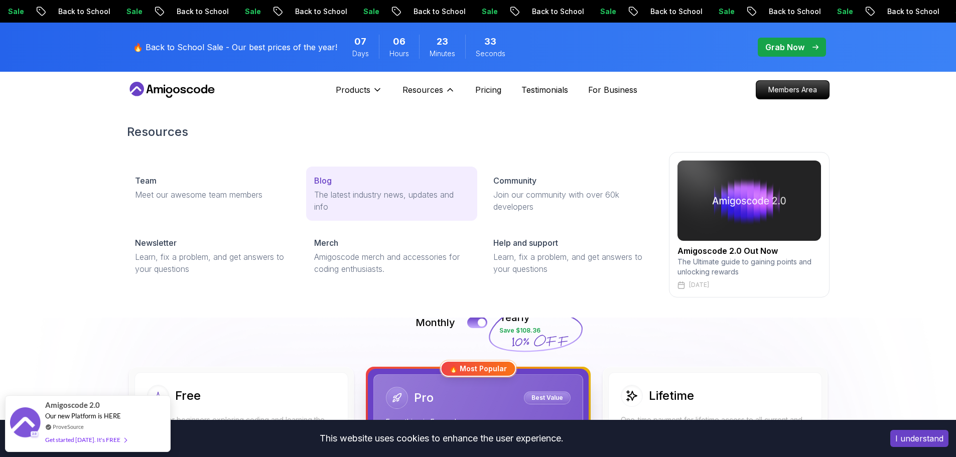
click at [352, 195] on p "The latest industry news, updates and info" at bounding box center [391, 201] width 155 height 24
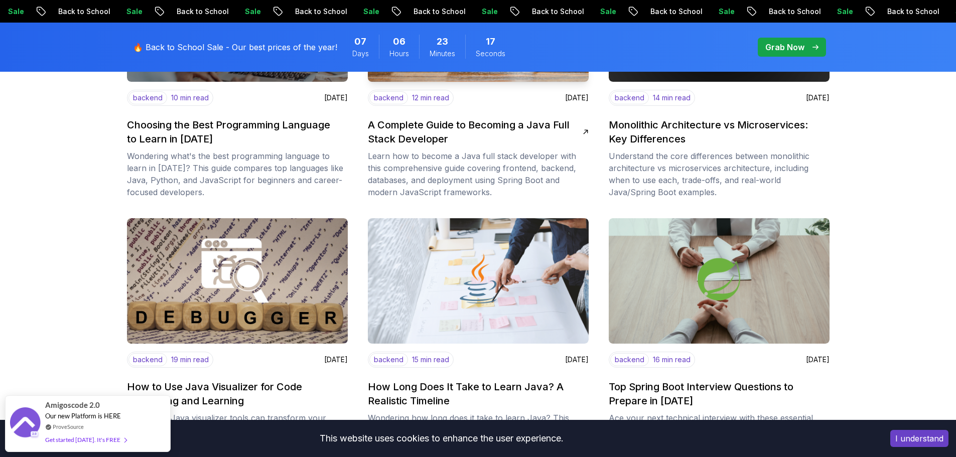
scroll to position [452, 0]
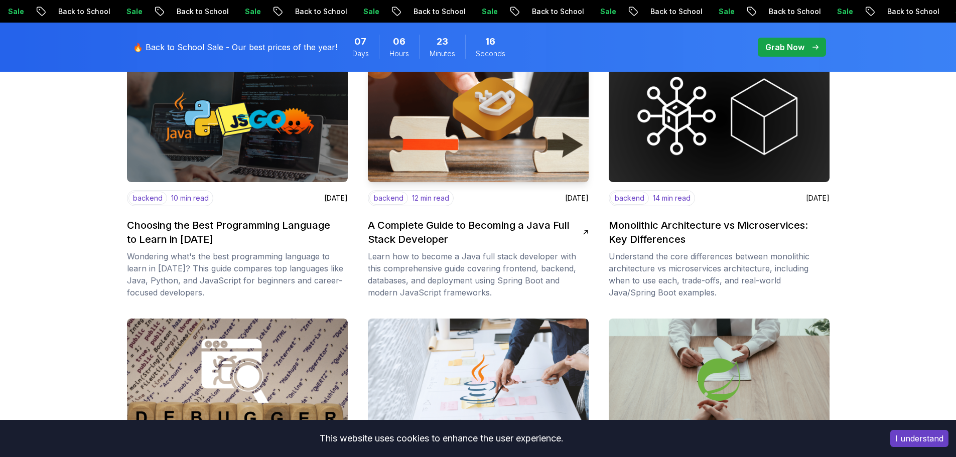
click at [530, 138] on img at bounding box center [478, 120] width 232 height 132
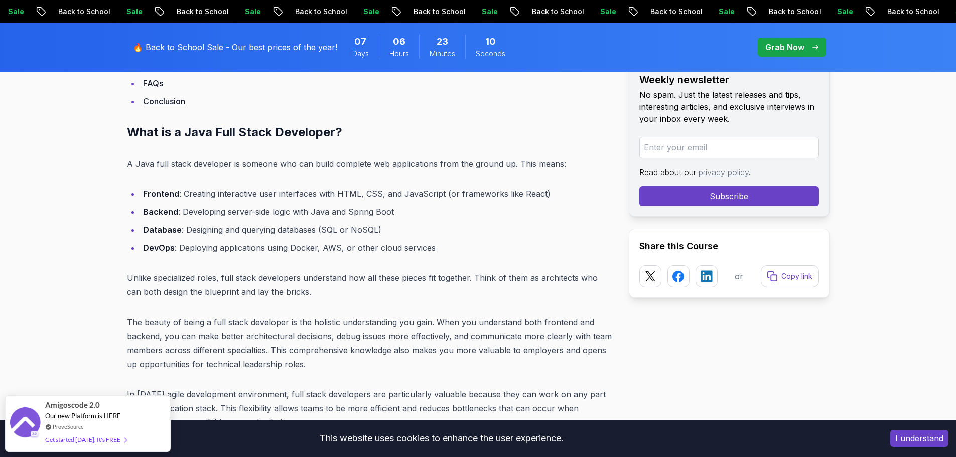
scroll to position [903, 0]
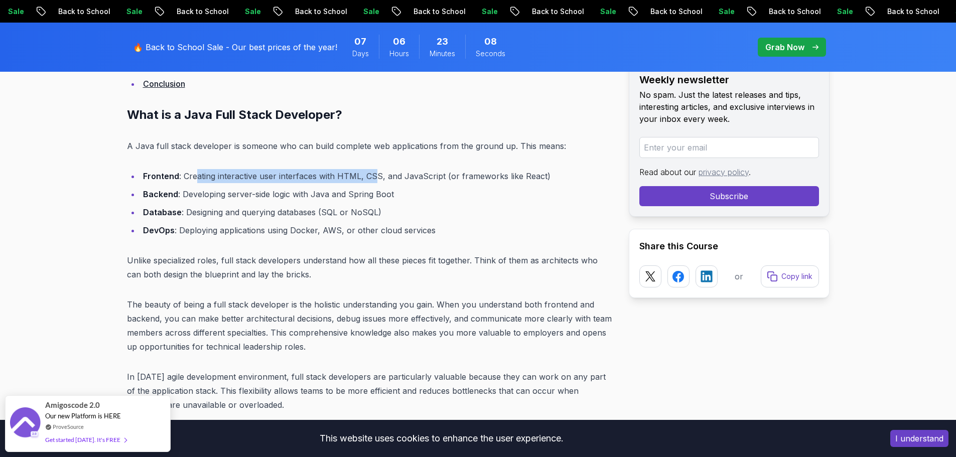
drag, startPoint x: 197, startPoint y: 175, endPoint x: 375, endPoint y: 178, distance: 178.2
click at [374, 178] on li "Frontend : Creating interactive user interfaces with HTML, CSS, and JavaScript …" at bounding box center [376, 176] width 473 height 14
click at [376, 178] on li "Frontend : Creating interactive user interfaces with HTML, CSS, and JavaScript …" at bounding box center [376, 176] width 473 height 14
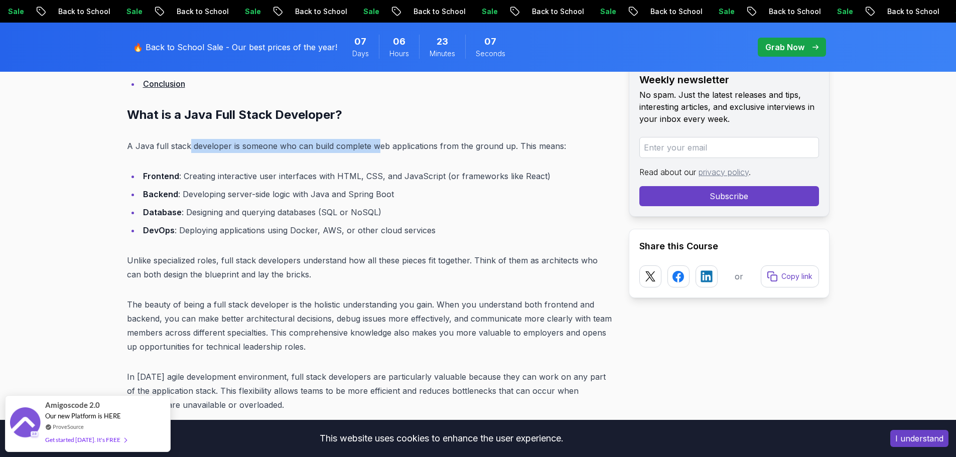
drag, startPoint x: 188, startPoint y: 150, endPoint x: 374, endPoint y: 146, distance: 186.2
click at [374, 146] on p "A Java full stack developer is someone who can build complete web applications …" at bounding box center [370, 146] width 486 height 14
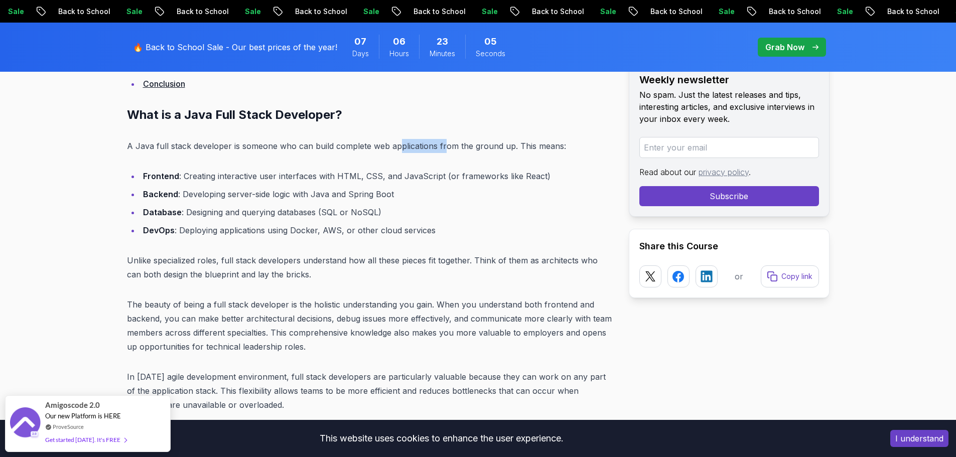
drag, startPoint x: 400, startPoint y: 145, endPoint x: 444, endPoint y: 144, distance: 43.7
click at [444, 144] on p "A Java full stack developer is someone who can build complete web applications …" at bounding box center [370, 146] width 486 height 14
drag, startPoint x: 473, startPoint y: 144, endPoint x: 530, endPoint y: 145, distance: 57.2
click at [475, 144] on p "A Java full stack developer is someone who can build complete web applications …" at bounding box center [370, 146] width 486 height 14
click at [530, 145] on p "A Java full stack developer is someone who can build complete web applications …" at bounding box center [370, 146] width 486 height 14
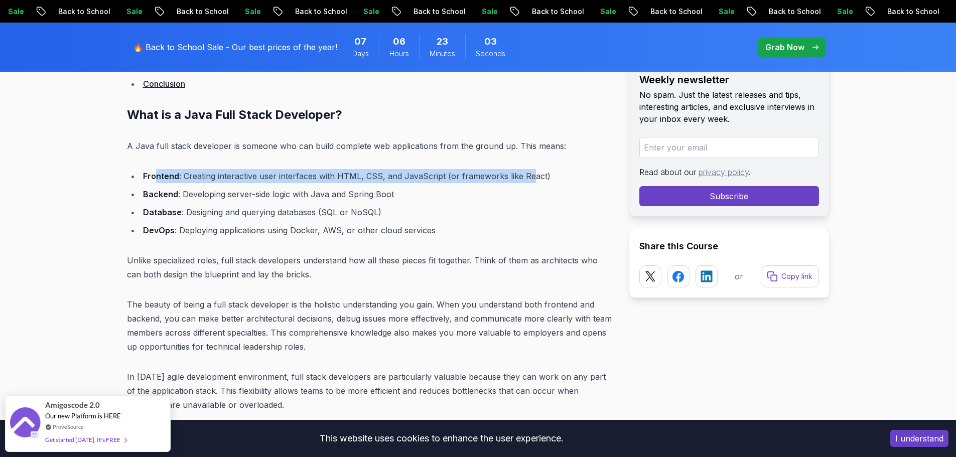
drag, startPoint x: 177, startPoint y: 173, endPoint x: 529, endPoint y: 177, distance: 351.9
click at [529, 177] on li "Frontend : Creating interactive user interfaces with HTML, CSS, and JavaScript …" at bounding box center [376, 176] width 473 height 14
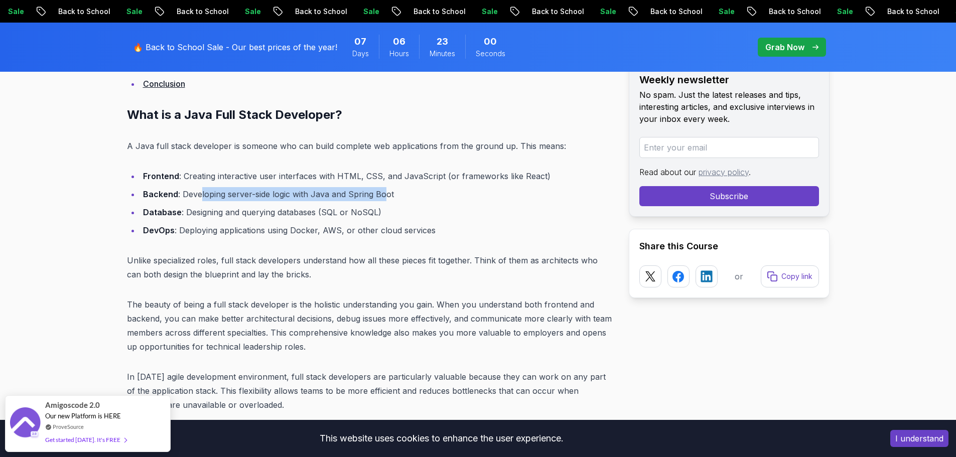
drag, startPoint x: 199, startPoint y: 195, endPoint x: 400, endPoint y: 195, distance: 200.8
click at [386, 195] on li "Backend : Developing server-side logic with Java and Spring Boot" at bounding box center [376, 194] width 473 height 14
click at [400, 195] on li "Backend : Developing server-side logic with Java and Spring Boot" at bounding box center [376, 194] width 473 height 14
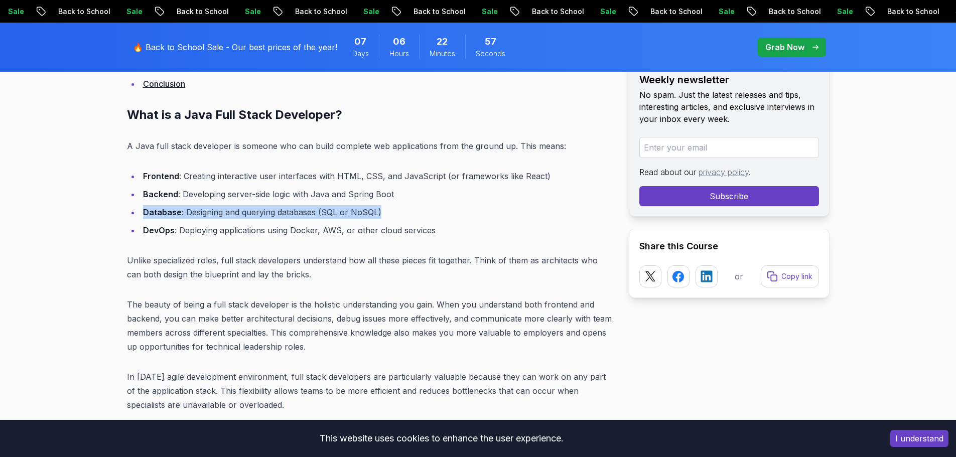
drag, startPoint x: 145, startPoint y: 212, endPoint x: 418, endPoint y: 211, distance: 272.5
click at [418, 211] on li "Database : Designing and querying databases (SQL or NoSQL)" at bounding box center [376, 212] width 473 height 14
drag, startPoint x: 296, startPoint y: 217, endPoint x: 265, endPoint y: 217, distance: 30.6
click at [265, 217] on li "Database : Designing and querying databases (SQL or NoSQL)" at bounding box center [376, 212] width 473 height 14
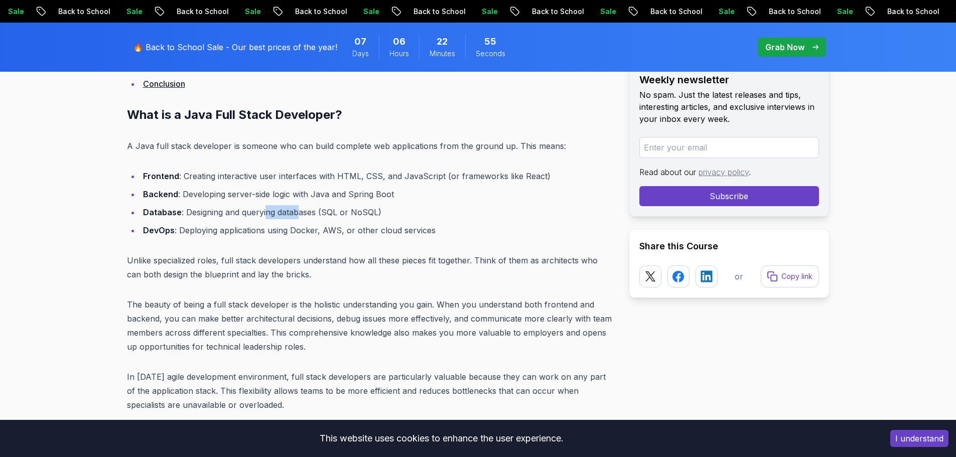
click at [265, 217] on li "Database : Designing and querying databases (SQL or NoSQL)" at bounding box center [376, 212] width 473 height 14
drag, startPoint x: 153, startPoint y: 225, endPoint x: 433, endPoint y: 227, distance: 280.1
click at [433, 227] on li "DevOps : Deploying applications using Docker, AWS, or other cloud services" at bounding box center [376, 230] width 473 height 14
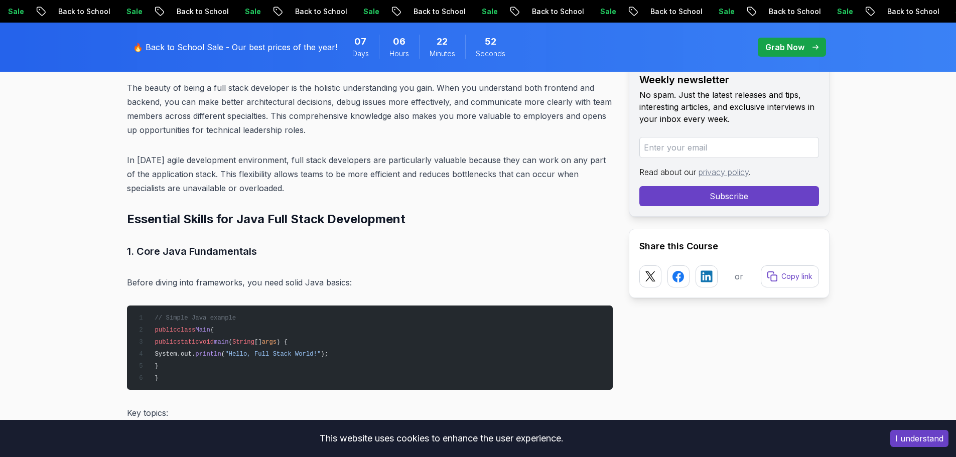
scroll to position [1154, 0]
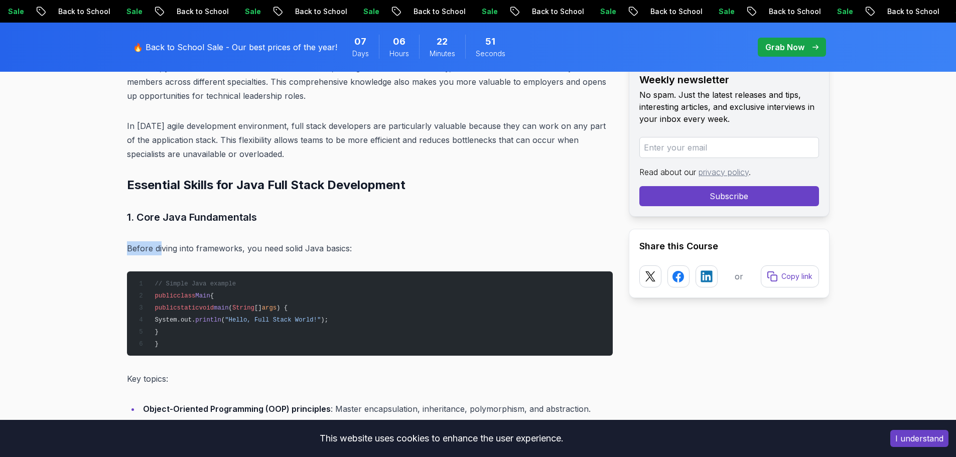
drag, startPoint x: 163, startPoint y: 226, endPoint x: 265, endPoint y: 224, distance: 101.4
click at [265, 224] on h3 "1. Core Java Fundamentals" at bounding box center [370, 217] width 486 height 16
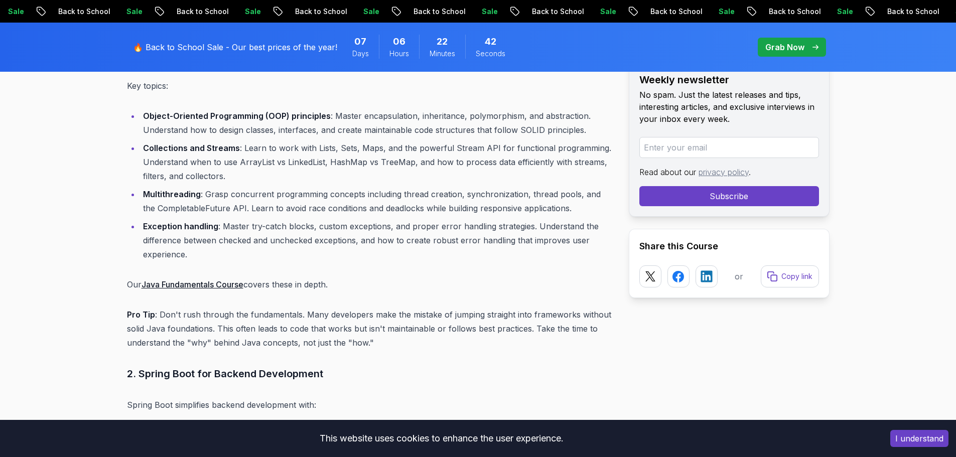
scroll to position [1506, 0]
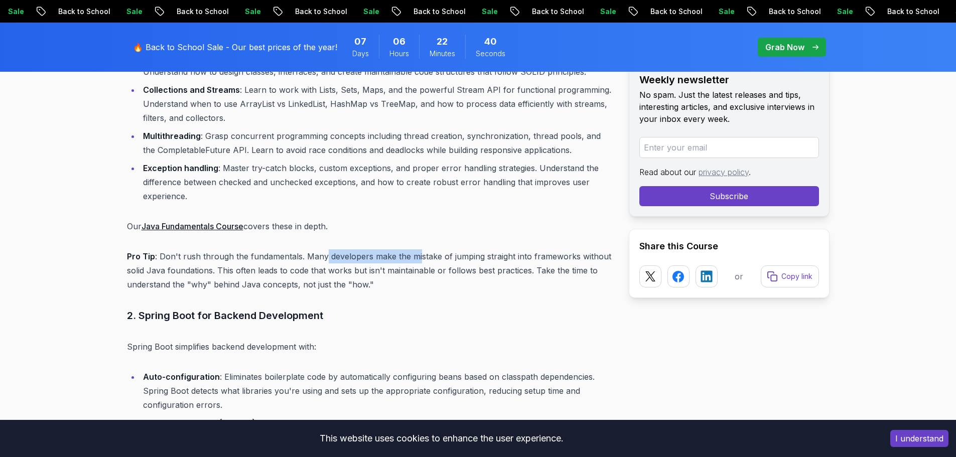
drag, startPoint x: 324, startPoint y: 254, endPoint x: 448, endPoint y: 256, distance: 123.5
click at [437, 256] on p "Pro Tip : Don't rush through the fundamentals. Many developers make the mistake…" at bounding box center [370, 270] width 486 height 42
click at [450, 256] on p "Pro Tip : Don't rush through the fundamentals. Many developers make the mistake…" at bounding box center [370, 270] width 486 height 42
drag, startPoint x: 183, startPoint y: 267, endPoint x: 257, endPoint y: 267, distance: 74.8
click at [245, 267] on p "Pro Tip : Don't rush through the fundamentals. Many developers make the mistake…" at bounding box center [370, 270] width 486 height 42
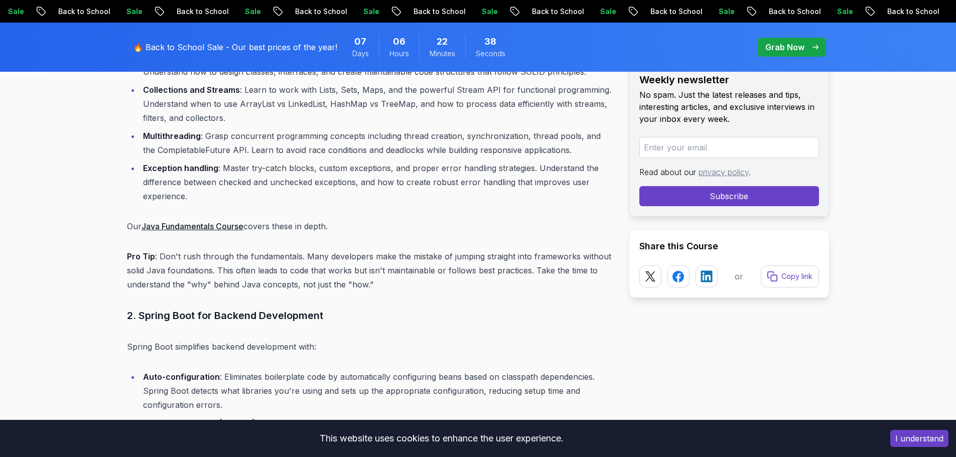
click at [284, 268] on p "Pro Tip : Don't rush through the fundamentals. Many developers make the mistake…" at bounding box center [370, 270] width 486 height 42
click at [259, 278] on p "Pro Tip : Don't rush through the fundamentals. Many developers make the mistake…" at bounding box center [370, 270] width 486 height 42
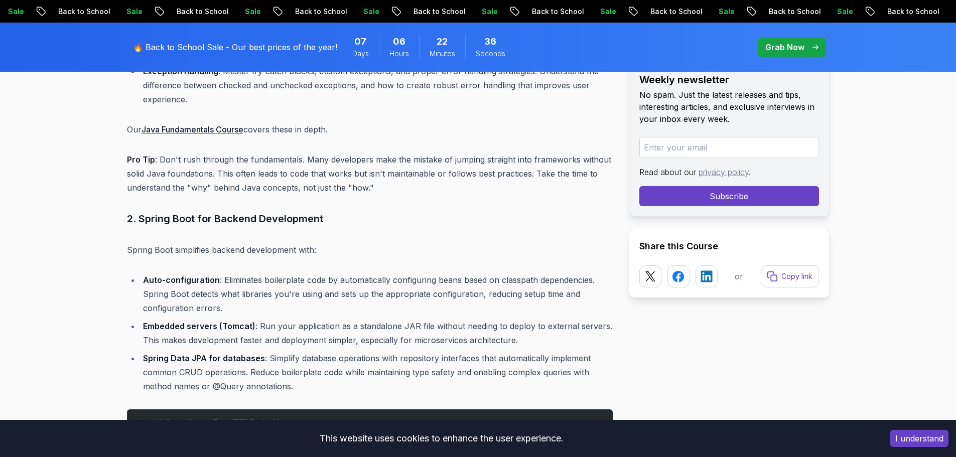
scroll to position [1606, 0]
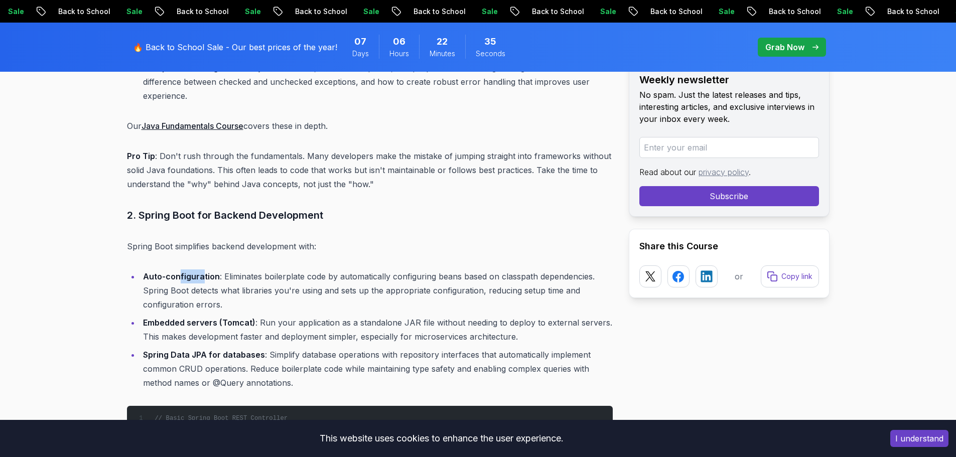
drag, startPoint x: 181, startPoint y: 279, endPoint x: 202, endPoint y: 278, distance: 21.6
click at [202, 278] on strong "Auto-configuration" at bounding box center [181, 277] width 77 height 10
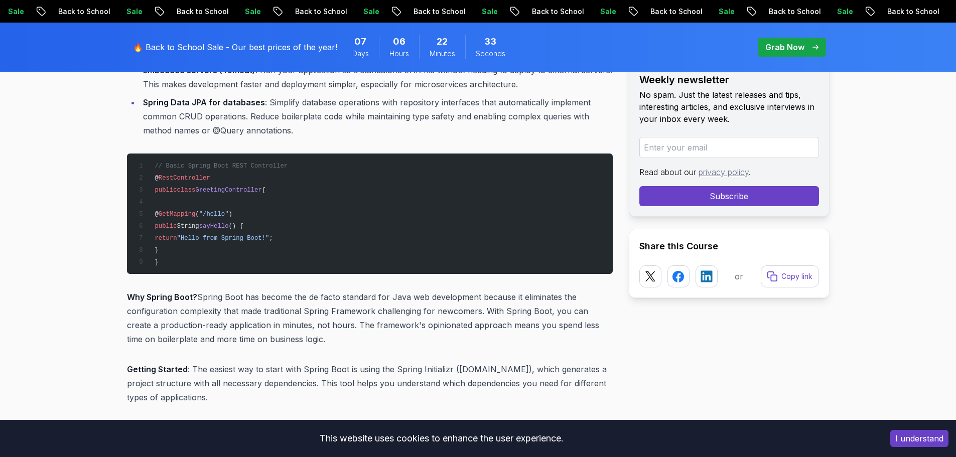
scroll to position [1907, 0]
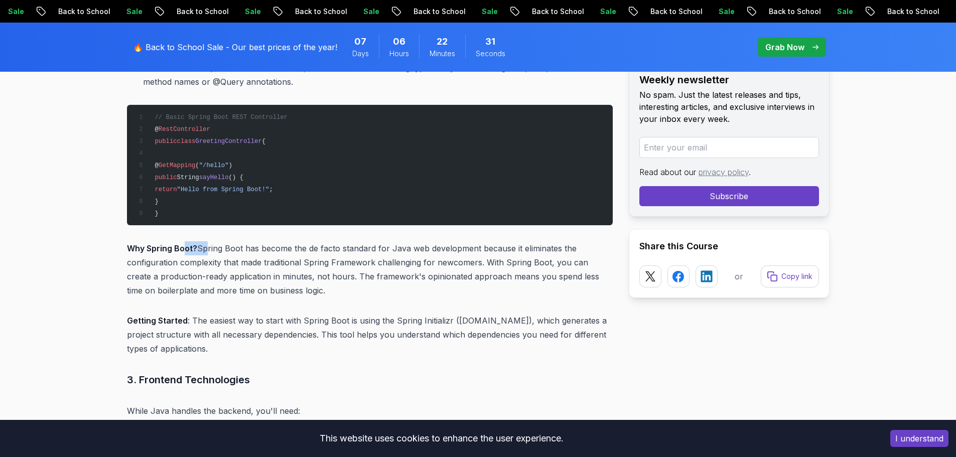
drag, startPoint x: 186, startPoint y: 249, endPoint x: 206, endPoint y: 248, distance: 20.1
click at [206, 248] on p "Why Spring Boot? Spring Boot has become the de facto standard for Java web deve…" at bounding box center [370, 269] width 486 height 56
click at [222, 248] on p "Why Spring Boot? Spring Boot has become the de facto standard for Java web deve…" at bounding box center [370, 269] width 486 height 56
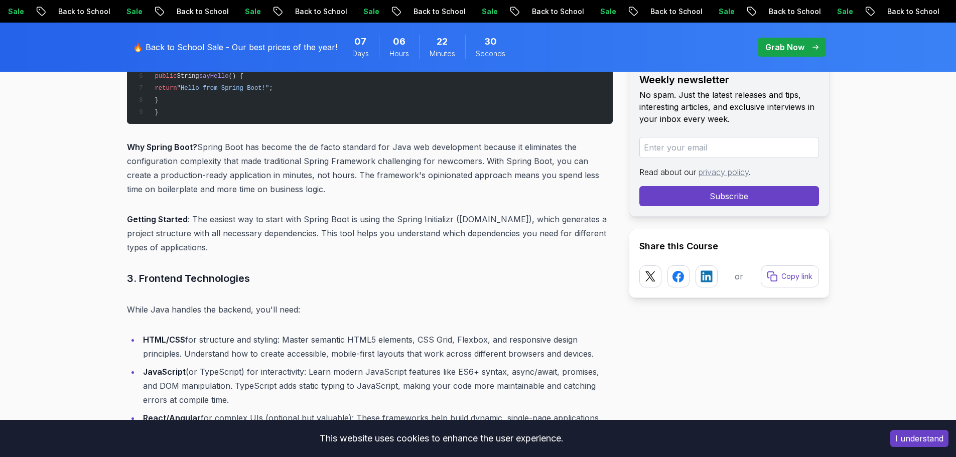
scroll to position [2058, 0]
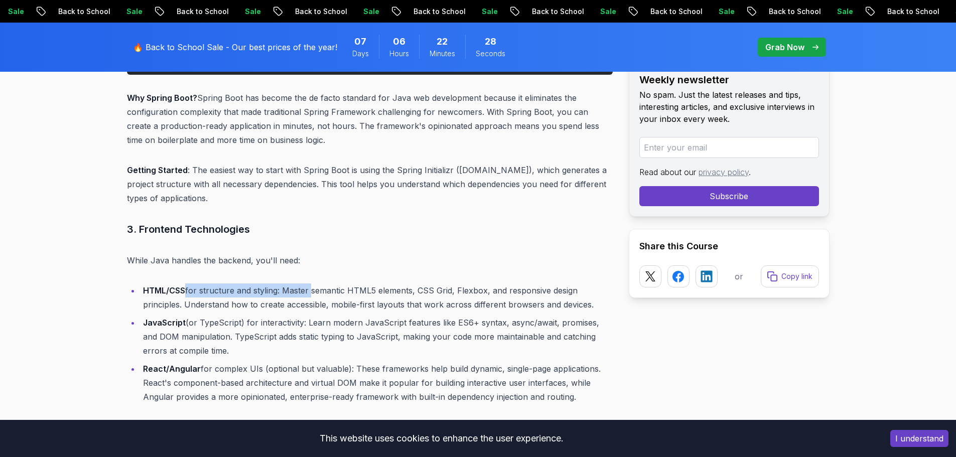
drag, startPoint x: 184, startPoint y: 287, endPoint x: 310, endPoint y: 289, distance: 125.5
click at [310, 289] on li "HTML/CSS for structure and styling: Master semantic HTML5 elements, CSS Grid, F…" at bounding box center [376, 298] width 473 height 28
click at [313, 289] on li "HTML/CSS for structure and styling: Master semantic HTML5 elements, CSS Grid, F…" at bounding box center [376, 298] width 473 height 28
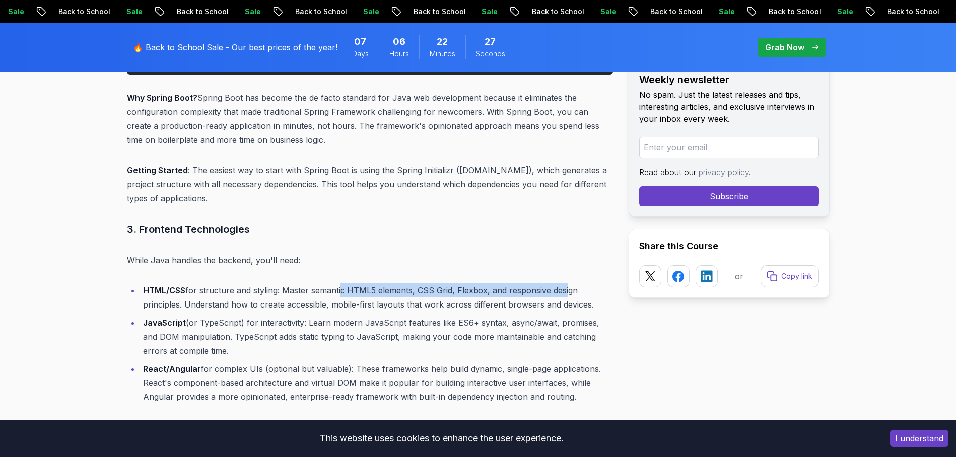
drag, startPoint x: 339, startPoint y: 294, endPoint x: 564, endPoint y: 293, distance: 224.9
click at [564, 293] on li "HTML/CSS for structure and styling: Master semantic HTML5 elements, CSS Grid, F…" at bounding box center [376, 298] width 473 height 28
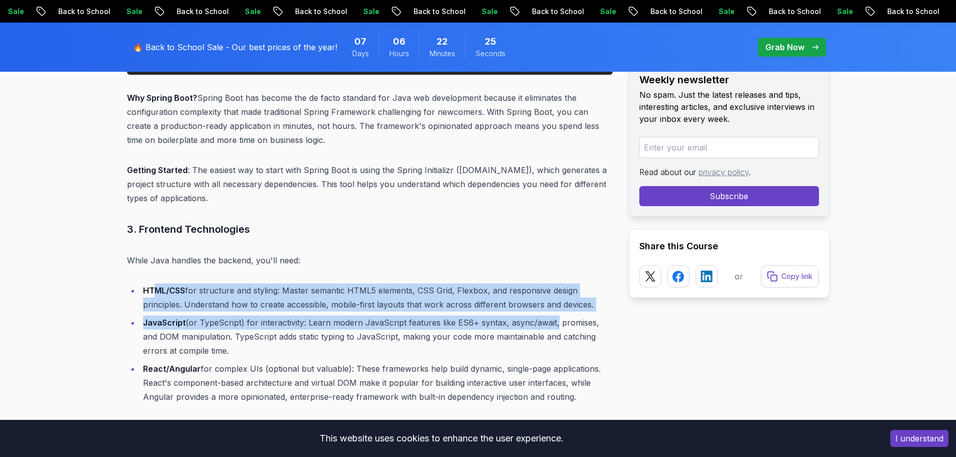
drag, startPoint x: 371, startPoint y: 312, endPoint x: 155, endPoint y: 292, distance: 217.3
click at [155, 292] on ul "HTML/CSS for structure and styling: Master semantic HTML5 elements, CSS Grid, F…" at bounding box center [370, 344] width 486 height 120
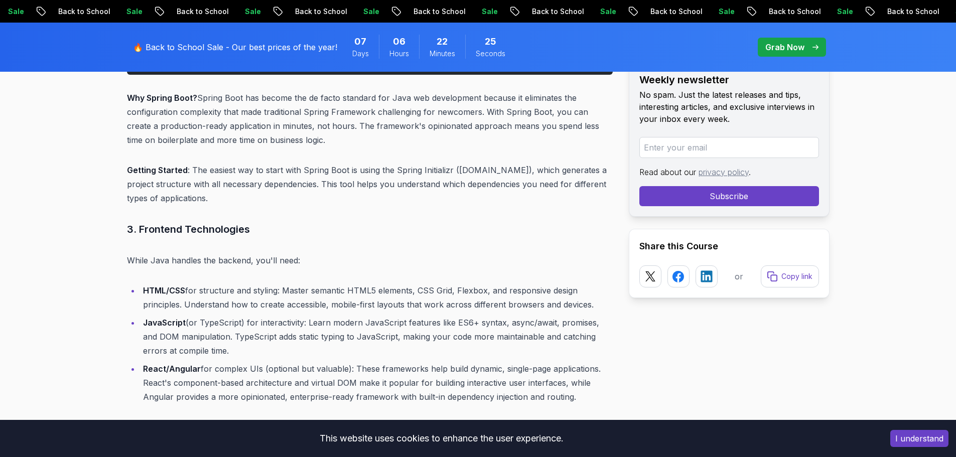
click at [283, 334] on li "JavaScript (or TypeScript) for interactivity: Learn modern JavaScript features …" at bounding box center [376, 337] width 473 height 42
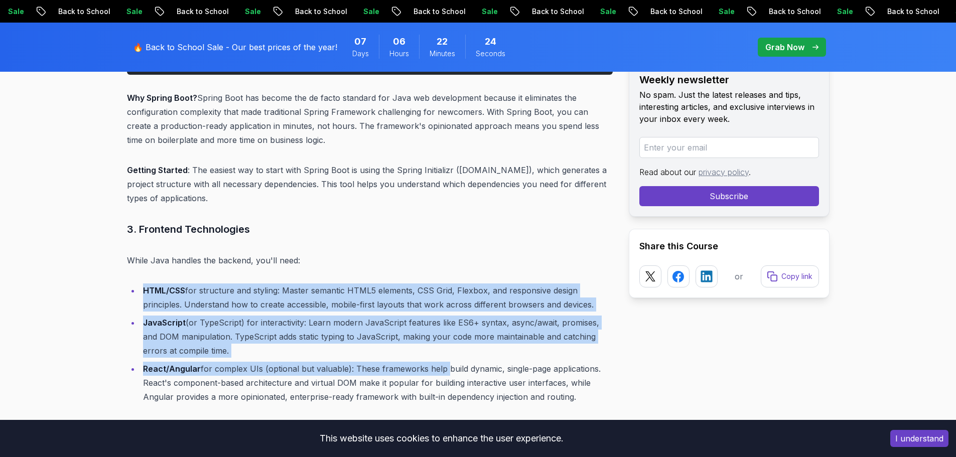
drag, startPoint x: 440, startPoint y: 358, endPoint x: 136, endPoint y: 295, distance: 310.1
click at [136, 295] on ul "HTML/CSS for structure and styling: Master semantic HTML5 elements, CSS Grid, F…" at bounding box center [370, 344] width 486 height 120
click at [278, 323] on li "JavaScript (or TypeScript) for interactivity: Learn modern JavaScript features …" at bounding box center [376, 337] width 473 height 42
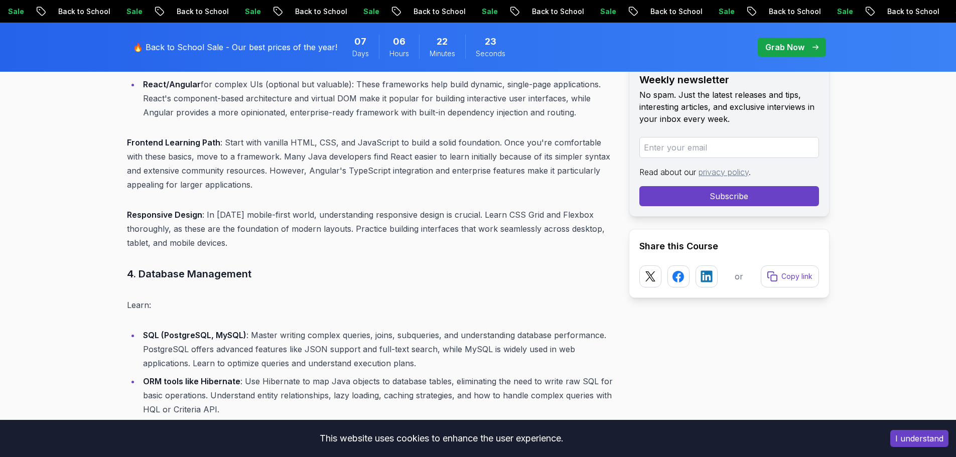
scroll to position [2459, 0]
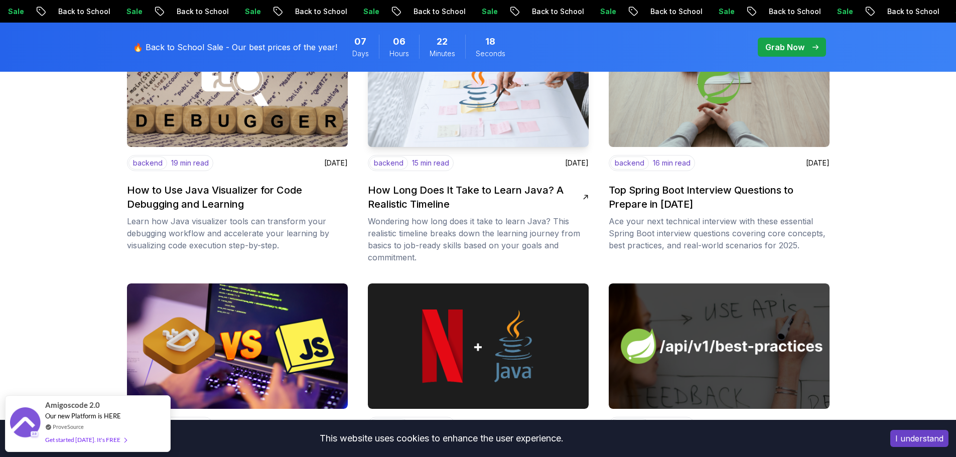
scroll to position [753, 0]
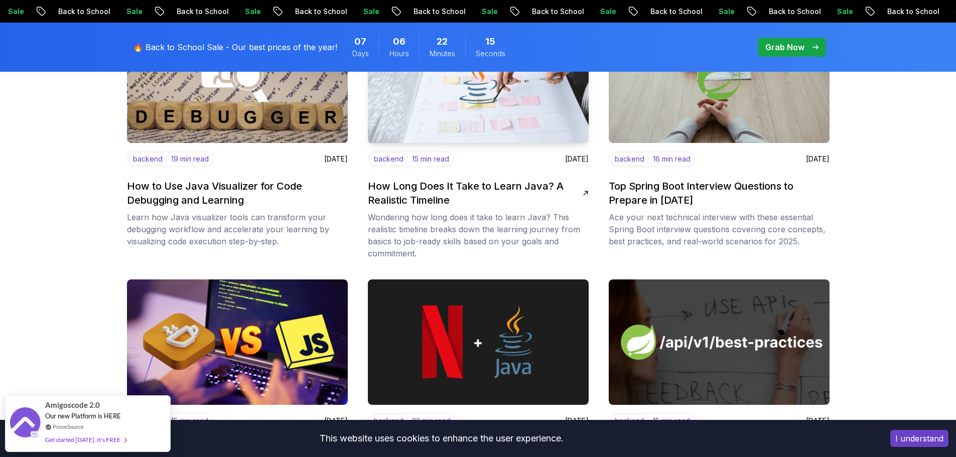
click at [420, 195] on h2 "How Long Does It Take to Learn Java? A Realistic Timeline" at bounding box center [475, 193] width 215 height 28
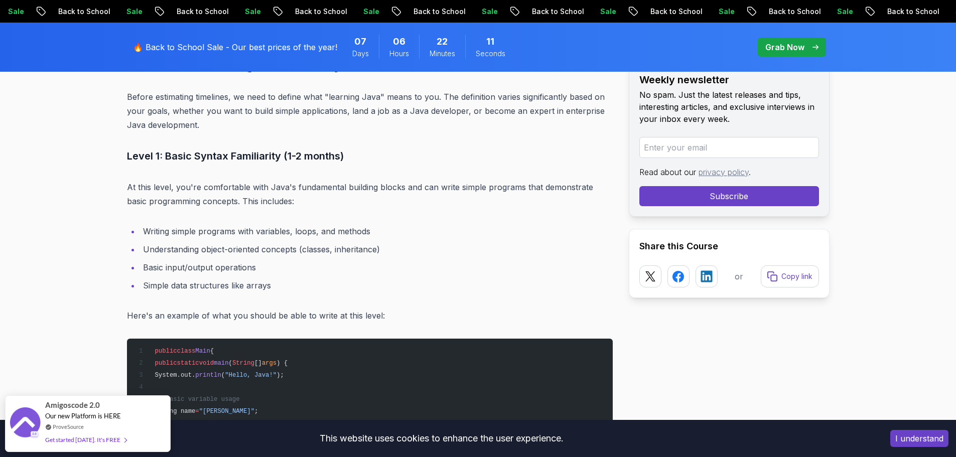
scroll to position [1556, 0]
drag, startPoint x: 189, startPoint y: 161, endPoint x: 327, endPoint y: 159, distance: 137.5
click at [296, 162] on h3 "Level 1: Basic Syntax Familiarity (1-2 months)" at bounding box center [370, 156] width 486 height 16
click at [327, 159] on h3 "Level 1: Basic Syntax Familiarity (1-2 months)" at bounding box center [370, 156] width 486 height 16
drag, startPoint x: 216, startPoint y: 151, endPoint x: 293, endPoint y: 153, distance: 76.8
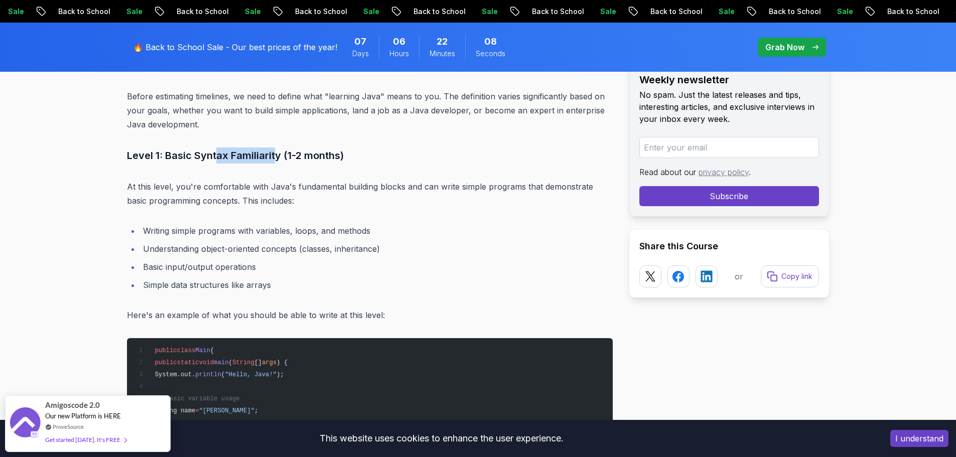
click at [285, 153] on h3 "Level 1: Basic Syntax Familiarity (1-2 months)" at bounding box center [370, 156] width 486 height 16
click at [293, 153] on h3 "Level 1: Basic Syntax Familiarity (1-2 months)" at bounding box center [370, 156] width 486 height 16
drag, startPoint x: 198, startPoint y: 232, endPoint x: 285, endPoint y: 233, distance: 86.8
click at [284, 233] on li "Writing simple programs with variables, loops, and methods" at bounding box center [376, 231] width 473 height 14
click at [301, 229] on li "Writing simple programs with variables, loops, and methods" at bounding box center [376, 231] width 473 height 14
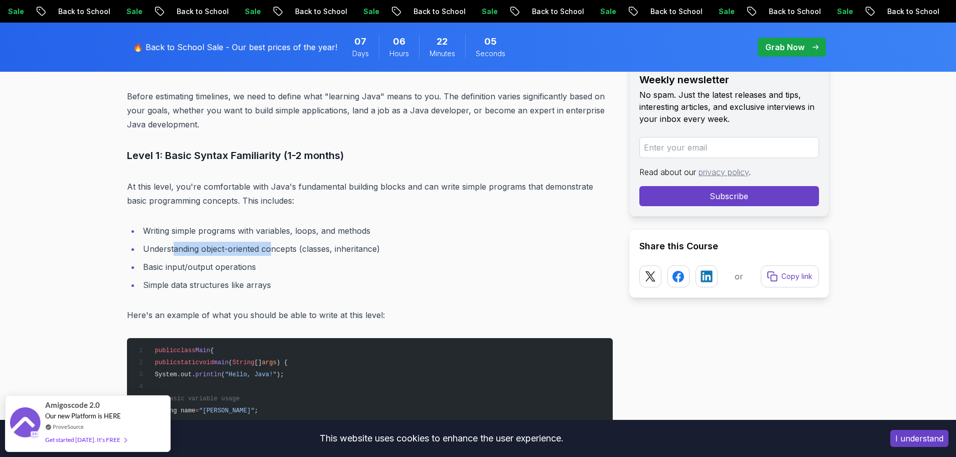
drag, startPoint x: 175, startPoint y: 251, endPoint x: 331, endPoint y: 250, distance: 155.6
click at [291, 250] on li "Understanding object-oriented concepts (classes, inheritance)" at bounding box center [376, 249] width 473 height 14
click at [331, 250] on li "Understanding object-oriented concepts (classes, inheritance)" at bounding box center [376, 249] width 473 height 14
drag, startPoint x: 155, startPoint y: 266, endPoint x: 274, endPoint y: 265, distance: 119.0
click at [270, 265] on li "Basic input/output operations" at bounding box center [376, 267] width 473 height 14
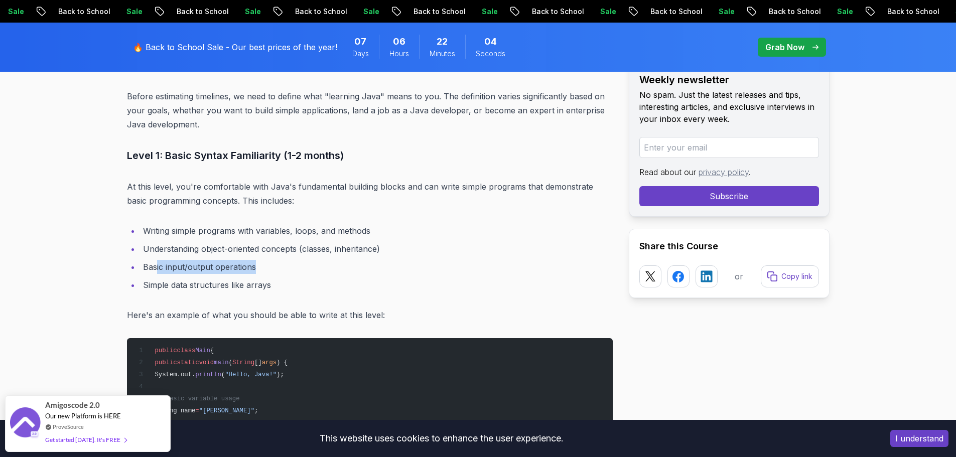
click at [280, 265] on li "Basic input/output operations" at bounding box center [376, 267] width 473 height 14
click at [241, 287] on li "Simple data structures like arrays" at bounding box center [376, 285] width 473 height 14
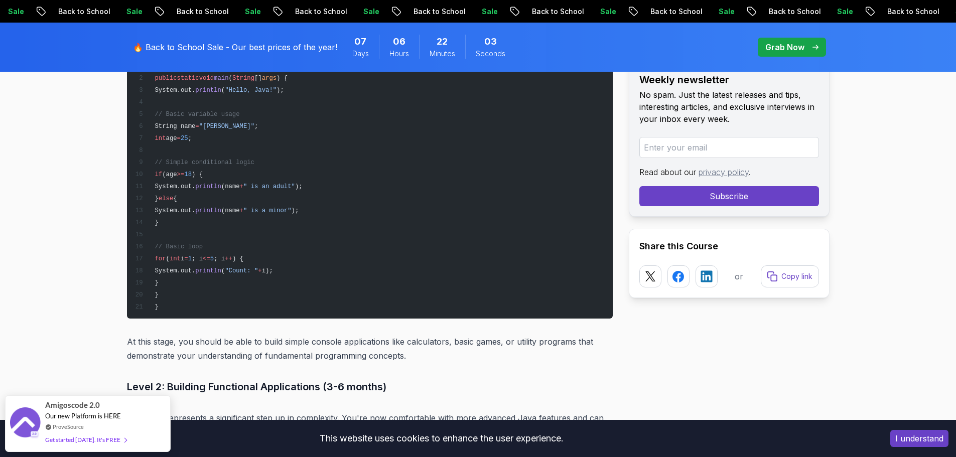
scroll to position [2008, 0]
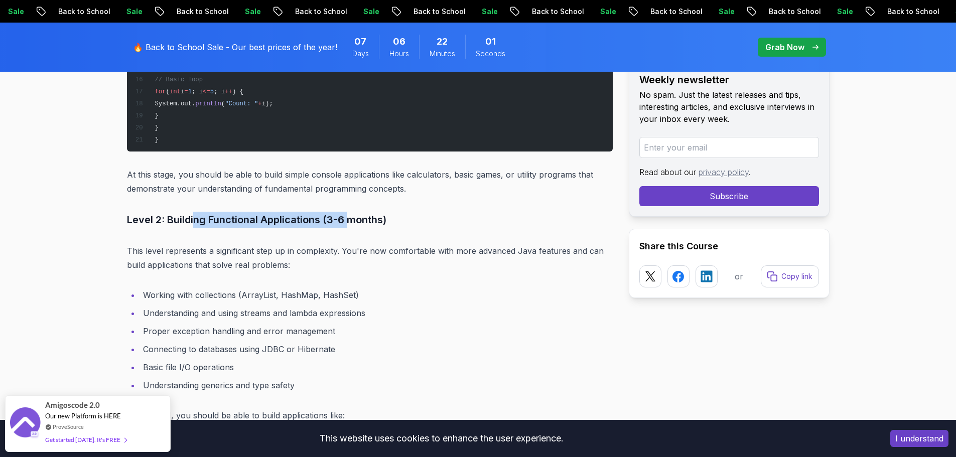
drag, startPoint x: 197, startPoint y: 214, endPoint x: 353, endPoint y: 216, distance: 156.1
click at [353, 216] on h3 "Level 2: Building Functional Applications (3-6 months)" at bounding box center [370, 220] width 486 height 16
drag, startPoint x: 237, startPoint y: 218, endPoint x: 332, endPoint y: 219, distance: 94.4
click at [331, 219] on h3 "Level 2: Building Functional Applications (3-6 months)" at bounding box center [370, 220] width 486 height 16
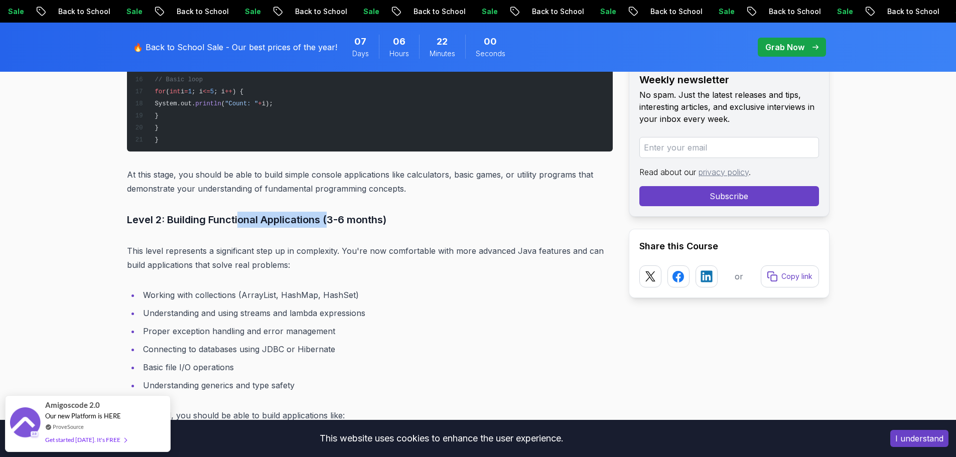
click at [332, 219] on h3 "Level 2: Building Functional Applications (3-6 months)" at bounding box center [370, 220] width 486 height 16
drag, startPoint x: 203, startPoint y: 295, endPoint x: 308, endPoint y: 295, distance: 105.4
click at [304, 295] on li "Working with collections (ArrayList, HashMap, HashSet)" at bounding box center [376, 295] width 473 height 14
click at [310, 295] on li "Working with collections (ArrayList, HashMap, HashSet)" at bounding box center [376, 295] width 473 height 14
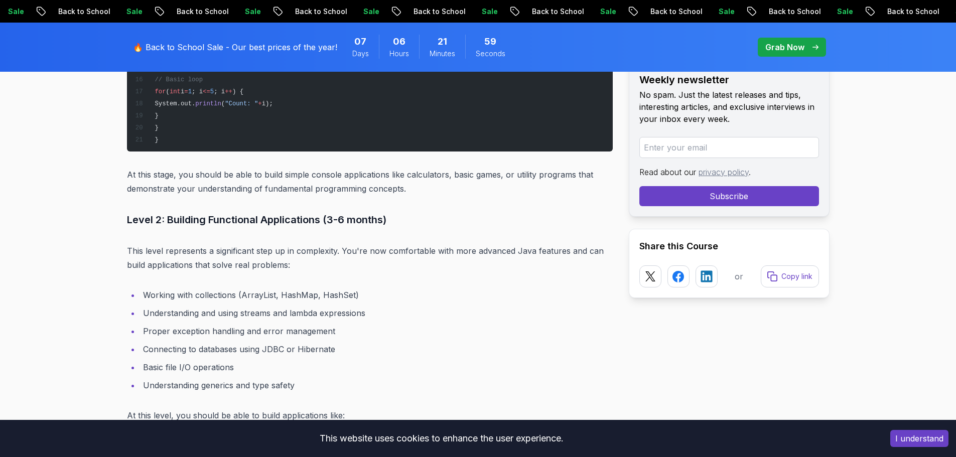
click at [344, 295] on li "Working with collections (ArrayList, HashMap, HashSet)" at bounding box center [376, 295] width 473 height 14
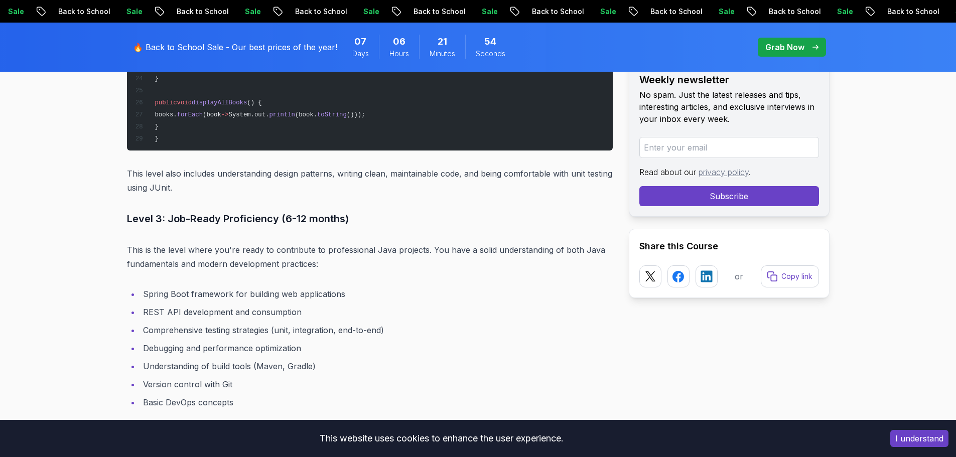
scroll to position [2660, 0]
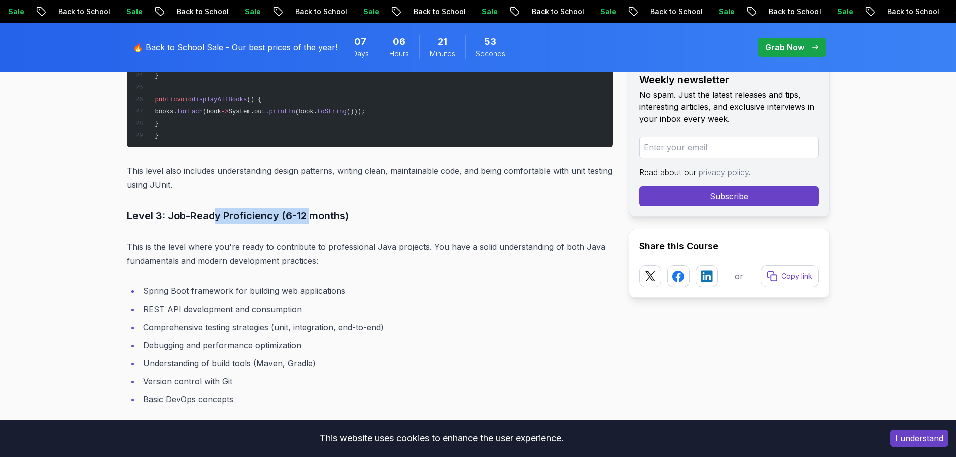
drag, startPoint x: 264, startPoint y: 216, endPoint x: 314, endPoint y: 216, distance: 50.2
click at [312, 216] on h3 "Level 3: Job-Ready Proficiency (6-12 months)" at bounding box center [370, 216] width 486 height 16
click at [314, 216] on h3 "Level 3: Job-Ready Proficiency (6-12 months)" at bounding box center [370, 216] width 486 height 16
click at [183, 213] on h3 "Level 3: Job-Ready Proficiency (6-12 months)" at bounding box center [370, 216] width 486 height 16
click at [264, 216] on h3 "Level 3: Job-Ready Proficiency (6-12 months)" at bounding box center [370, 216] width 486 height 16
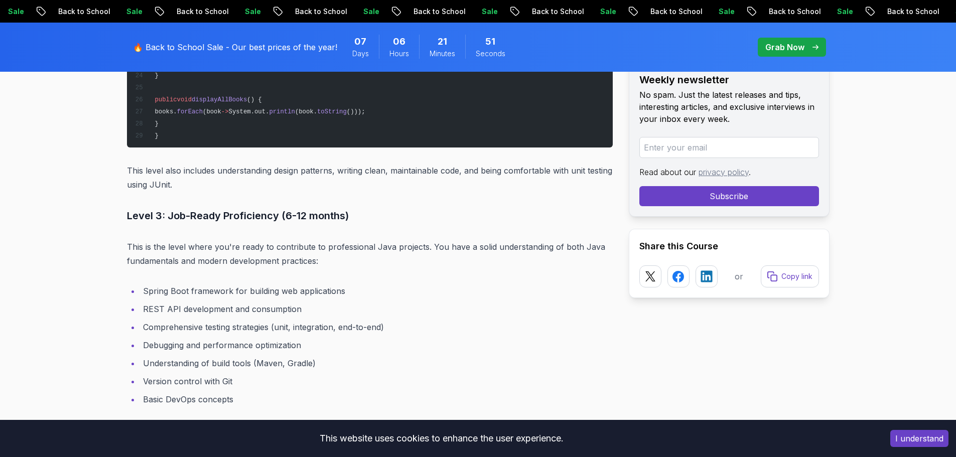
click at [302, 215] on h3 "Level 3: Job-Ready Proficiency (6-12 months)" at bounding box center [370, 216] width 486 height 16
click at [337, 214] on h3 "Level 3: Job-Ready Proficiency (6-12 months)" at bounding box center [370, 216] width 486 height 16
drag, startPoint x: 136, startPoint y: 248, endPoint x: 399, endPoint y: 252, distance: 263.5
click at [390, 252] on p "This is the level where you're ready to contribute to professional Java project…" at bounding box center [370, 254] width 486 height 28
click at [399, 252] on p "This is the level where you're ready to contribute to professional Java project…" at bounding box center [370, 254] width 486 height 28
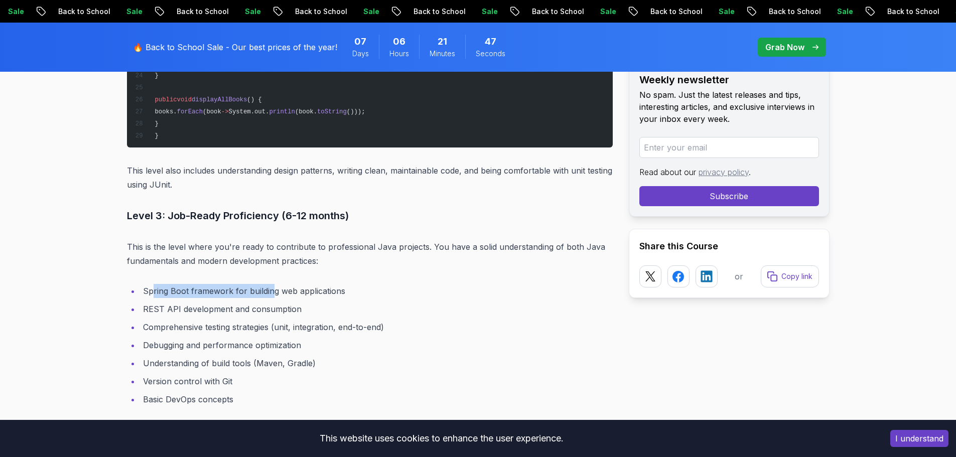
drag, startPoint x: 153, startPoint y: 292, endPoint x: 273, endPoint y: 291, distance: 120.0
click at [273, 291] on li "Spring Boot framework for building web applications" at bounding box center [376, 291] width 473 height 14
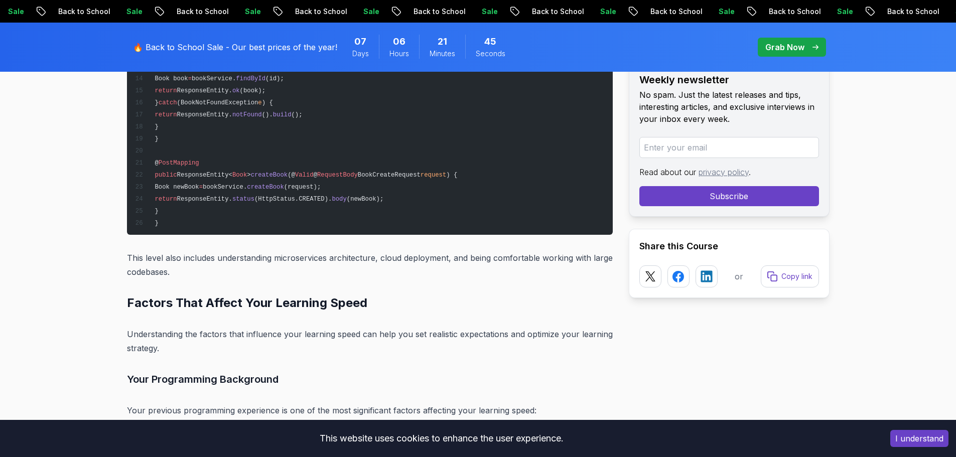
scroll to position [3313, 0]
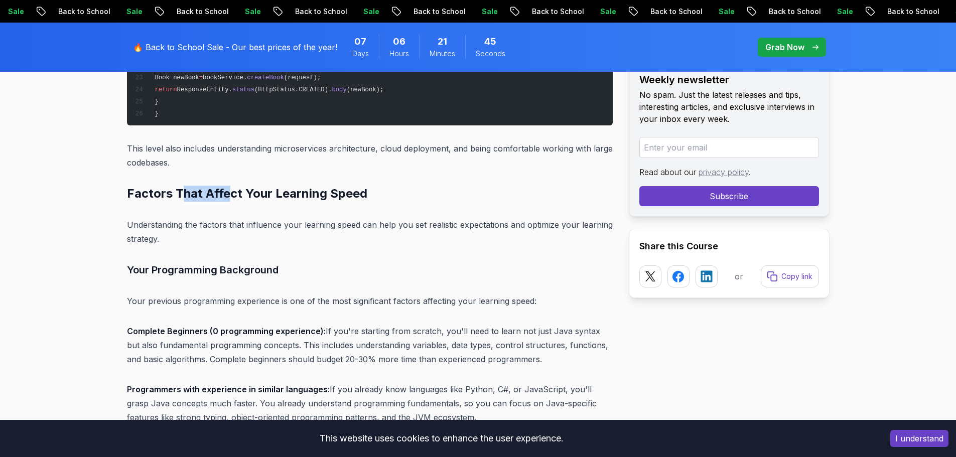
drag, startPoint x: 179, startPoint y: 193, endPoint x: 303, endPoint y: 194, distance: 124.0
click at [293, 194] on h2 "Factors That Affect Your Learning Speed" at bounding box center [370, 194] width 486 height 16
click at [309, 194] on h2 "Factors That Affect Your Learning Speed" at bounding box center [370, 194] width 486 height 16
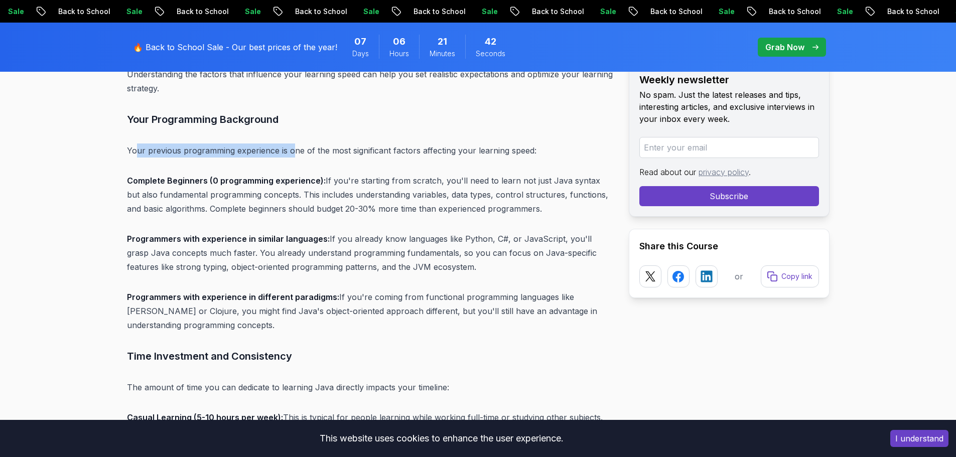
drag, startPoint x: 138, startPoint y: 150, endPoint x: 301, endPoint y: 157, distance: 162.8
click at [299, 157] on p "Your previous programming experience is one of the most significant factors aff…" at bounding box center [370, 151] width 486 height 14
click at [301, 157] on p "Your previous programming experience is one of the most significant factors aff…" at bounding box center [370, 151] width 486 height 14
click at [392, 184] on p "Complete Beginners (0 programming experience): If you're starting from scratch,…" at bounding box center [370, 195] width 486 height 42
click at [492, 186] on p "Complete Beginners (0 programming experience): If you're starting from scratch,…" at bounding box center [370, 195] width 486 height 42
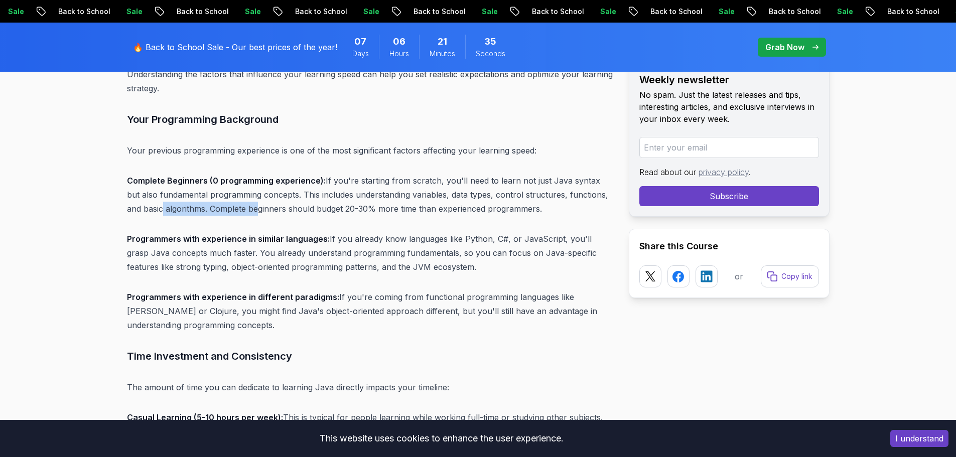
drag, startPoint x: 143, startPoint y: 213, endPoint x: 237, endPoint y: 209, distance: 94.5
click at [237, 209] on p "Complete Beginners (0 programming experience): If you're starting from scratch,…" at bounding box center [370, 195] width 486 height 42
click at [292, 209] on p "Complete Beginners (0 programming experience): If you're starting from scratch,…" at bounding box center [370, 195] width 486 height 42
drag, startPoint x: 224, startPoint y: 212, endPoint x: 336, endPoint y: 212, distance: 111.9
click at [336, 212] on p "Complete Beginners (0 programming experience): If you're starting from scratch,…" at bounding box center [370, 195] width 486 height 42
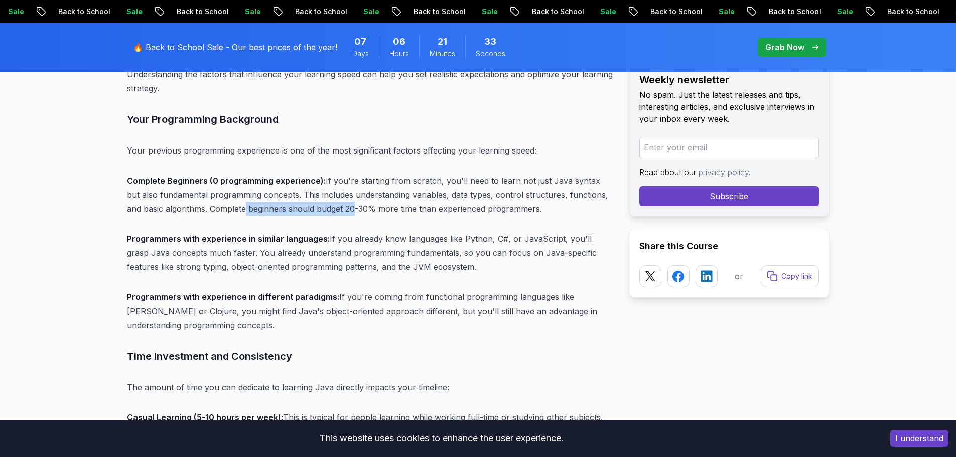
click at [336, 212] on p "Complete Beginners (0 programming experience): If you're starting from scratch,…" at bounding box center [370, 195] width 486 height 42
click at [249, 213] on p "Complete Beginners (0 programming experience): If you're starting from scratch,…" at bounding box center [370, 195] width 486 height 42
click at [279, 213] on p "Complete Beginners (0 programming experience): If you're starting from scratch,…" at bounding box center [370, 195] width 486 height 42
click at [326, 213] on p "Complete Beginners (0 programming experience): If you're starting from scratch,…" at bounding box center [370, 195] width 486 height 42
click at [363, 212] on p "Complete Beginners (0 programming experience): If you're starting from scratch,…" at bounding box center [370, 195] width 486 height 42
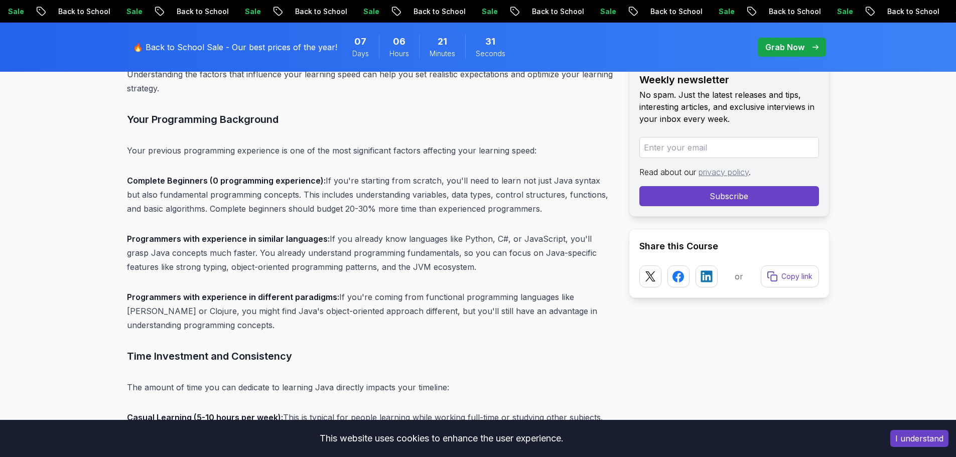
click at [447, 213] on p "Complete Beginners (0 programming experience): If you're starting from scratch,…" at bounding box center [370, 195] width 486 height 42
drag, startPoint x: 448, startPoint y: 212, endPoint x: 379, endPoint y: 212, distance: 69.3
click at [379, 212] on p "Complete Beginners (0 programming experience): If you're starting from scratch,…" at bounding box center [370, 195] width 486 height 42
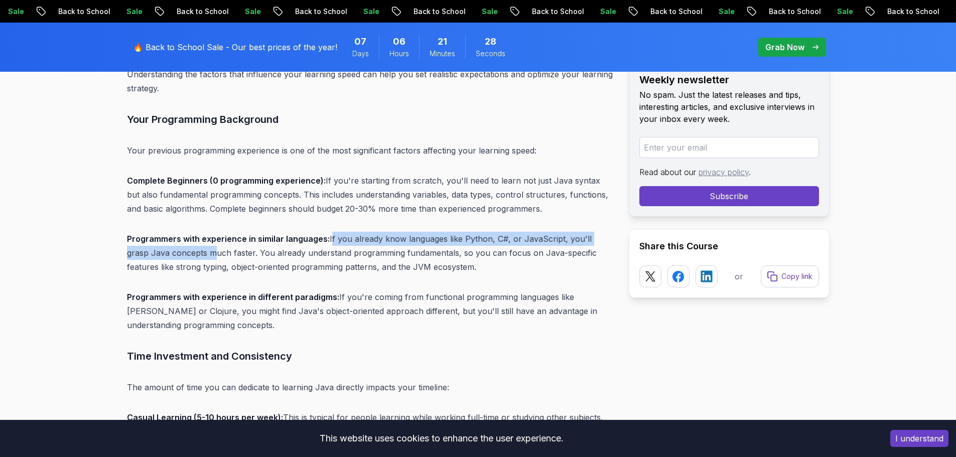
drag, startPoint x: 186, startPoint y: 247, endPoint x: 328, endPoint y: 245, distance: 142.6
click at [328, 245] on p "Programmers with experience in similar languages: If you already know languages…" at bounding box center [370, 253] width 486 height 42
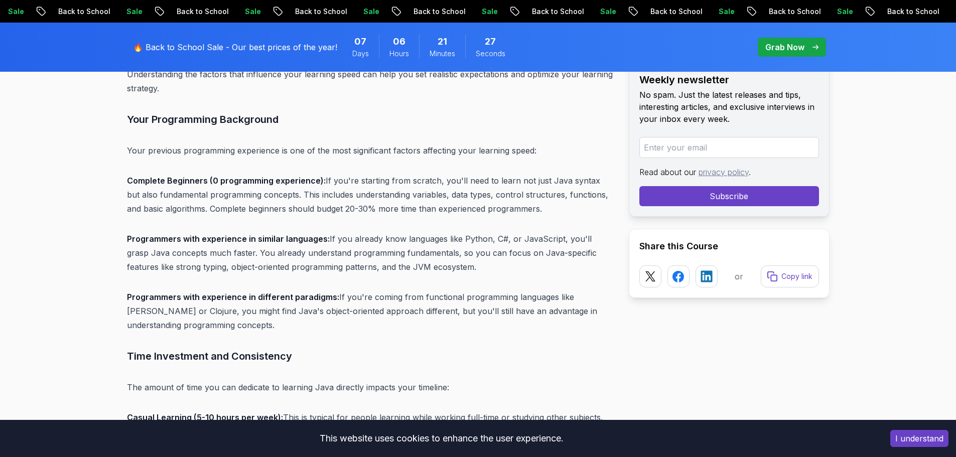
click at [411, 247] on p "Programmers with experience in similar languages: If you already know languages…" at bounding box center [370, 253] width 486 height 42
click at [484, 236] on p "Programmers with experience in similar languages: If you already know languages…" at bounding box center [370, 253] width 486 height 42
drag, startPoint x: 531, startPoint y: 248, endPoint x: 542, endPoint y: 248, distance: 11.0
click at [531, 248] on p "Programmers with experience in similar languages: If you already know languages…" at bounding box center [370, 253] width 486 height 42
click at [547, 247] on p "Programmers with experience in similar languages: If you already know languages…" at bounding box center [370, 253] width 486 height 42
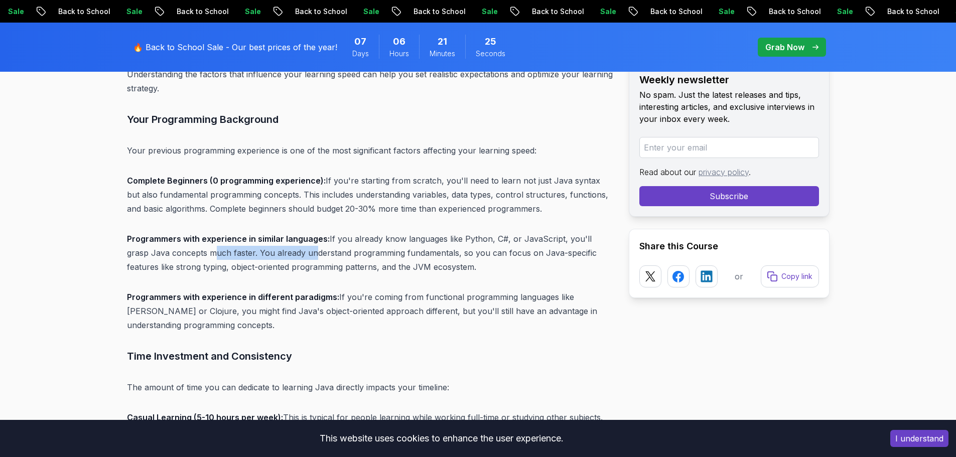
drag, startPoint x: 212, startPoint y: 248, endPoint x: 299, endPoint y: 252, distance: 87.4
click at [289, 251] on p "Programmers with experience in similar languages: If you already know languages…" at bounding box center [370, 253] width 486 height 42
click at [299, 252] on p "Programmers with experience in similar languages: If you already know languages…" at bounding box center [370, 253] width 486 height 42
drag, startPoint x: 261, startPoint y: 290, endPoint x: 363, endPoint y: 303, distance: 102.2
click at [362, 303] on p "Programmers with experience in different paradigms: If you're coming from funct…" at bounding box center [370, 311] width 486 height 42
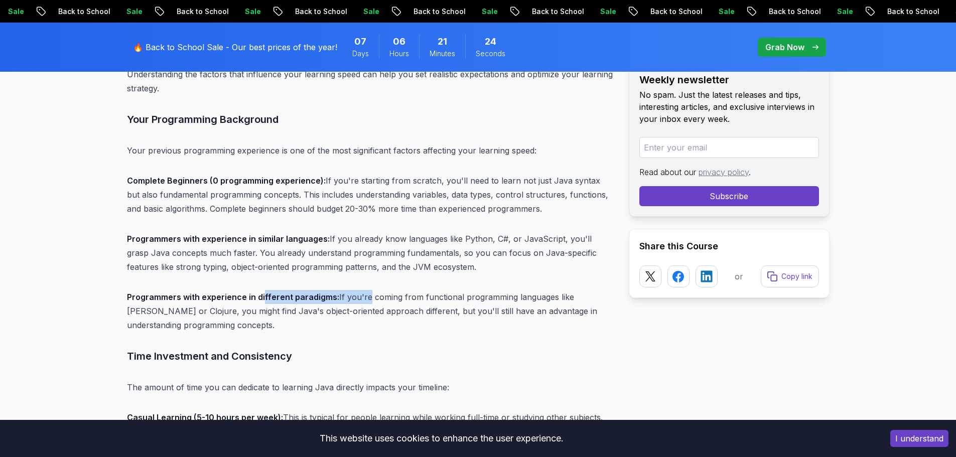
click at [363, 303] on p "Programmers with experience in different paradigms: If you're coming from funct…" at bounding box center [370, 311] width 486 height 42
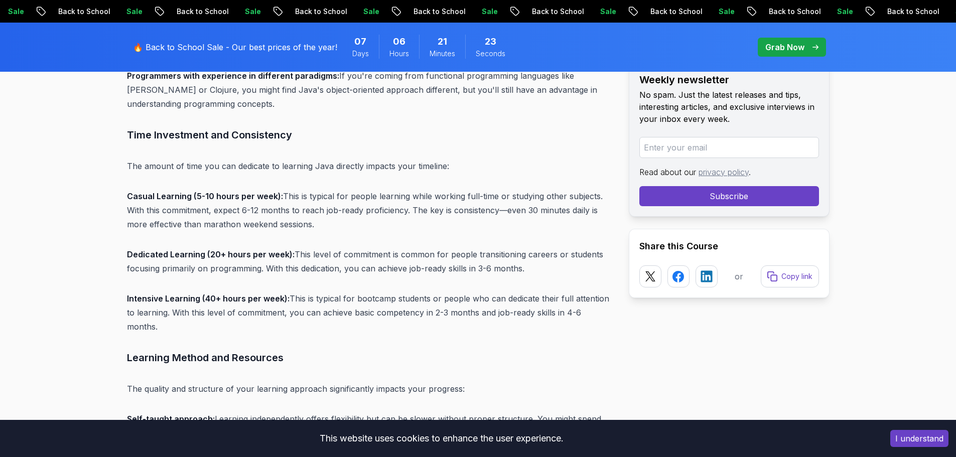
scroll to position [3714, 0]
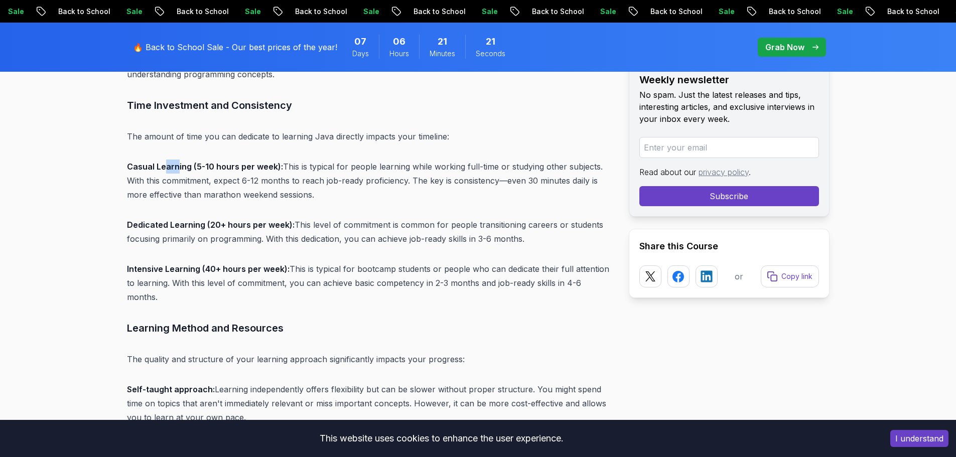
drag, startPoint x: 164, startPoint y: 168, endPoint x: 177, endPoint y: 168, distance: 13.0
click at [177, 168] on strong "Casual Learning (5-10 hours per week):" at bounding box center [205, 167] width 156 height 10
click at [254, 168] on strong "Casual Learning (5-10 hours per week):" at bounding box center [205, 167] width 156 height 10
drag, startPoint x: 206, startPoint y: 169, endPoint x: 385, endPoint y: 170, distance: 179.7
click at [385, 170] on p "Casual Learning (5-10 hours per week): This is typical for people learning whil…" at bounding box center [370, 181] width 486 height 42
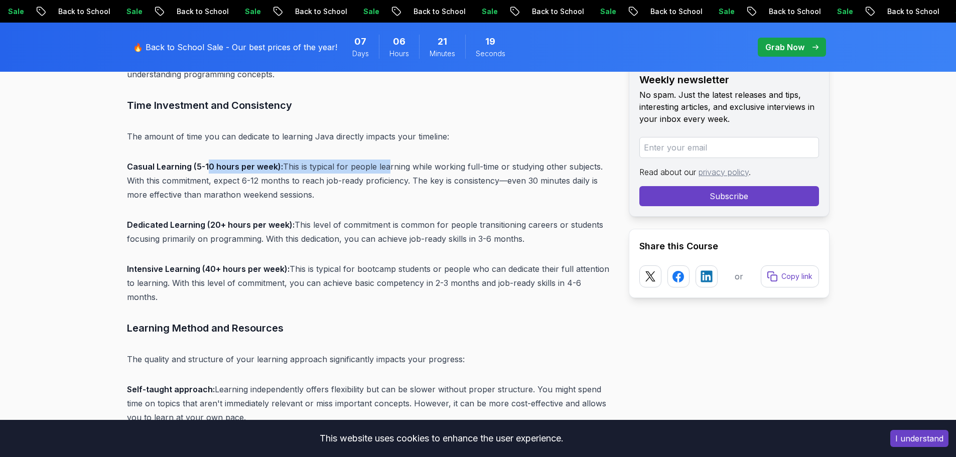
click at [385, 170] on p "Casual Learning (5-10 hours per week): This is typical for people learning whil…" at bounding box center [370, 181] width 486 height 42
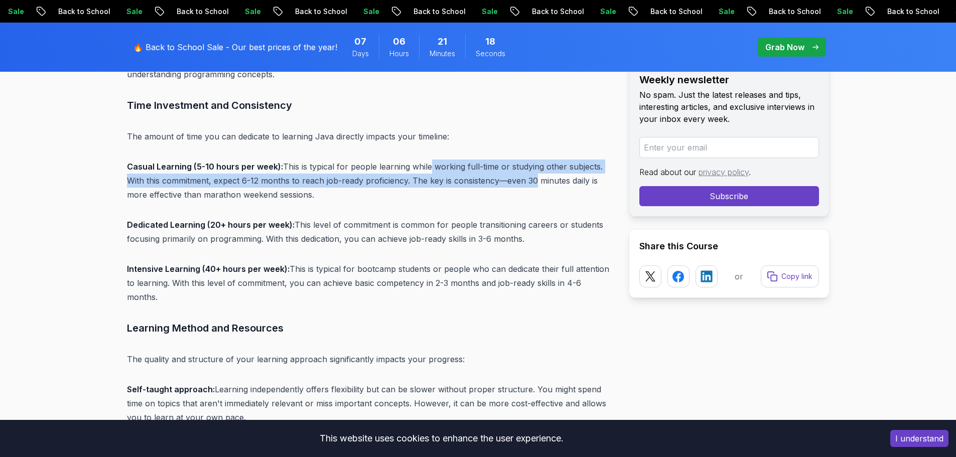
drag, startPoint x: 428, startPoint y: 170, endPoint x: 540, endPoint y: 173, distance: 112.5
click at [535, 174] on p "Casual Learning (5-10 hours per week): This is typical for people learning whil…" at bounding box center [370, 181] width 486 height 42
click at [540, 173] on p "Casual Learning (5-10 hours per week): This is typical for people learning whil…" at bounding box center [370, 181] width 486 height 42
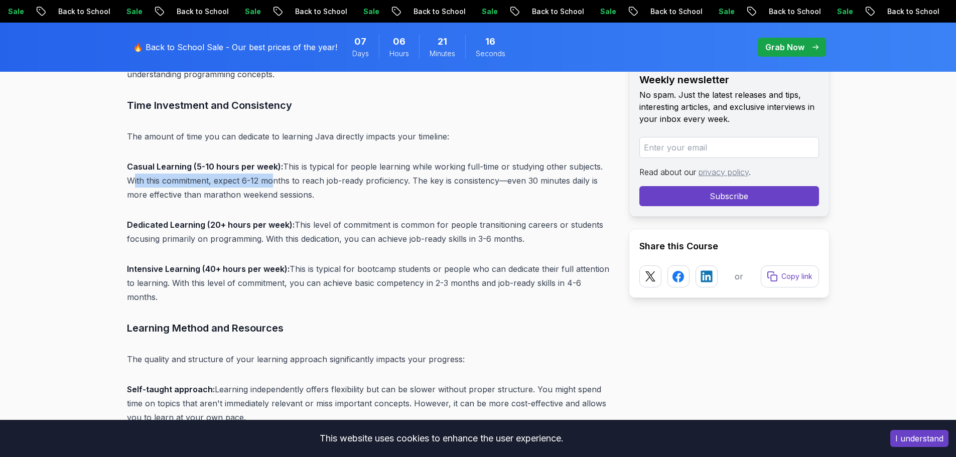
drag, startPoint x: 126, startPoint y: 178, endPoint x: 265, endPoint y: 181, distance: 138.0
click at [265, 181] on p "Casual Learning (5-10 hours per week): This is typical for people learning whil…" at bounding box center [370, 181] width 486 height 42
drag, startPoint x: 334, startPoint y: 183, endPoint x: 383, endPoint y: 181, distance: 49.2
click at [382, 181] on p "Casual Learning (5-10 hours per week): This is typical for people learning whil…" at bounding box center [370, 181] width 486 height 42
click at [383, 181] on p "Casual Learning (5-10 hours per week): This is typical for people learning whil…" at bounding box center [370, 181] width 486 height 42
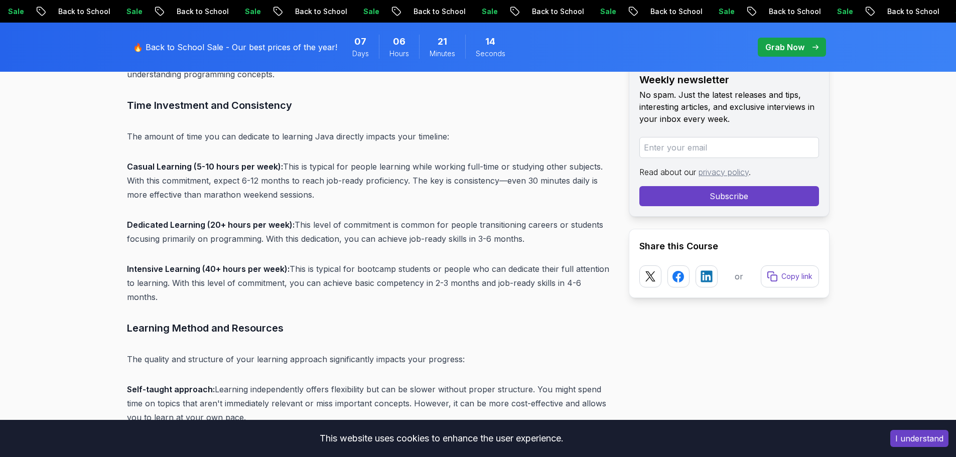
click at [302, 187] on p "Casual Learning (5-10 hours per week): This is typical for people learning whil…" at bounding box center [370, 181] width 486 height 42
drag, startPoint x: 302, startPoint y: 187, endPoint x: 197, endPoint y: 187, distance: 105.4
click at [197, 187] on p "Casual Learning (5-10 hours per week): This is typical for people learning whil…" at bounding box center [370, 181] width 486 height 42
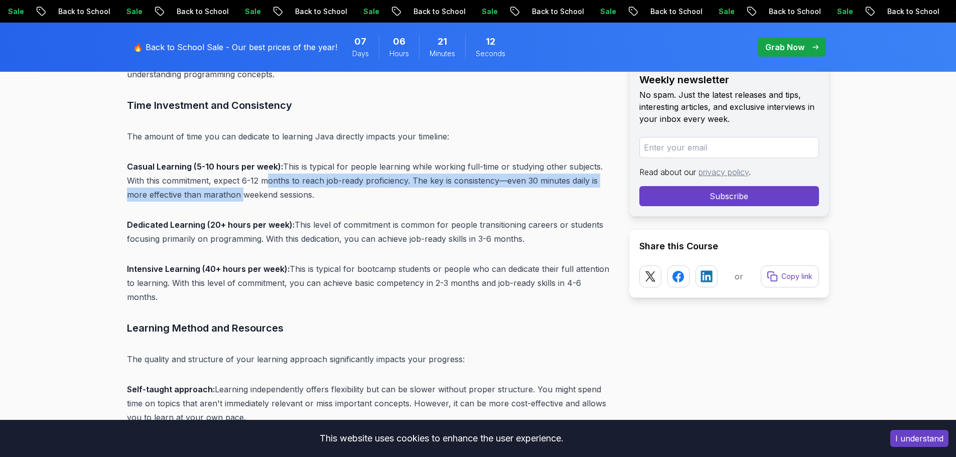
drag, startPoint x: 247, startPoint y: 186, endPoint x: 355, endPoint y: 186, distance: 108.4
click at [325, 186] on p "Casual Learning (5-10 hours per week): This is typical for people learning whil…" at bounding box center [370, 181] width 486 height 42
click at [355, 186] on p "Casual Learning (5-10 hours per week): This is typical for people learning whil…" at bounding box center [370, 181] width 486 height 42
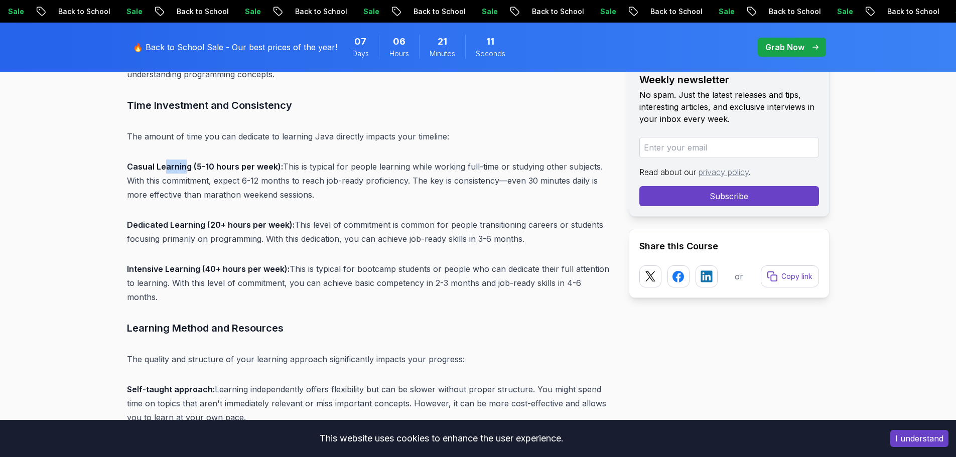
drag, startPoint x: 163, startPoint y: 164, endPoint x: 226, endPoint y: 163, distance: 62.7
click at [220, 163] on strong "Casual Learning (5-10 hours per week):" at bounding box center [205, 167] width 156 height 10
click at [254, 164] on strong "Casual Learning (5-10 hours per week):" at bounding box center [205, 167] width 156 height 10
drag, startPoint x: 301, startPoint y: 231, endPoint x: 223, endPoint y: 231, distance: 78.3
click at [223, 231] on p "Dedicated Learning (20+ hours per week): This level of commitment is common for…" at bounding box center [370, 232] width 486 height 28
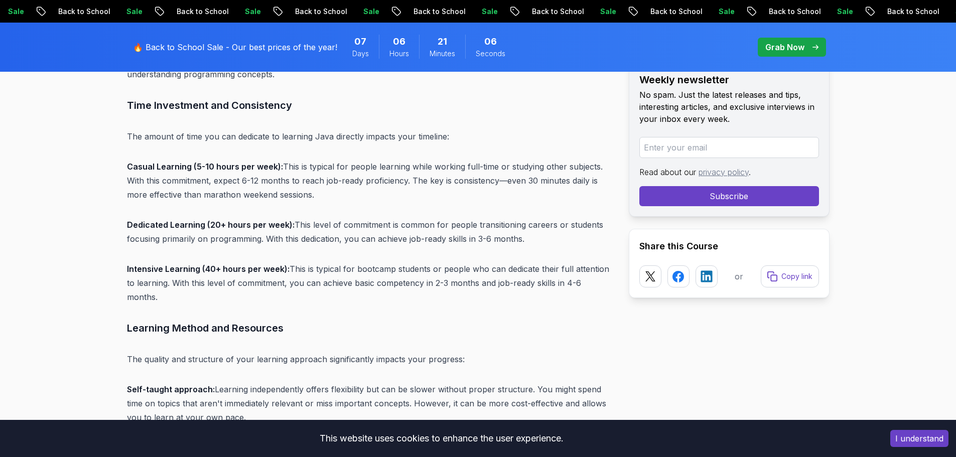
click at [387, 241] on p "Dedicated Learning (20+ hours per week): This level of commitment is common for…" at bounding box center [370, 232] width 486 height 28
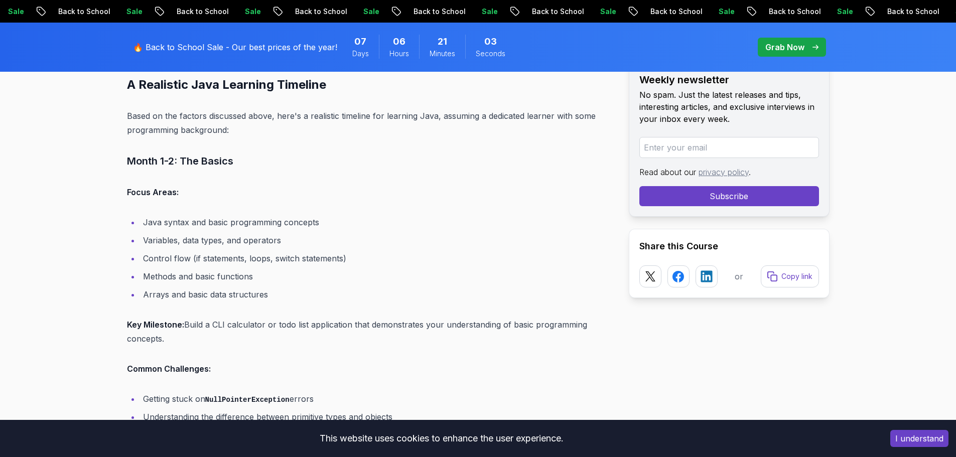
scroll to position [4417, 0]
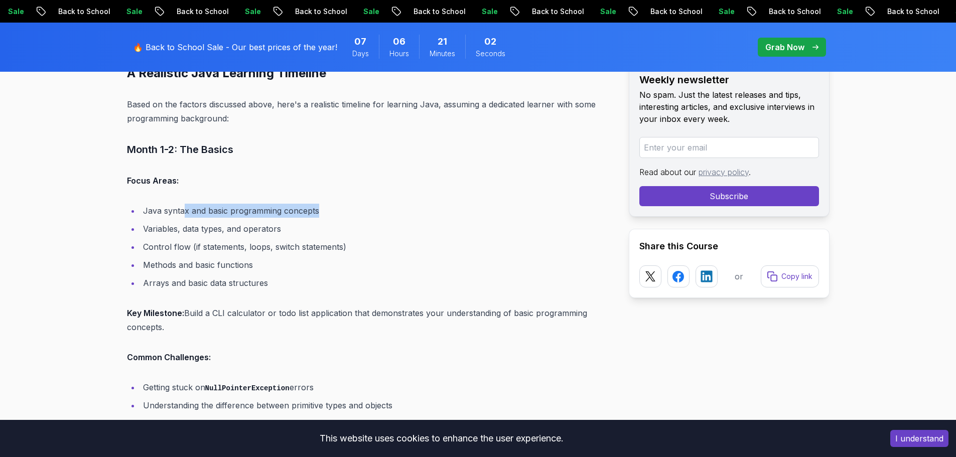
drag, startPoint x: 183, startPoint y: 188, endPoint x: 357, endPoint y: 189, distance: 174.2
click at [357, 189] on div "Introduction How long does it take to learn Java? The answer isn't as simple as…" at bounding box center [370, 129] width 486 height 8034
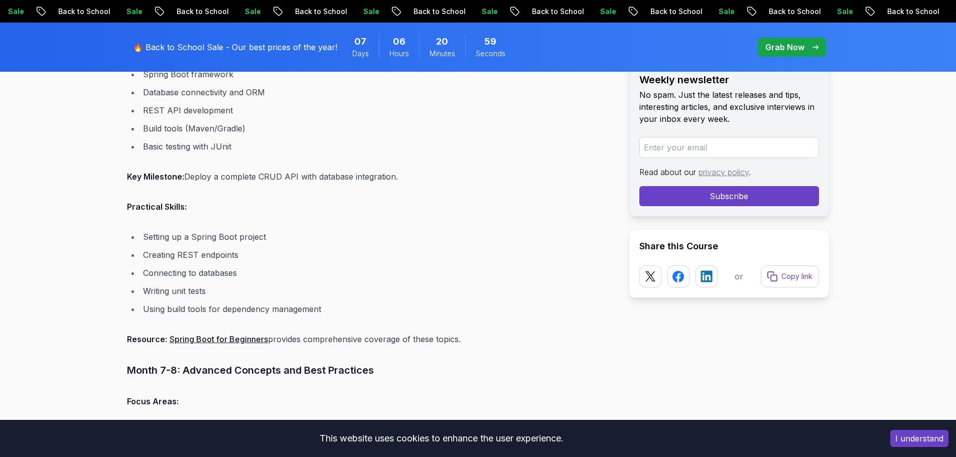
scroll to position [5120, 0]
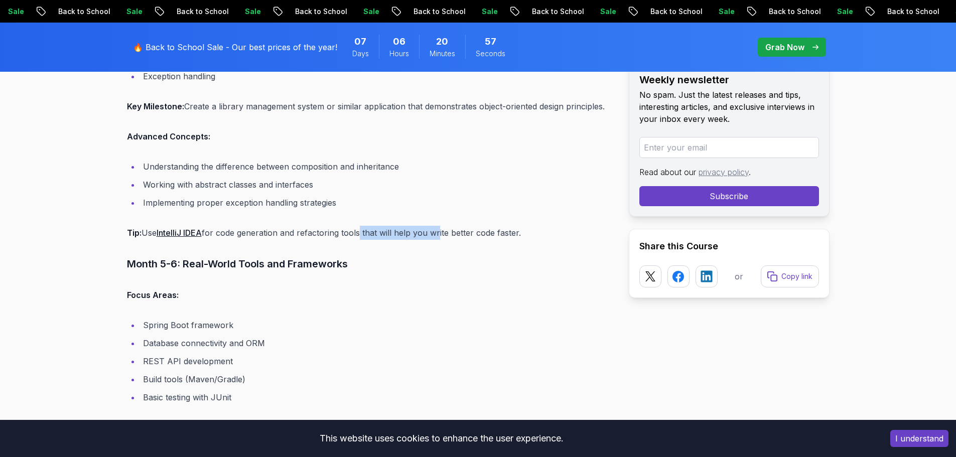
drag, startPoint x: 363, startPoint y: 213, endPoint x: 469, endPoint y: 214, distance: 105.9
click at [451, 226] on p "Tip: Use IntelliJ IDEA for code generation and refactoring tools that will help…" at bounding box center [370, 233] width 486 height 14
click at [469, 226] on p "Tip: Use IntelliJ IDEA for code generation and refactoring tools that will help…" at bounding box center [370, 233] width 486 height 14
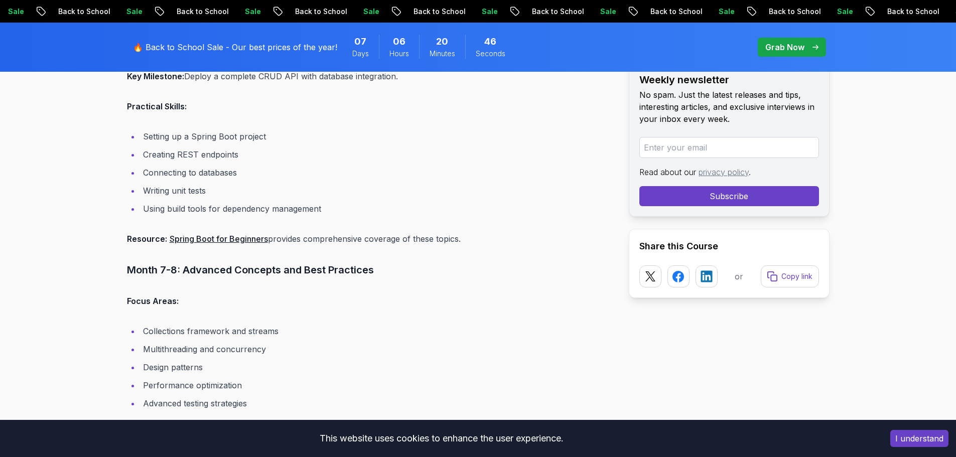
scroll to position [5621, 0]
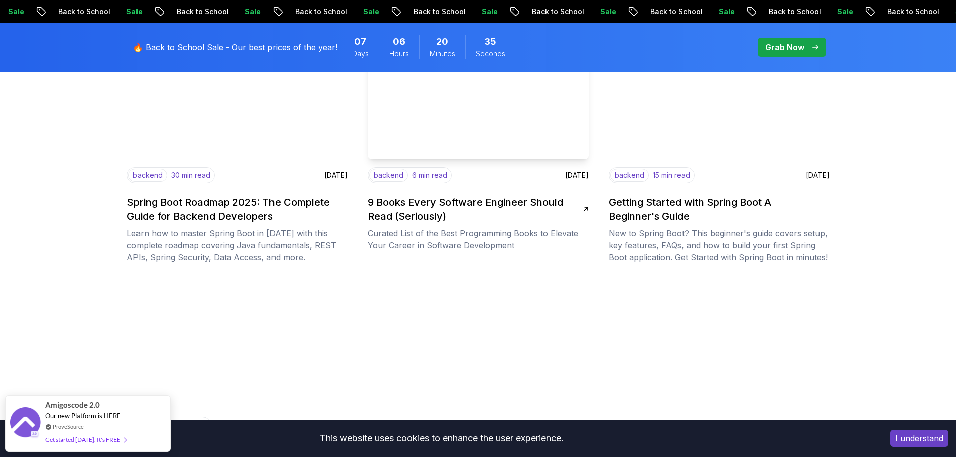
scroll to position [1255, 0]
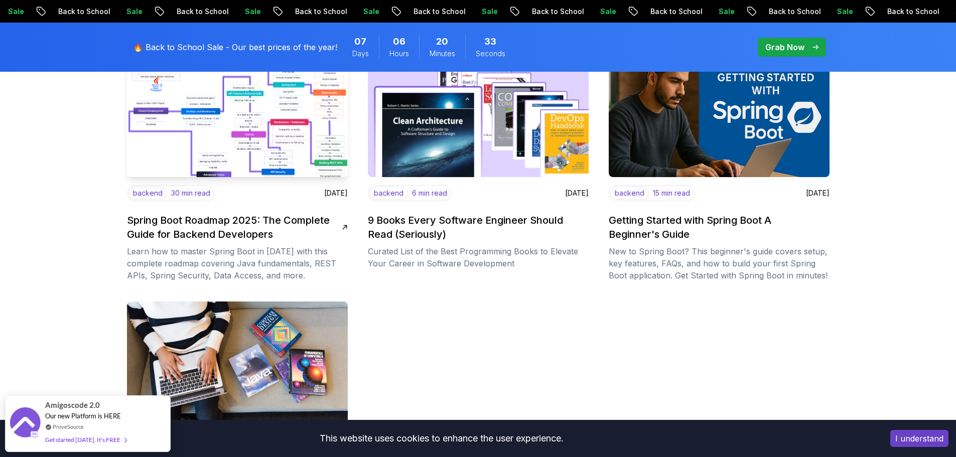
click at [284, 153] on img at bounding box center [237, 115] width 232 height 132
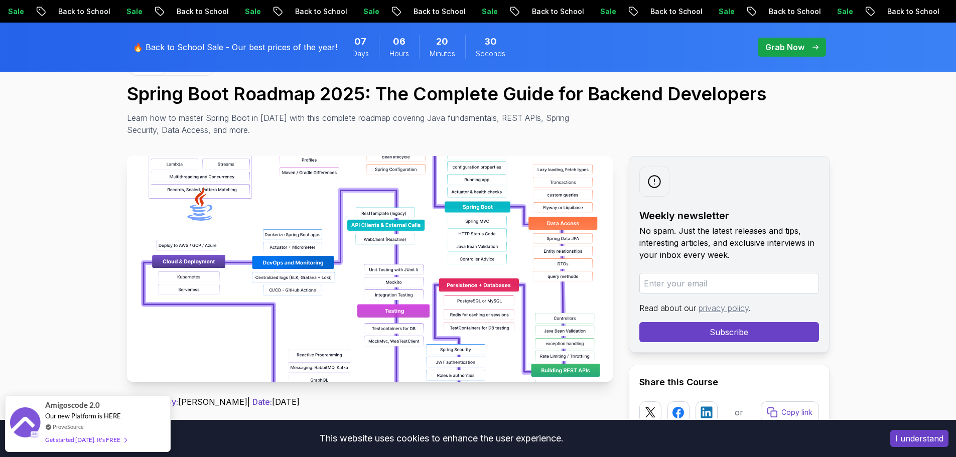
scroll to position [151, 0]
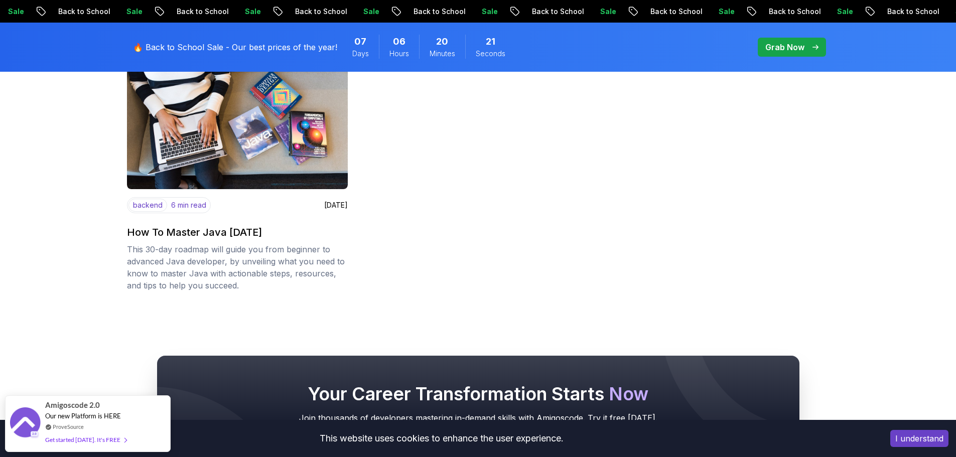
scroll to position [1456, 0]
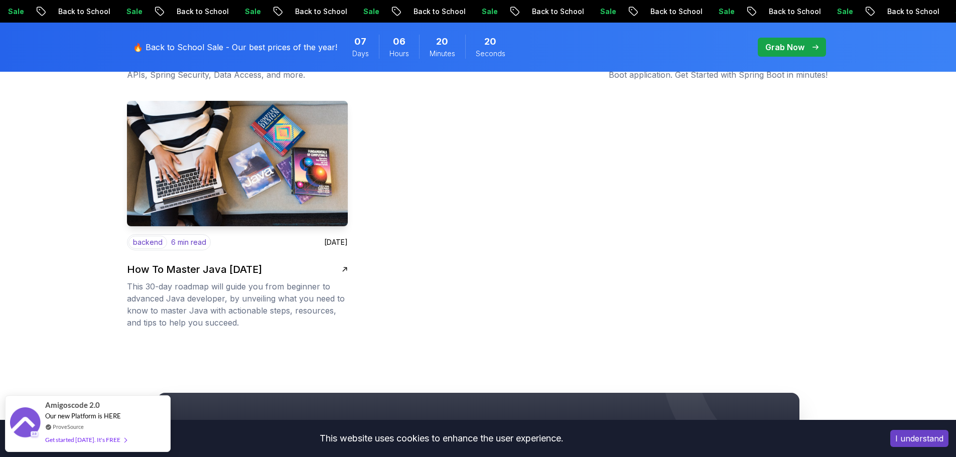
click at [270, 192] on img at bounding box center [237, 164] width 232 height 132
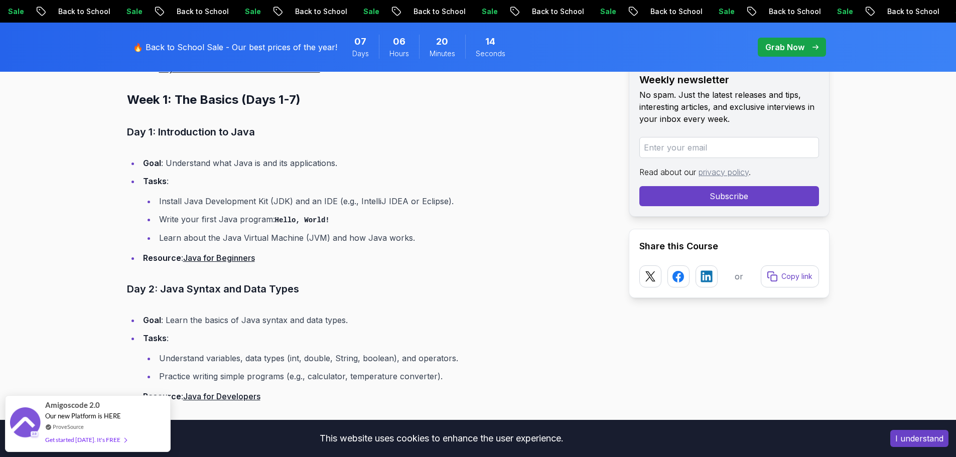
scroll to position [1104, 0]
drag, startPoint x: 190, startPoint y: 201, endPoint x: 335, endPoint y: 203, distance: 145.1
click at [335, 203] on li "Install Java Development Kit (JDK) and an IDE (e.g., IntelliJ IDEA or Eclipse)." at bounding box center [384, 202] width 457 height 14
click at [389, 203] on li "Install Java Development Kit (JDK) and an IDE (e.g., IntelliJ IDEA or Eclipse)." at bounding box center [384, 202] width 457 height 14
click at [453, 201] on li "Install Java Development Kit (JDK) and an IDE (e.g., IntelliJ IDEA or Eclipse)." at bounding box center [384, 202] width 457 height 14
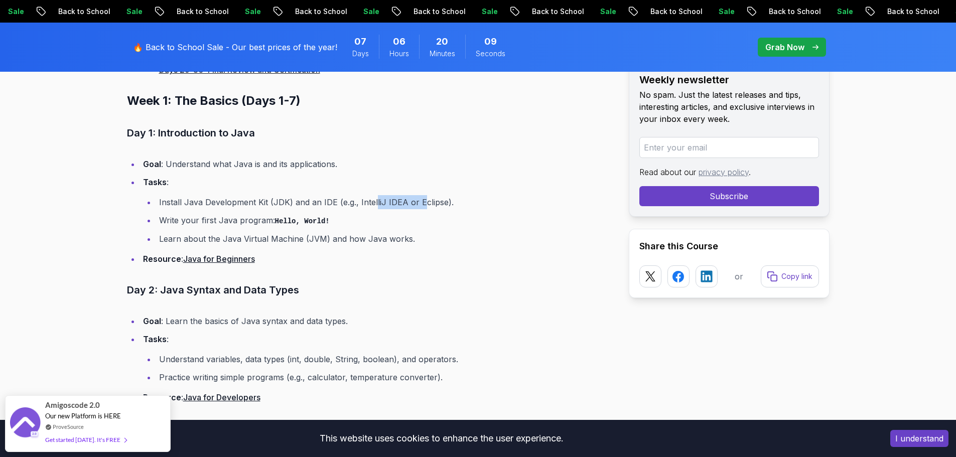
drag, startPoint x: 384, startPoint y: 202, endPoint x: 373, endPoint y: 202, distance: 11.0
click at [373, 202] on li "Install Java Development Kit (JDK) and an IDE (e.g., IntelliJ IDEA or Eclipse)." at bounding box center [384, 202] width 457 height 14
click at [449, 202] on li "Install Java Development Kit (JDK) and an IDE (e.g., IntelliJ IDEA or Eclipse)." at bounding box center [384, 202] width 457 height 14
drag, startPoint x: 212, startPoint y: 244, endPoint x: 391, endPoint y: 235, distance: 178.9
click at [391, 235] on li "Learn about the Java Virtual Machine (JVM) and how Java works." at bounding box center [384, 239] width 457 height 14
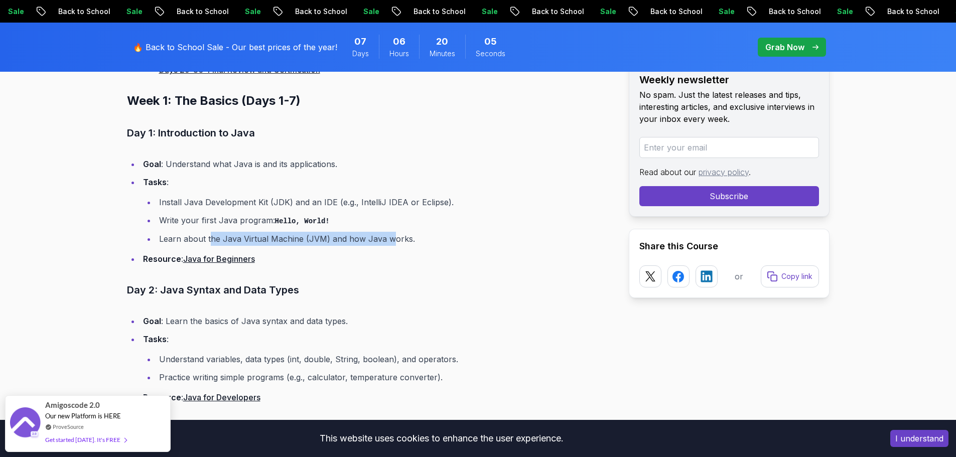
click at [391, 235] on li "Learn about the Java Virtual Machine (JVM) and how Java works." at bounding box center [384, 239] width 457 height 14
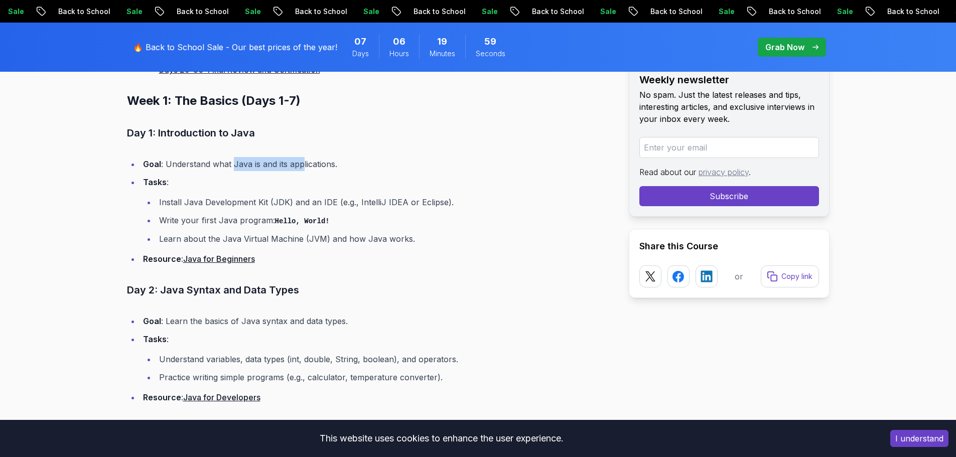
drag, startPoint x: 234, startPoint y: 162, endPoint x: 317, endPoint y: 167, distance: 82.9
click at [317, 167] on li "Goal : Understand what Java is and its applications." at bounding box center [376, 164] width 473 height 14
click at [331, 167] on li "Goal : Understand what Java is and its applications." at bounding box center [376, 164] width 473 height 14
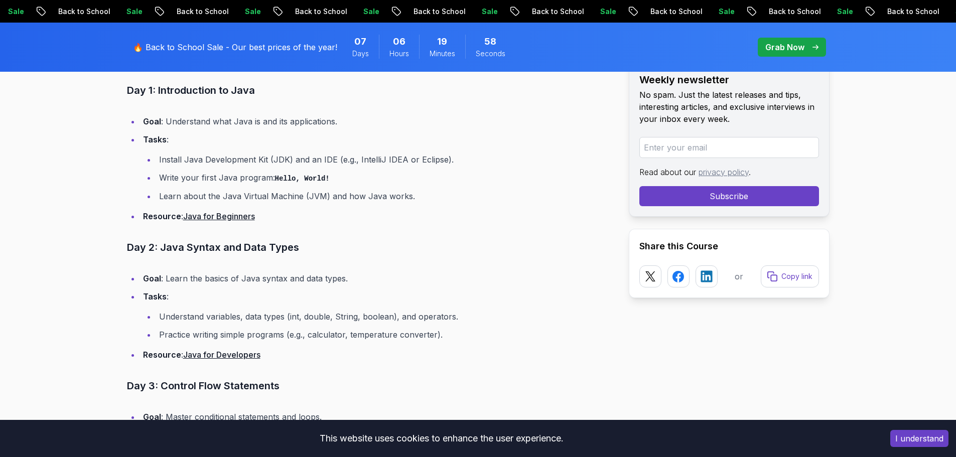
scroll to position [1205, 0]
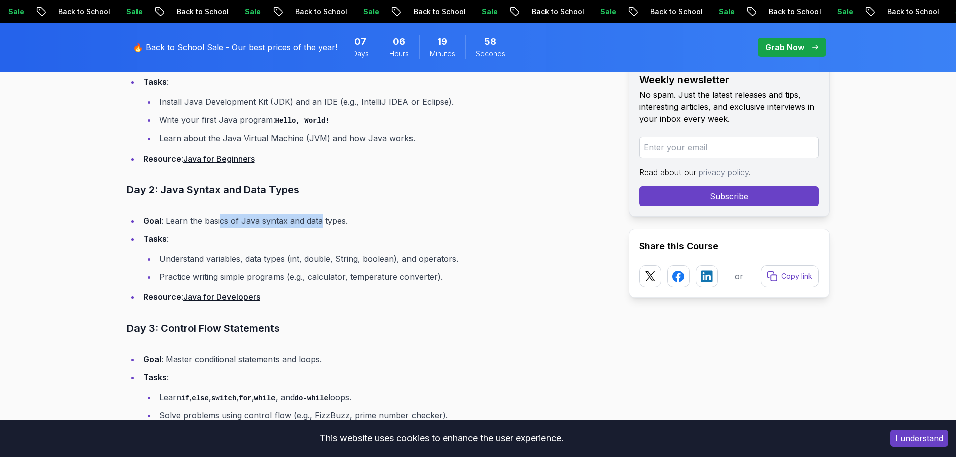
drag, startPoint x: 220, startPoint y: 220, endPoint x: 331, endPoint y: 221, distance: 110.9
click at [324, 222] on li "Goal : Learn the basics of Java syntax and data types." at bounding box center [376, 221] width 473 height 14
click at [346, 220] on li "Goal : Learn the basics of Java syntax and data types." at bounding box center [376, 221] width 473 height 14
drag, startPoint x: 195, startPoint y: 259, endPoint x: 375, endPoint y: 260, distance: 180.2
click at [369, 261] on li "Understand variables, data types (int, double, String, boolean), and operators." at bounding box center [384, 259] width 457 height 14
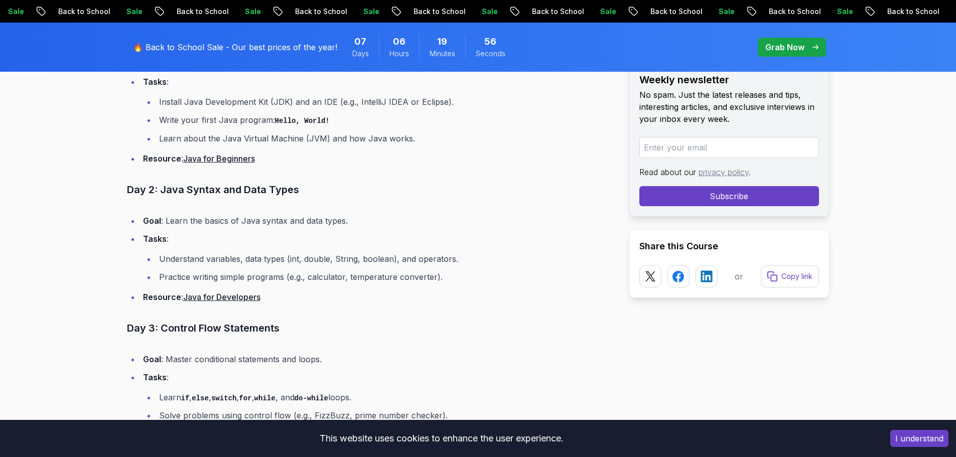
click at [381, 259] on li "Understand variables, data types (int, double, String, boolean), and operators." at bounding box center [384, 259] width 457 height 14
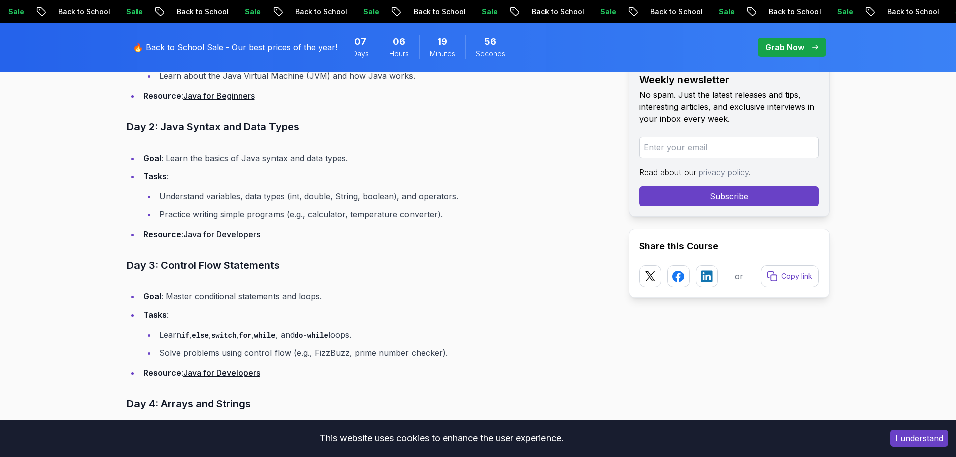
scroll to position [1355, 0]
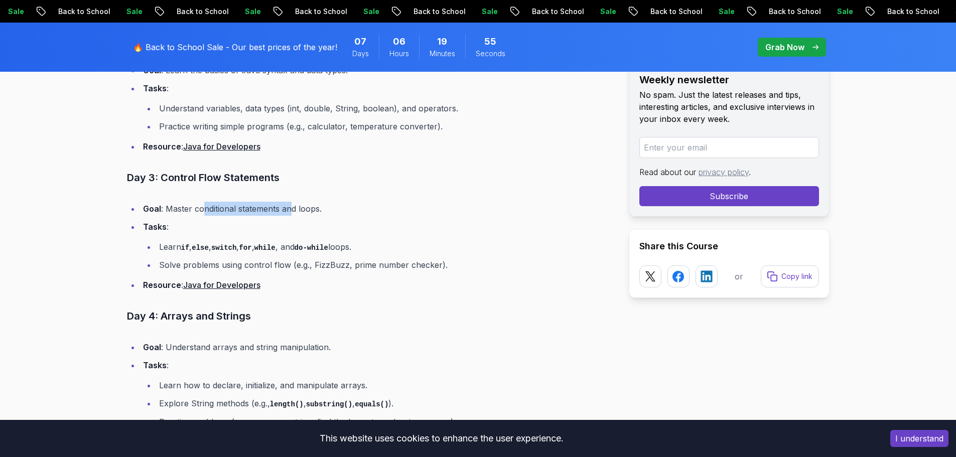
drag, startPoint x: 201, startPoint y: 206, endPoint x: 326, endPoint y: 206, distance: 125.5
click at [318, 207] on li "Goal : Master conditional statements and loops." at bounding box center [376, 209] width 473 height 14
click at [326, 206] on li "Goal : Master conditional statements and loops." at bounding box center [376, 209] width 473 height 14
drag, startPoint x: 242, startPoint y: 245, endPoint x: 386, endPoint y: 246, distance: 144.6
click at [382, 246] on li "Learn if , else , switch , for , while , and do-while loops." at bounding box center [384, 247] width 457 height 15
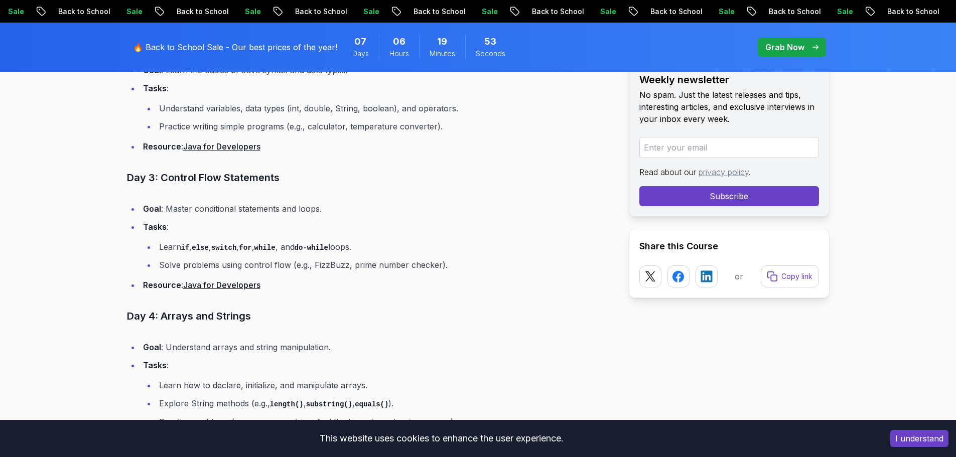
click at [404, 245] on li "Learn if , else , switch , for , while , and do-while loops." at bounding box center [384, 247] width 457 height 15
drag, startPoint x: 276, startPoint y: 267, endPoint x: 245, endPoint y: 268, distance: 30.6
click at [245, 268] on li "Solve problems using control flow (e.g., FizzBuzz, prime number checker)." at bounding box center [384, 265] width 457 height 14
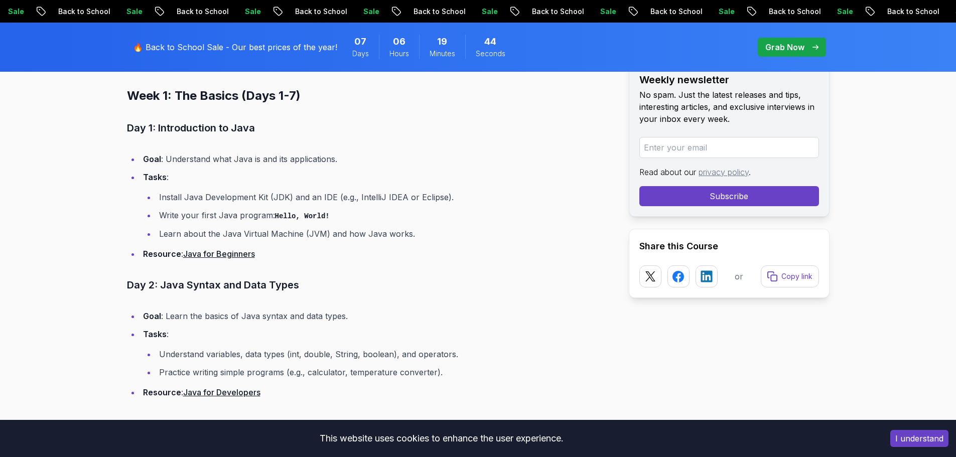
scroll to position [1104, 0]
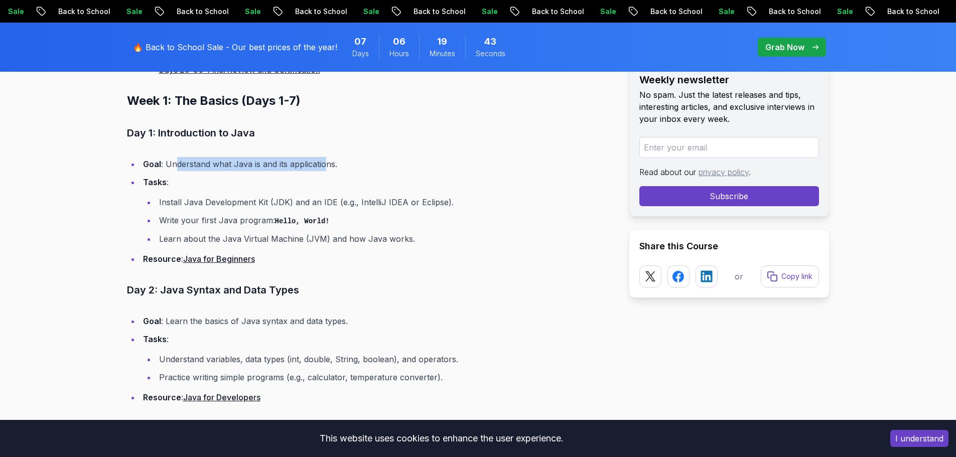
drag, startPoint x: 178, startPoint y: 158, endPoint x: 326, endPoint y: 163, distance: 147.6
click at [326, 163] on li "Goal : Understand what Java is and its applications." at bounding box center [376, 164] width 473 height 14
drag, startPoint x: 218, startPoint y: 154, endPoint x: 347, endPoint y: 163, distance: 129.3
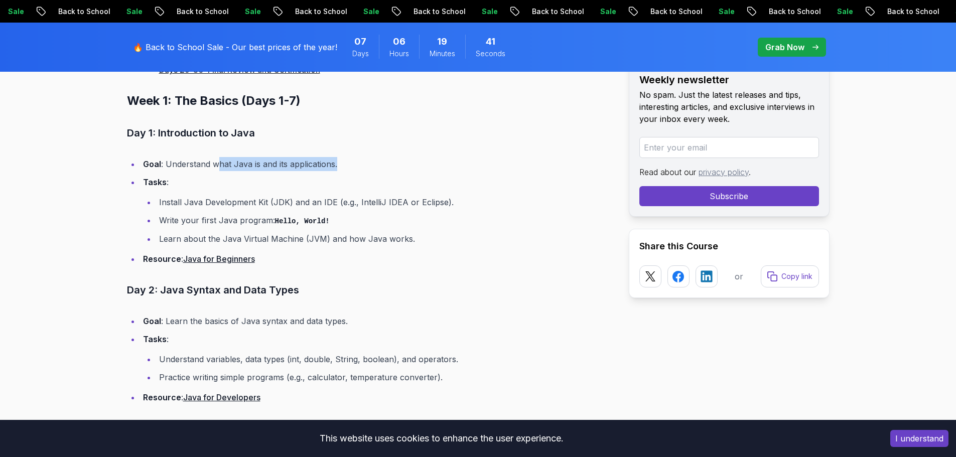
click at [347, 163] on li "Goal : Understand what Java is and its applications." at bounding box center [376, 164] width 473 height 14
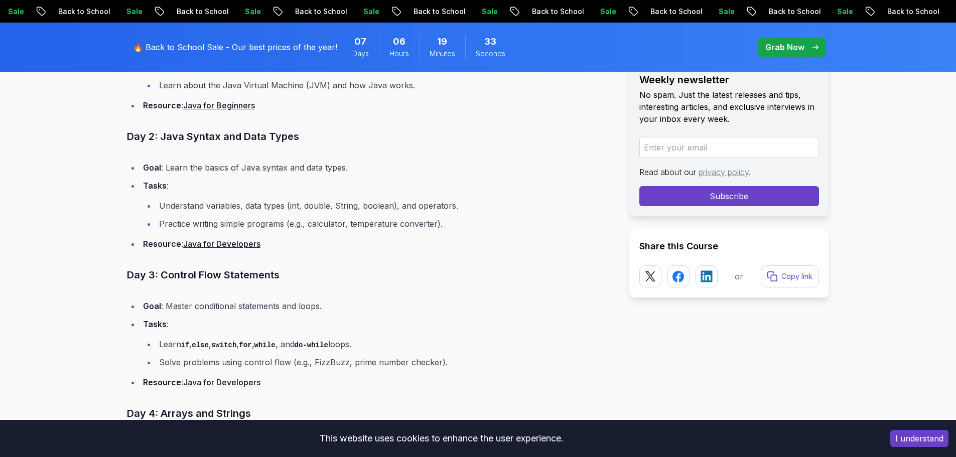
scroll to position [1154, 0]
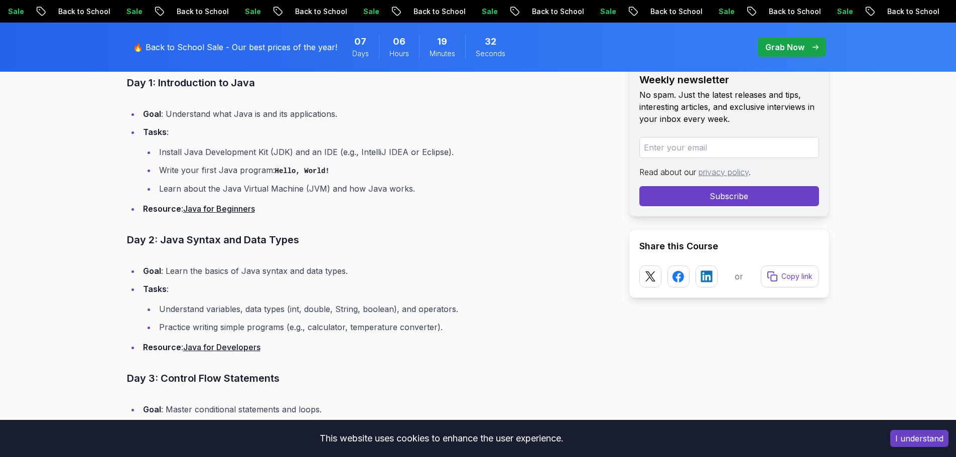
click at [247, 210] on link "Java for Beginners" at bounding box center [219, 209] width 72 height 10
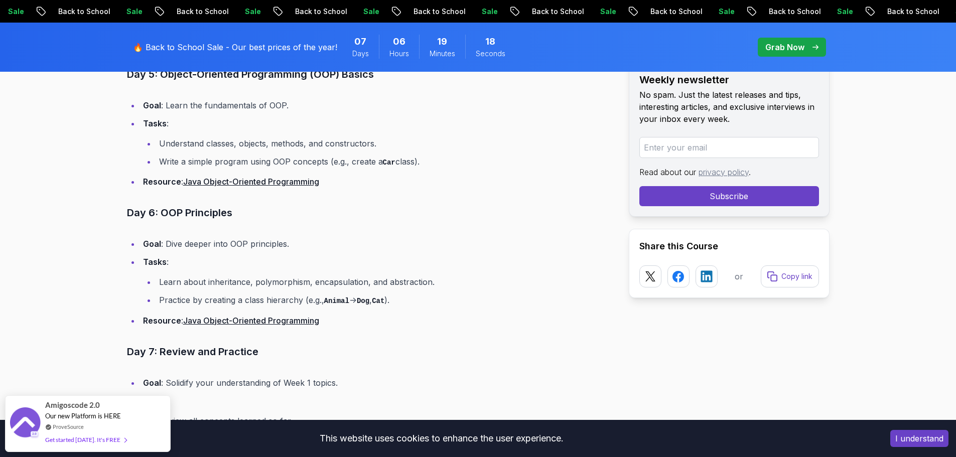
scroll to position [1757, 0]
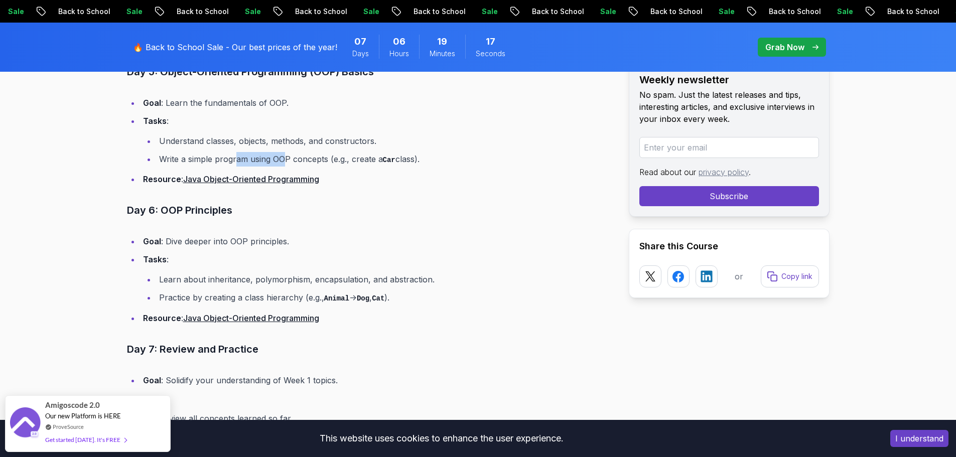
drag, startPoint x: 234, startPoint y: 153, endPoint x: 292, endPoint y: 151, distance: 58.2
click at [289, 151] on ul "Understand classes, objects, methods, and constructors. Write a simple program …" at bounding box center [378, 150] width 470 height 33
click at [294, 151] on ul "Understand classes, objects, methods, and constructors. Write a simple program …" at bounding box center [378, 150] width 470 height 33
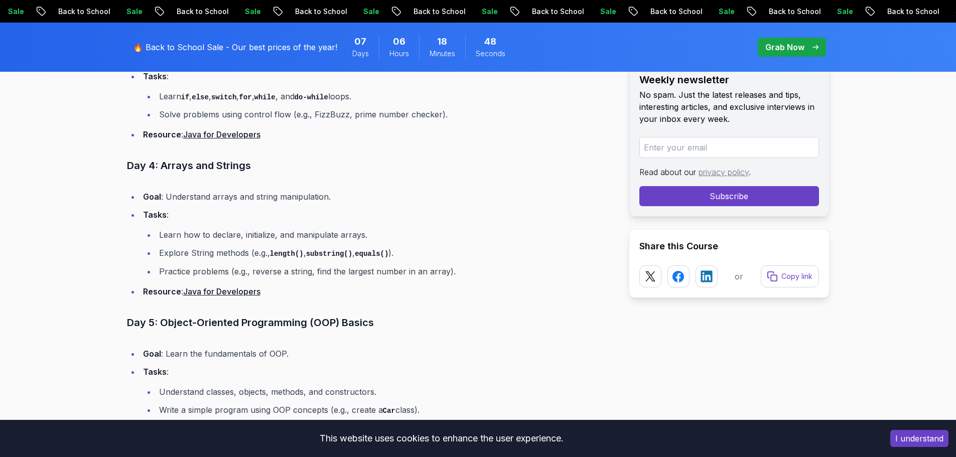
scroll to position [0, 0]
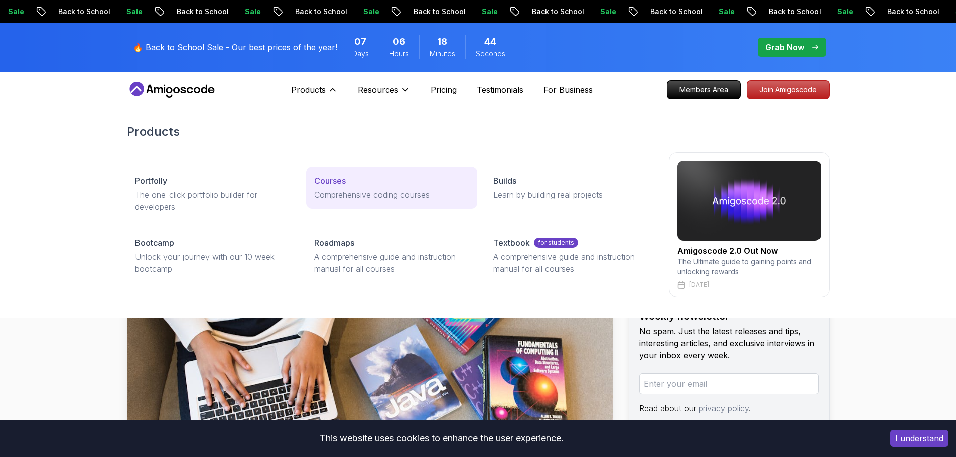
click at [340, 192] on p "Comprehensive coding courses" at bounding box center [391, 195] width 155 height 12
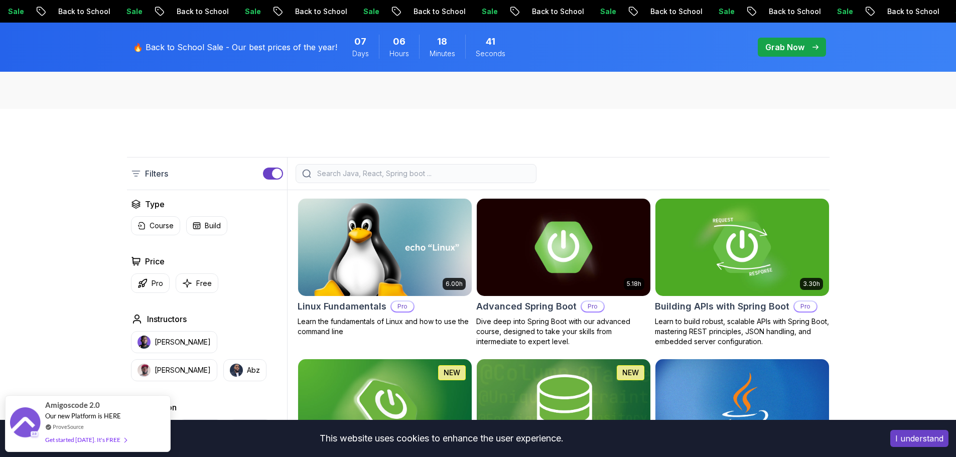
scroll to position [100, 0]
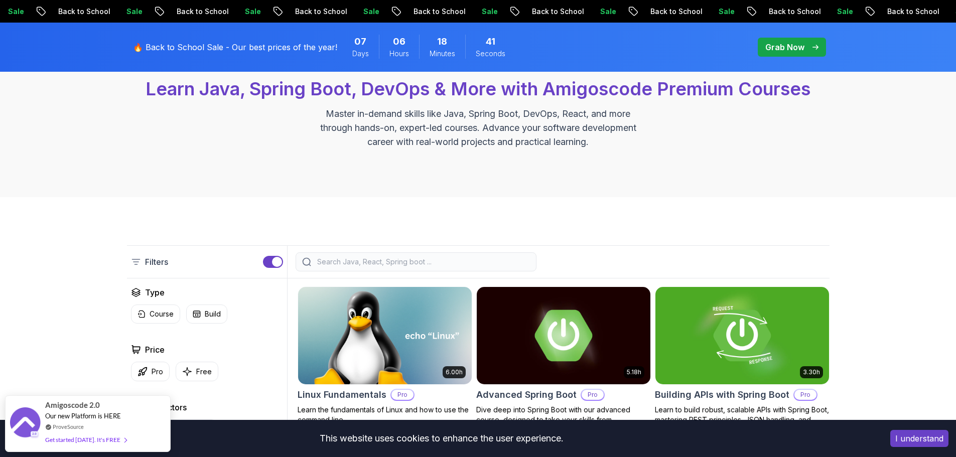
click at [395, 270] on div at bounding box center [416, 261] width 241 height 19
click at [403, 263] on input "search" at bounding box center [422, 262] width 215 height 10
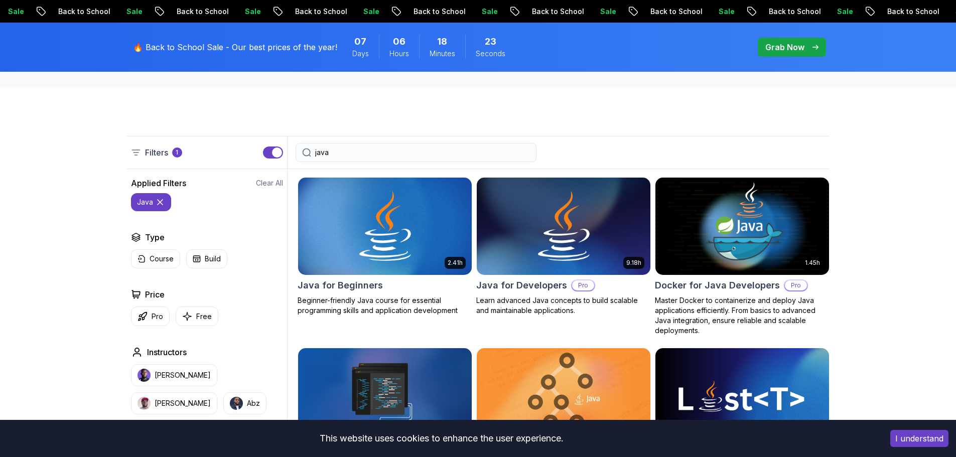
scroll to position [201, 0]
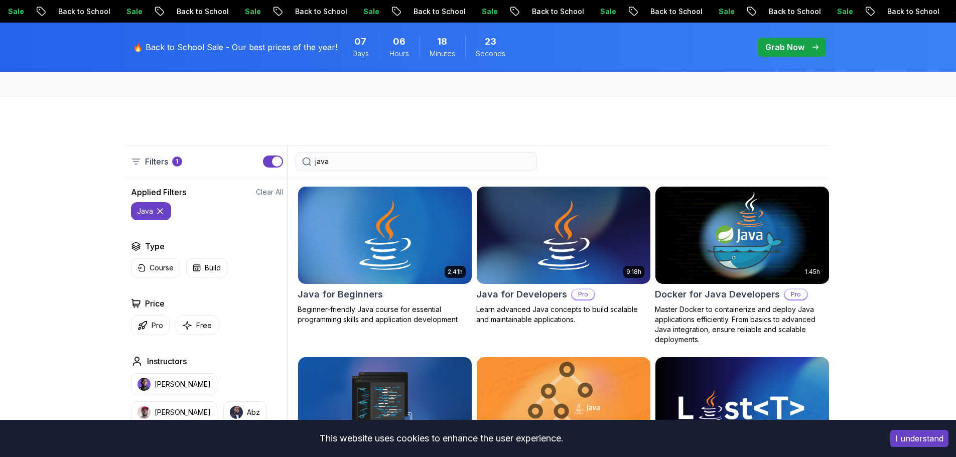
click at [342, 96] on div "All Courses Learn Java, Spring Boot, DevOps & More with Amigoscode Premium Cour…" at bounding box center [478, 2] width 956 height 190
click at [345, 163] on input "java" at bounding box center [422, 162] width 215 height 10
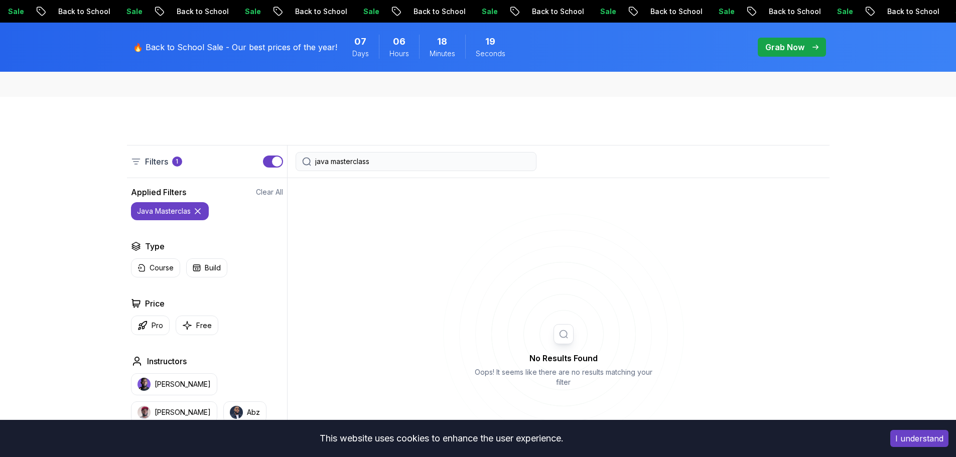
type input "java masterclass"
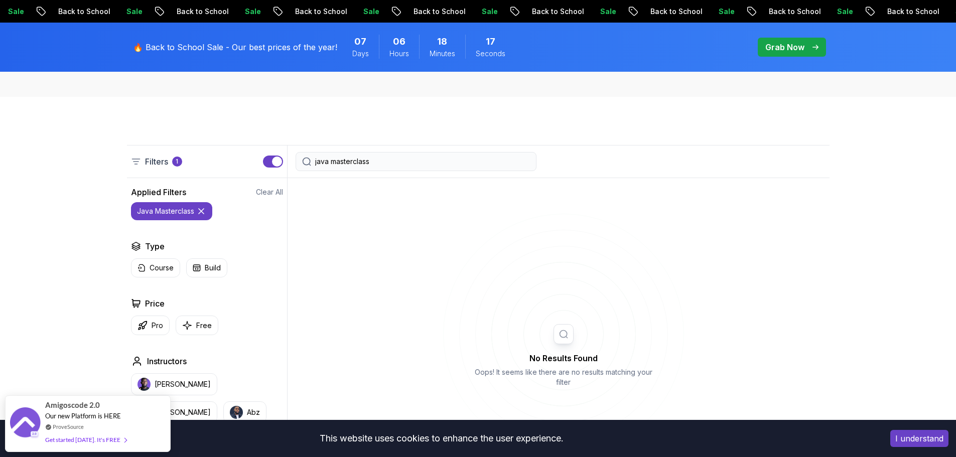
click at [238, 51] on p "🔥 Back to School Sale - Our best prices of the year!" at bounding box center [235, 47] width 204 height 12
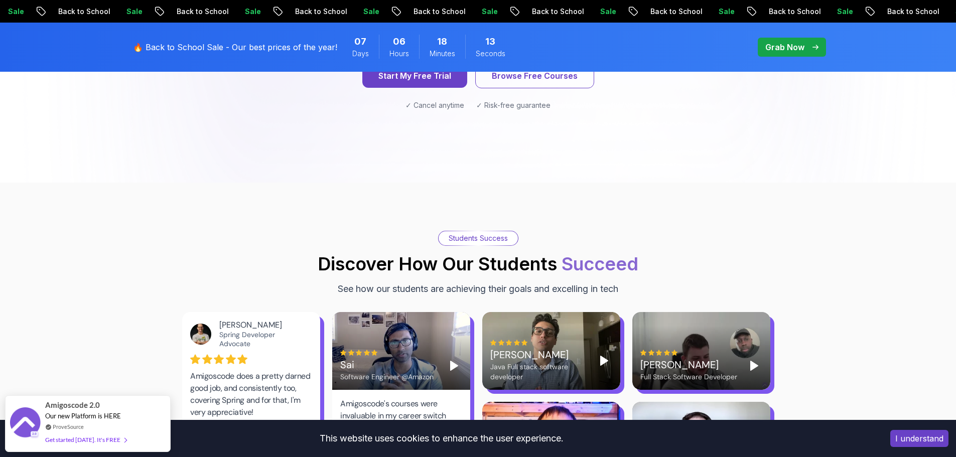
scroll to position [1205, 0]
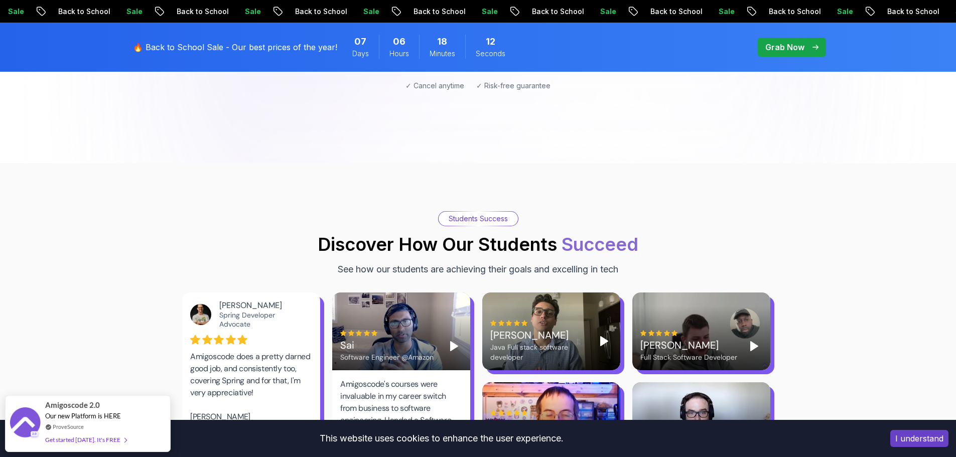
click at [172, 42] on p "🔥 Back to School Sale - Our best prices of the year!" at bounding box center [235, 47] width 204 height 12
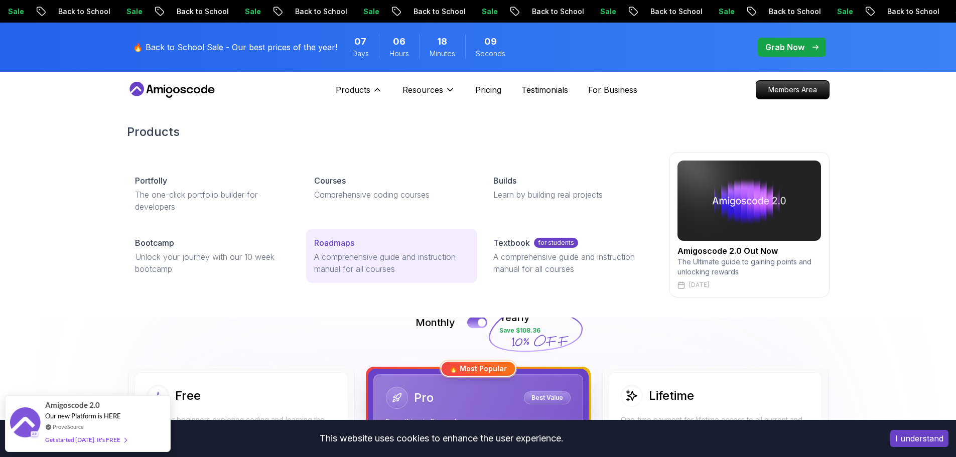
click at [364, 259] on p "A comprehensive guide and instruction manual for all courses" at bounding box center [391, 263] width 155 height 24
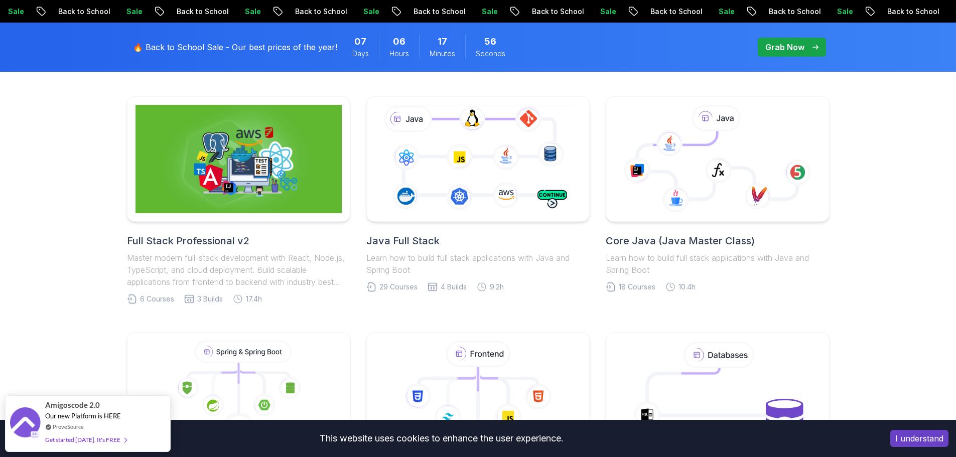
scroll to position [151, 0]
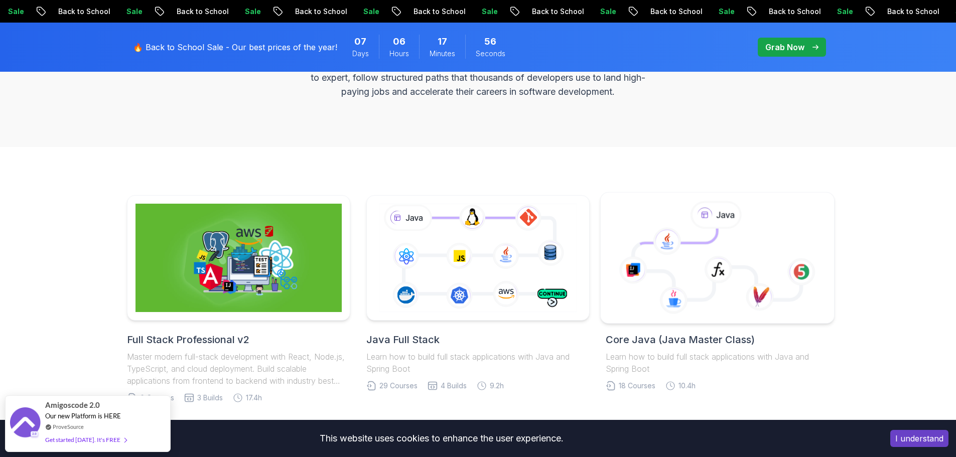
click at [772, 218] on icon at bounding box center [717, 258] width 217 height 114
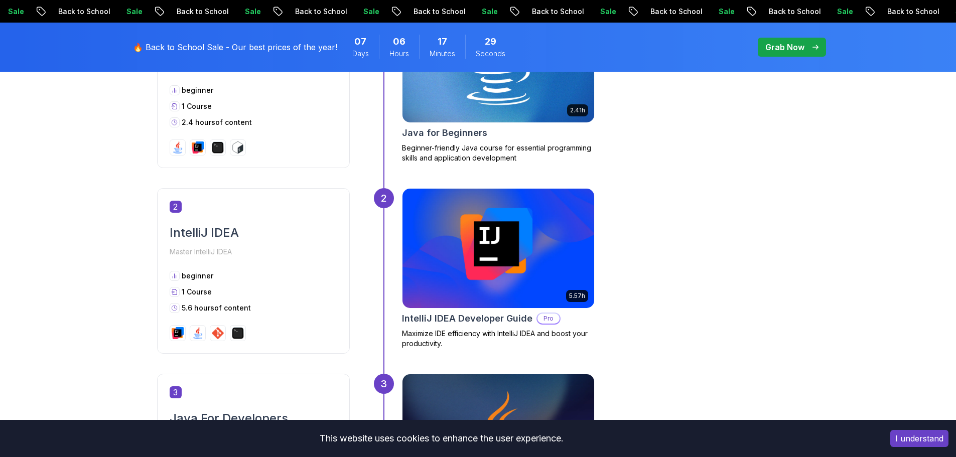
scroll to position [375, 0]
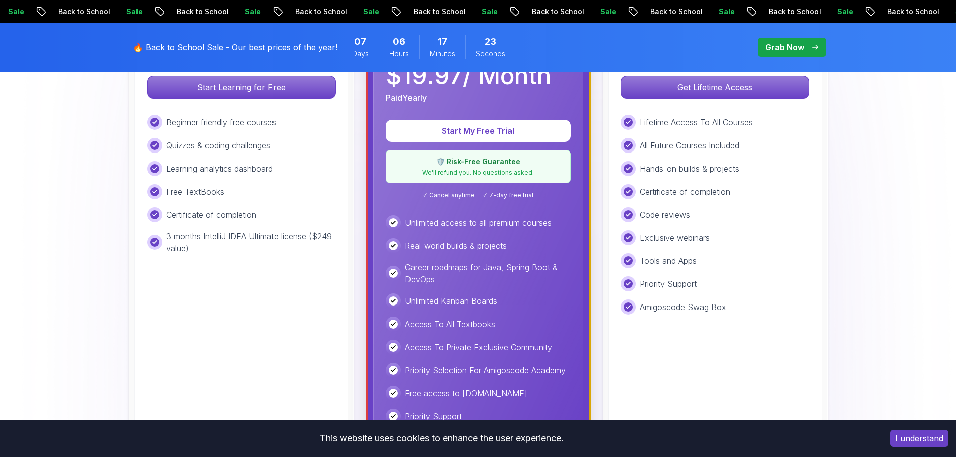
scroll to position [100, 0]
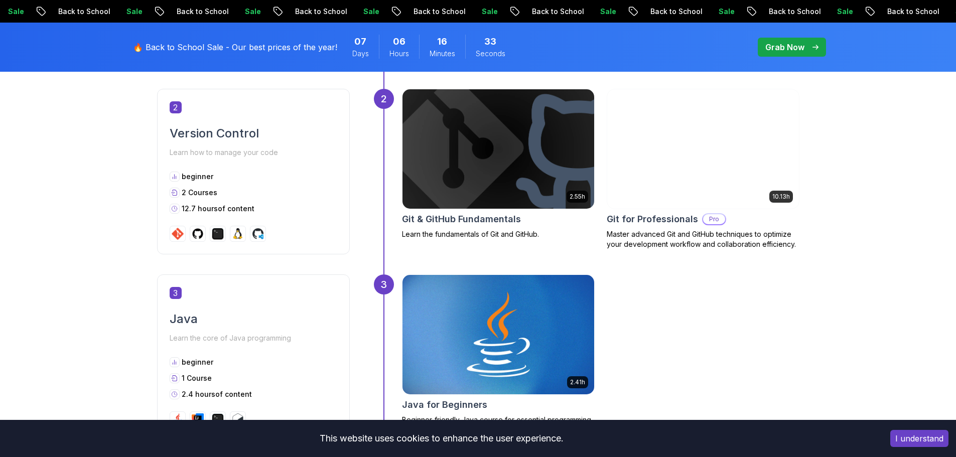
scroll to position [602, 0]
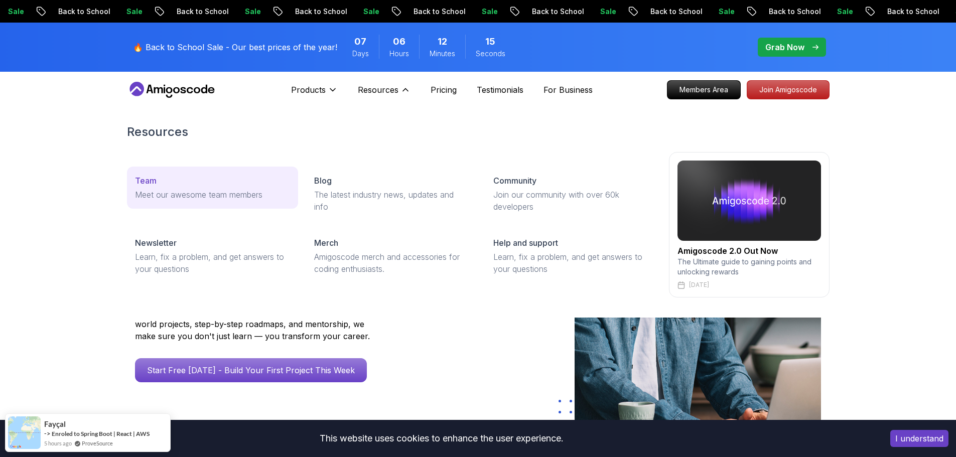
click at [188, 195] on p "Meet our awesome team members" at bounding box center [212, 195] width 155 height 12
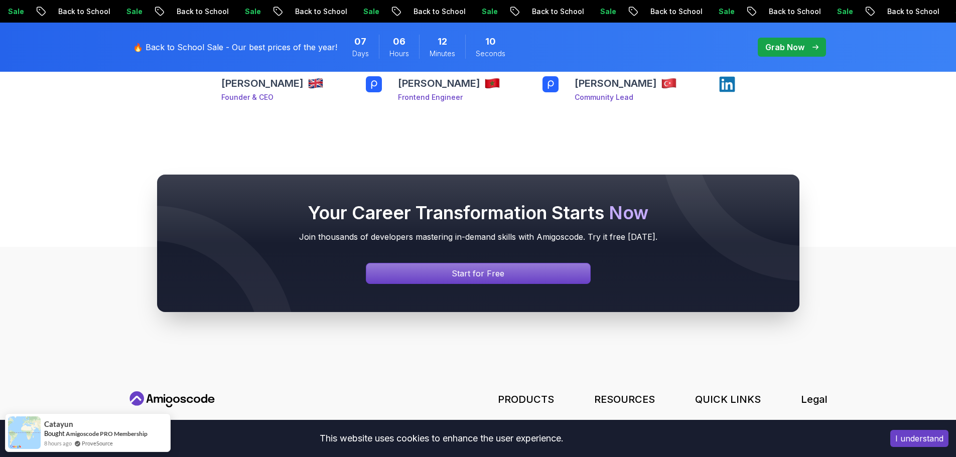
scroll to position [351, 0]
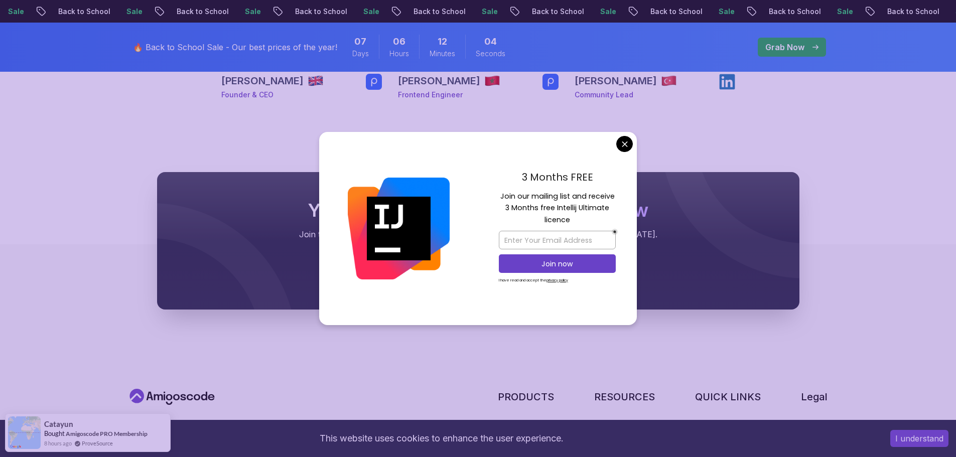
click at [627, 144] on body "Sale Back to School Sale Back to School Sale Back to School Sale Back to School…" at bounding box center [478, 147] width 956 height 997
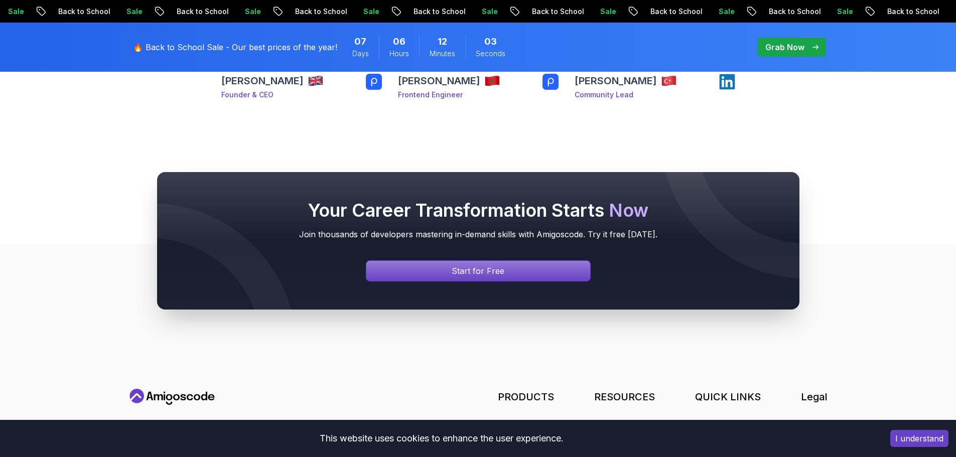
click at [456, 80] on h3 "[PERSON_NAME]" at bounding box center [439, 81] width 82 height 14
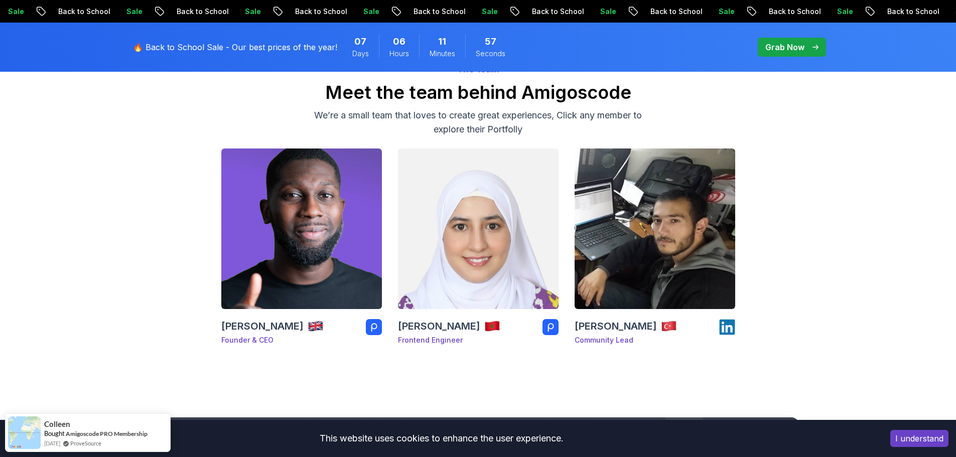
scroll to position [0, 0]
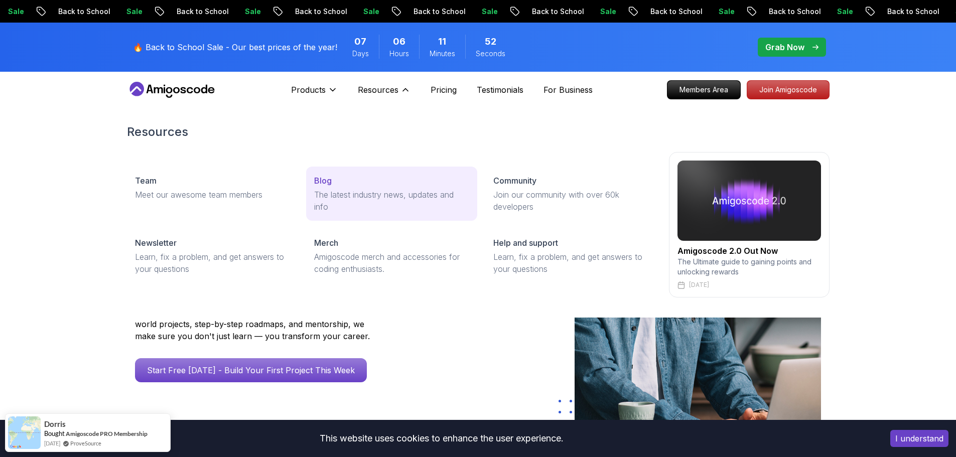
click at [326, 198] on p "The latest industry news, updates and info" at bounding box center [391, 201] width 155 height 24
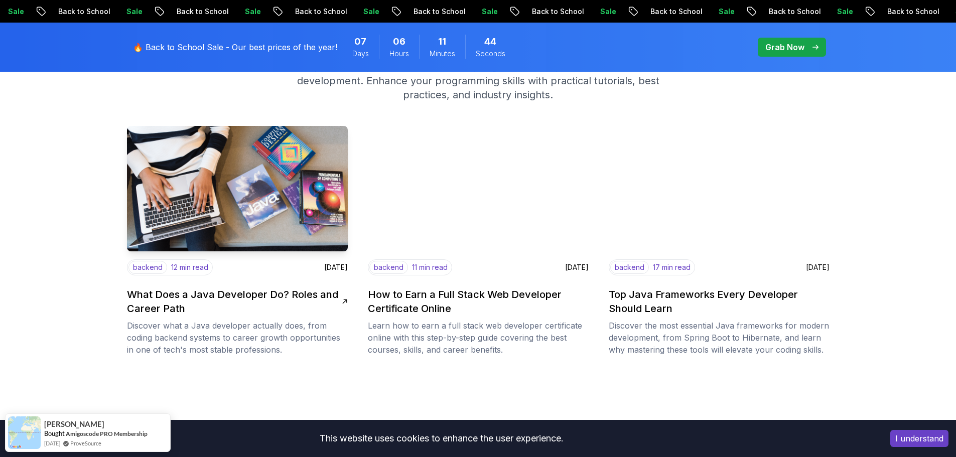
scroll to position [151, 0]
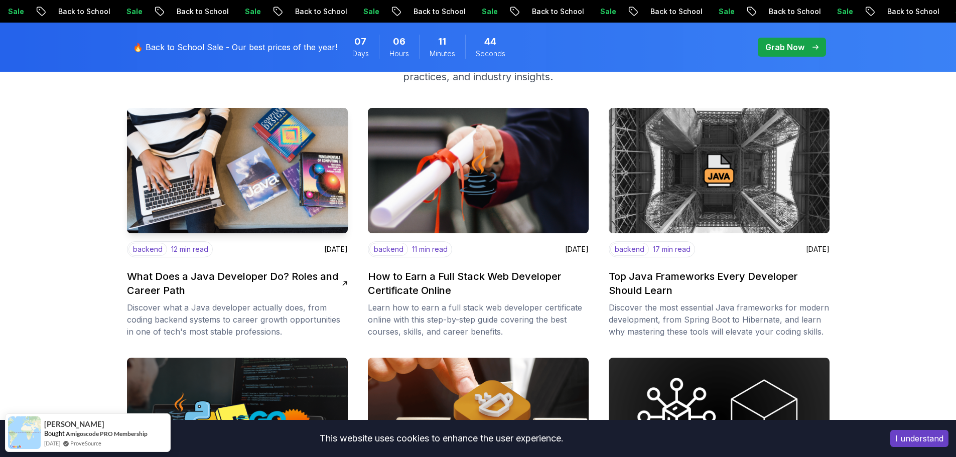
click at [274, 191] on img at bounding box center [237, 171] width 232 height 132
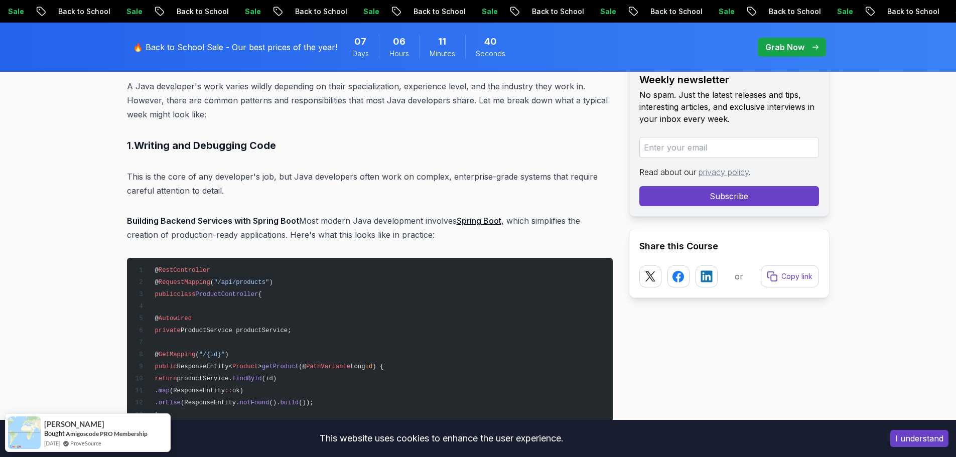
scroll to position [703, 0]
drag, startPoint x: 194, startPoint y: 174, endPoint x: 464, endPoint y: 184, distance: 269.7
click at [438, 182] on p "This is the core of any developer's job, but Java developers often work on comp…" at bounding box center [370, 183] width 486 height 28
click at [503, 187] on p "This is the core of any developer's job, but Java developers often work on comp…" at bounding box center [370, 183] width 486 height 28
drag, startPoint x: 503, startPoint y: 174, endPoint x: 543, endPoint y: 175, distance: 39.7
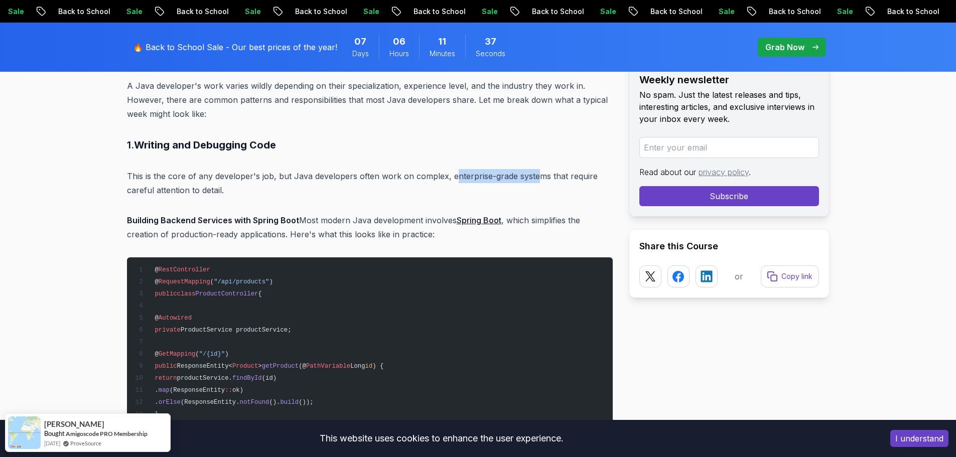
click at [540, 175] on p "This is the core of any developer's job, but Java developers often work on comp…" at bounding box center [370, 183] width 486 height 28
click at [543, 175] on p "This is the core of any developer's job, but Java developers often work on comp…" at bounding box center [370, 183] width 486 height 28
drag, startPoint x: 151, startPoint y: 216, endPoint x: 308, endPoint y: 218, distance: 157.1
click at [268, 217] on strong "Building Backend Services with Spring Boot" at bounding box center [213, 220] width 172 height 10
click at [308, 218] on p "Building Backend Services with Spring Boot Most modern Java development involve…" at bounding box center [370, 227] width 486 height 28
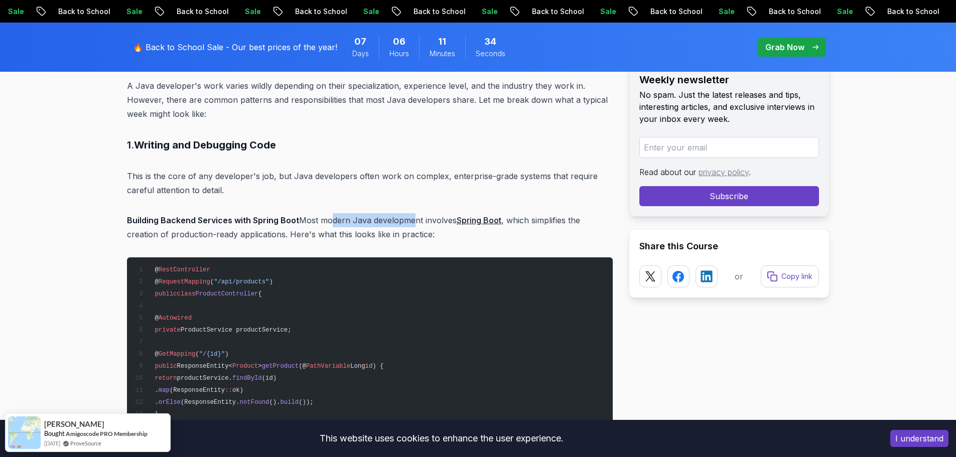
drag, startPoint x: 326, startPoint y: 218, endPoint x: 413, endPoint y: 221, distance: 87.4
click at [410, 221] on p "Building Backend Services with Spring Boot Most modern Java development involve…" at bounding box center [370, 227] width 486 height 28
click at [413, 221] on p "Building Backend Services with Spring Boot Most modern Java development involve…" at bounding box center [370, 227] width 486 height 28
click at [528, 224] on p "Building Backend Services with Spring Boot Most modern Java development involve…" at bounding box center [370, 227] width 486 height 28
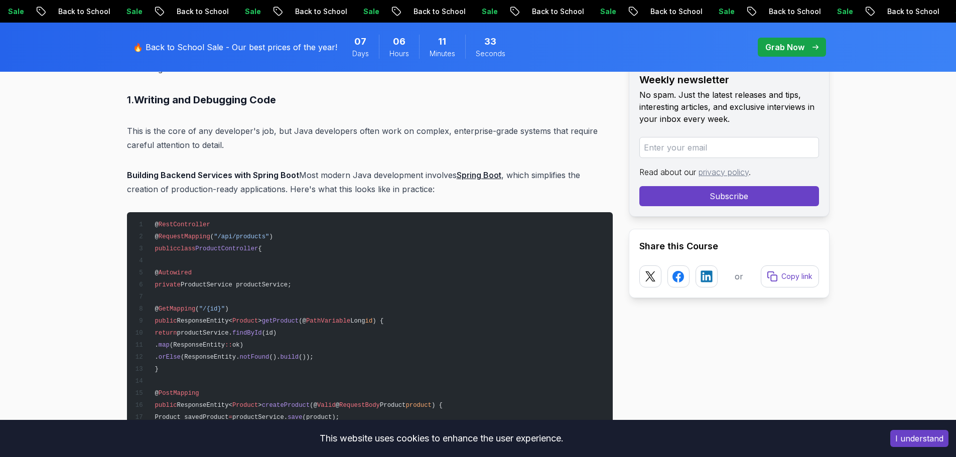
scroll to position [803, 0]
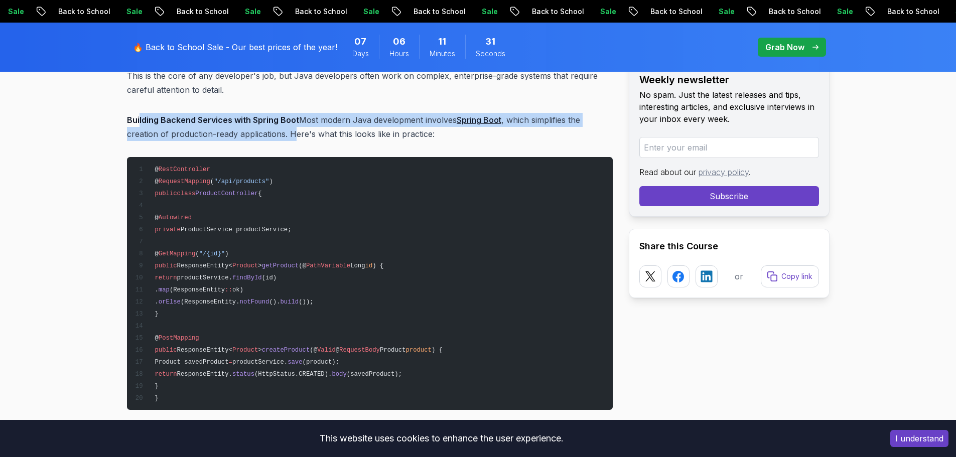
drag, startPoint x: 139, startPoint y: 125, endPoint x: 298, endPoint y: 133, distance: 159.3
click at [295, 133] on p "Building Backend Services with Spring Boot Most modern Java development involve…" at bounding box center [370, 127] width 486 height 28
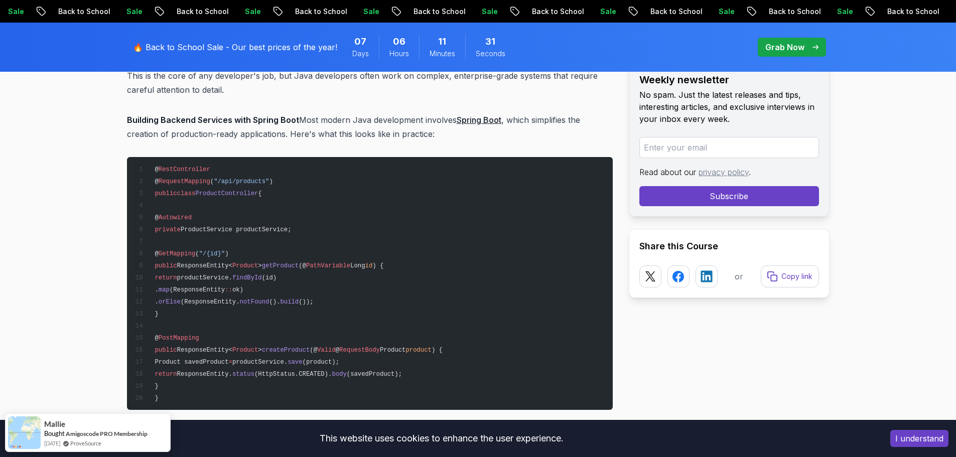
click at [298, 133] on p "Building Backend Services with Spring Boot Most modern Java development involve…" at bounding box center [370, 127] width 486 height 28
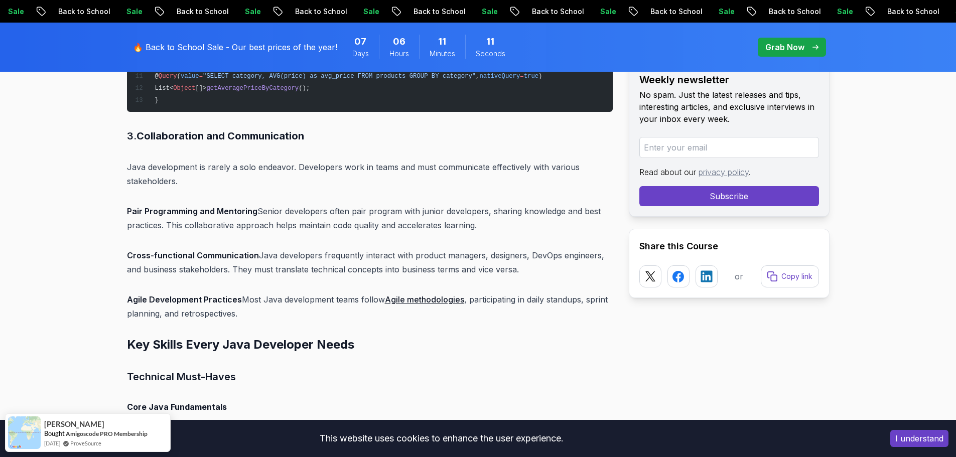
scroll to position [1907, 0]
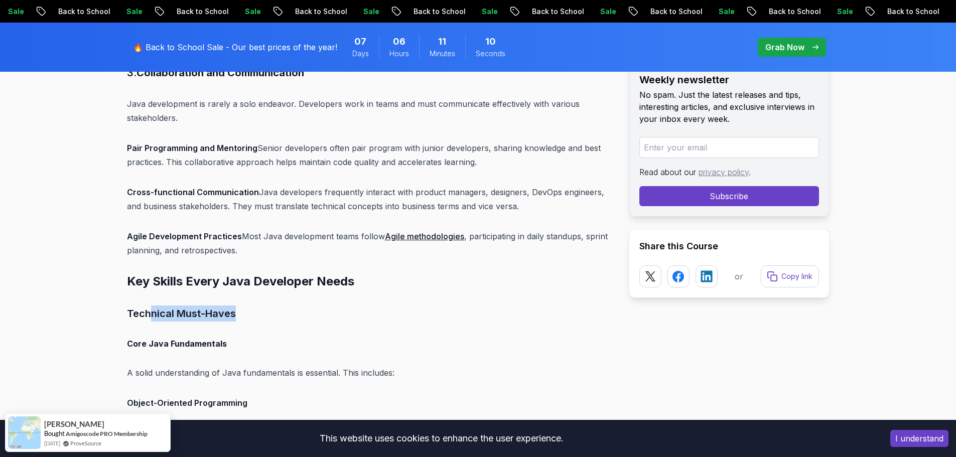
drag, startPoint x: 151, startPoint y: 308, endPoint x: 328, endPoint y: 306, distance: 176.7
click at [325, 306] on h3 "Technical Must-Haves" at bounding box center [370, 314] width 486 height 16
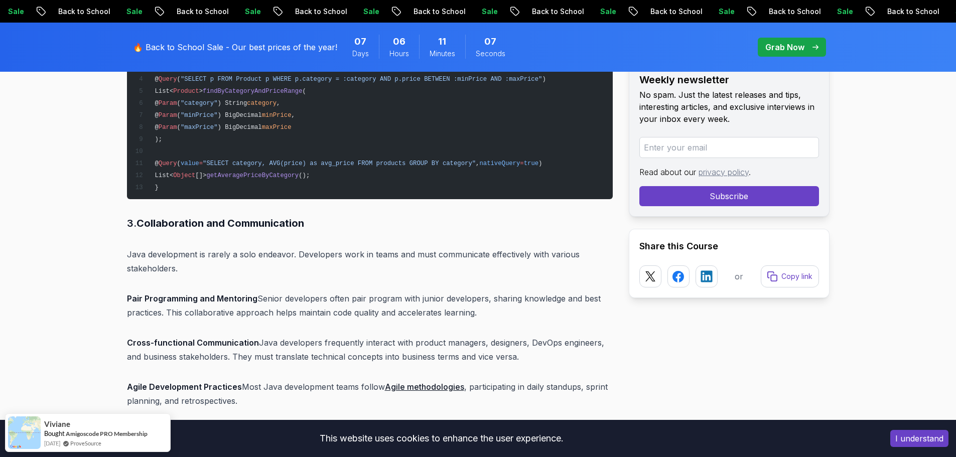
scroll to position [1807, 0]
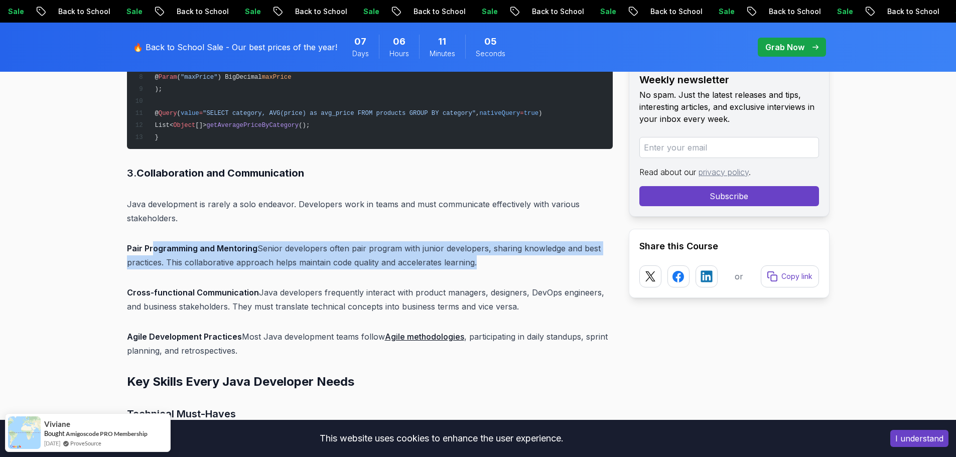
drag, startPoint x: 152, startPoint y: 246, endPoint x: 471, endPoint y: 265, distance: 319.8
click at [471, 265] on p "Pair Programming and Mentoring Senior developers often pair program with junior…" at bounding box center [370, 255] width 486 height 28
click at [321, 256] on p "Pair Programming and Mentoring Senior developers often pair program with junior…" at bounding box center [370, 255] width 486 height 28
drag, startPoint x: 503, startPoint y: 261, endPoint x: 230, endPoint y: 252, distance: 273.7
click at [230, 252] on p "Pair Programming and Mentoring Senior developers often pair program with junior…" at bounding box center [370, 255] width 486 height 28
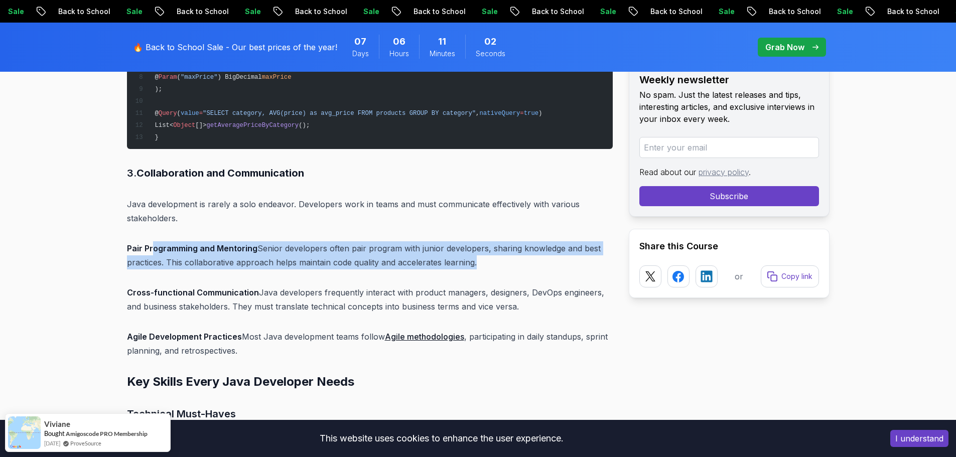
click at [259, 256] on p "Pair Programming and Mentoring Senior developers often pair program with junior…" at bounding box center [370, 255] width 486 height 28
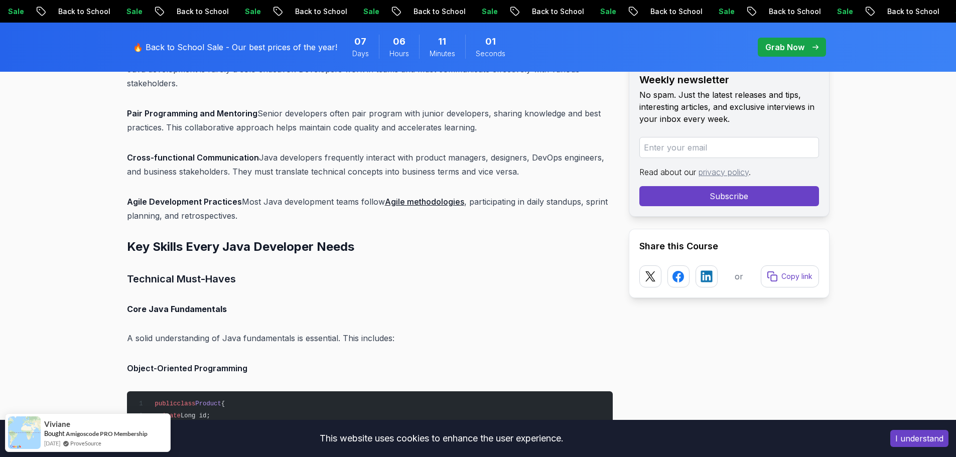
scroll to position [1957, 0]
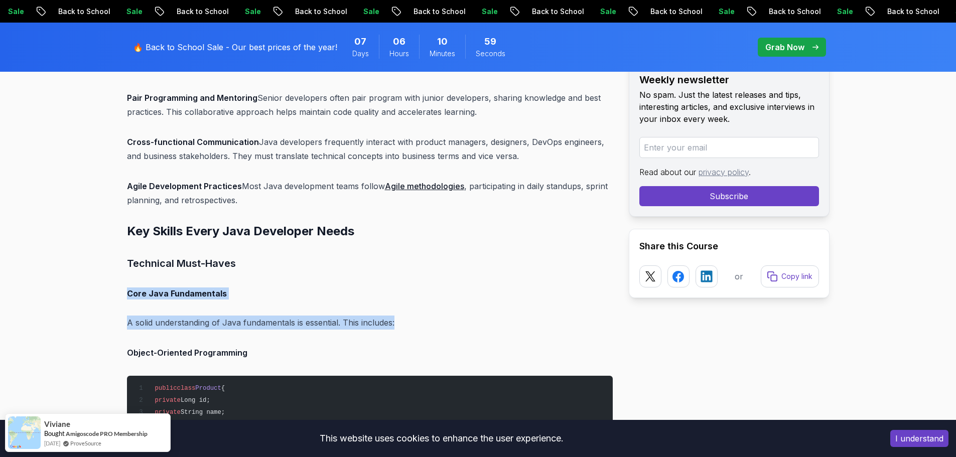
drag, startPoint x: 111, startPoint y: 273, endPoint x: 423, endPoint y: 319, distance: 314.6
click at [422, 319] on p "A solid understanding of Java fundamentals is essential. This includes:" at bounding box center [370, 323] width 486 height 14
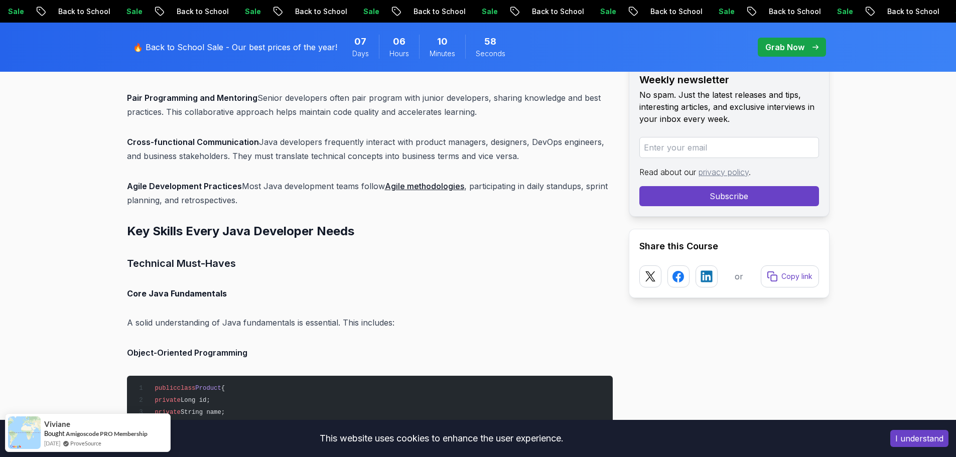
scroll to position [2008, 0]
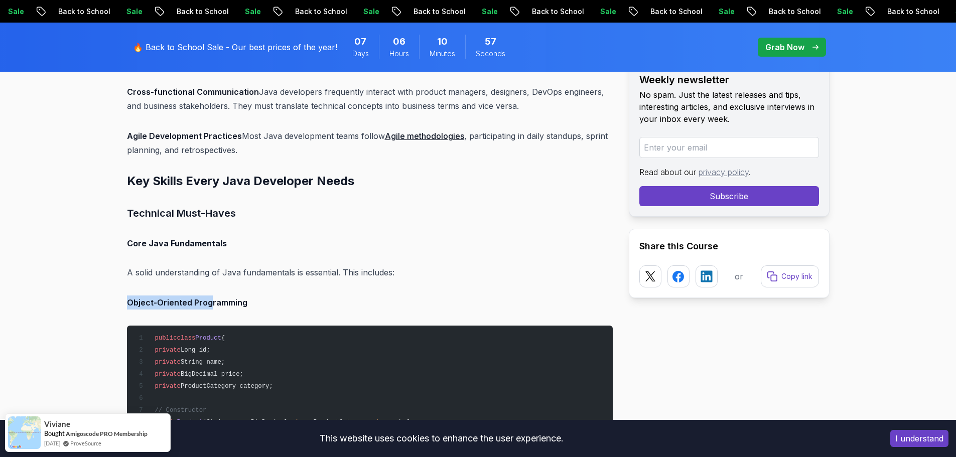
drag, startPoint x: 117, startPoint y: 303, endPoint x: 211, endPoint y: 303, distance: 93.9
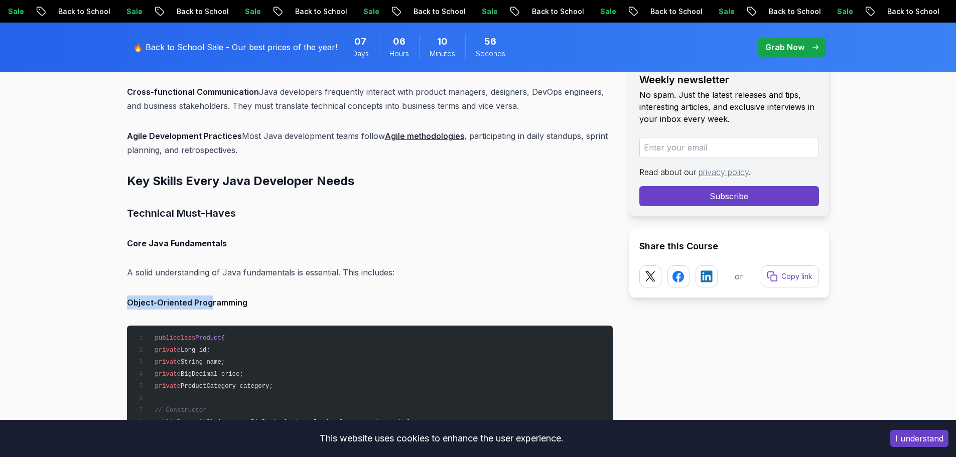
click at [133, 303] on strong "Object-Oriented Programming" at bounding box center [187, 303] width 120 height 10
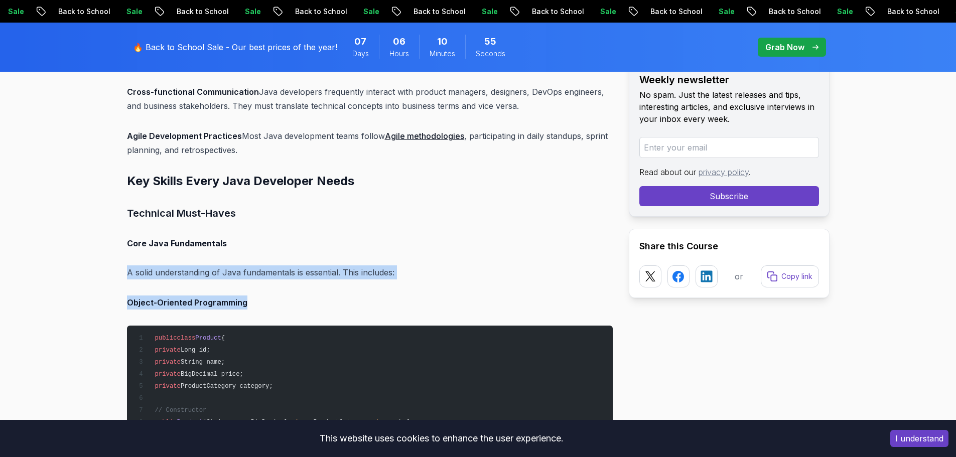
drag, startPoint x: 273, startPoint y: 306, endPoint x: 109, endPoint y: 265, distance: 169.1
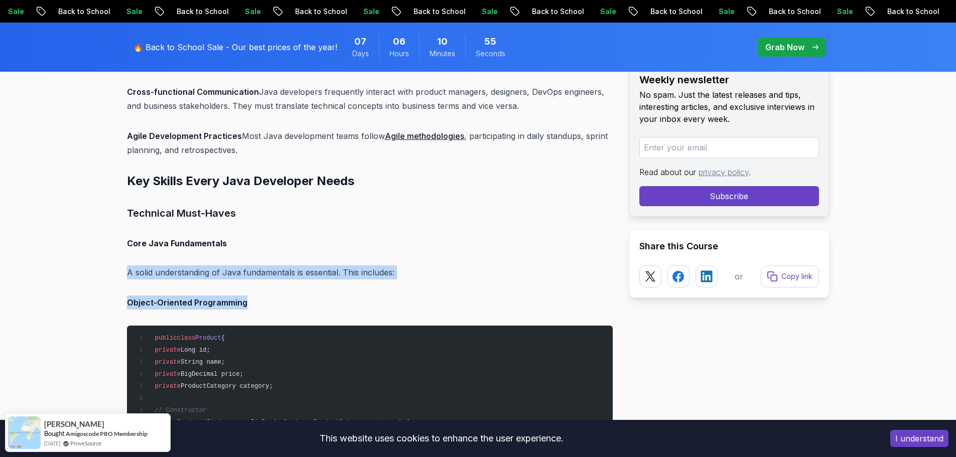
click at [173, 266] on p "A solid understanding of Java fundamentals is essential. This includes:" at bounding box center [370, 273] width 486 height 14
drag, startPoint x: 290, startPoint y: 297, endPoint x: 110, endPoint y: 241, distance: 188.3
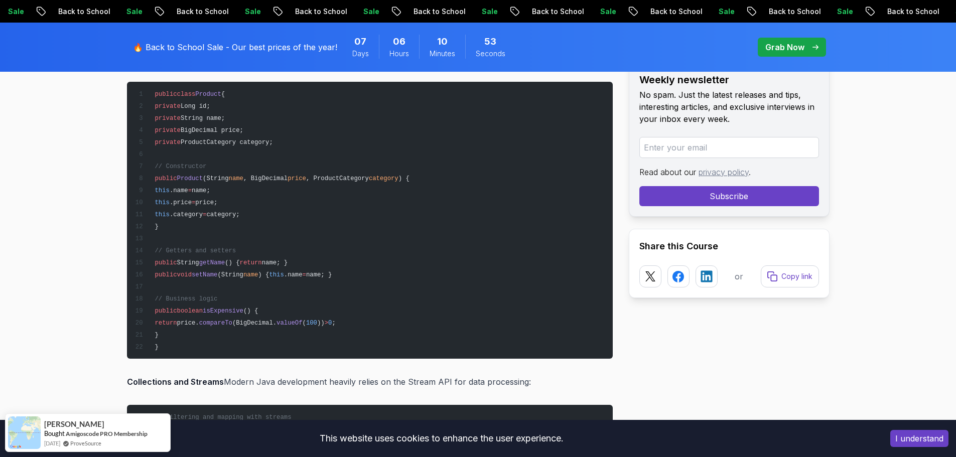
scroll to position [2309, 0]
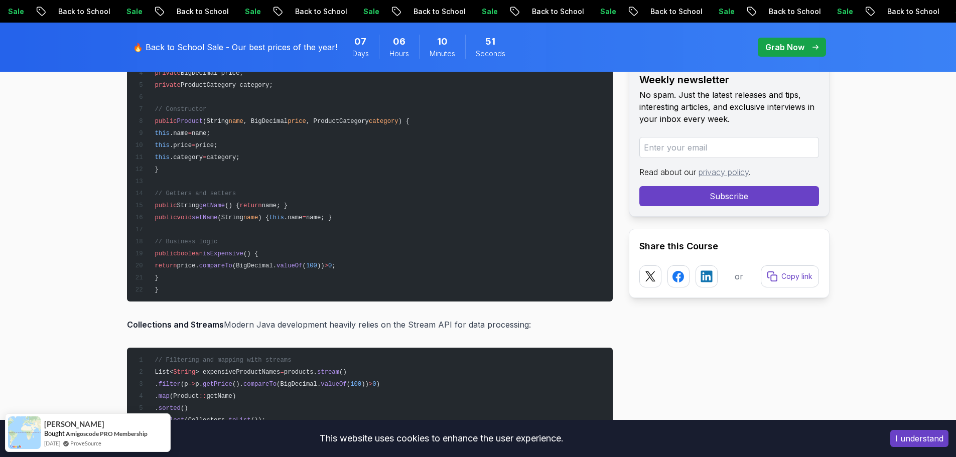
drag, startPoint x: 129, startPoint y: 325, endPoint x: 548, endPoint y: 322, distance: 419.1
click at [548, 322] on p "Collections and Streams Modern Java development heavily relies on the Stream AP…" at bounding box center [370, 325] width 486 height 14
click at [550, 322] on p "Collections and Streams Modern Java development heavily relies on the Stream AP…" at bounding box center [370, 325] width 486 height 14
drag, startPoint x: 551, startPoint y: 323, endPoint x: 0, endPoint y: 243, distance: 556.9
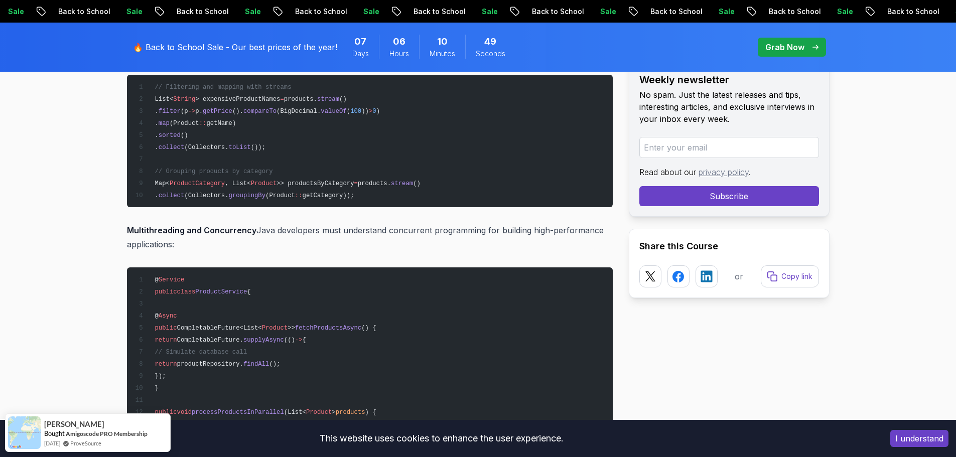
scroll to position [2660, 0]
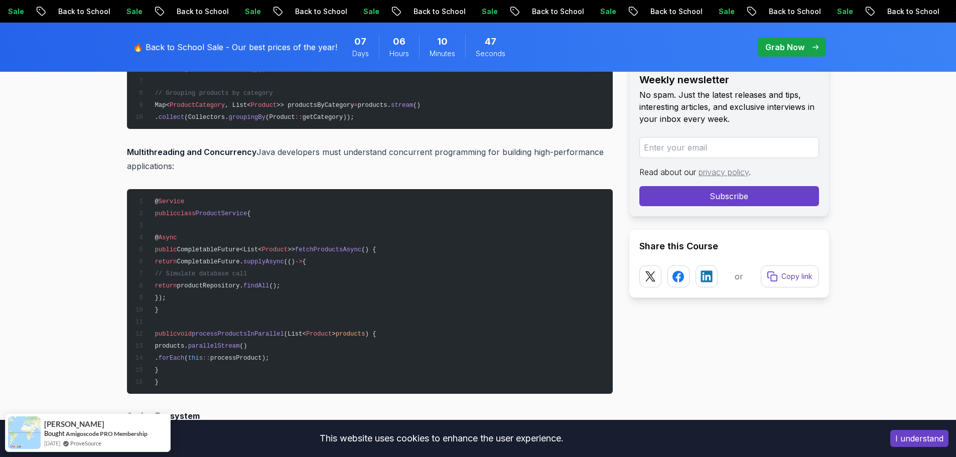
drag, startPoint x: 177, startPoint y: 166, endPoint x: 71, endPoint y: 129, distance: 112.1
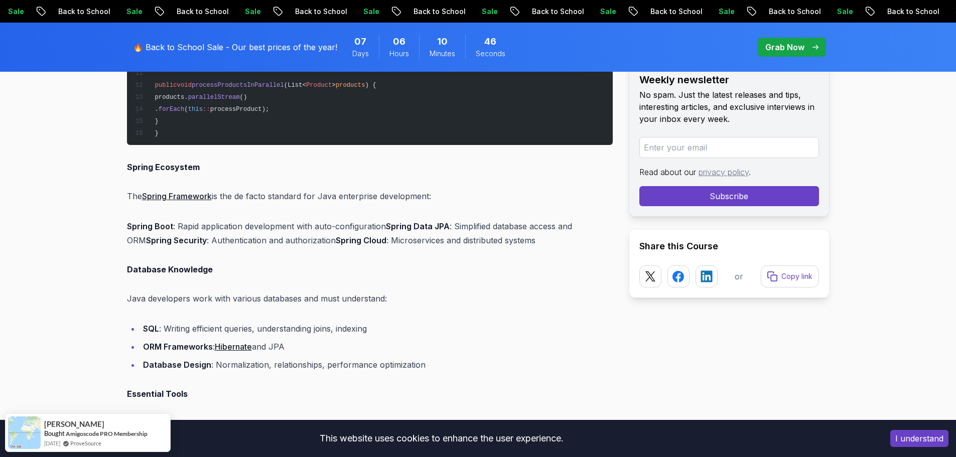
scroll to position [2911, 0]
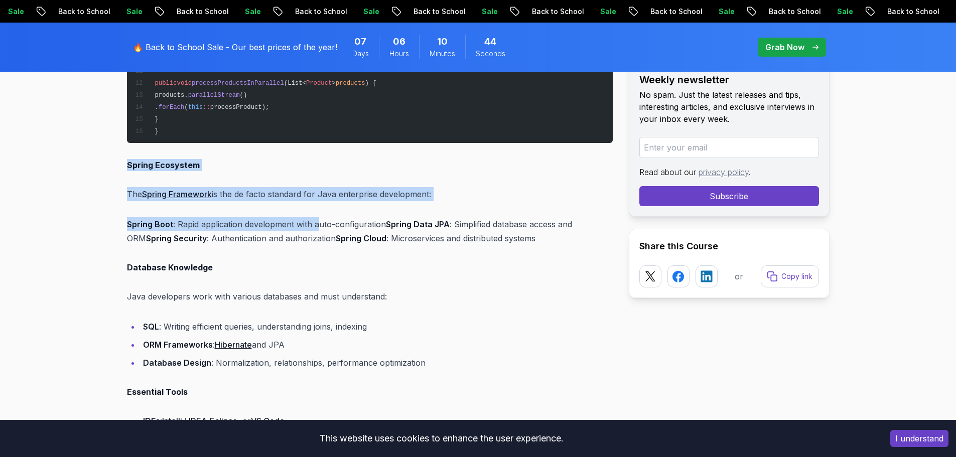
drag, startPoint x: 129, startPoint y: 169, endPoint x: 317, endPoint y: 226, distance: 196.6
click at [317, 226] on p "Spring Boot : Rapid application development with auto-configuration Spring Data…" at bounding box center [370, 231] width 486 height 28
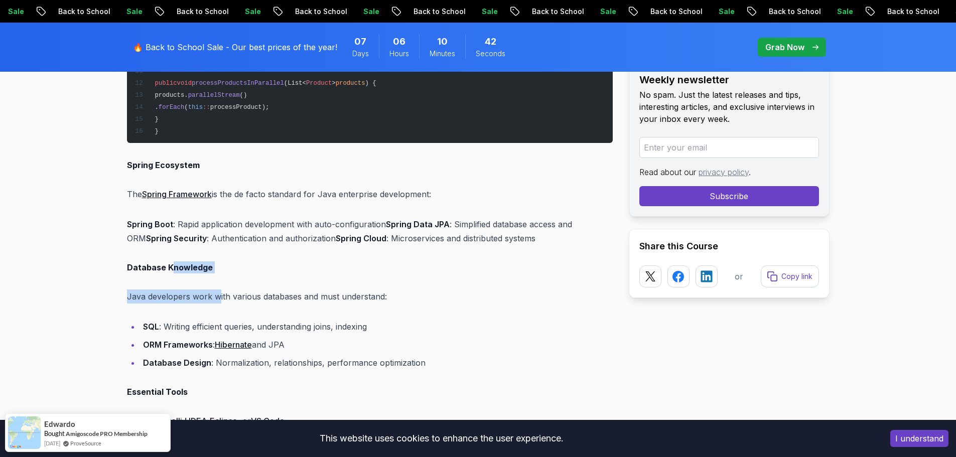
drag, startPoint x: 170, startPoint y: 265, endPoint x: 228, endPoint y: 277, distance: 59.9
drag, startPoint x: 241, startPoint y: 195, endPoint x: 342, endPoint y: 196, distance: 100.9
click at [342, 196] on p "The Spring Framework is the de facto standard for Java enterprise development:" at bounding box center [370, 194] width 486 height 14
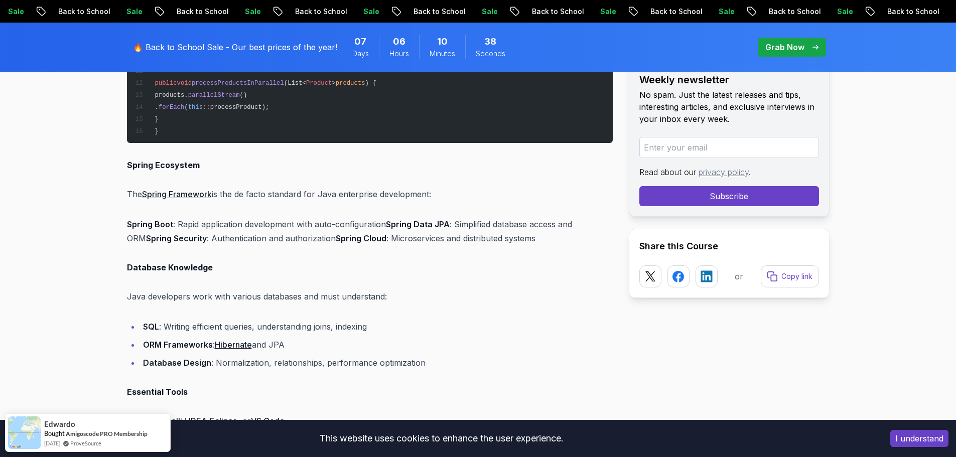
click at [287, 227] on p "Spring Boot : Rapid application development with auto-configuration Spring Data…" at bounding box center [370, 231] width 486 height 28
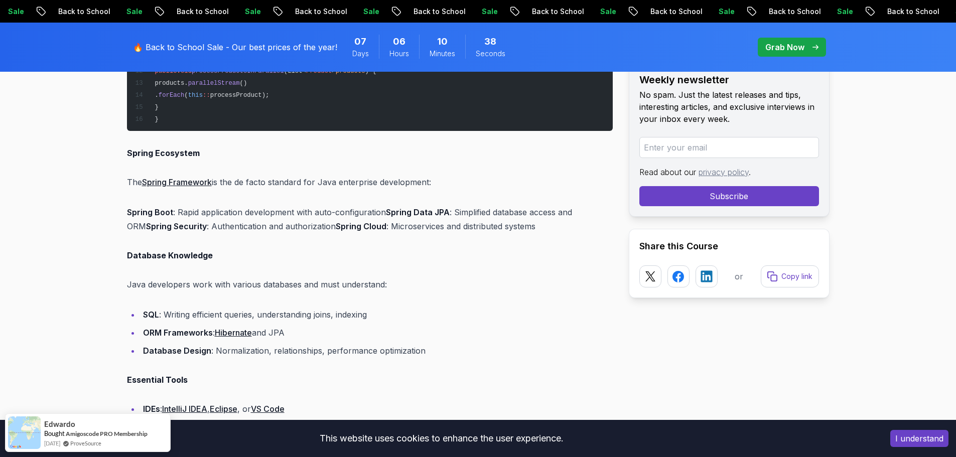
scroll to position [3011, 0]
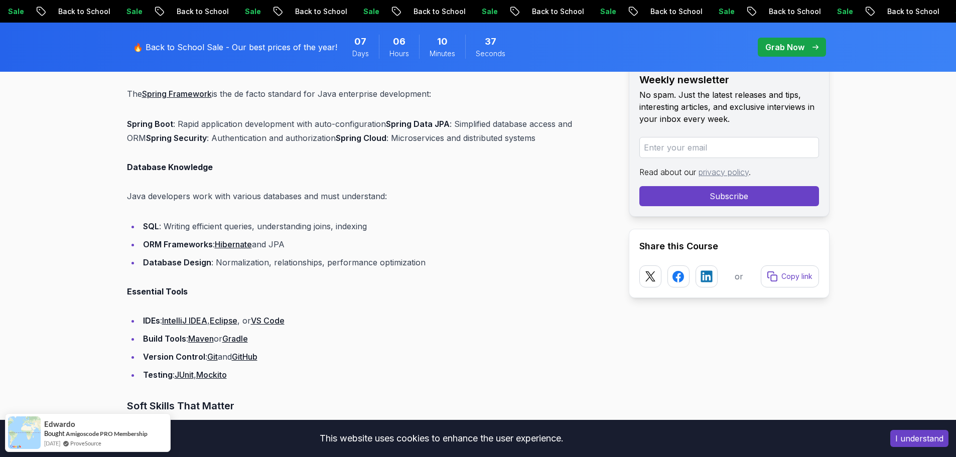
click at [134, 293] on strong "Essential Tools" at bounding box center [157, 292] width 61 height 10
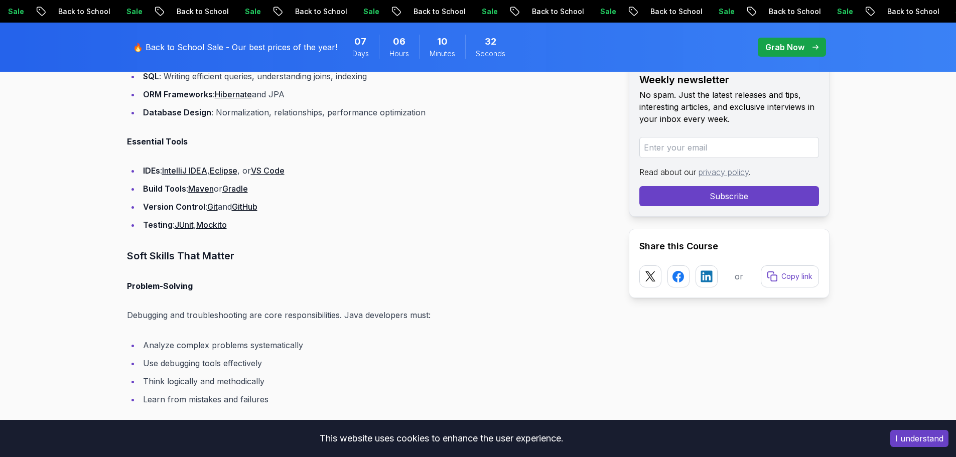
scroll to position [3162, 0]
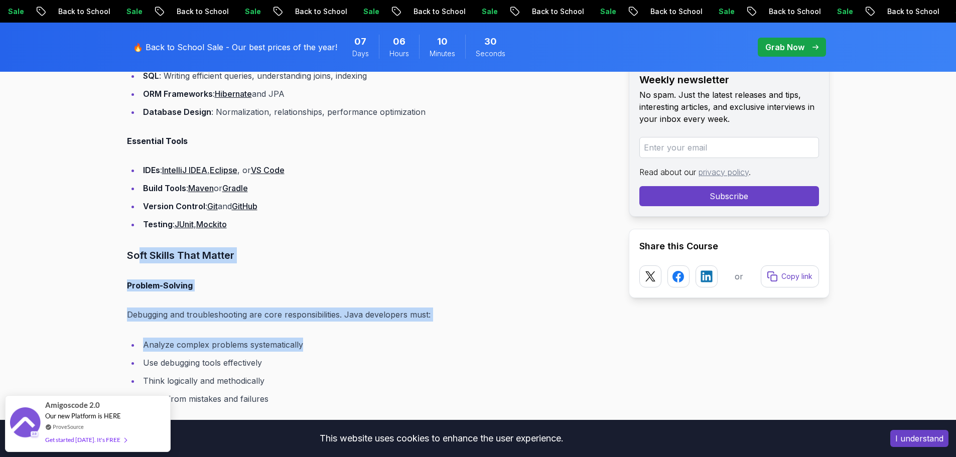
drag, startPoint x: 142, startPoint y: 253, endPoint x: 321, endPoint y: 326, distance: 193.2
click at [356, 341] on li "Analyze complex problems systematically" at bounding box center [376, 345] width 473 height 14
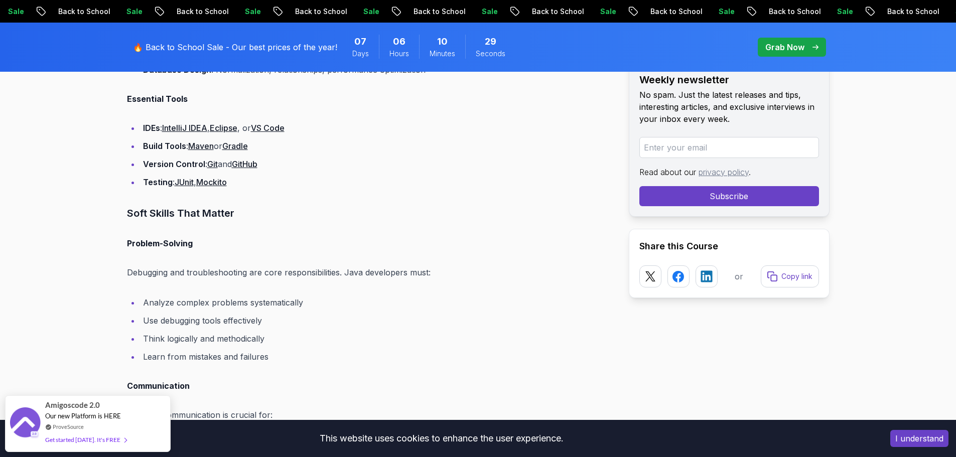
scroll to position [3313, 0]
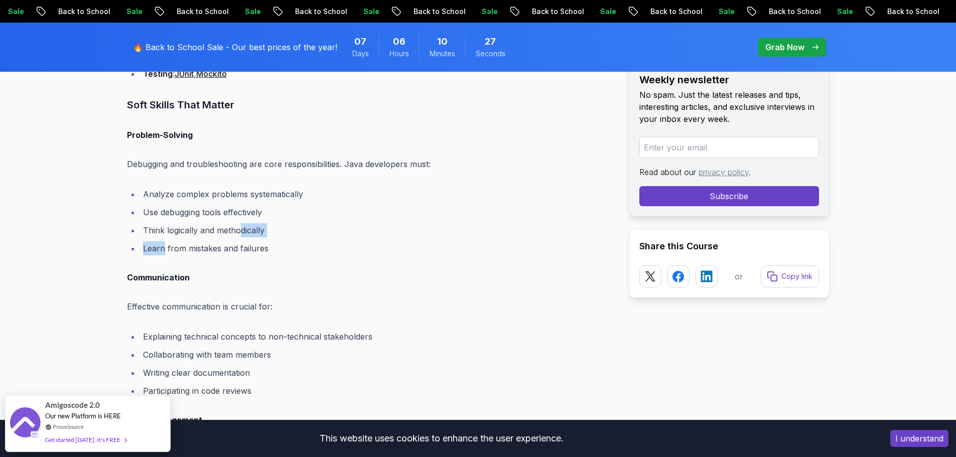
drag, startPoint x: 163, startPoint y: 237, endPoint x: 241, endPoint y: 231, distance: 78.6
click at [241, 231] on ul "Analyze complex problems systematically Use debugging tools effectively Think l…" at bounding box center [370, 221] width 486 height 68
drag, startPoint x: 160, startPoint y: 216, endPoint x: 222, endPoint y: 215, distance: 62.7
click at [222, 215] on li "Use debugging tools effectively" at bounding box center [376, 212] width 473 height 14
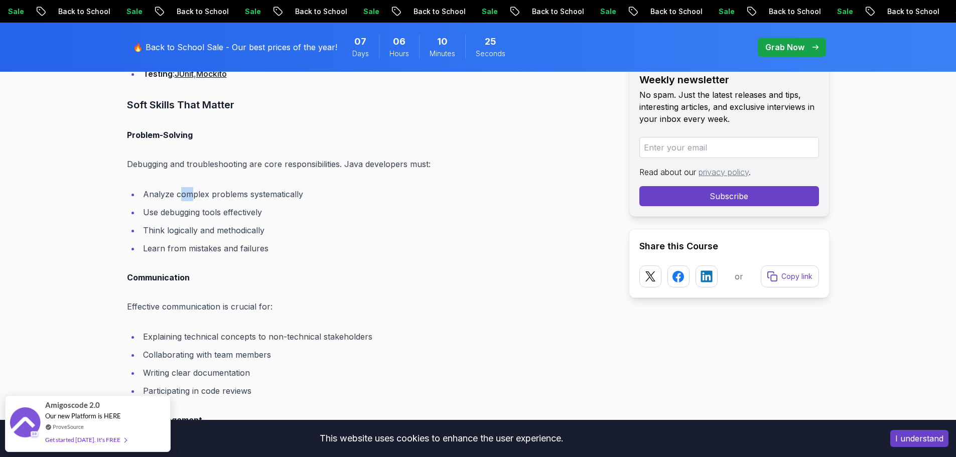
drag, startPoint x: 180, startPoint y: 196, endPoint x: 189, endPoint y: 194, distance: 9.7
click at [189, 194] on li "Analyze complex problems systematically" at bounding box center [376, 194] width 473 height 14
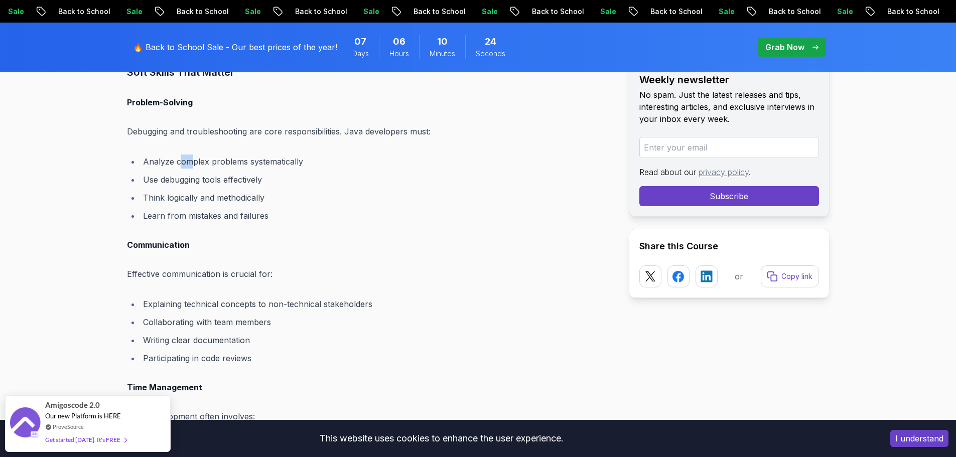
scroll to position [3363, 0]
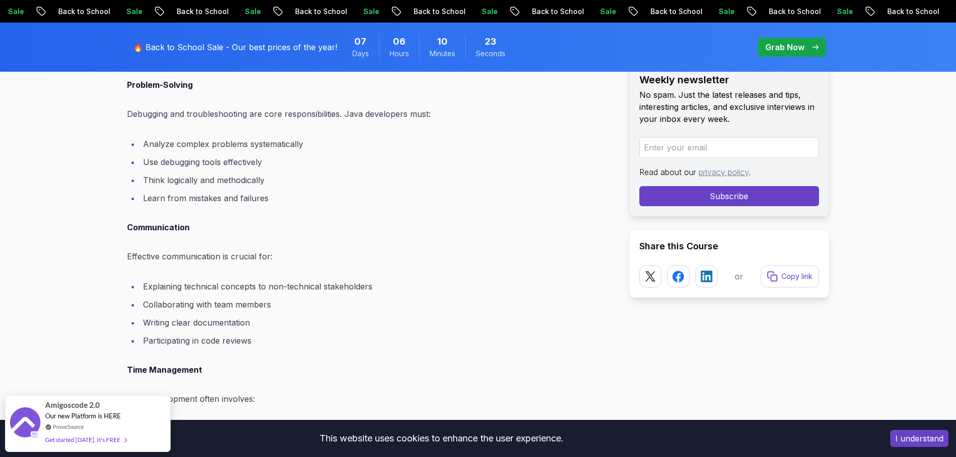
click at [182, 255] on p "Effective communication is crucial for:" at bounding box center [370, 256] width 486 height 14
drag, startPoint x: 152, startPoint y: 292, endPoint x: 233, endPoint y: 290, distance: 81.8
click at [233, 290] on li "Explaining technical concepts to non-technical stakeholders" at bounding box center [376, 287] width 473 height 14
click at [268, 290] on li "Explaining technical concepts to non-technical stakeholders" at bounding box center [376, 287] width 473 height 14
drag, startPoint x: 302, startPoint y: 290, endPoint x: 325, endPoint y: 290, distance: 22.6
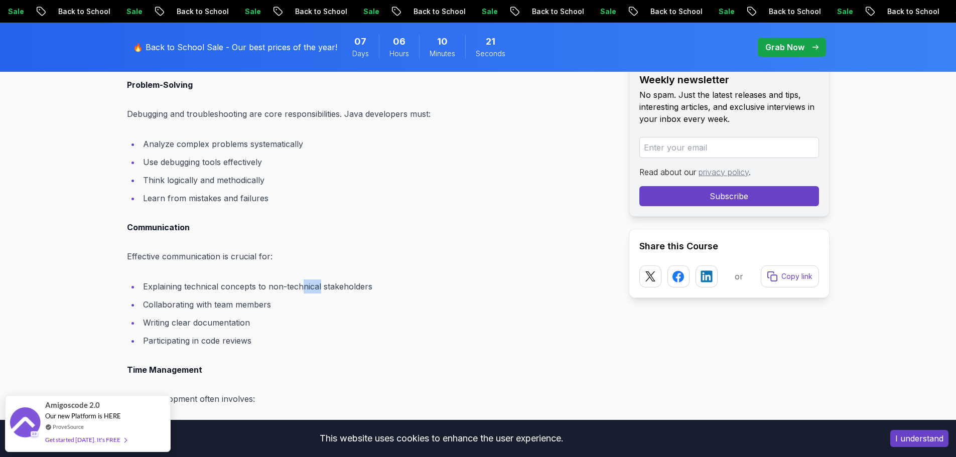
click at [322, 290] on li "Explaining technical concepts to non-technical stakeholders" at bounding box center [376, 287] width 473 height 14
click at [326, 290] on li "Explaining technical concepts to non-technical stakeholders" at bounding box center [376, 287] width 473 height 14
click at [340, 289] on li "Explaining technical concepts to non-technical stakeholders" at bounding box center [376, 287] width 473 height 14
drag, startPoint x: 184, startPoint y: 299, endPoint x: 248, endPoint y: 299, distance: 64.7
click at [247, 299] on li "Collaborating with team members" at bounding box center [376, 305] width 473 height 14
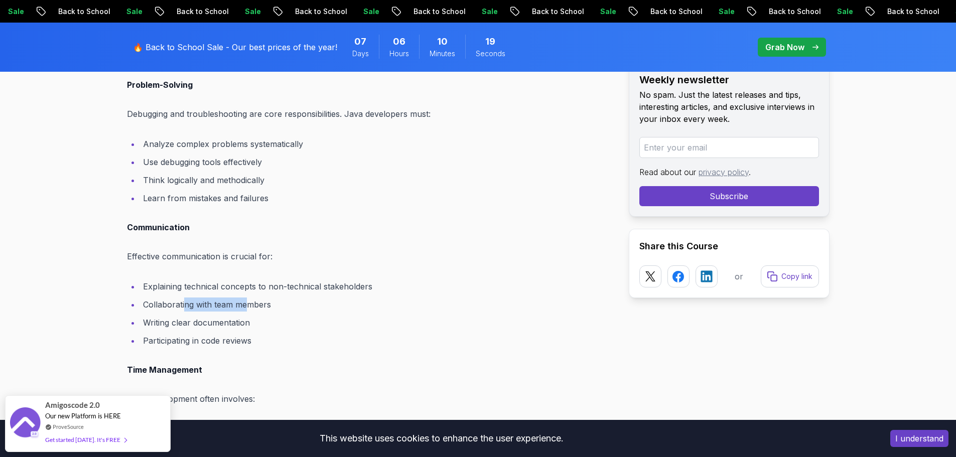
click at [248, 299] on li "Collaborating with team members" at bounding box center [376, 305] width 473 height 14
click at [290, 299] on li "Collaborating with team members" at bounding box center [376, 305] width 473 height 14
drag, startPoint x: 175, startPoint y: 314, endPoint x: 286, endPoint y: 316, distance: 110.9
click at [258, 316] on ul "Explaining technical concepts to non-technical stakeholders Collaborating with …" at bounding box center [370, 314] width 486 height 68
click at [286, 316] on li "Writing clear documentation" at bounding box center [376, 323] width 473 height 14
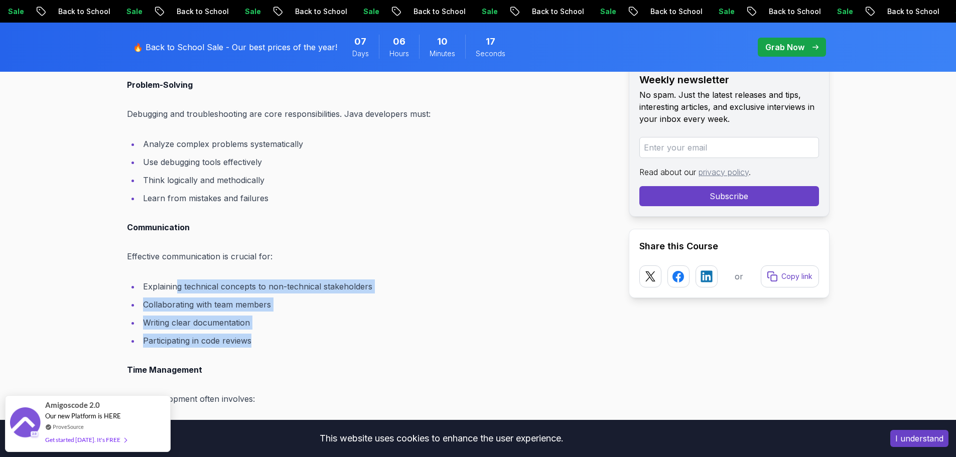
drag, startPoint x: 281, startPoint y: 341, endPoint x: 178, endPoint y: 287, distance: 116.7
click at [177, 288] on ul "Explaining technical concepts to non-technical stakeholders Collaborating with …" at bounding box center [370, 314] width 486 height 68
click at [178, 287] on li "Explaining technical concepts to non-technical stakeholders" at bounding box center [376, 287] width 473 height 14
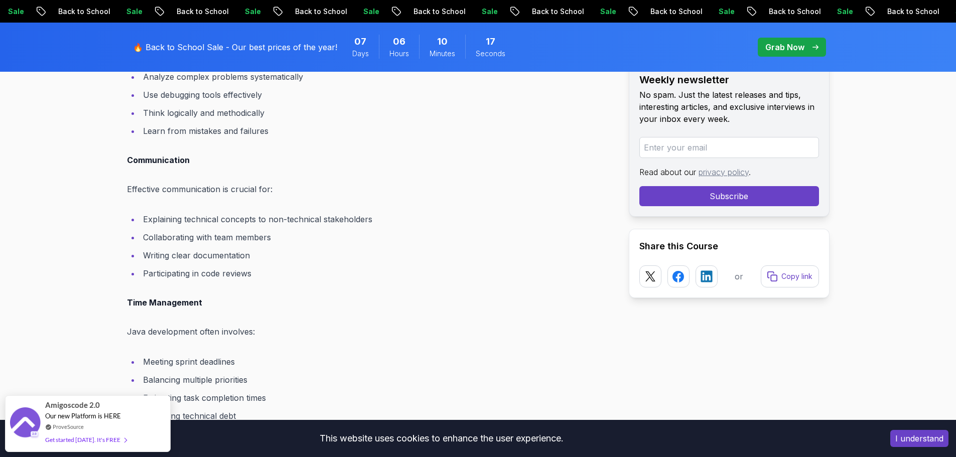
scroll to position [3513, 0]
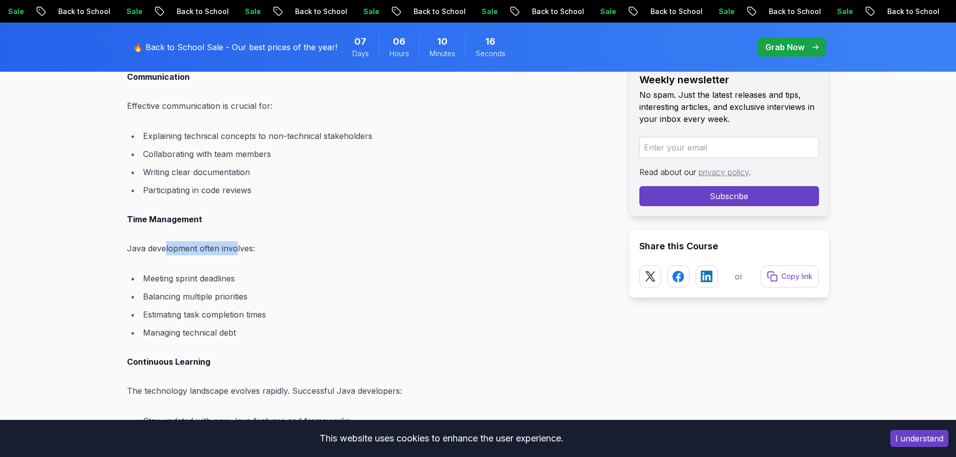
drag, startPoint x: 182, startPoint y: 254, endPoint x: 239, endPoint y: 253, distance: 56.7
click at [237, 254] on p "Java development often involves:" at bounding box center [370, 248] width 486 height 14
click at [239, 253] on p "Java development often involves:" at bounding box center [370, 248] width 486 height 14
drag, startPoint x: 171, startPoint y: 277, endPoint x: 331, endPoint y: 278, distance: 160.1
click at [327, 278] on li "Meeting sprint deadlines" at bounding box center [376, 279] width 473 height 14
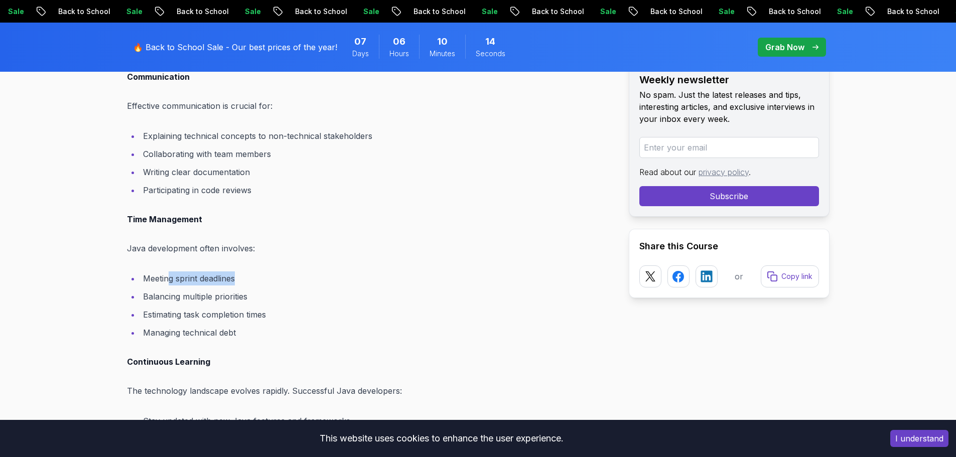
click at [335, 278] on li "Meeting sprint deadlines" at bounding box center [376, 279] width 473 height 14
drag, startPoint x: 179, startPoint y: 292, endPoint x: 355, endPoint y: 291, distance: 176.2
click at [298, 292] on li "Balancing multiple priorities" at bounding box center [376, 297] width 473 height 14
click at [355, 291] on li "Balancing multiple priorities" at bounding box center [376, 297] width 473 height 14
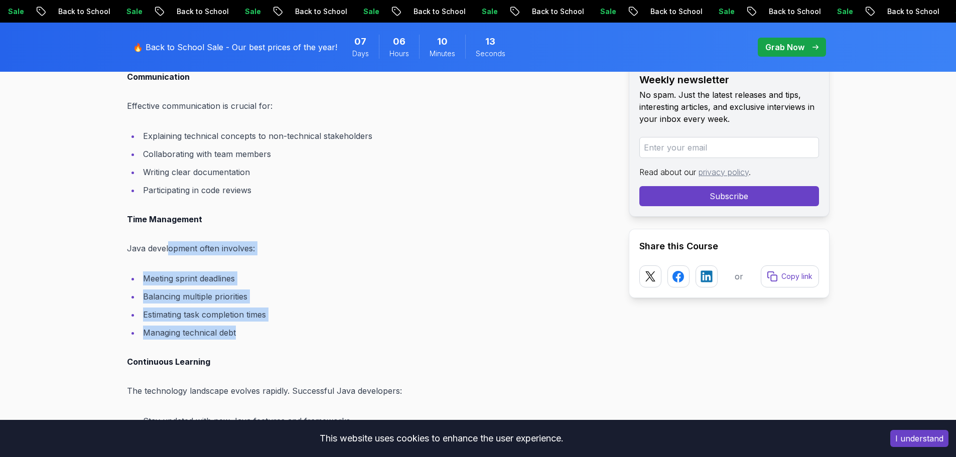
drag, startPoint x: 256, startPoint y: 336, endPoint x: 167, endPoint y: 249, distance: 124.9
drag, startPoint x: 248, startPoint y: 322, endPoint x: 188, endPoint y: 277, distance: 75.7
click at [188, 277] on ul "Meeting sprint deadlines Balancing multiple priorities Estimating task completi…" at bounding box center [370, 306] width 486 height 68
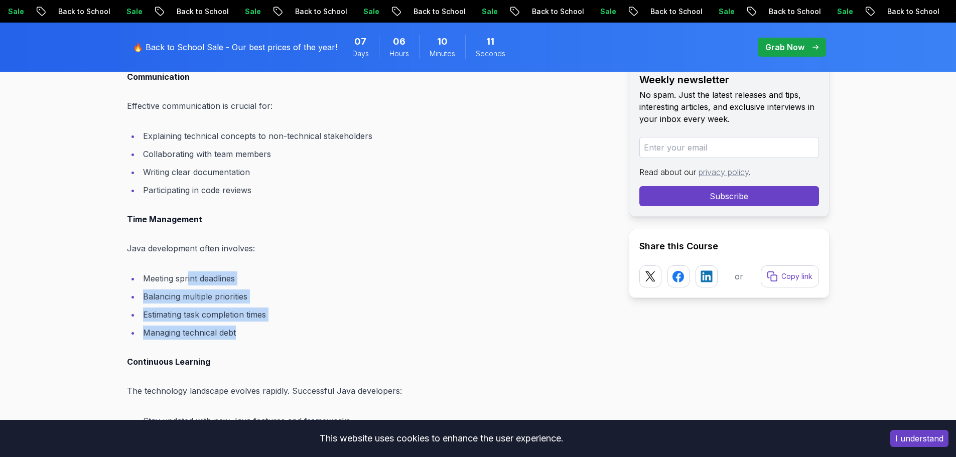
click at [188, 277] on li "Meeting sprint deadlines" at bounding box center [376, 279] width 473 height 14
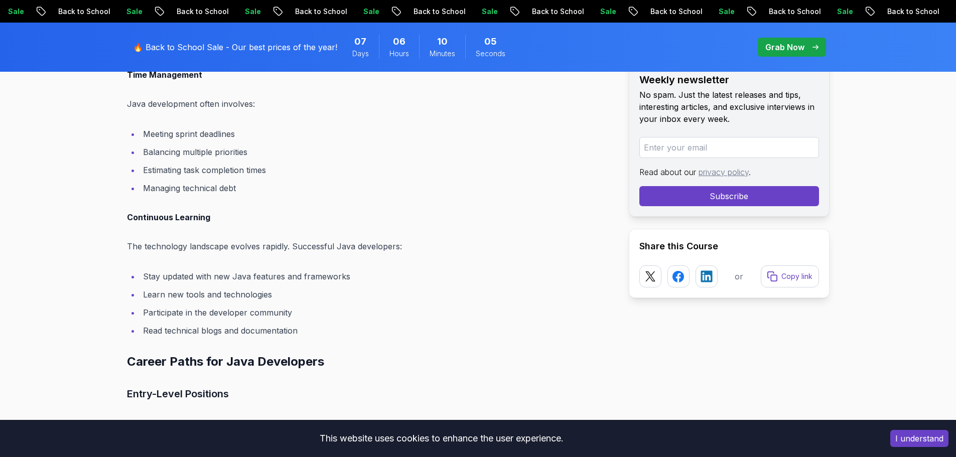
scroll to position [3714, 0]
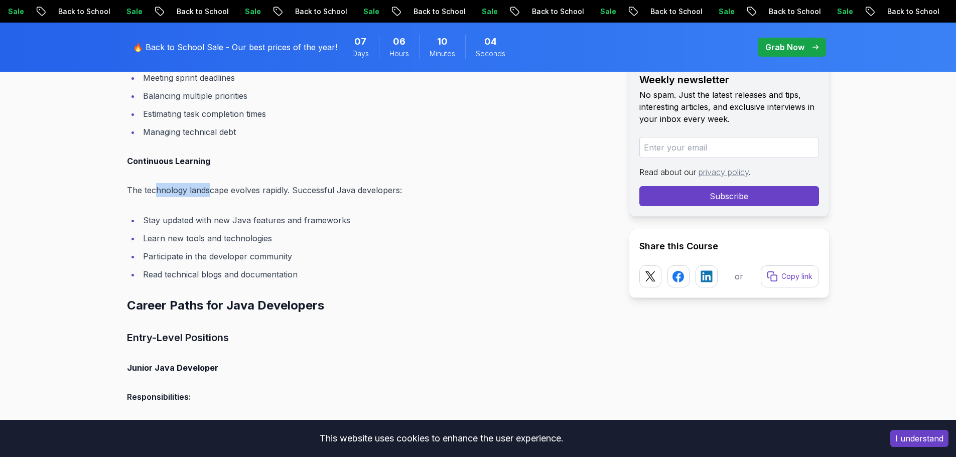
drag, startPoint x: 155, startPoint y: 193, endPoint x: 207, endPoint y: 192, distance: 51.7
click at [207, 192] on p "The technology landscape evolves rapidly. Successful Java developers:" at bounding box center [370, 190] width 486 height 14
click at [184, 224] on li "Stay updated with new Java features and frameworks" at bounding box center [376, 220] width 473 height 14
drag, startPoint x: 173, startPoint y: 245, endPoint x: 251, endPoint y: 271, distance: 82.9
click at [221, 255] on ul "Stay updated with new Java features and frameworks Learn new tools and technolo…" at bounding box center [370, 247] width 486 height 68
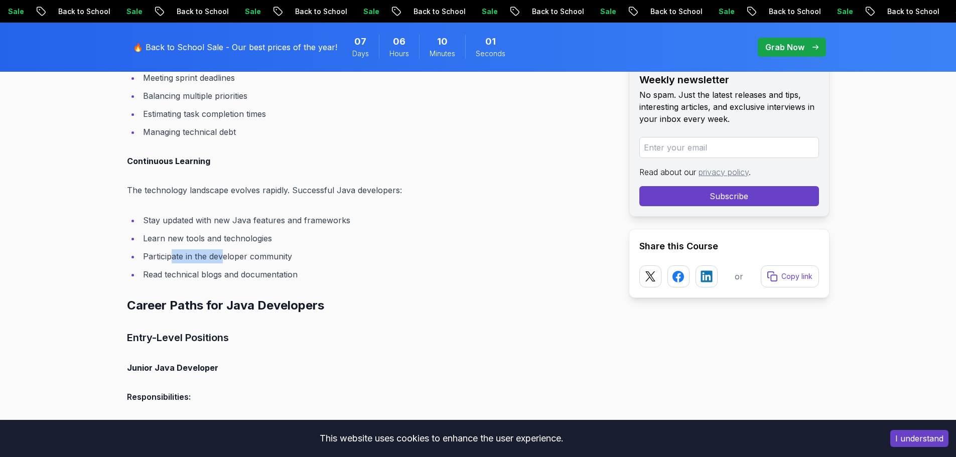
scroll to position [3815, 0]
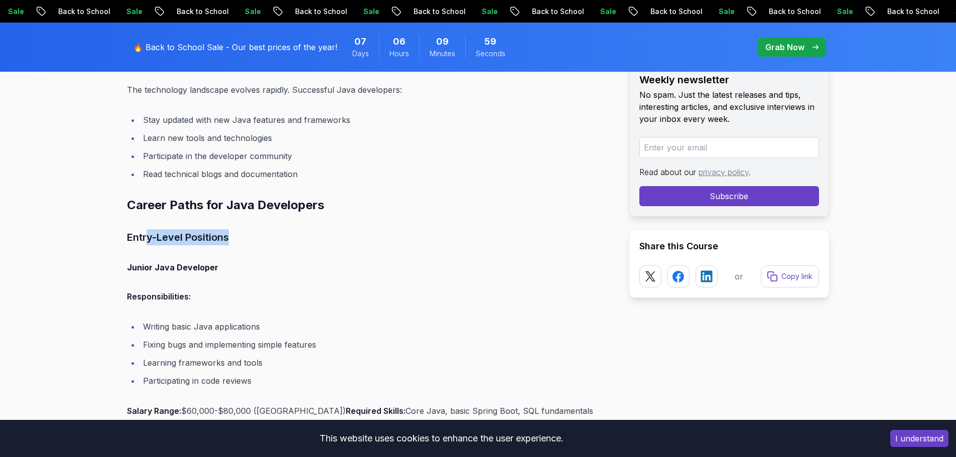
drag, startPoint x: 147, startPoint y: 238, endPoint x: 253, endPoint y: 240, distance: 106.4
click at [252, 240] on h3 "Entry-Level Positions" at bounding box center [370, 237] width 486 height 16
click at [255, 240] on h3 "Entry-Level Positions" at bounding box center [370, 237] width 486 height 16
drag, startPoint x: 93, startPoint y: 245, endPoint x: 379, endPoint y: 268, distance: 287.0
click at [379, 268] on div "Blogs What Does a Java Developer Do? Roles and Career Path backend 12 min read …" at bounding box center [478, 438] width 956 height 8291
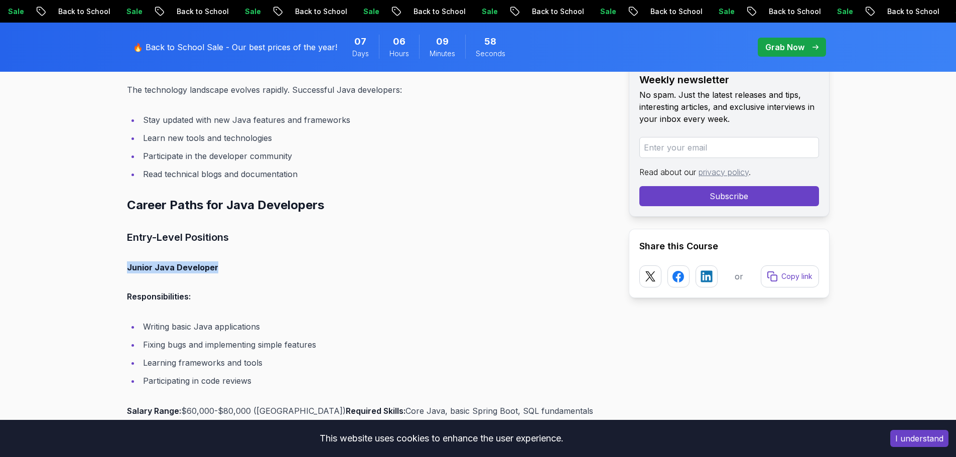
click at [379, 268] on h4 "Junior Java Developer" at bounding box center [370, 267] width 486 height 12
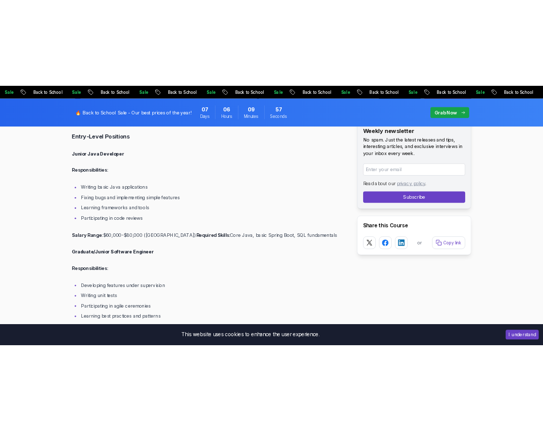
scroll to position [3965, 0]
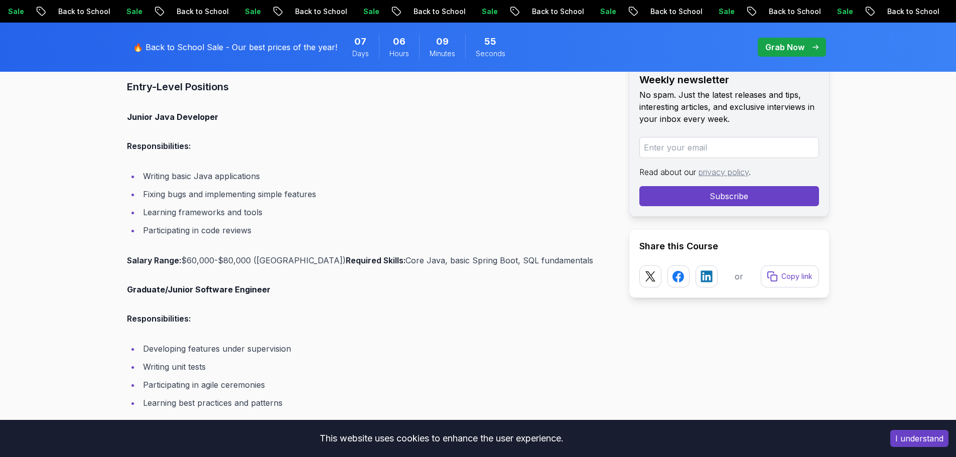
click at [194, 267] on p "Salary Range: $60,000-$80,000 ([GEOGRAPHIC_DATA]) Required Skills: Core Java, b…" at bounding box center [370, 260] width 486 height 14
drag, startPoint x: 464, startPoint y: 263, endPoint x: 517, endPoint y: 265, distance: 53.2
click at [517, 265] on p "Salary Range: $60,000-$80,000 ([GEOGRAPHIC_DATA]) Required Skills: Core Java, b…" at bounding box center [370, 260] width 486 height 14
drag, startPoint x: 435, startPoint y: 264, endPoint x: 243, endPoint y: 265, distance: 191.2
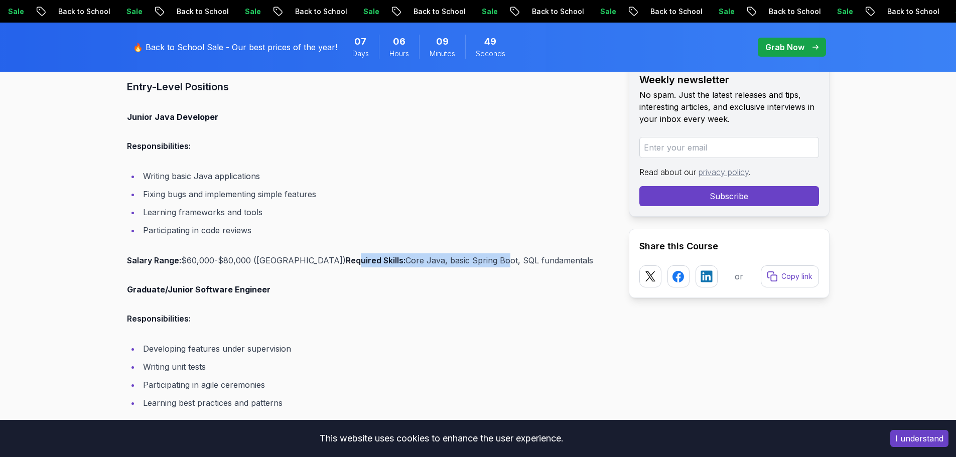
click at [261, 265] on p "Salary Range: $60,000-$80,000 ([GEOGRAPHIC_DATA]) Required Skills: Core Java, b…" at bounding box center [370, 260] width 486 height 14
click at [181, 265] on p "Salary Range: $60,000-$80,000 ([GEOGRAPHIC_DATA]) Required Skills: Core Java, b…" at bounding box center [370, 260] width 486 height 14
drag, startPoint x: 127, startPoint y: 115, endPoint x: 223, endPoint y: 117, distance: 96.4
click at [223, 117] on h4 "Junior Java Developer" at bounding box center [370, 117] width 486 height 12
copy strong "Junior Java Developer"
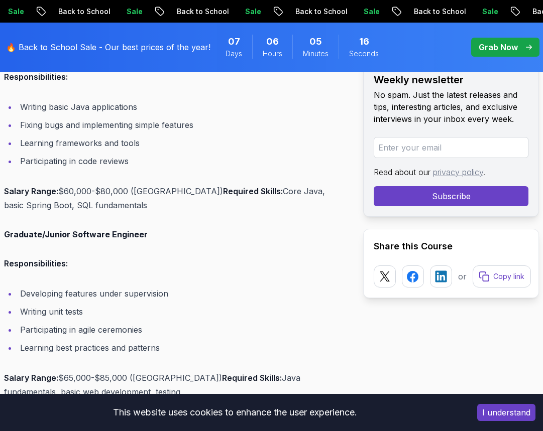
scroll to position [4266, 0]
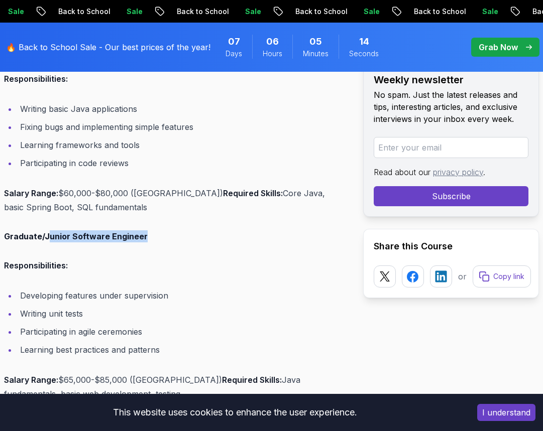
drag, startPoint x: 49, startPoint y: 260, endPoint x: 163, endPoint y: 257, distance: 114.0
click at [157, 242] on h4 "Graduate/Junior Software Engineer" at bounding box center [164, 236] width 321 height 12
click at [163, 242] on h4 "Graduate/Junior Software Engineer" at bounding box center [164, 236] width 321 height 12
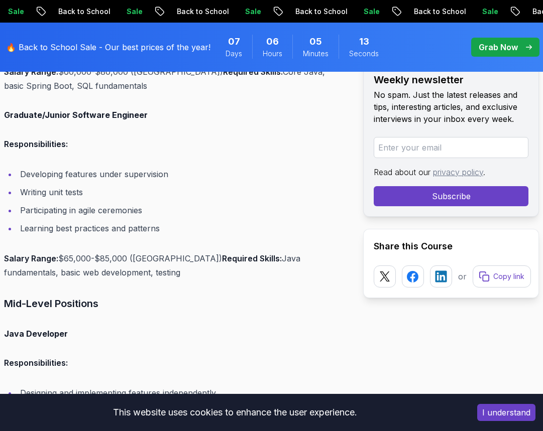
scroll to position [4417, 0]
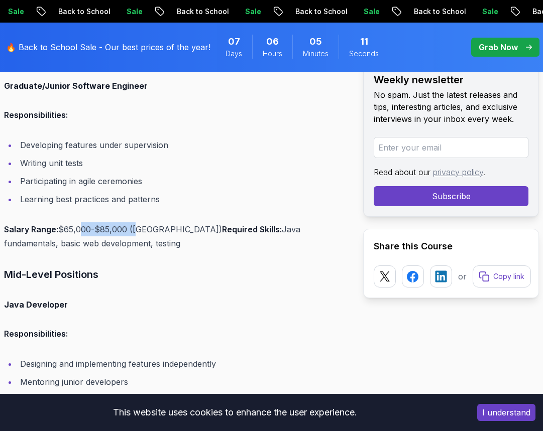
drag, startPoint x: 78, startPoint y: 251, endPoint x: 135, endPoint y: 250, distance: 56.2
click at [135, 250] on p "Salary Range: $65,000-$85,000 ([GEOGRAPHIC_DATA]) Required Skills: Java fundame…" at bounding box center [164, 236] width 321 height 28
click at [285, 250] on p "Salary Range: $65,000-$85,000 ([GEOGRAPHIC_DATA]) Required Skills: Java fundame…" at bounding box center [164, 236] width 321 height 28
drag, startPoint x: 45, startPoint y: 267, endPoint x: 141, endPoint y: 266, distance: 95.9
click at [141, 250] on p "Salary Range: $65,000-$85,000 ([GEOGRAPHIC_DATA]) Required Skills: Java fundame…" at bounding box center [164, 236] width 321 height 28
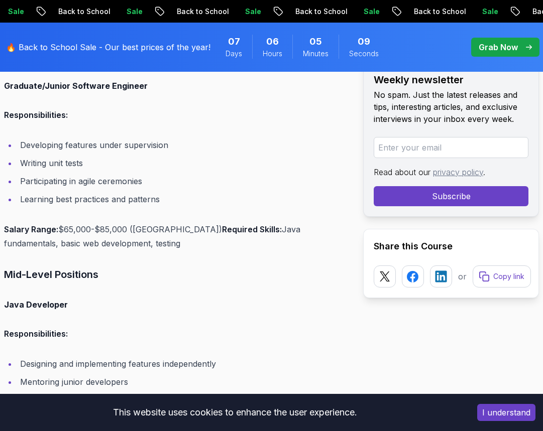
click at [147, 250] on p "Salary Range: $65,000-$85,000 ([GEOGRAPHIC_DATA]) Required Skills: Java fundame…" at bounding box center [164, 236] width 321 height 28
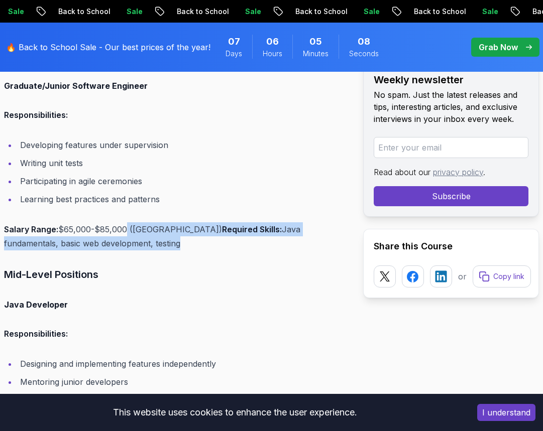
drag, startPoint x: 96, startPoint y: 259, endPoint x: 121, endPoint y: 249, distance: 27.0
click at [121, 249] on p "Salary Range: $65,000-$85,000 ([GEOGRAPHIC_DATA]) Required Skills: Java fundame…" at bounding box center [164, 236] width 321 height 28
click at [122, 250] on p "Salary Range: $65,000-$85,000 ([GEOGRAPHIC_DATA]) Required Skills: Java fundame…" at bounding box center [164, 236] width 321 height 28
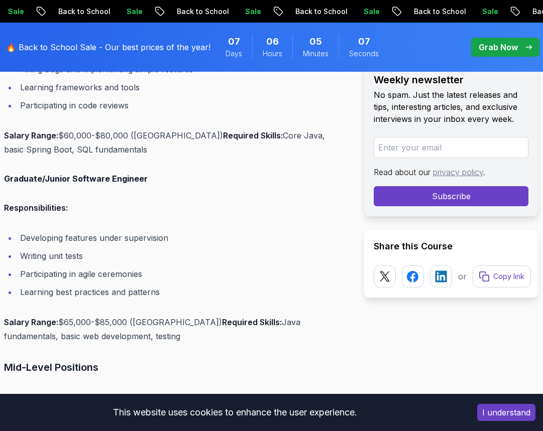
scroll to position [4316, 0]
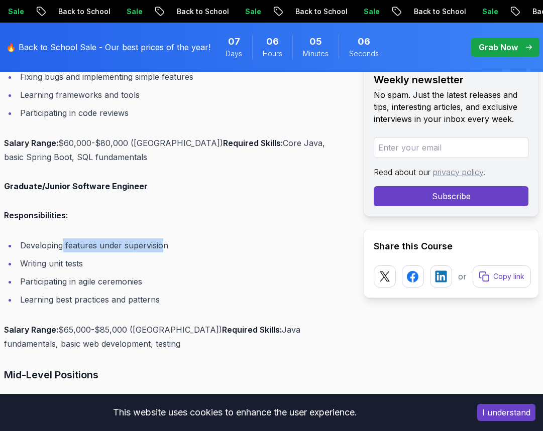
drag, startPoint x: 62, startPoint y: 268, endPoint x: 163, endPoint y: 267, distance: 101.4
click at [163, 252] on li "Developing features under supervision" at bounding box center [171, 245] width 308 height 14
drag, startPoint x: 48, startPoint y: 304, endPoint x: 106, endPoint y: 308, distance: 57.9
click at [63, 289] on li "Participating in agile ceremonies" at bounding box center [171, 282] width 308 height 14
click at [112, 307] on li "Learning best practices and patterns" at bounding box center [171, 300] width 308 height 14
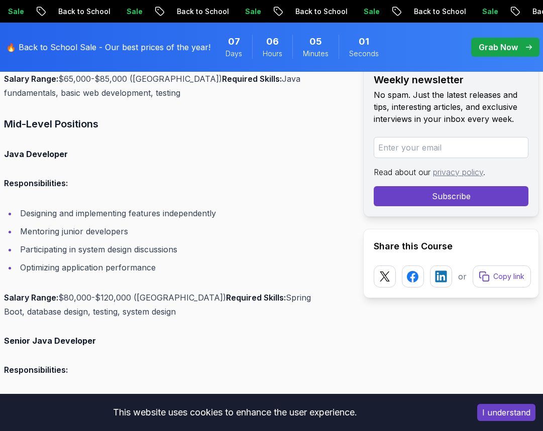
scroll to position [4618, 0]
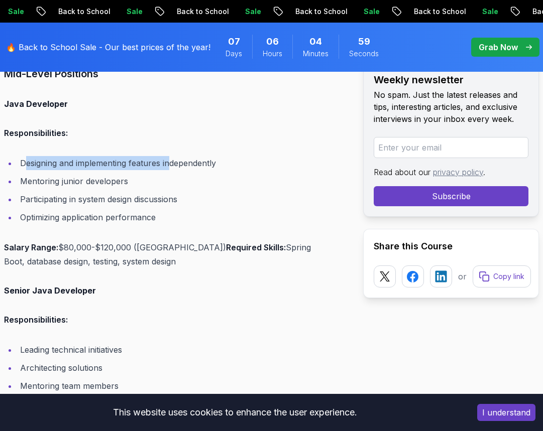
drag, startPoint x: 24, startPoint y: 185, endPoint x: 171, endPoint y: 182, distance: 146.6
click at [171, 170] on li "Designing and implementing features independently" at bounding box center [171, 163] width 308 height 14
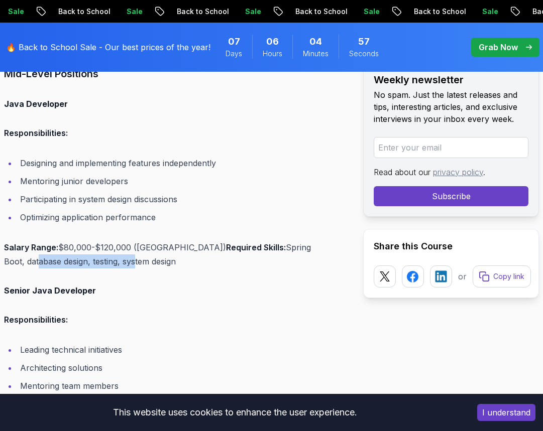
drag, startPoint x: 72, startPoint y: 280, endPoint x: 272, endPoint y: 273, distance: 200.4
click at [272, 269] on p "Salary Range: $80,000-$120,000 (US) Required Skills: Spring Boot, database desi…" at bounding box center [164, 254] width 321 height 28
click at [242, 269] on p "Salary Range: $80,000-$120,000 (US) Required Skills: Spring Boot, database desi…" at bounding box center [164, 254] width 321 height 28
click at [272, 269] on p "Salary Range: $80,000-$120,000 (US) Required Skills: Spring Boot, database desi…" at bounding box center [164, 254] width 321 height 28
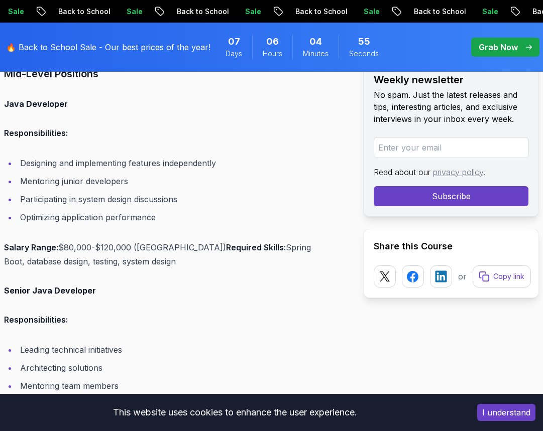
click at [91, 269] on p "Salary Range: $80,000-$120,000 (US) Required Skills: Spring Boot, database desi…" at bounding box center [164, 254] width 321 height 28
click at [118, 269] on p "Salary Range: $80,000-$120,000 (US) Required Skills: Spring Boot, database desi…" at bounding box center [164, 254] width 321 height 28
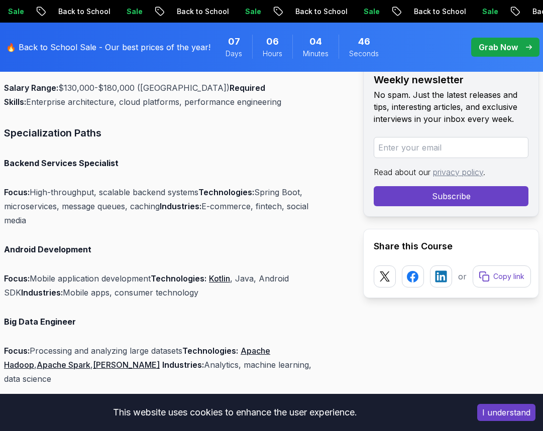
scroll to position [5371, 0]
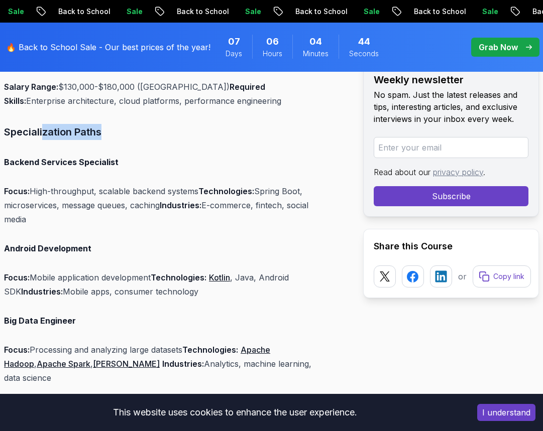
drag, startPoint x: 42, startPoint y: 151, endPoint x: 133, endPoint y: 150, distance: 90.9
click at [133, 140] on h3 "Specialization Paths" at bounding box center [164, 132] width 321 height 16
drag, startPoint x: 56, startPoint y: 219, endPoint x: 149, endPoint y: 217, distance: 92.4
click at [148, 218] on p "Focus: High-throughput, scalable backend systems Technologies: Spring Boot, mic…" at bounding box center [164, 205] width 321 height 42
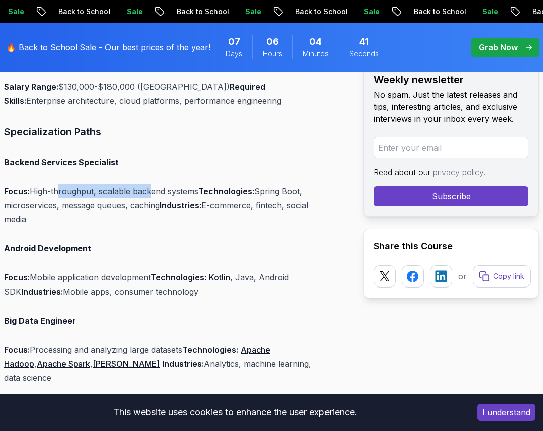
click at [149, 217] on p "Focus: High-throughput, scalable backend systems Technologies: Spring Boot, mic…" at bounding box center [164, 205] width 321 height 42
drag, startPoint x: 191, startPoint y: 232, endPoint x: 259, endPoint y: 231, distance: 68.8
click at [258, 226] on p "Focus: High-throughput, scalable backend systems Technologies: Spring Boot, mic…" at bounding box center [164, 205] width 321 height 42
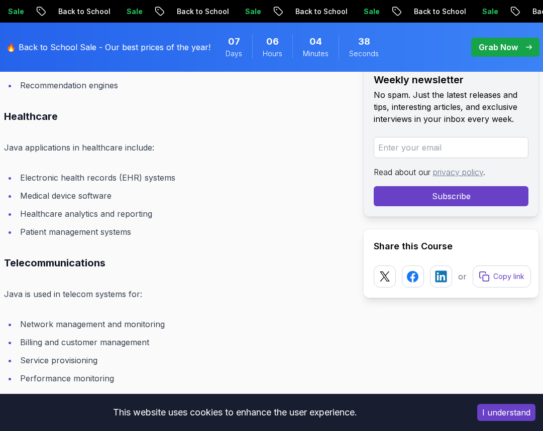
scroll to position [6123, 0]
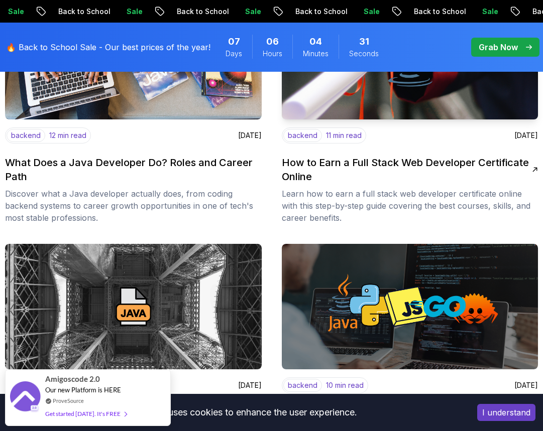
scroll to position [251, 0]
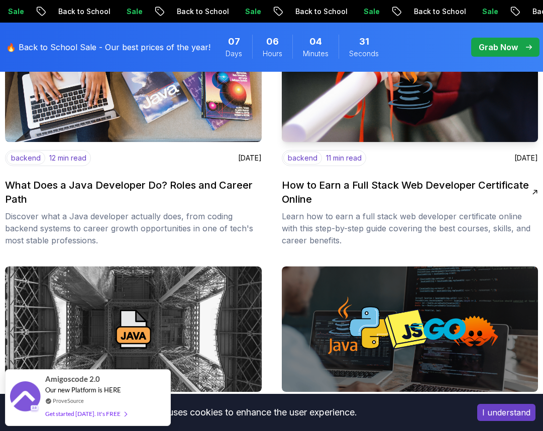
click at [418, 118] on img at bounding box center [409, 80] width 269 height 132
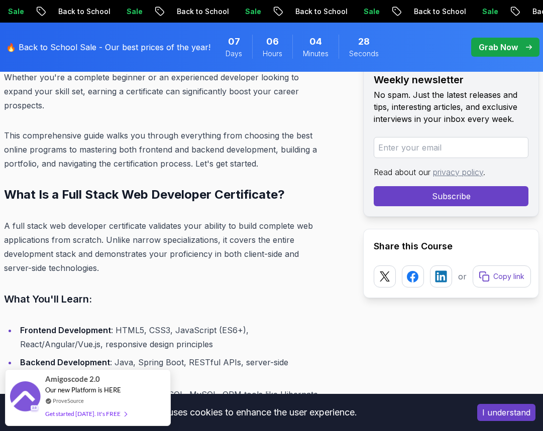
scroll to position [753, 0]
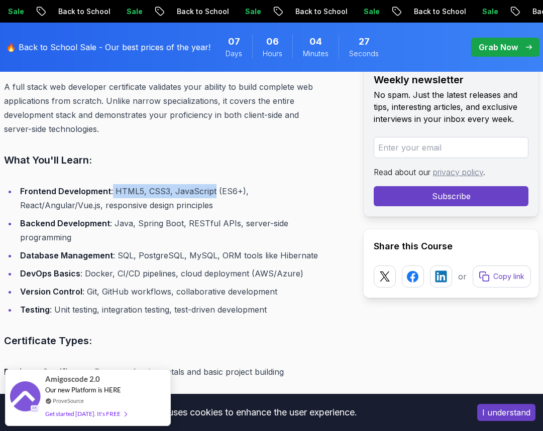
drag, startPoint x: 111, startPoint y: 180, endPoint x: 211, endPoint y: 168, distance: 100.5
click at [172, 184] on li "Frontend Development : HTML5, CSS3, JavaScript (ES6+), React/Angular/Vue.js, re…" at bounding box center [171, 198] width 308 height 28
drag, startPoint x: 68, startPoint y: 190, endPoint x: 136, endPoint y: 190, distance: 68.3
click at [136, 190] on li "Frontend Development : HTML5, CSS3, JavaScript (ES6+), React/Angular/Vue.js, re…" at bounding box center [171, 198] width 308 height 28
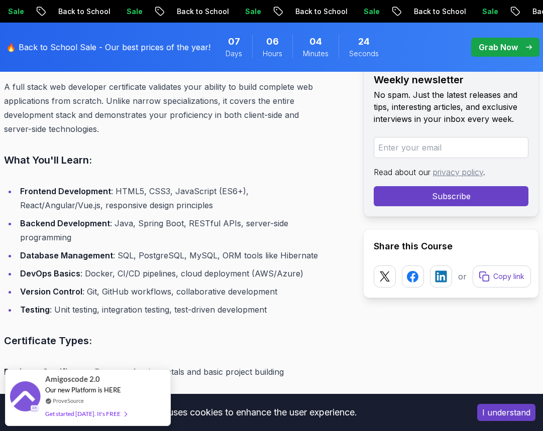
click at [49, 197] on li "Frontend Development : HTML5, CSS3, JavaScript (ES6+), React/Angular/Vue.js, re…" at bounding box center [171, 198] width 308 height 28
drag, startPoint x: 68, startPoint y: 194, endPoint x: 184, endPoint y: 193, distance: 115.9
click at [173, 193] on li "Frontend Development : HTML5, CSS3, JavaScript (ES6+), React/Angular/Vue.js, re…" at bounding box center [171, 198] width 308 height 28
click at [184, 193] on li "Frontend Development : HTML5, CSS3, JavaScript (ES6+), React/Angular/Vue.js, re…" at bounding box center [171, 198] width 308 height 28
drag, startPoint x: 129, startPoint y: 207, endPoint x: 195, endPoint y: 206, distance: 65.8
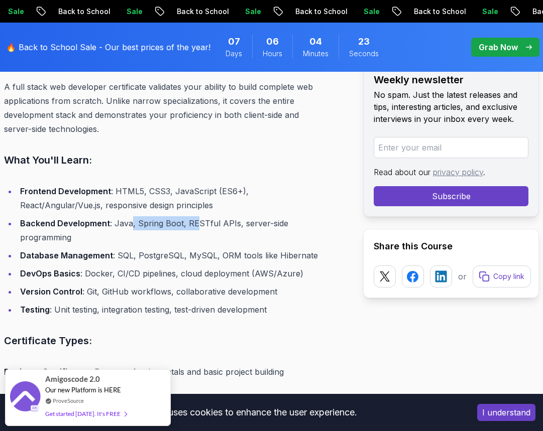
click at [195, 216] on li "Backend Development : Java, Spring Boot, RESTful APIs, server-side programming" at bounding box center [171, 230] width 308 height 28
click at [169, 216] on li "Backend Development : Java, Spring Boot, RESTful APIs, server-side programming" at bounding box center [171, 230] width 308 height 28
drag, startPoint x: 119, startPoint y: 281, endPoint x: 175, endPoint y: 280, distance: 55.2
click at [172, 285] on li "Version Control : Git, GitHub workflows, collaborative development" at bounding box center [171, 292] width 308 height 14
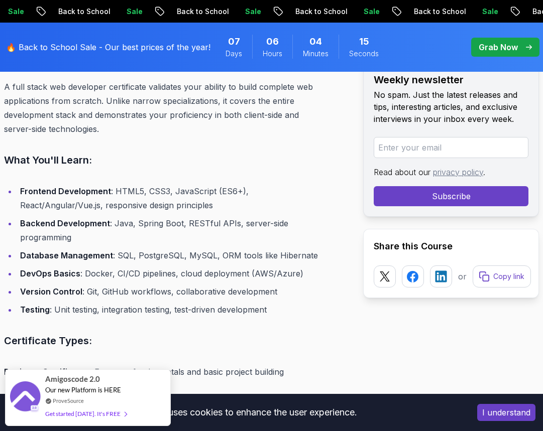
click at [175, 285] on li "Version Control : Git, GitHub workflows, collaborative development" at bounding box center [171, 292] width 308 height 14
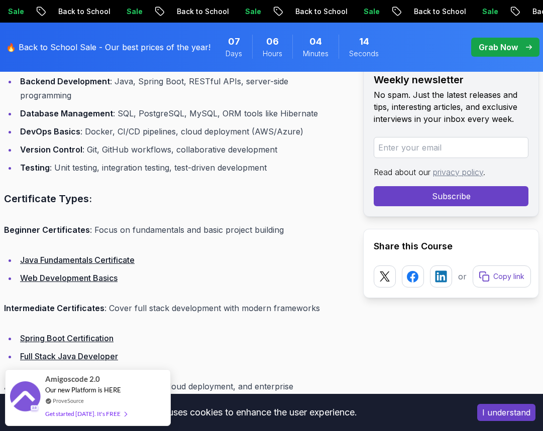
scroll to position [903, 0]
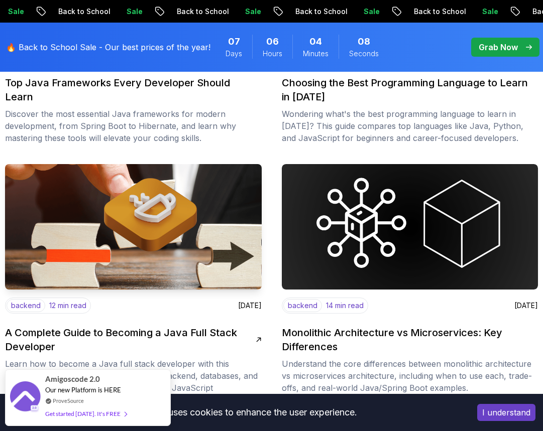
scroll to position [652, 0]
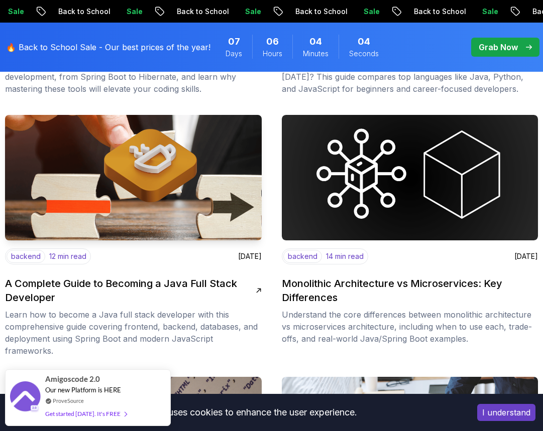
click at [181, 191] on img at bounding box center [132, 178] width 269 height 132
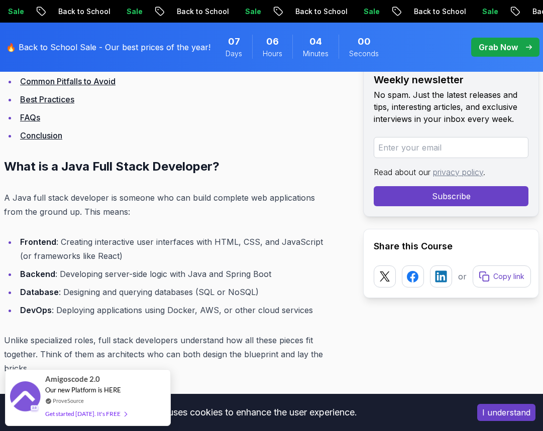
scroll to position [903, 0]
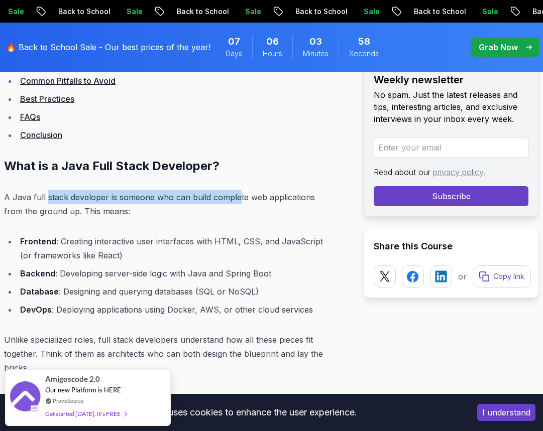
drag, startPoint x: 47, startPoint y: 198, endPoint x: 260, endPoint y: 196, distance: 212.8
click at [253, 196] on p "A Java full stack developer is someone who can build complete web applications …" at bounding box center [164, 204] width 321 height 28
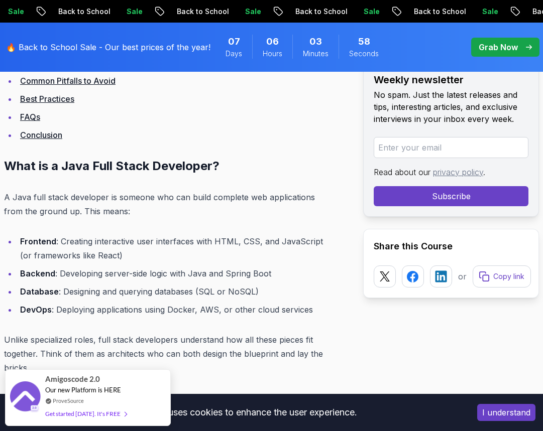
click at [267, 197] on p "A Java full stack developer is someone who can build complete web applications …" at bounding box center [164, 204] width 321 height 28
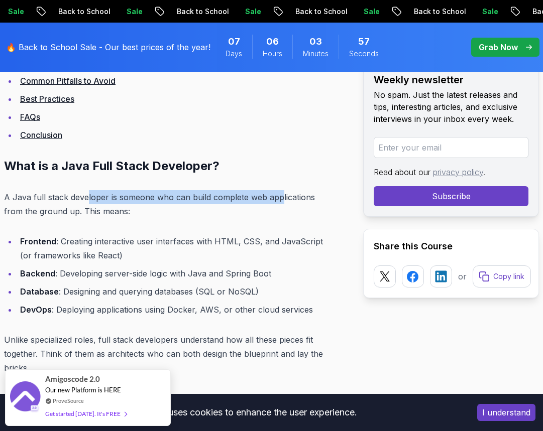
drag, startPoint x: 281, startPoint y: 200, endPoint x: 85, endPoint y: 201, distance: 195.2
click at [85, 201] on p "A Java full stack developer is someone who can build complete web applications …" at bounding box center [164, 204] width 321 height 28
drag, startPoint x: 165, startPoint y: 210, endPoint x: 73, endPoint y: 200, distance: 92.9
click at [73, 200] on p "A Java full stack developer is someone who can build complete web applications …" at bounding box center [164, 204] width 321 height 28
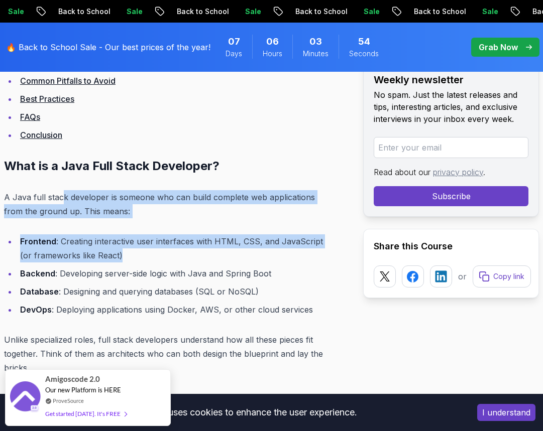
drag, startPoint x: 174, startPoint y: 254, endPoint x: 63, endPoint y: 202, distance: 122.8
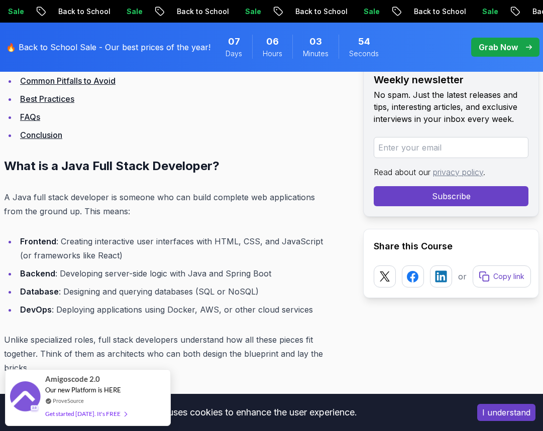
click at [194, 263] on ul "Frontend : Creating interactive user interfaces with HTML, CSS, and JavaScript …" at bounding box center [164, 275] width 321 height 82
drag, startPoint x: 256, startPoint y: 273, endPoint x: 120, endPoint y: 272, distance: 136.0
click at [120, 272] on li "Backend : Developing server-side logic with Java and Spring Boot" at bounding box center [171, 274] width 308 height 14
drag, startPoint x: 66, startPoint y: 295, endPoint x: 286, endPoint y: 295, distance: 219.3
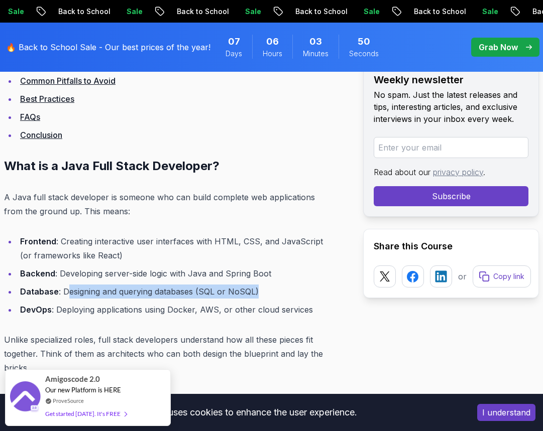
click at [286, 295] on li "Database : Designing and querying databases (SQL or NoSQL)" at bounding box center [171, 292] width 308 height 14
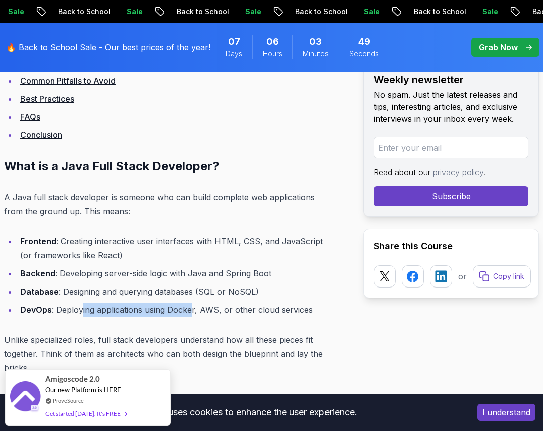
drag, startPoint x: 81, startPoint y: 308, endPoint x: 237, endPoint y: 307, distance: 155.6
click at [225, 307] on li "DevOps : Deploying applications using Docker, AWS, or other cloud services" at bounding box center [171, 310] width 308 height 14
click at [237, 307] on li "DevOps : Deploying applications using Docker, AWS, or other cloud services" at bounding box center [171, 310] width 308 height 14
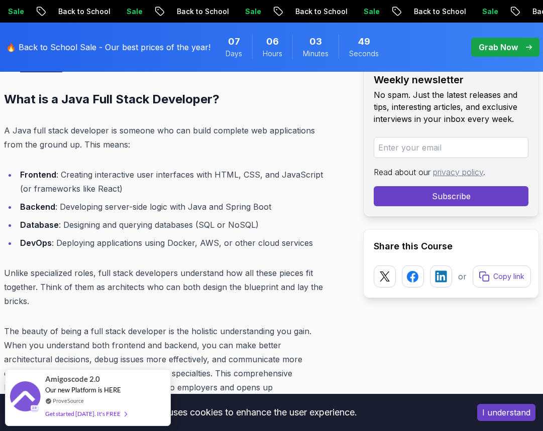
scroll to position [1054, 0]
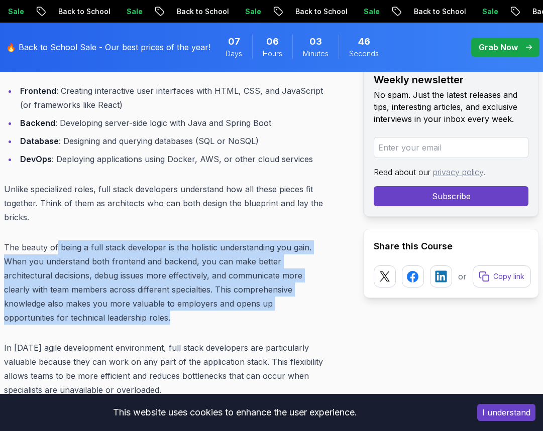
drag, startPoint x: 56, startPoint y: 253, endPoint x: 250, endPoint y: 317, distance: 204.1
click at [250, 317] on p "The beauty of being a full stack developer is the holistic understanding you ga…" at bounding box center [164, 282] width 321 height 84
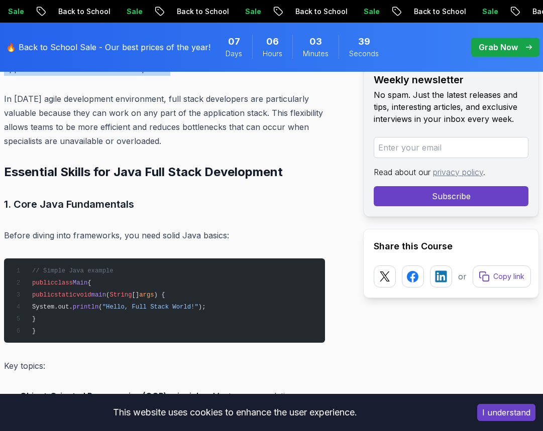
scroll to position [1305, 0]
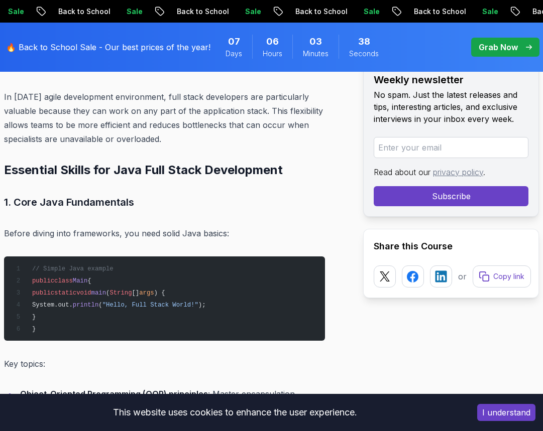
click at [34, 208] on h3 "1. Core Java Fundamentals" at bounding box center [164, 202] width 321 height 16
drag, startPoint x: 67, startPoint y: 197, endPoint x: 146, endPoint y: 200, distance: 78.4
click at [146, 200] on h3 "1. Core Java Fundamentals" at bounding box center [164, 202] width 321 height 16
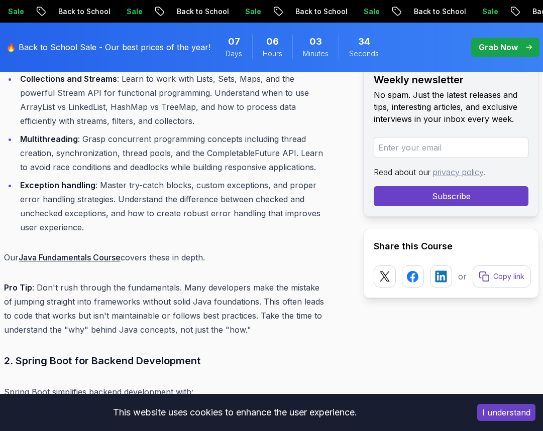
scroll to position [1707, 0]
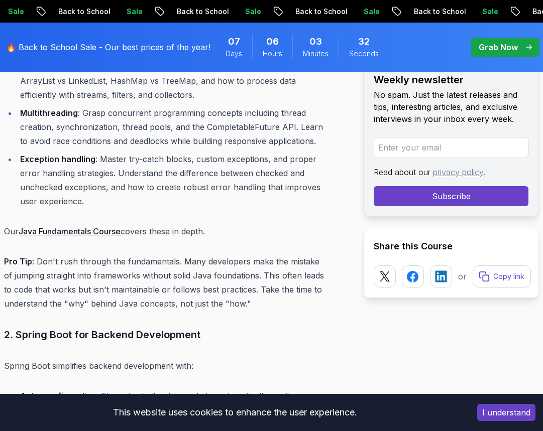
click at [70, 226] on link "Java Fundamentals Course" at bounding box center [70, 231] width 102 height 10
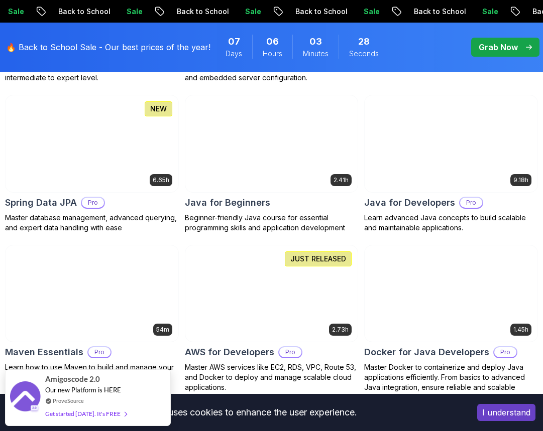
scroll to position [502, 0]
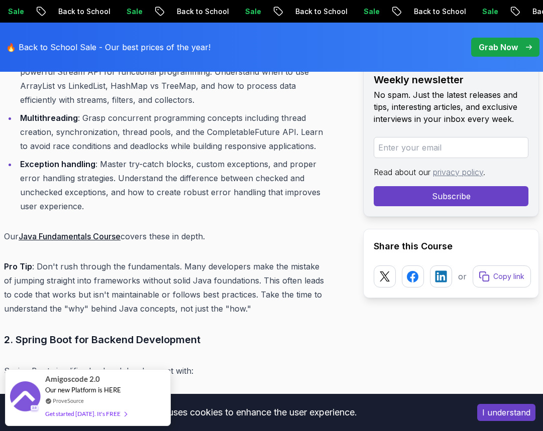
scroll to position [1707, 0]
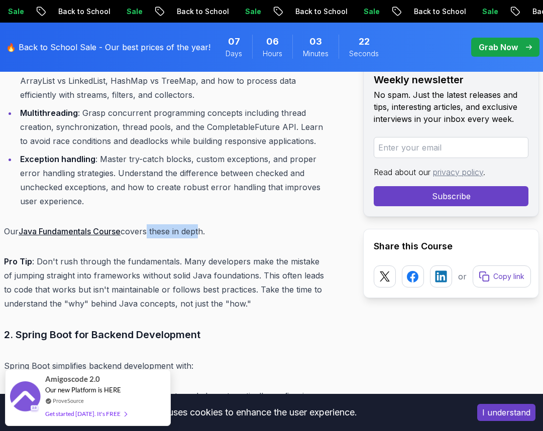
drag, startPoint x: 153, startPoint y: 219, endPoint x: 206, endPoint y: 219, distance: 53.7
click at [206, 224] on p "Our Java Fundamentals Course covers these in depth." at bounding box center [164, 231] width 321 height 14
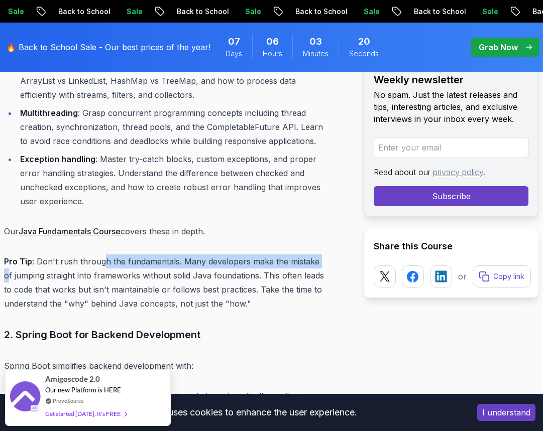
drag, startPoint x: 101, startPoint y: 241, endPoint x: 324, endPoint y: 247, distance: 222.4
click at [323, 254] on p "Pro Tip : Don't rush through the fundamentals. Many developers make the mistake…" at bounding box center [164, 282] width 321 height 56
click at [324, 254] on p "Pro Tip : Don't rush through the fundamentals. Many developers make the mistake…" at bounding box center [164, 282] width 321 height 56
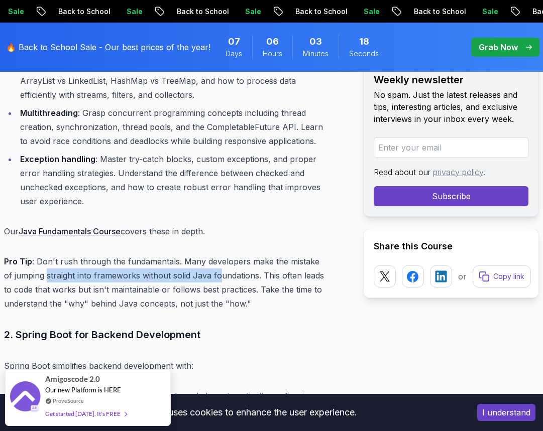
drag, startPoint x: 38, startPoint y: 258, endPoint x: 228, endPoint y: 261, distance: 190.2
click at [222, 261] on p "Pro Tip : Don't rush through the fundamentals. Many developers make the mistake…" at bounding box center [164, 282] width 321 height 56
click at [252, 261] on p "Pro Tip : Don't rush through the fundamentals. Many developers make the mistake…" at bounding box center [164, 282] width 321 height 56
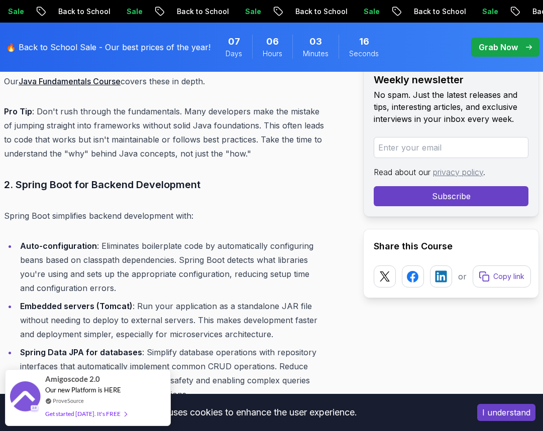
scroll to position [1857, 0]
drag, startPoint x: 65, startPoint y: 167, endPoint x: 216, endPoint y: 168, distance: 151.1
click at [216, 176] on h3 "2. Spring Boot for Backend Development" at bounding box center [164, 184] width 321 height 16
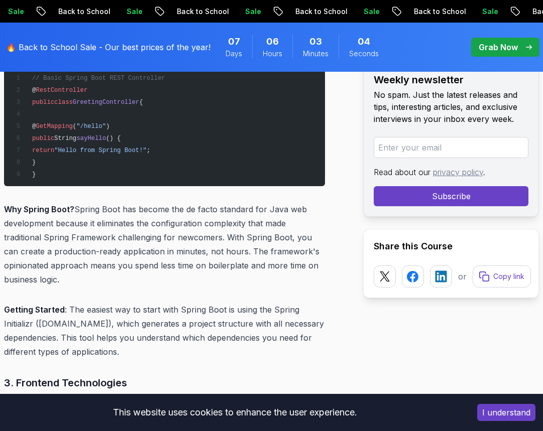
scroll to position [2409, 0]
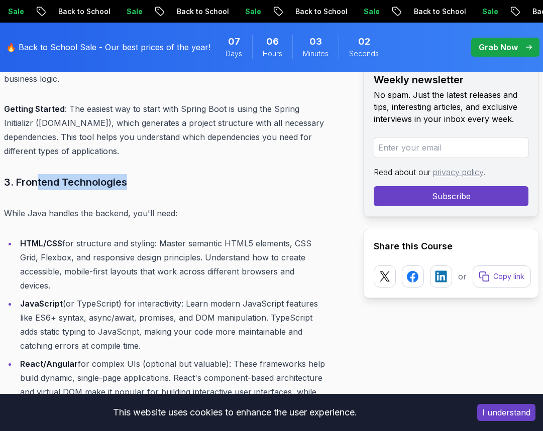
drag, startPoint x: 38, startPoint y: 166, endPoint x: 134, endPoint y: 166, distance: 95.9
click at [134, 174] on h3 "3. Frontend Technologies" at bounding box center [164, 182] width 321 height 16
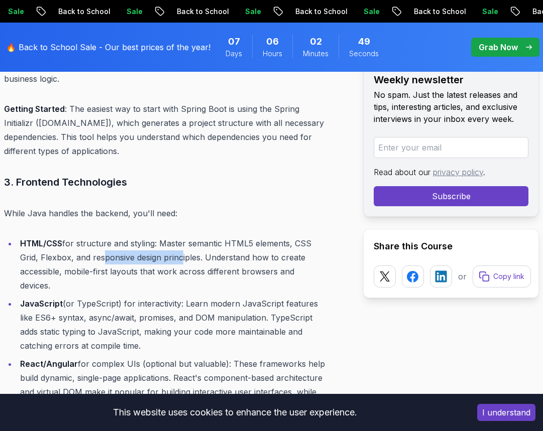
drag, startPoint x: 104, startPoint y: 246, endPoint x: 192, endPoint y: 246, distance: 87.8
click at [188, 246] on li "HTML/CSS for structure and styling: Master semantic HTML5 elements, CSS Grid, F…" at bounding box center [171, 264] width 308 height 56
click at [215, 246] on li "HTML/CSS for structure and styling: Master semantic HTML5 elements, CSS Grid, F…" at bounding box center [171, 264] width 308 height 56
click at [126, 249] on li "HTML/CSS for structure and styling: Master semantic HTML5 elements, CSS Grid, F…" at bounding box center [171, 264] width 308 height 56
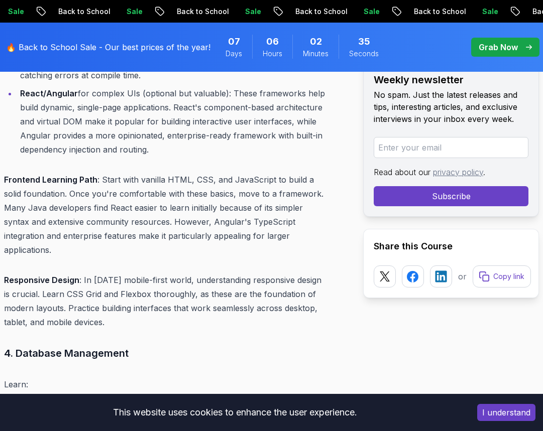
scroll to position [2710, 0]
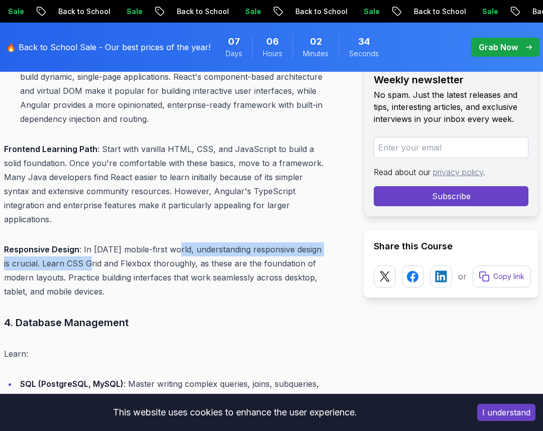
drag, startPoint x: 84, startPoint y: 251, endPoint x: 180, endPoint y: 241, distance: 96.4
click at [180, 242] on p "Responsive Design : In [DATE] mobile-first world, understanding responsive desi…" at bounding box center [164, 270] width 321 height 56
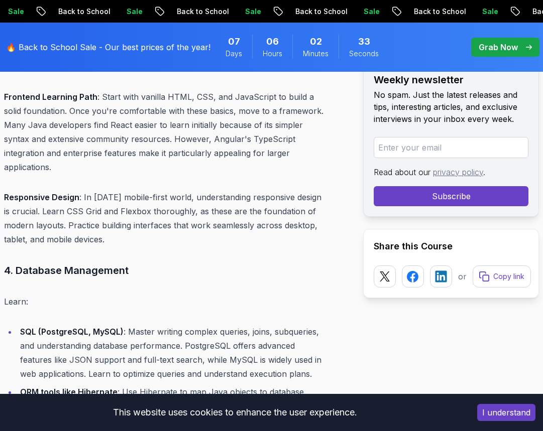
scroll to position [2861, 0]
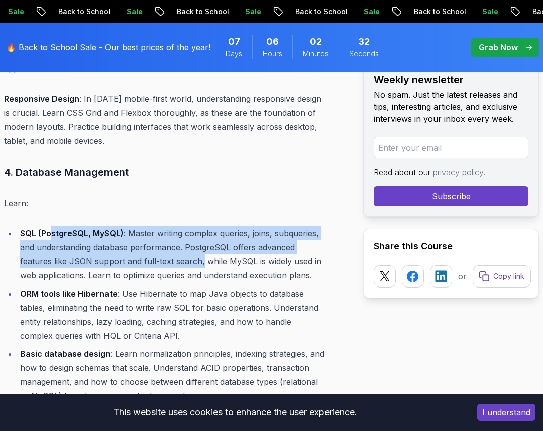
drag, startPoint x: 54, startPoint y: 217, endPoint x: 202, endPoint y: 248, distance: 151.3
click at [202, 248] on li "SQL (PostgreSQL, MySQL) : Master writing complex queries, joins, subqueries, an…" at bounding box center [171, 254] width 308 height 56
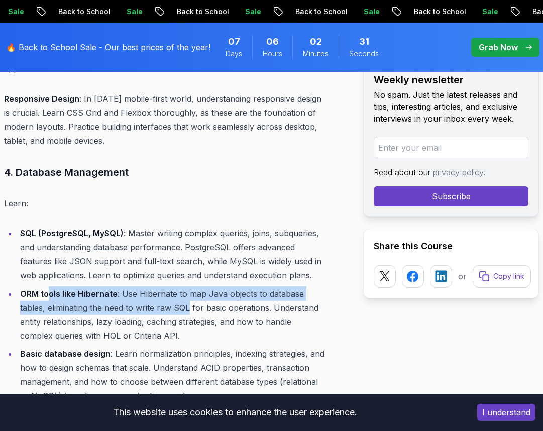
drag, startPoint x: 189, startPoint y: 299, endPoint x: 43, endPoint y: 273, distance: 147.9
click at [48, 287] on li "ORM tools like Hibernate : Use Hibernate to map Java objects to database tables…" at bounding box center [171, 315] width 308 height 56
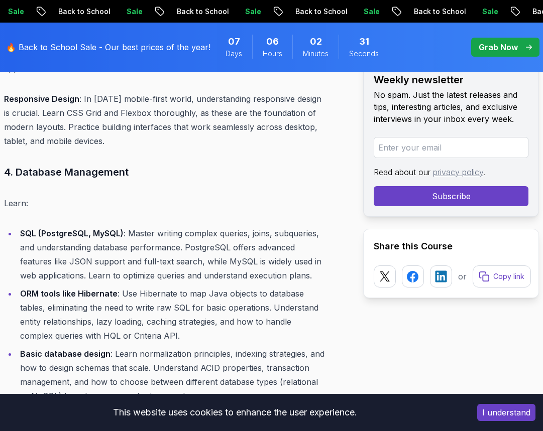
click at [43, 287] on li "ORM tools like Hibernate : Use Hibernate to map Java objects to database tables…" at bounding box center [171, 315] width 308 height 56
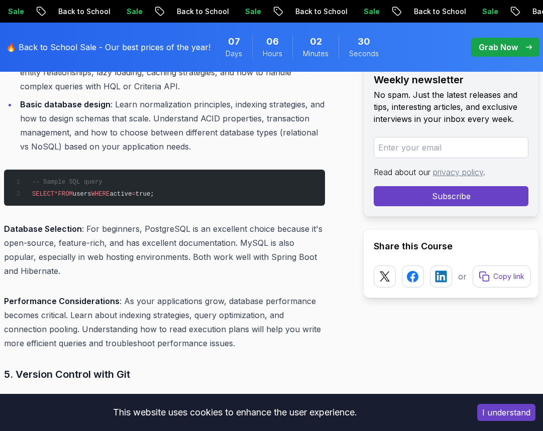
scroll to position [3112, 0]
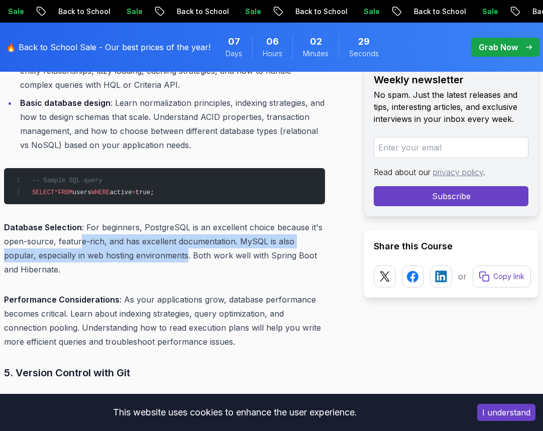
drag, startPoint x: 152, startPoint y: 235, endPoint x: 82, endPoint y: 231, distance: 69.9
click at [82, 231] on p "Database Selection : For beginners, PostgreSQL is an excellent choice because i…" at bounding box center [164, 248] width 321 height 56
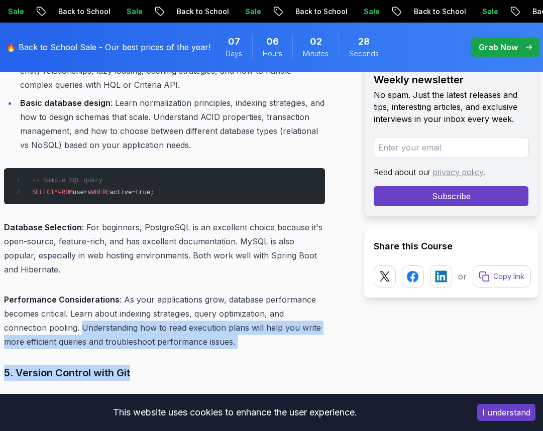
drag, startPoint x: 152, startPoint y: 338, endPoint x: 81, endPoint y: 315, distance: 74.4
click at [81, 314] on p "Performance Considerations : As your applications grow, database performance be…" at bounding box center [164, 321] width 321 height 56
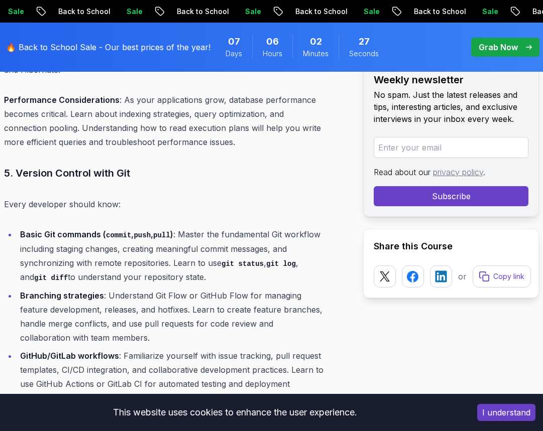
scroll to position [3313, 0]
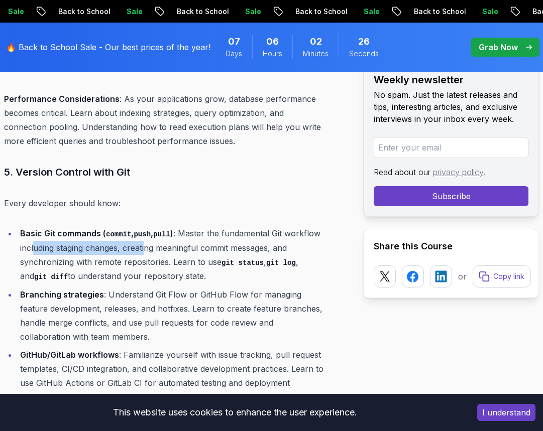
drag, startPoint x: 33, startPoint y: 230, endPoint x: 145, endPoint y: 229, distance: 111.9
click at [145, 229] on li "Basic Git commands ( commit , push , pull ) : Master the fundamental Git workfl…" at bounding box center [171, 254] width 308 height 57
drag, startPoint x: 73, startPoint y: 222, endPoint x: 58, endPoint y: 222, distance: 14.6
click at [58, 228] on strong "Basic Git commands ( commit , push , pull )" at bounding box center [96, 233] width 153 height 10
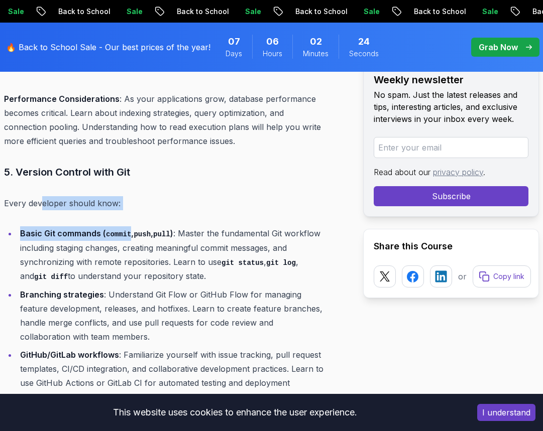
drag, startPoint x: 40, startPoint y: 192, endPoint x: 127, endPoint y: 213, distance: 89.8
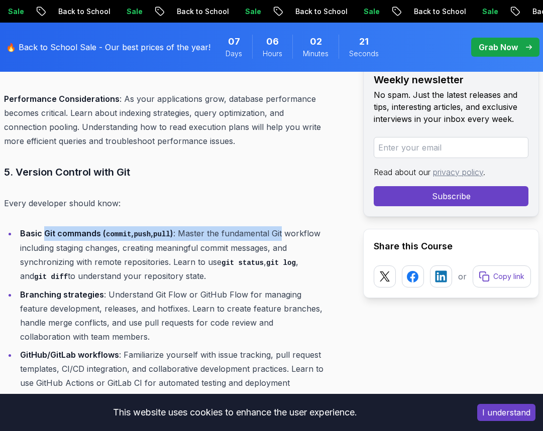
drag, startPoint x: 44, startPoint y: 213, endPoint x: 278, endPoint y: 217, distance: 234.4
click at [278, 226] on li "Basic Git commands ( commit , push , pull ) : Master the fundamental Git workfl…" at bounding box center [171, 254] width 308 height 57
click at [246, 226] on li "Basic Git commands ( commit , push , pull ) : Master the fundamental Git workfl…" at bounding box center [171, 254] width 308 height 57
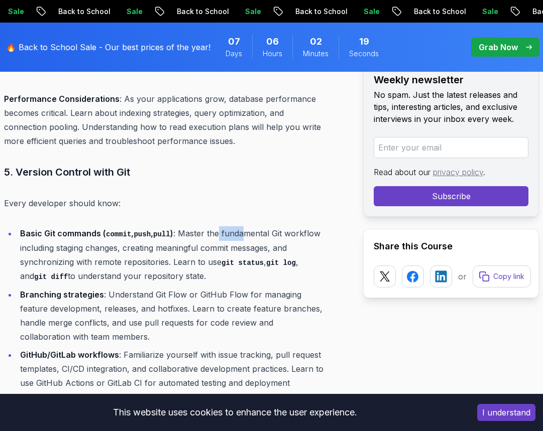
drag, startPoint x: 215, startPoint y: 221, endPoint x: 295, endPoint y: 223, distance: 79.3
click at [282, 226] on li "Basic Git commands ( commit , push , pull ) : Master the fundamental Git workfl…" at bounding box center [171, 254] width 308 height 57
click at [295, 226] on li "Basic Git commands ( commit , push , pull ) : Master the fundamental Git workfl…" at bounding box center [171, 254] width 308 height 57
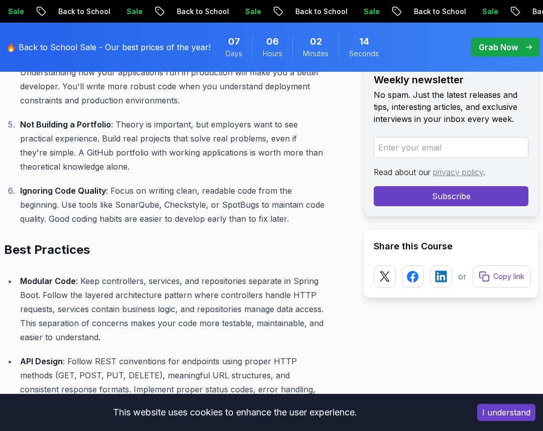
scroll to position [4066, 0]
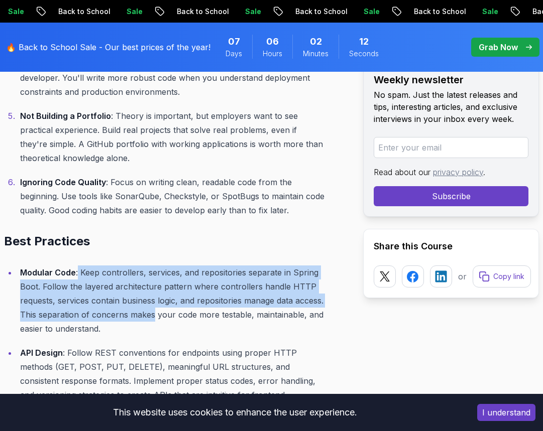
drag, startPoint x: 77, startPoint y: 254, endPoint x: 184, endPoint y: 304, distance: 117.9
click at [184, 304] on p "Modular Code : Keep controllers, services, and repositories separate in Spring …" at bounding box center [172, 301] width 305 height 70
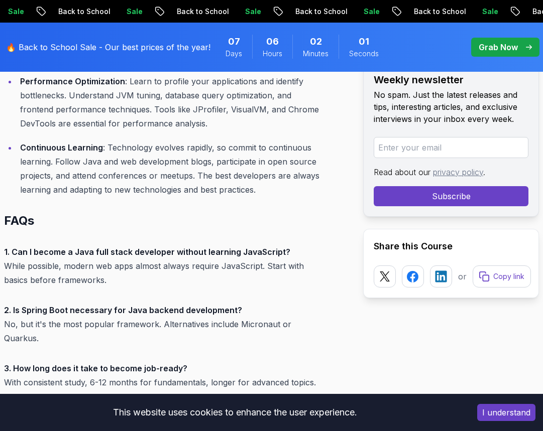
scroll to position [4567, 0]
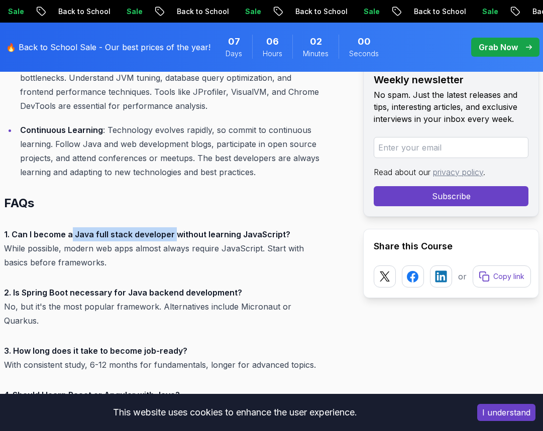
drag, startPoint x: 120, startPoint y: 222, endPoint x: 205, endPoint y: 222, distance: 84.3
click at [198, 229] on strong "1. Can I become a Java full stack developer without learning JavaScript?" at bounding box center [147, 234] width 286 height 10
click at [205, 229] on strong "1. Can I become a Java full stack developer without learning JavaScript?" at bounding box center [147, 234] width 286 height 10
drag, startPoint x: 65, startPoint y: 234, endPoint x: 193, endPoint y: 236, distance: 128.5
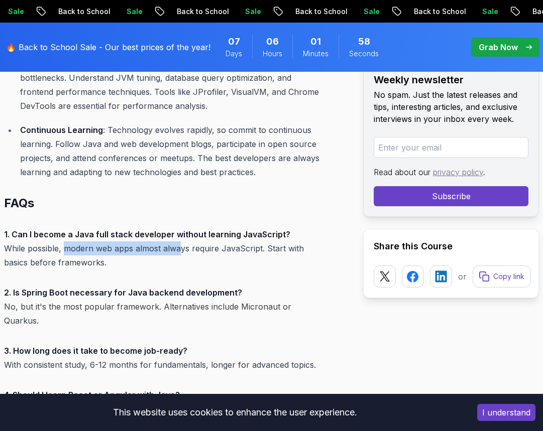
click at [187, 236] on p "1. Can I become a Java full stack developer without learning JavaScript? While …" at bounding box center [164, 248] width 321 height 42
click at [193, 236] on p "1. Can I become a Java full stack developer without learning JavaScript? While …" at bounding box center [164, 248] width 321 height 42
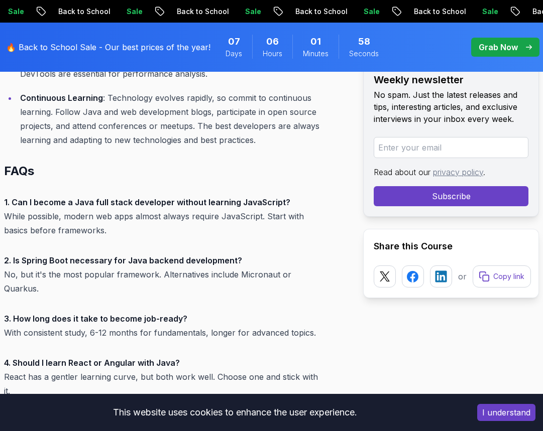
scroll to position [4618, 0]
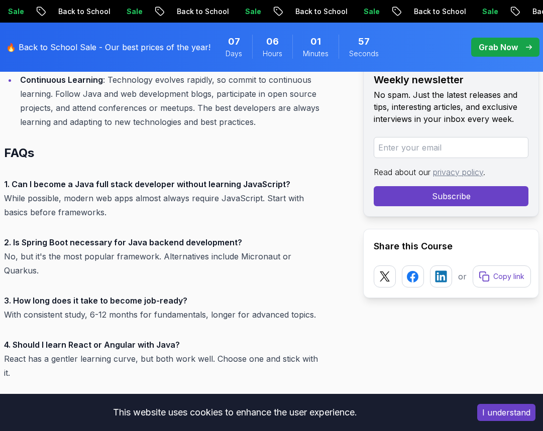
click at [52, 195] on p "1. Can I become a Java full stack developer without learning JavaScript? While …" at bounding box center [164, 198] width 321 height 42
click at [50, 237] on strong "2. Is Spring Boot necessary for Java backend development?" at bounding box center [123, 242] width 238 height 10
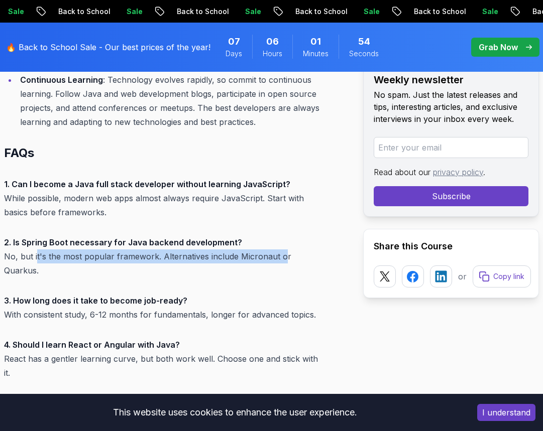
drag, startPoint x: 37, startPoint y: 244, endPoint x: 283, endPoint y: 248, distance: 246.0
click at [283, 248] on p "2. Is Spring Boot necessary for Java backend development? No, but it's the most…" at bounding box center [164, 256] width 321 height 42
drag, startPoint x: 283, startPoint y: 248, endPoint x: 266, endPoint y: 248, distance: 17.6
click at [283, 248] on p "2. Is Spring Boot necessary for Java backend development? No, but it's the most…" at bounding box center [164, 256] width 321 height 42
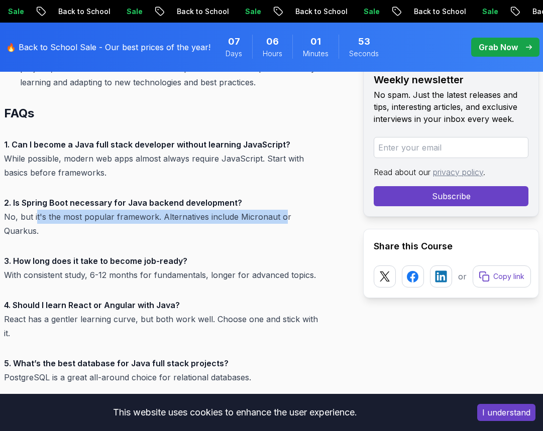
scroll to position [4718, 0]
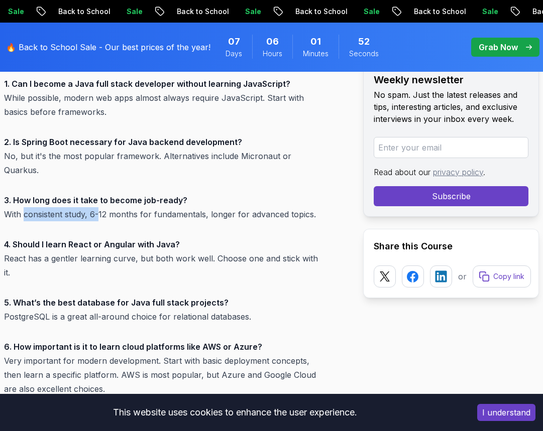
drag, startPoint x: 25, startPoint y: 186, endPoint x: 97, endPoint y: 187, distance: 72.3
click at [97, 193] on p "3. How long does it take to become job-ready? With consistent study, 6-12 month…" at bounding box center [164, 207] width 321 height 28
drag, startPoint x: 79, startPoint y: 187, endPoint x: 192, endPoint y: 188, distance: 113.4
click at [189, 193] on p "3. How long does it take to become job-ready? With consistent study, 6-12 month…" at bounding box center [164, 207] width 321 height 28
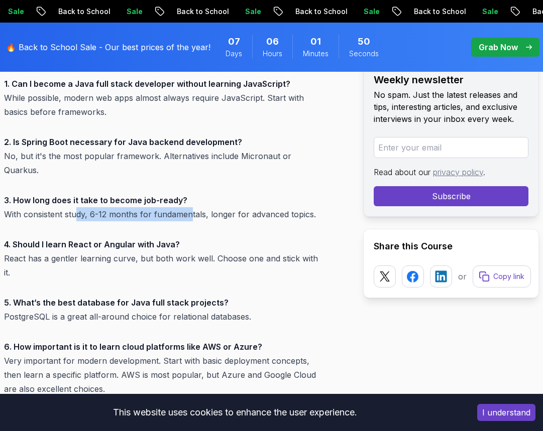
click at [192, 193] on p "3. How long does it take to become job-ready? With consistent study, 6-12 month…" at bounding box center [164, 207] width 321 height 28
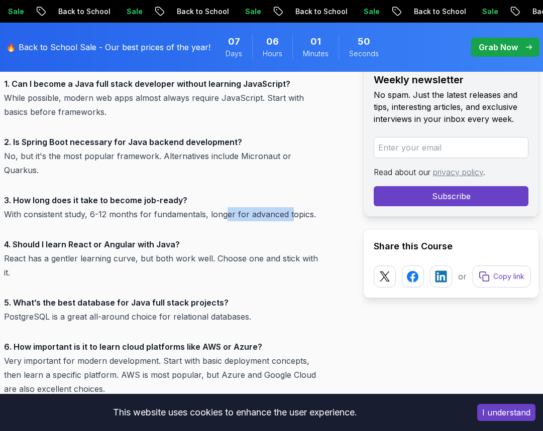
drag, startPoint x: 254, startPoint y: 188, endPoint x: 292, endPoint y: 188, distance: 37.1
click at [292, 193] on p "3. How long does it take to become job-ready? With consistent study, 6-12 month…" at bounding box center [164, 207] width 321 height 28
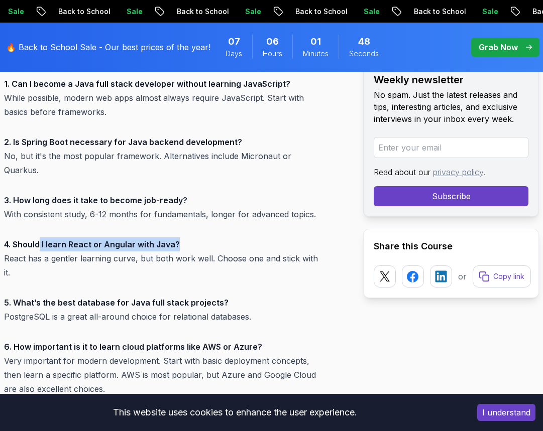
drag, startPoint x: 39, startPoint y: 218, endPoint x: 184, endPoint y: 218, distance: 145.1
click at [184, 237] on p "4. Should I learn React or Angular with Java? React has a gentler learning curv…" at bounding box center [164, 258] width 321 height 42
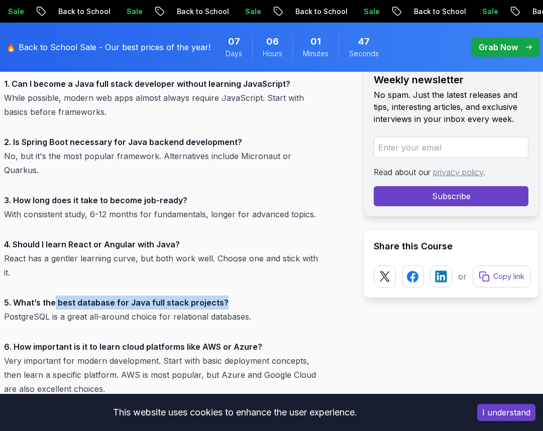
drag, startPoint x: 55, startPoint y: 263, endPoint x: 236, endPoint y: 266, distance: 181.2
click at [236, 296] on p "5. What’s the best database for Java full stack projects? PostgreSQL is a great…" at bounding box center [164, 310] width 321 height 28
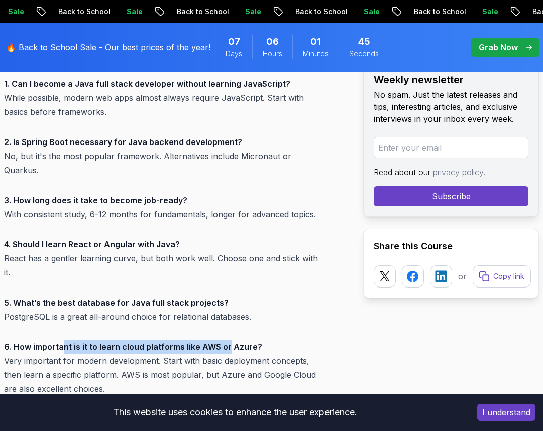
drag, startPoint x: 61, startPoint y: 303, endPoint x: 225, endPoint y: 309, distance: 164.7
click at [225, 342] on strong "6. How important is it to learn cloud platforms like AWS or Azure?" at bounding box center [133, 347] width 258 height 10
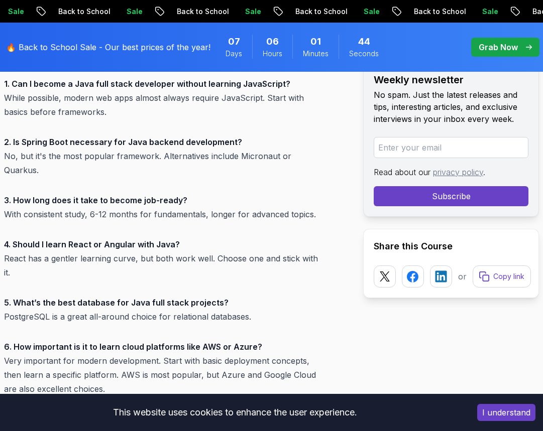
click at [165, 342] on strong "6. How important is it to learn cloud platforms like AWS or Azure?" at bounding box center [133, 347] width 258 height 10
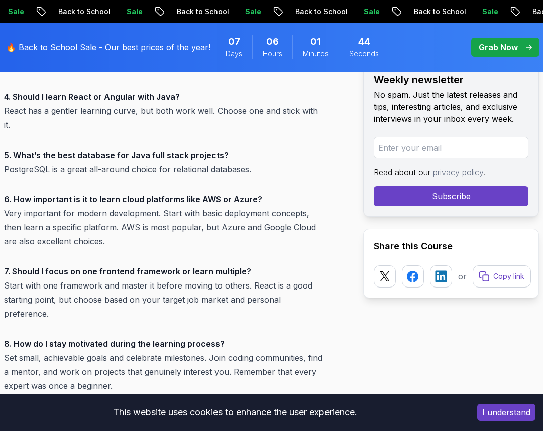
scroll to position [4869, 0]
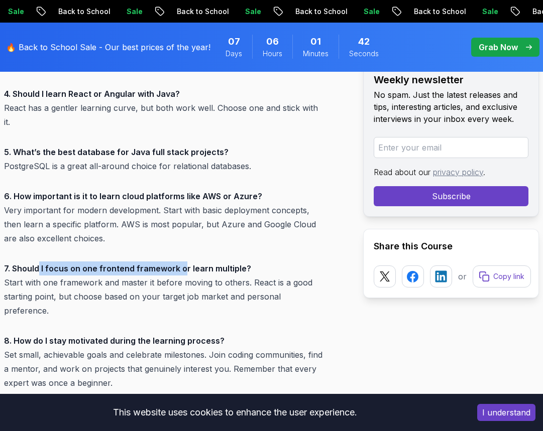
drag, startPoint x: 37, startPoint y: 226, endPoint x: 182, endPoint y: 226, distance: 145.1
click at [182, 264] on strong "7. Should I focus on one frontend framework or learn multiple?" at bounding box center [127, 269] width 247 height 10
drag, startPoint x: 138, startPoint y: 226, endPoint x: 100, endPoint y: 228, distance: 38.2
click at [105, 264] on strong "7. Should I focus on one frontend framework or learn multiple?" at bounding box center [127, 269] width 247 height 10
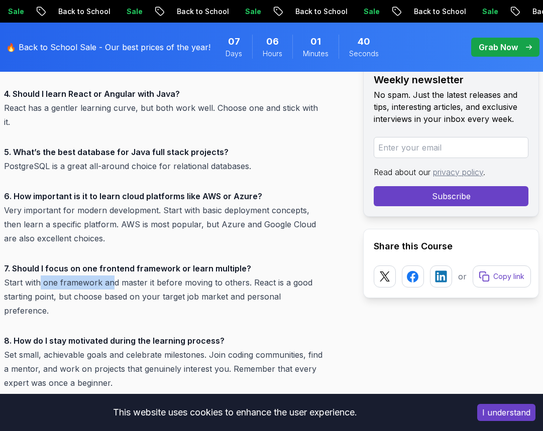
drag, startPoint x: 41, startPoint y: 242, endPoint x: 113, endPoint y: 244, distance: 71.8
click at [113, 261] on p "7. Should I focus on one frontend framework or learn multiple? Start with one f…" at bounding box center [164, 289] width 321 height 56
click at [151, 261] on p "7. Should I focus on one frontend framework or learn multiple? Start with one f…" at bounding box center [164, 289] width 321 height 56
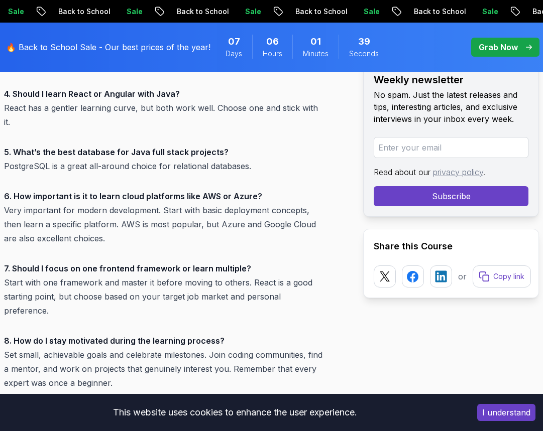
click at [213, 261] on p "7. Should I focus on one frontend framework or learn multiple? Start with one f…" at bounding box center [164, 289] width 321 height 56
click at [260, 261] on p "7. Should I focus on one frontend framework or learn multiple? Start with one f…" at bounding box center [164, 289] width 321 height 56
click at [272, 261] on p "7. Should I focus on one frontend framework or learn multiple? Start with one f…" at bounding box center [164, 289] width 321 height 56
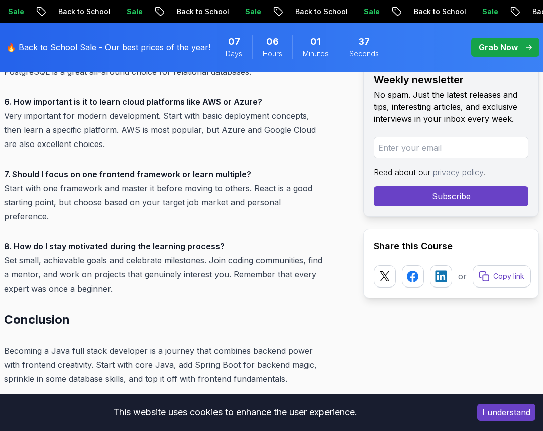
scroll to position [4969, 0]
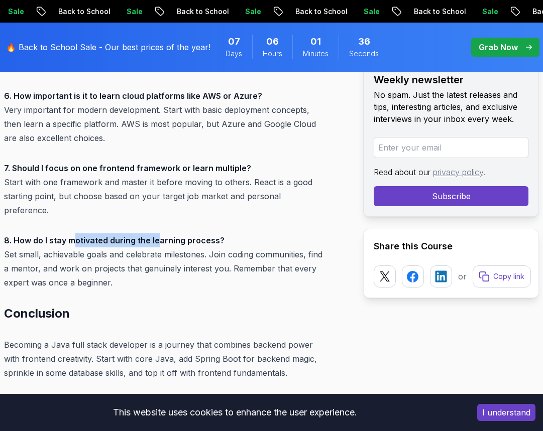
drag, startPoint x: 73, startPoint y: 173, endPoint x: 180, endPoint y: 177, distance: 107.0
click at [180, 233] on p "8. How do I stay motivated during the learning process? Set small, achievable g…" at bounding box center [164, 261] width 321 height 56
drag, startPoint x: 228, startPoint y: 203, endPoint x: 287, endPoint y: 202, distance: 58.7
click at [279, 233] on p "8. How do I stay motivated during the learning process? Set small, achievable g…" at bounding box center [164, 261] width 321 height 56
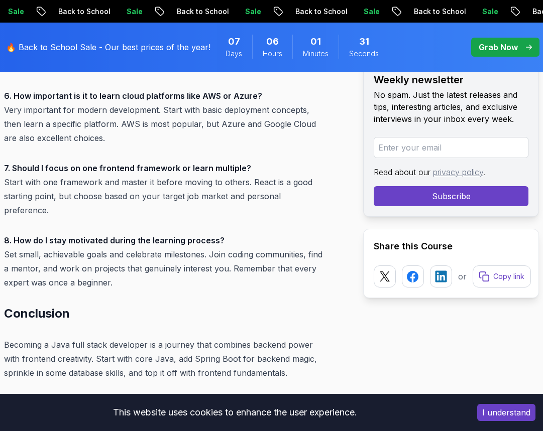
click at [288, 233] on p "8. How do I stay motivated during the learning process? Set small, achievable g…" at bounding box center [164, 261] width 321 height 56
drag, startPoint x: 39, startPoint y: 209, endPoint x: 149, endPoint y: 212, distance: 109.5
click at [135, 233] on p "8. How do I stay motivated during the learning process? Set small, achievable g…" at bounding box center [164, 261] width 321 height 56
click at [149, 233] on p "8. How do I stay motivated during the learning process? Set small, achievable g…" at bounding box center [164, 261] width 321 height 56
drag, startPoint x: 195, startPoint y: 213, endPoint x: 223, endPoint y: 213, distance: 28.6
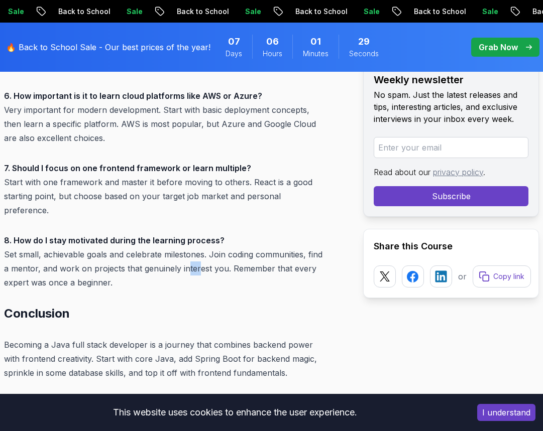
click at [200, 233] on p "8. How do I stay motivated during the learning process? Set small, achievable g…" at bounding box center [164, 261] width 321 height 56
drag, startPoint x: 224, startPoint y: 212, endPoint x: 229, endPoint y: 213, distance: 5.0
click at [227, 233] on p "8. How do I stay motivated during the learning process? Set small, achievable g…" at bounding box center [164, 261] width 321 height 56
click at [249, 233] on p "8. How do I stay motivated during the learning process? Set small, achievable g…" at bounding box center [164, 261] width 321 height 56
drag, startPoint x: 249, startPoint y: 212, endPoint x: 237, endPoint y: 216, distance: 12.4
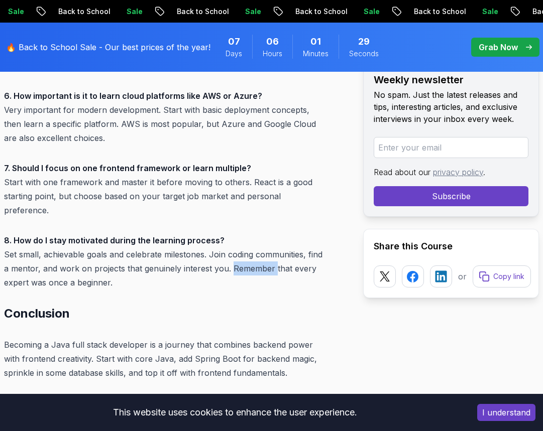
click at [247, 233] on p "8. How do I stay motivated during the learning process? Set small, achievable g…" at bounding box center [164, 261] width 321 height 56
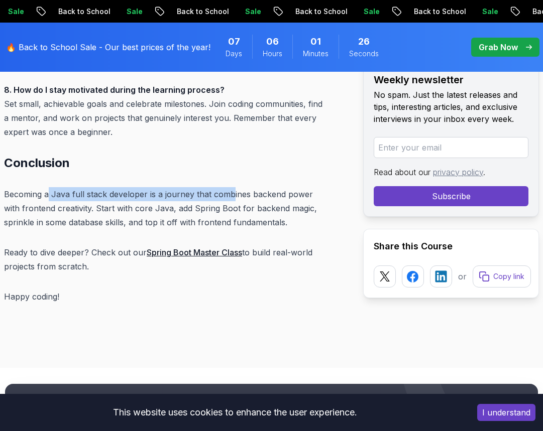
drag, startPoint x: 51, startPoint y: 143, endPoint x: 232, endPoint y: 141, distance: 181.2
click at [232, 187] on p "Becoming a Java full stack developer is a journey that combines backend power w…" at bounding box center [164, 208] width 321 height 42
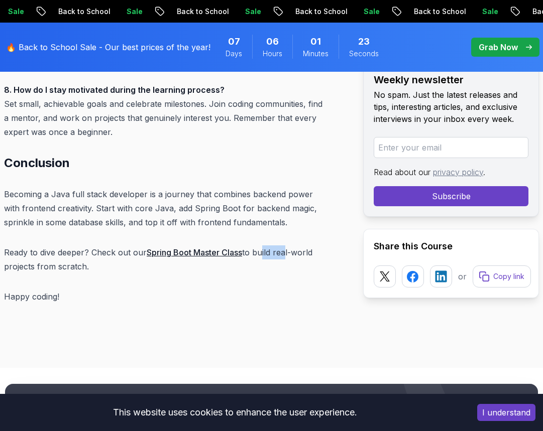
drag, startPoint x: 261, startPoint y: 189, endPoint x: 301, endPoint y: 190, distance: 39.7
click at [289, 245] on p "Ready to dive deeper? Check out our Spring Boot Master Class to build real-worl…" at bounding box center [164, 259] width 321 height 28
click at [301, 245] on p "Ready to dive deeper? Check out our Spring Boot Master Class to build real-worl…" at bounding box center [164, 259] width 321 height 28
drag, startPoint x: 87, startPoint y: 195, endPoint x: 61, endPoint y: 196, distance: 26.1
click at [61, 245] on p "Ready to dive deeper? Check out our Spring Boot Master Class to build real-worl…" at bounding box center [164, 259] width 321 height 28
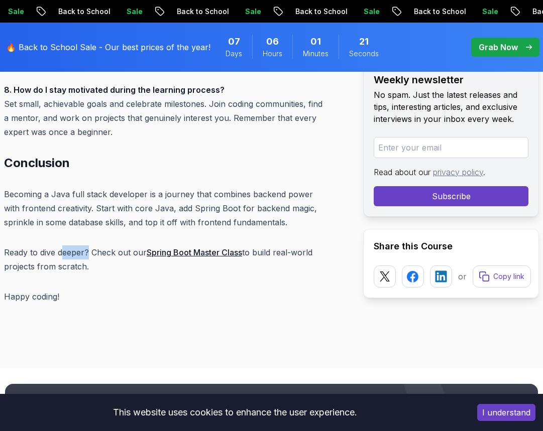
click at [61, 245] on p "Ready to dive deeper? Check out our Spring Boot Master Class to build real-worl…" at bounding box center [164, 259] width 321 height 28
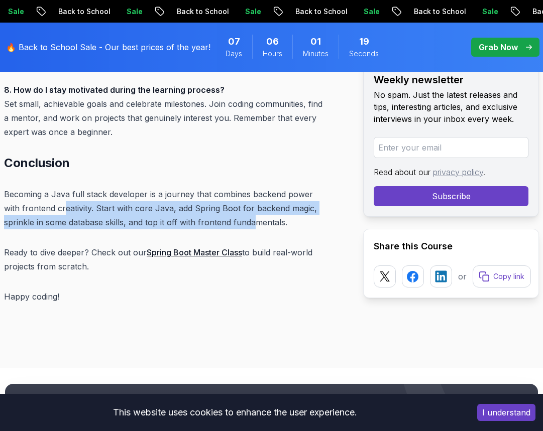
drag, startPoint x: 64, startPoint y: 145, endPoint x: 252, endPoint y: 160, distance: 189.3
click at [252, 187] on p "Becoming a Java full stack developer is a journey that combines backend power w…" at bounding box center [164, 208] width 321 height 42
click at [205, 187] on p "Becoming a Java full stack developer is a journey that combines backend power w…" at bounding box center [164, 208] width 321 height 42
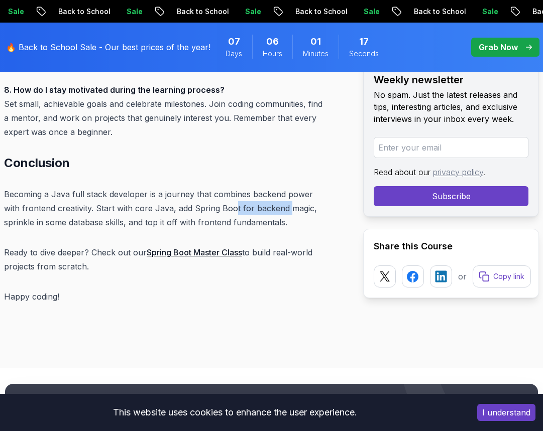
drag, startPoint x: 235, startPoint y: 155, endPoint x: 288, endPoint y: 152, distance: 52.8
click at [288, 187] on p "Becoming a Java full stack developer is a journey that combines backend power w…" at bounding box center [164, 208] width 321 height 42
click at [289, 187] on p "Becoming a Java full stack developer is a journey that combines backend power w…" at bounding box center [164, 208] width 321 height 42
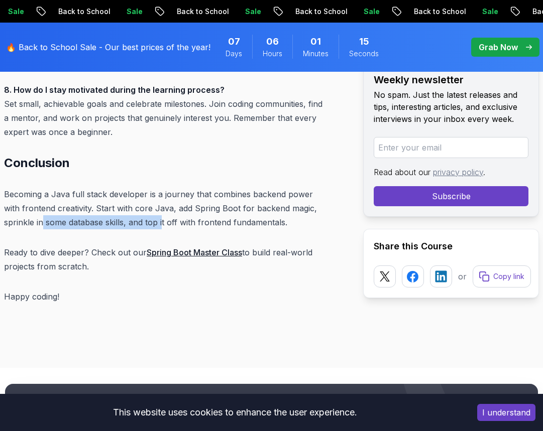
drag, startPoint x: 43, startPoint y: 167, endPoint x: 224, endPoint y: 169, distance: 181.2
click at [177, 187] on p "Becoming a Java full stack developer is a journey that combines backend power w…" at bounding box center [164, 208] width 321 height 42
click at [252, 187] on p "Becoming a Java full stack developer is a journey that combines backend power w…" at bounding box center [164, 208] width 321 height 42
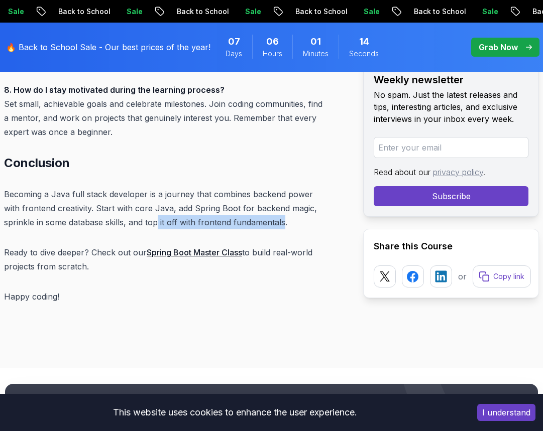
drag, startPoint x: 283, startPoint y: 167, endPoint x: 153, endPoint y: 165, distance: 130.0
click at [153, 187] on p "Becoming a Java full stack developer is a journey that combines backend power w…" at bounding box center [164, 208] width 321 height 42
click at [139, 187] on p "Becoming a Java full stack developer is a journey that combines backend power w…" at bounding box center [164, 208] width 321 height 42
click at [261, 187] on p "Becoming a Java full stack developer is a journey that combines backend power w…" at bounding box center [164, 208] width 321 height 42
click at [297, 187] on p "Becoming a Java full stack developer is a journey that combines backend power w…" at bounding box center [164, 208] width 321 height 42
